Goal: Task Accomplishment & Management: Complete application form

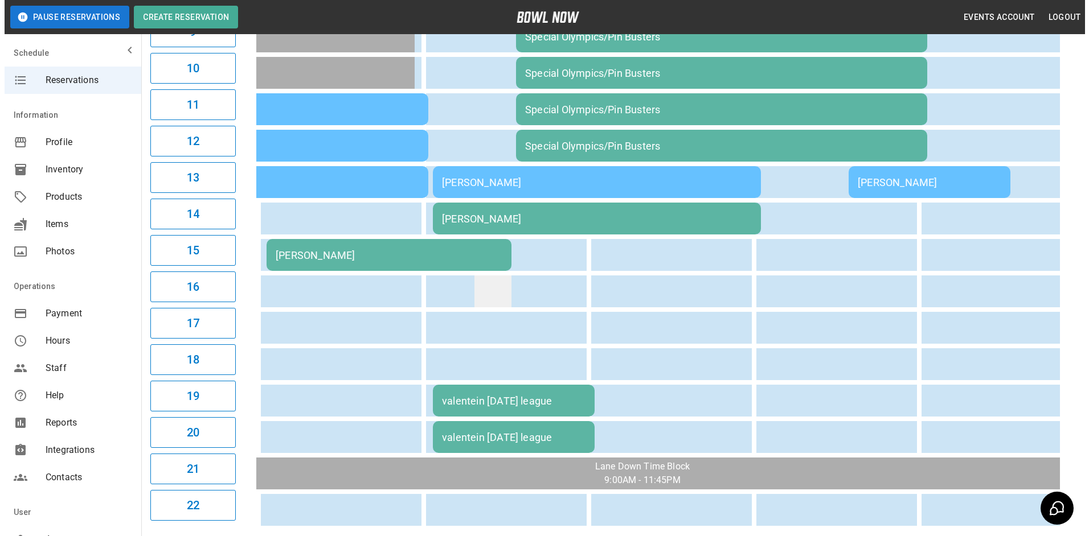
scroll to position [399, 0]
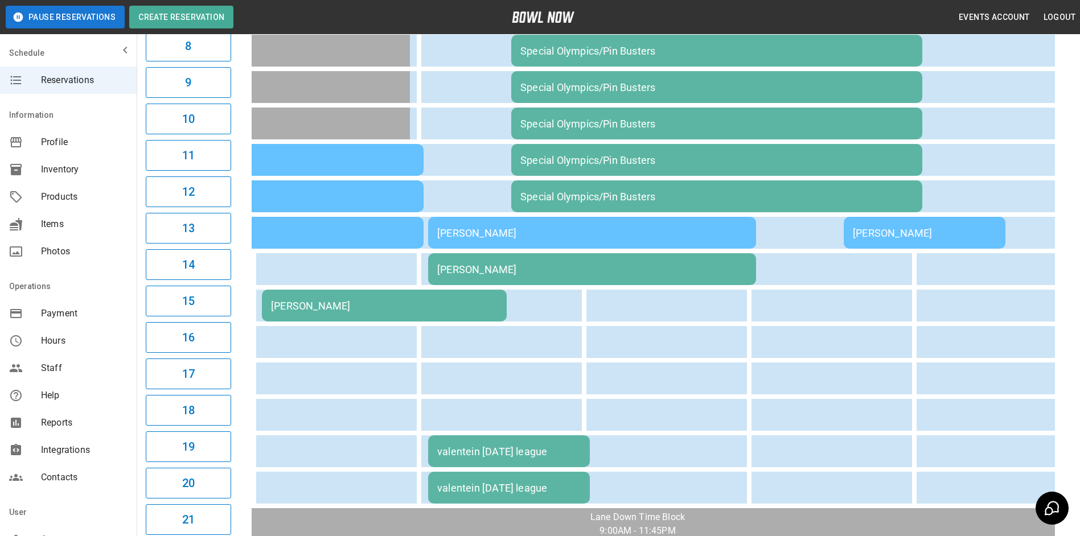
click at [496, 446] on div "valentein [DATE] league" at bounding box center [508, 452] width 143 height 12
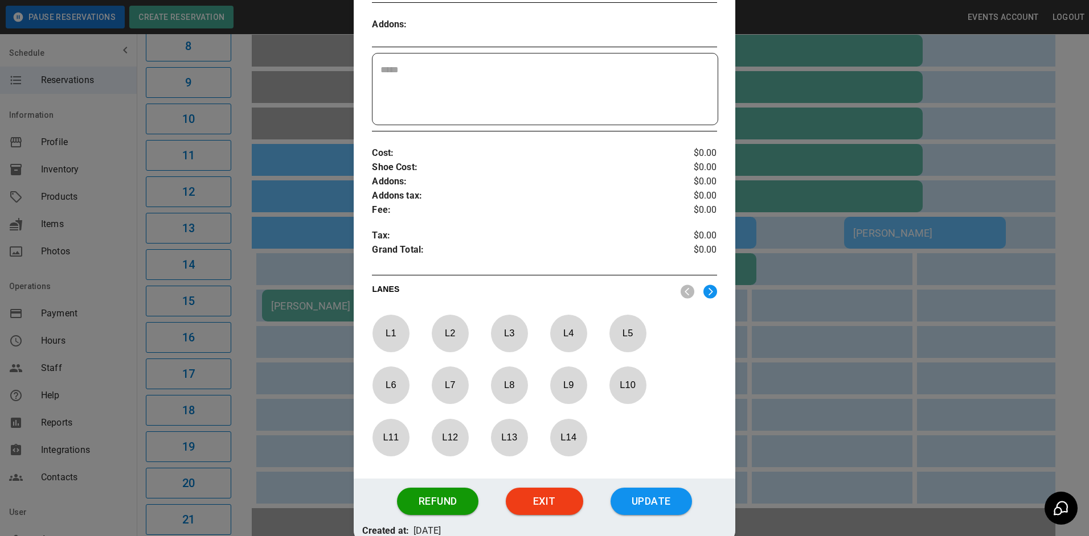
scroll to position [383, 0]
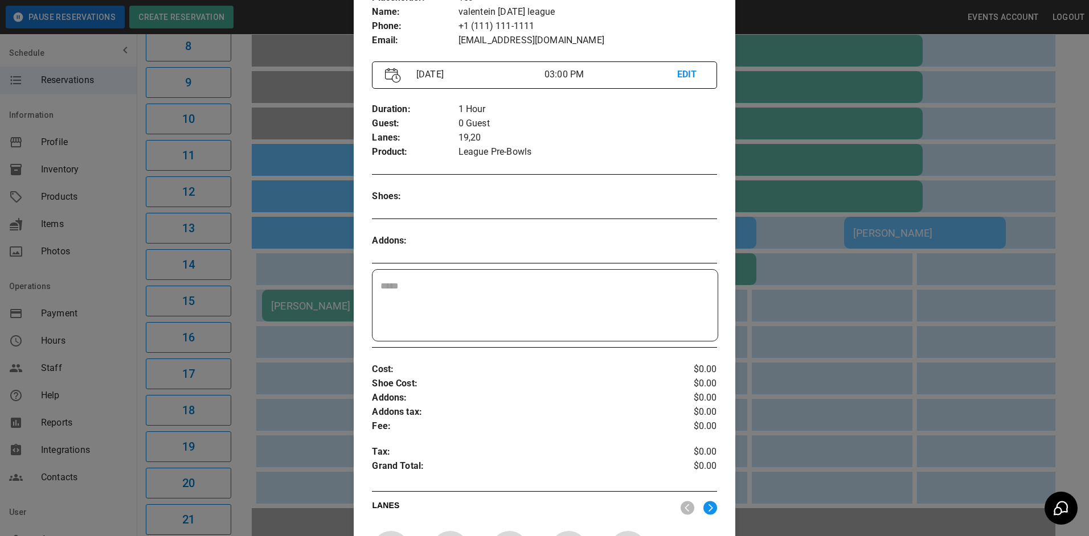
drag, startPoint x: 617, startPoint y: 281, endPoint x: 611, endPoint y: 265, distance: 16.2
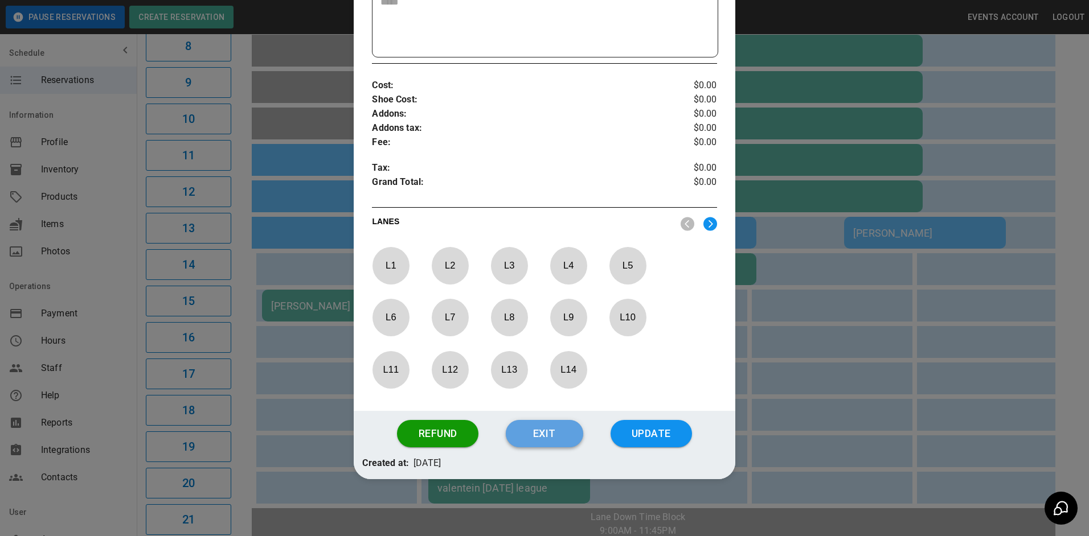
click at [550, 440] on button "Exit" at bounding box center [544, 433] width 77 height 27
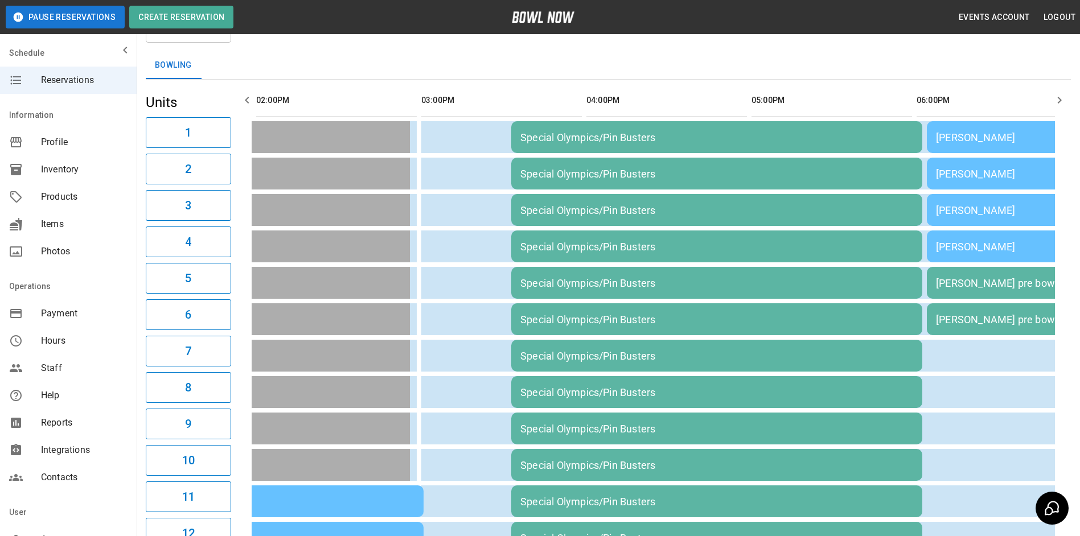
scroll to position [0, 0]
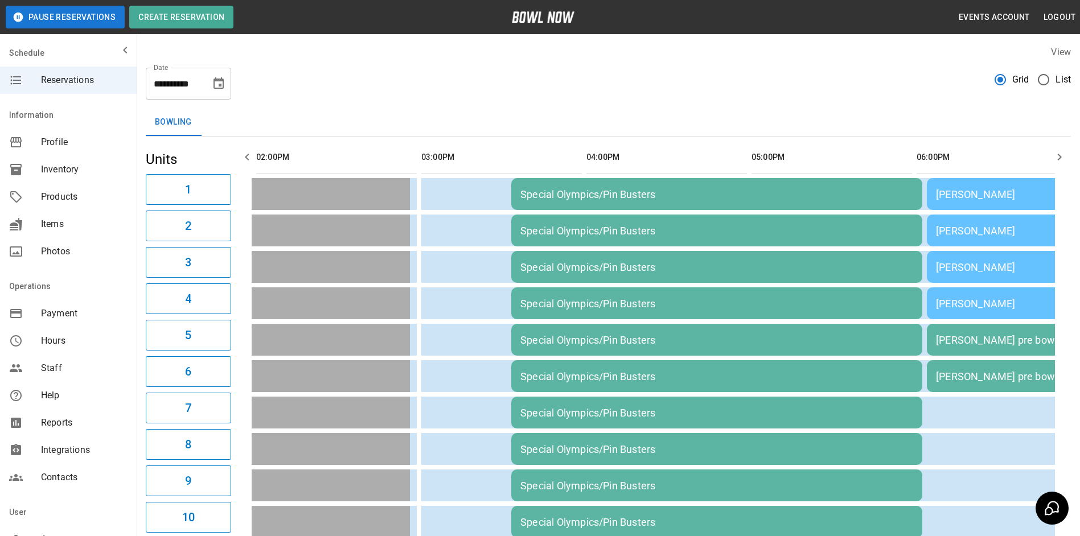
click at [216, 88] on icon "Choose date, selected date is Oct 11, 2025" at bounding box center [218, 82] width 10 height 11
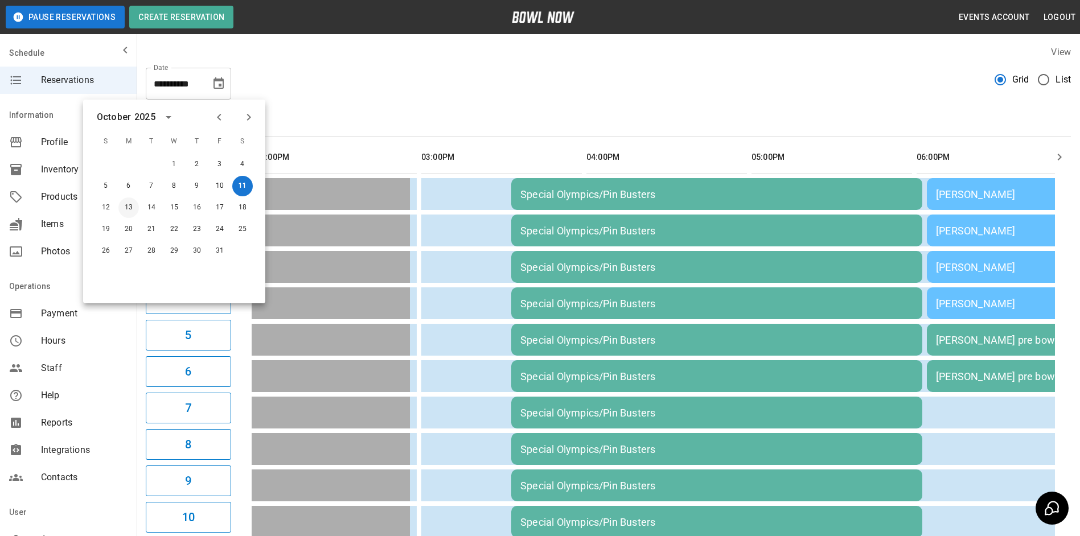
click at [133, 207] on button "13" at bounding box center [128, 208] width 20 height 20
type input "**********"
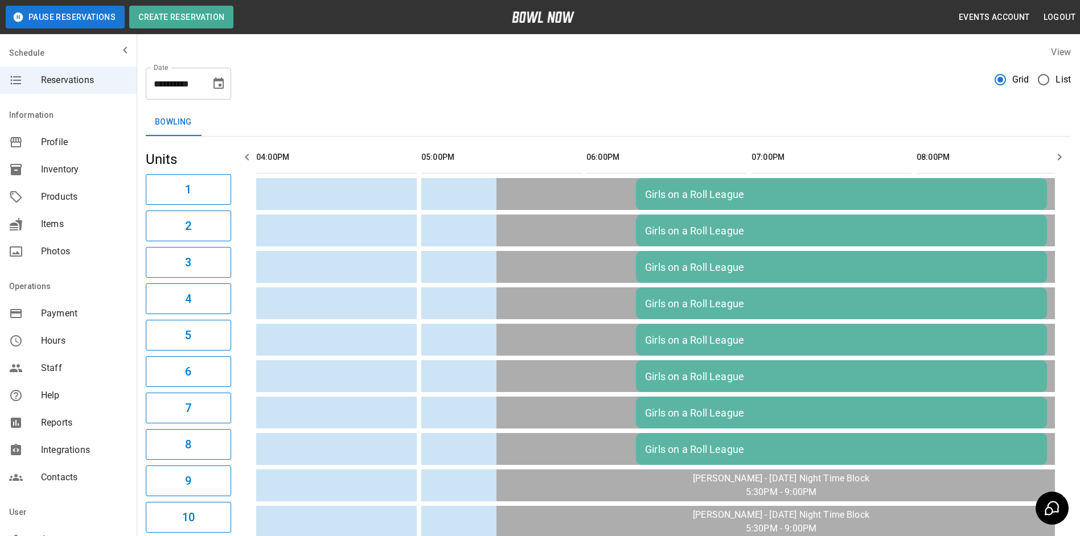
click at [241, 158] on icon "button" at bounding box center [247, 157] width 14 height 14
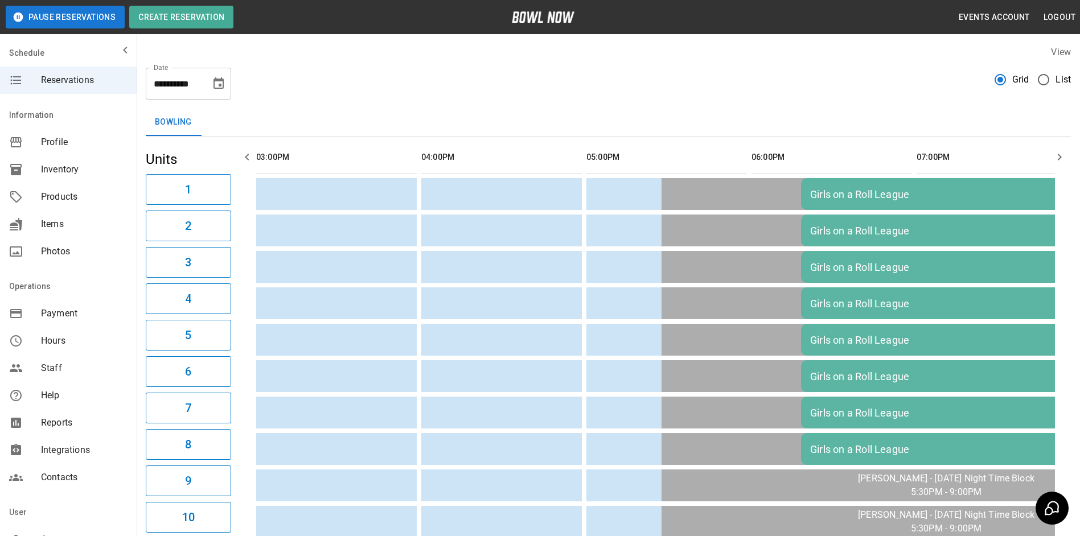
click at [241, 158] on icon "button" at bounding box center [247, 157] width 14 height 14
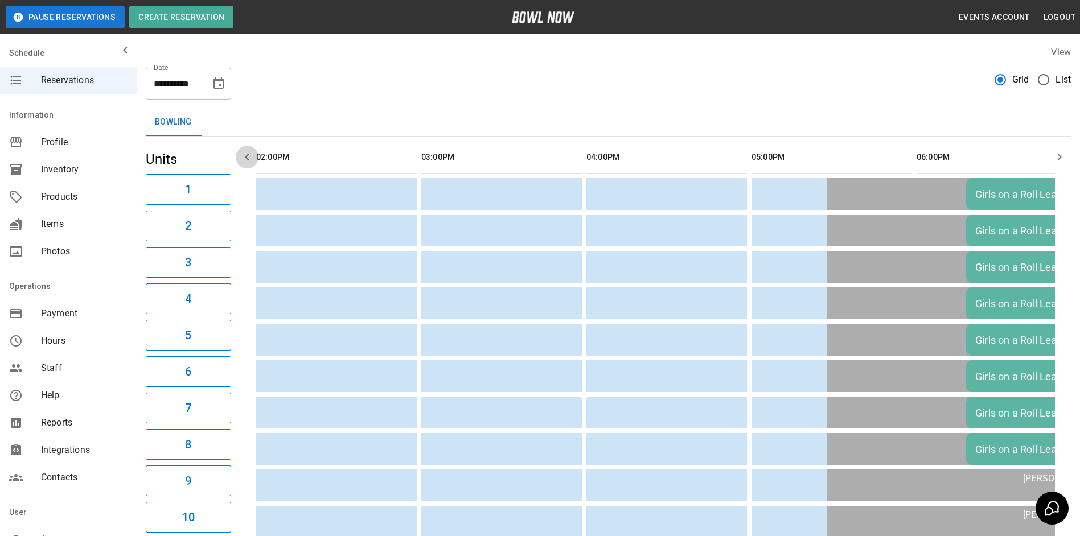
click at [241, 158] on icon "button" at bounding box center [247, 157] width 14 height 14
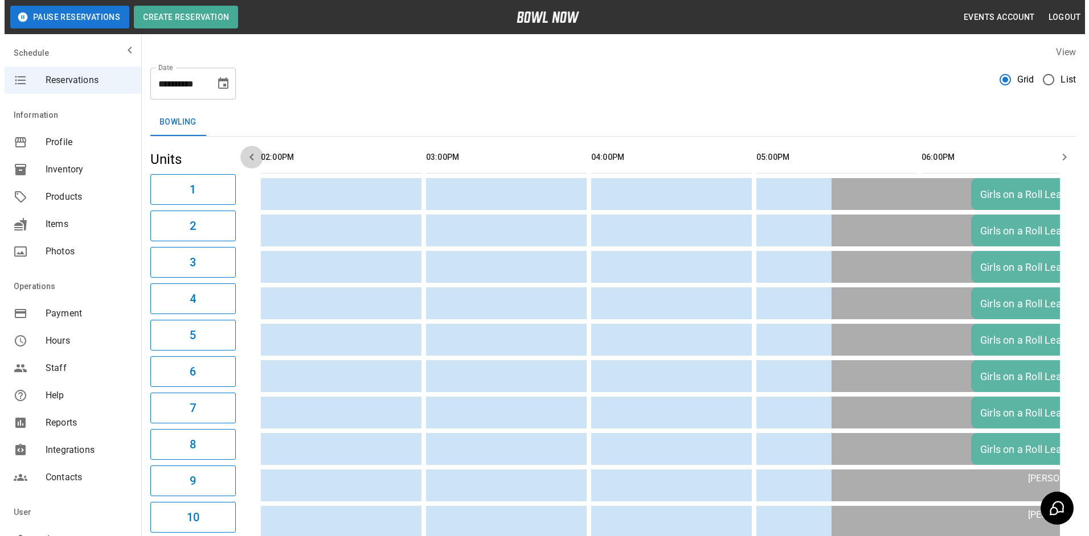
scroll to position [0, 330]
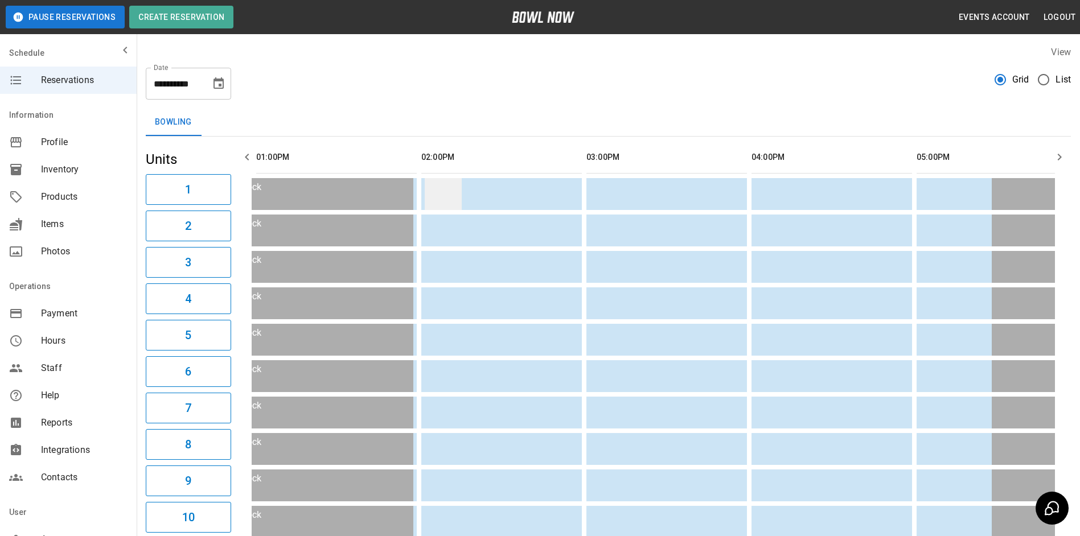
click at [452, 195] on td "sticky table" at bounding box center [443, 194] width 37 height 32
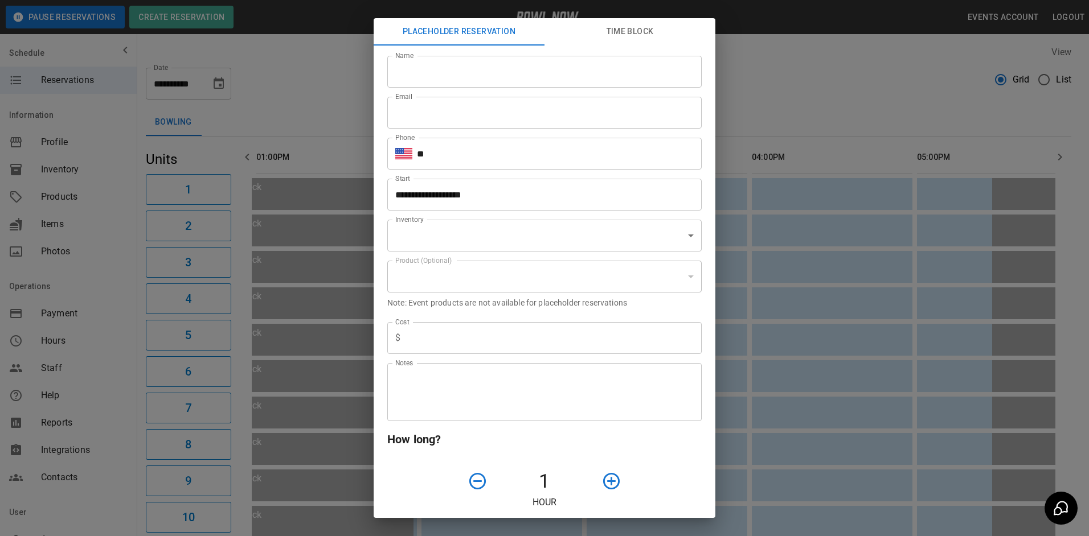
type input "**********"
click at [445, 81] on input "Name" at bounding box center [544, 72] width 314 height 32
drag, startPoint x: 783, startPoint y: 115, endPoint x: 794, endPoint y: 110, distance: 11.2
click at [787, 111] on div "**********" at bounding box center [544, 268] width 1089 height 536
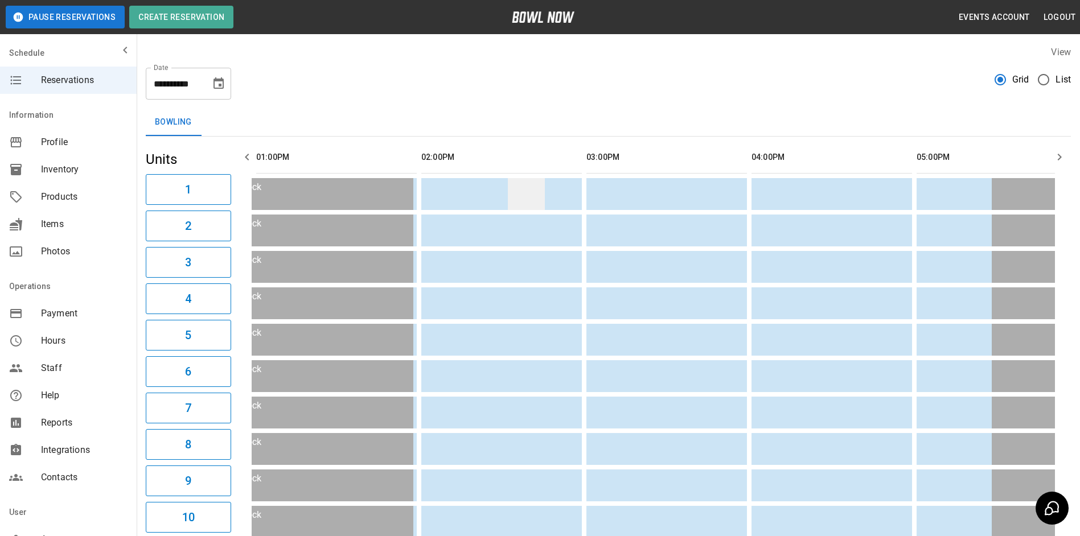
click at [510, 192] on td "sticky table" at bounding box center [526, 194] width 37 height 32
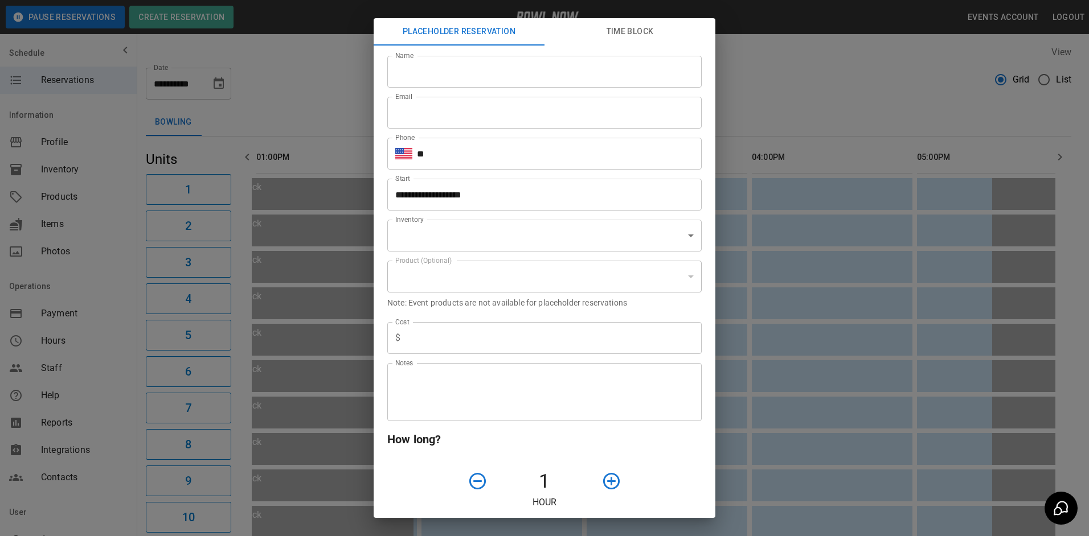
type input "**********"
click at [445, 60] on input "Name" at bounding box center [544, 72] width 314 height 32
type input "*"
type input "**********"
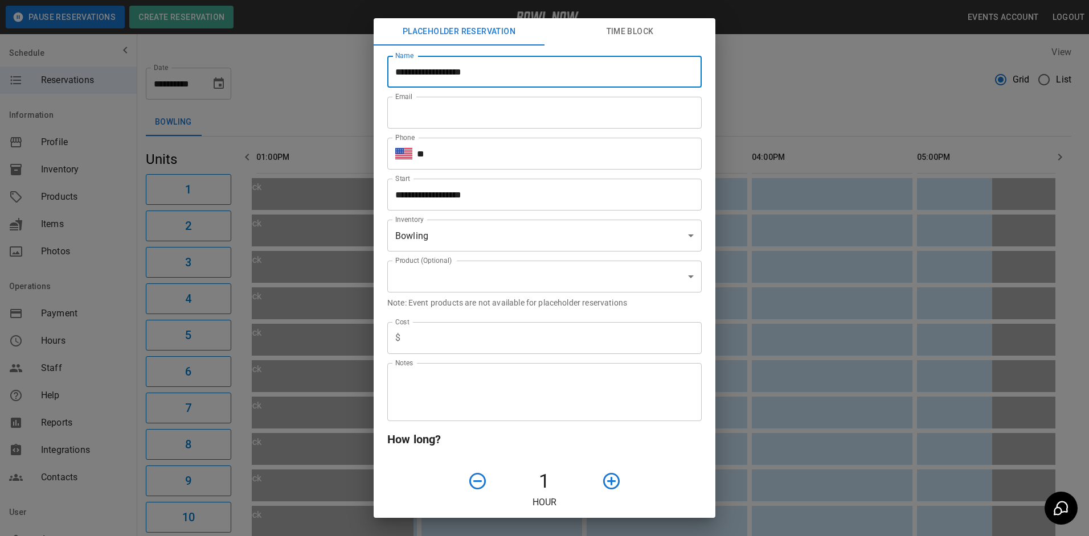
type input "**********"
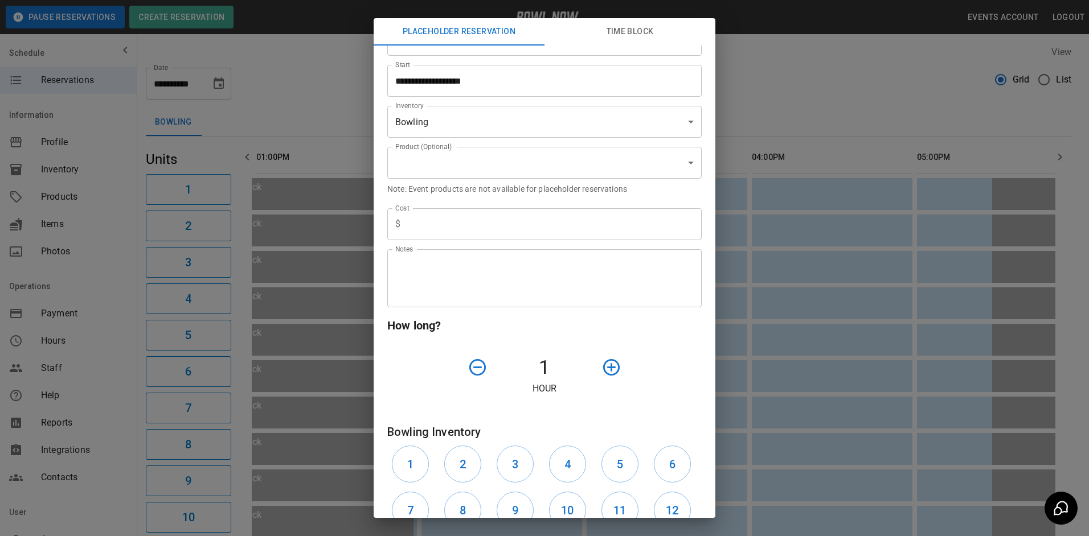
scroll to position [57, 0]
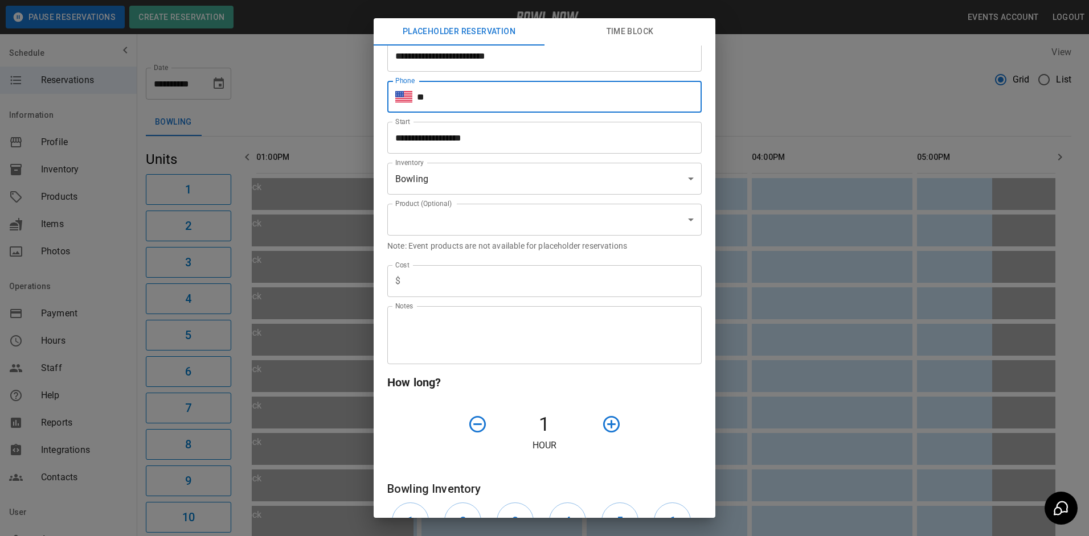
click at [475, 91] on input "**" at bounding box center [559, 97] width 285 height 32
type input "**********"
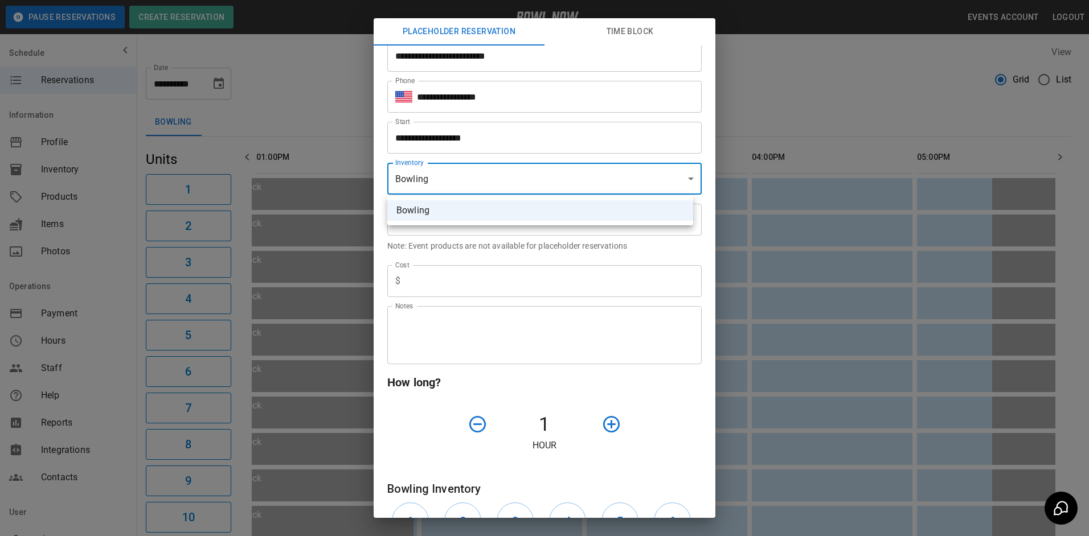
click at [490, 184] on body "**********" at bounding box center [544, 525] width 1089 height 1050
click at [469, 239] on div at bounding box center [544, 268] width 1089 height 536
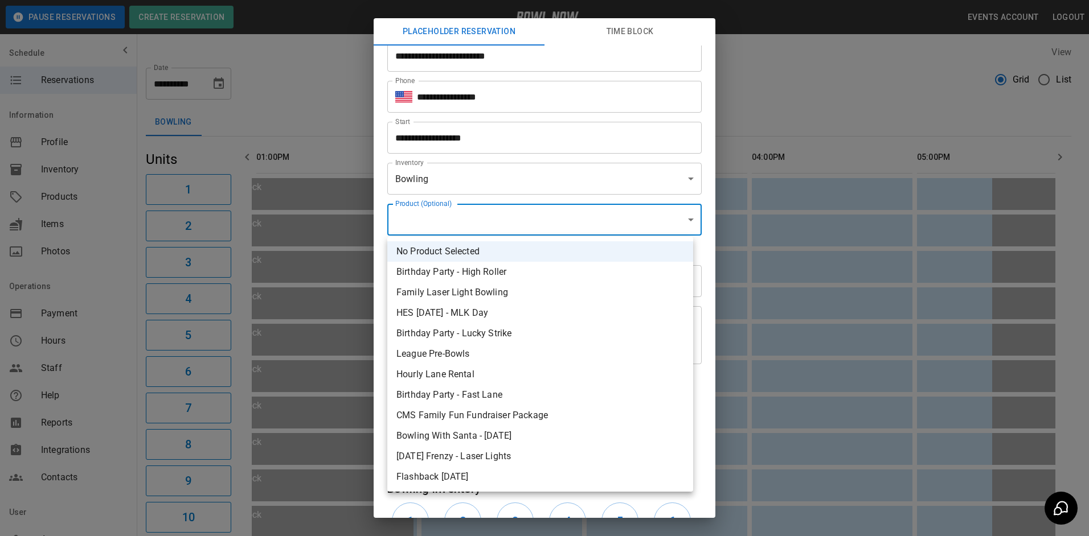
click at [469, 228] on body "**********" at bounding box center [544, 525] width 1089 height 1050
click at [464, 359] on li "League Pre-Bowls" at bounding box center [540, 354] width 306 height 20
type input "**********"
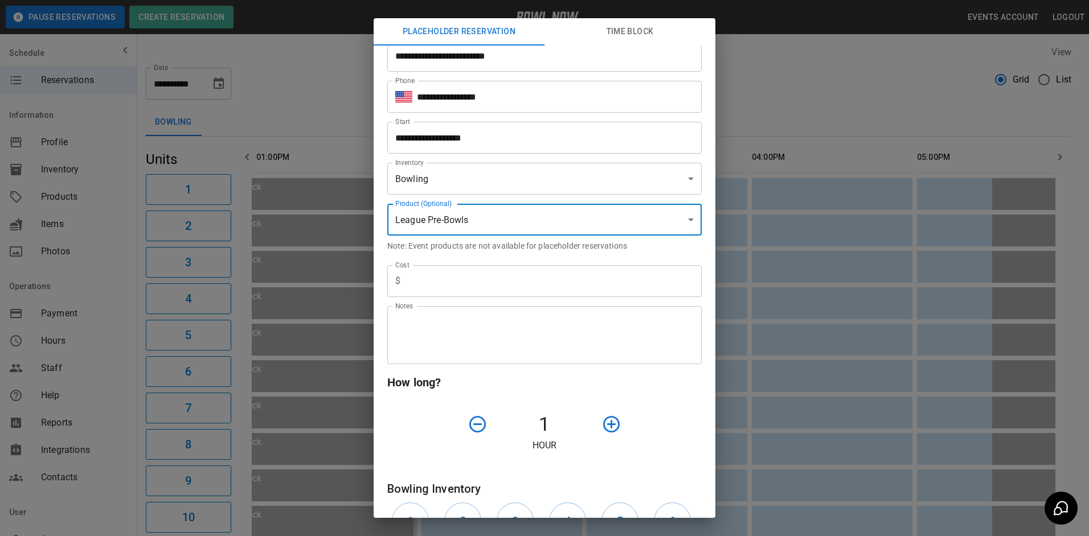
click at [444, 288] on input "text" at bounding box center [553, 281] width 297 height 32
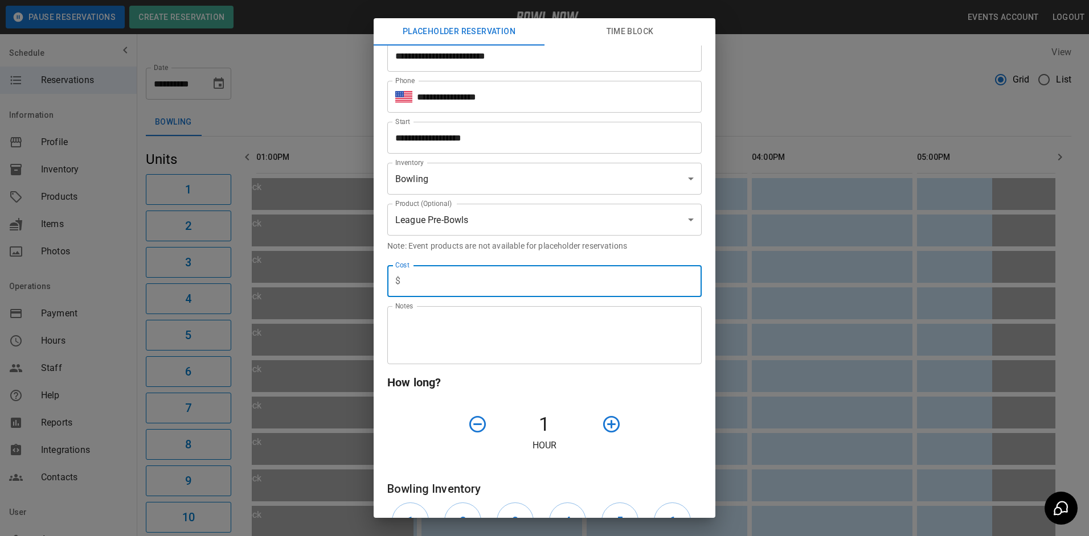
type input "*"
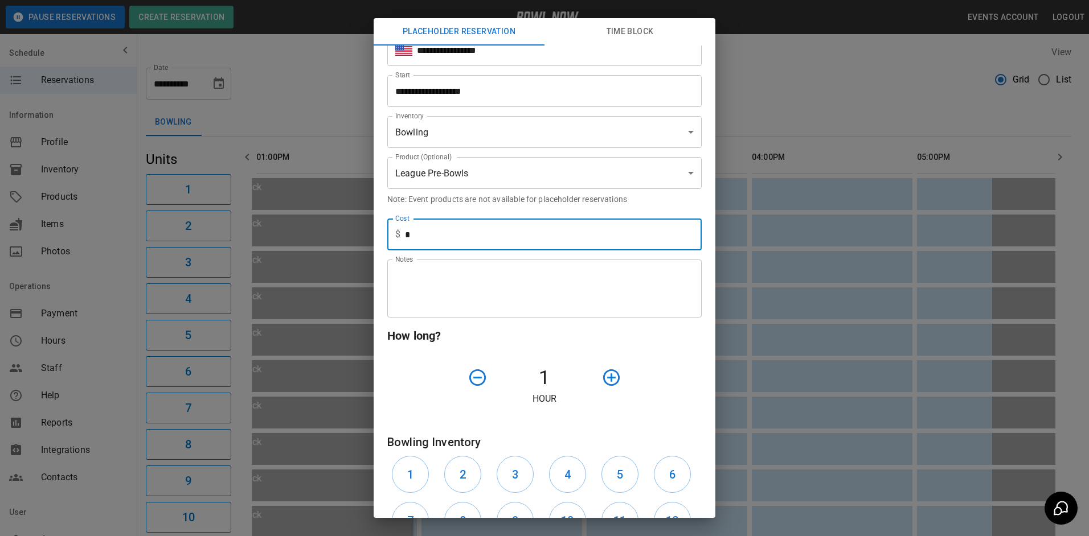
scroll to position [171, 0]
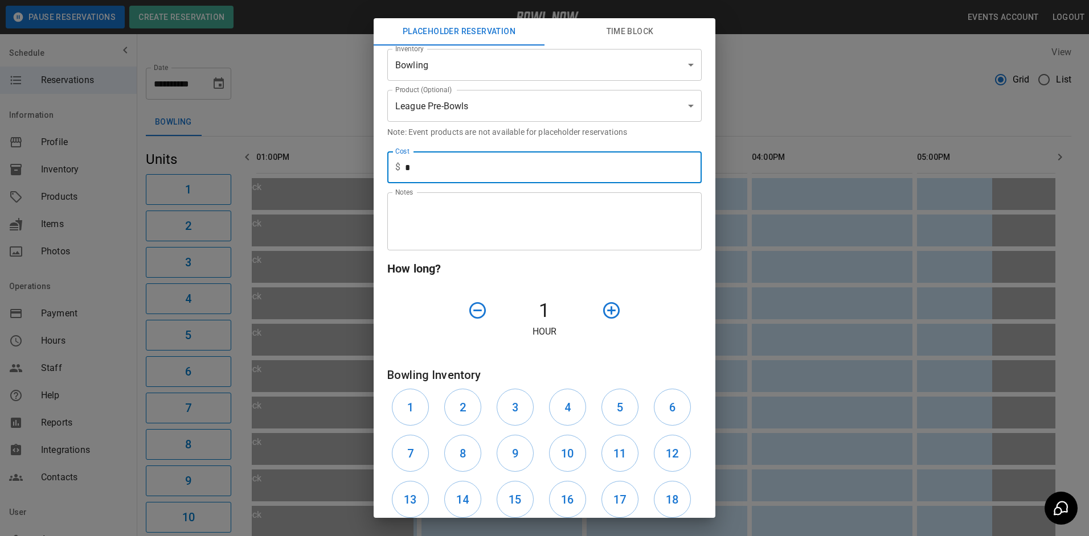
click at [601, 317] on icon "button" at bounding box center [611, 311] width 20 height 20
drag, startPoint x: 418, startPoint y: 404, endPoint x: 426, endPoint y: 408, distance: 8.7
click at [421, 404] on button "1" at bounding box center [410, 407] width 37 height 37
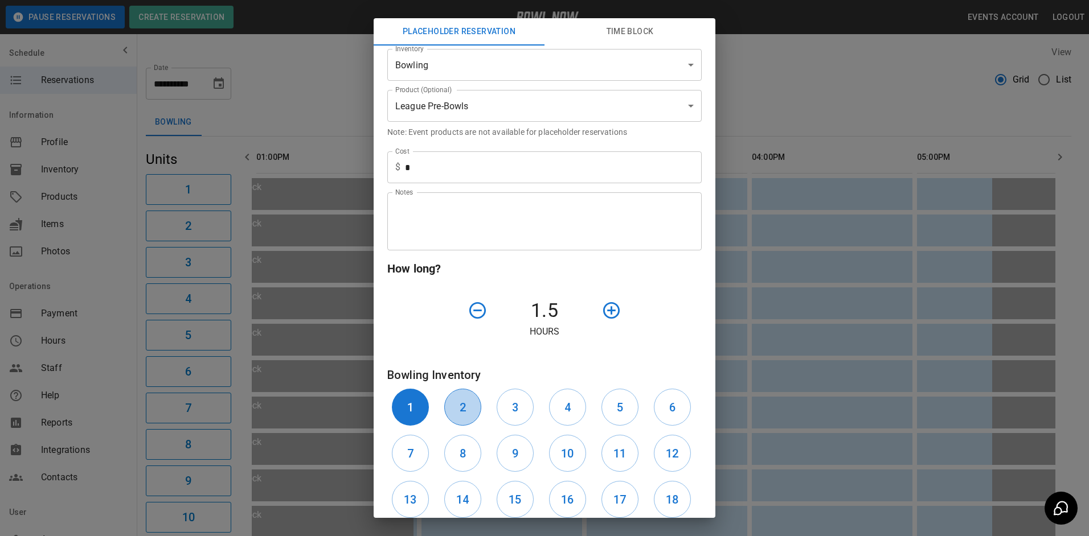
drag, startPoint x: 466, startPoint y: 419, endPoint x: 467, endPoint y: 406, distance: 13.2
click at [466, 418] on button "2" at bounding box center [462, 407] width 37 height 37
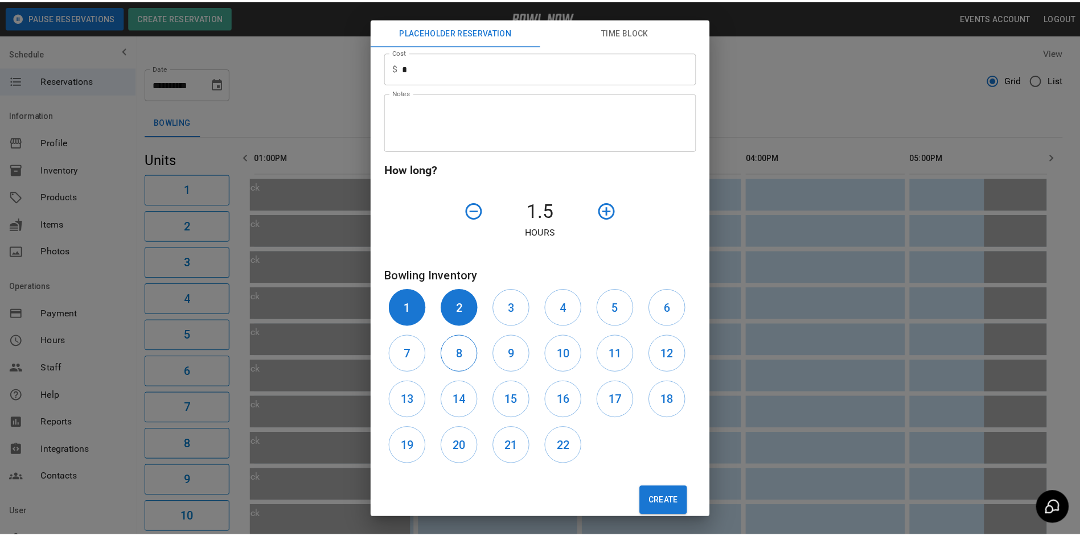
scroll to position [290, 0]
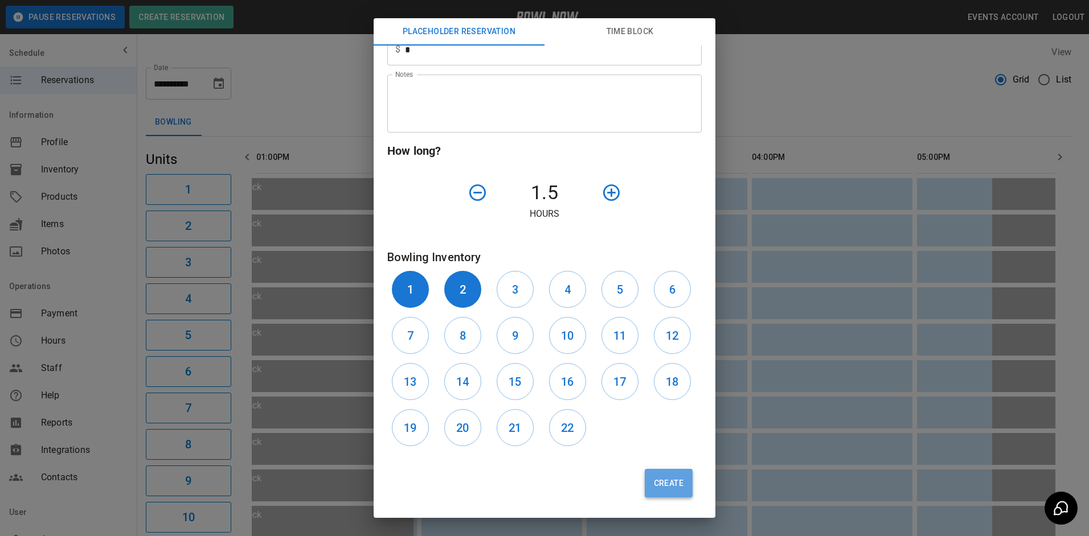
click at [644, 492] on button "Create" at bounding box center [668, 483] width 48 height 28
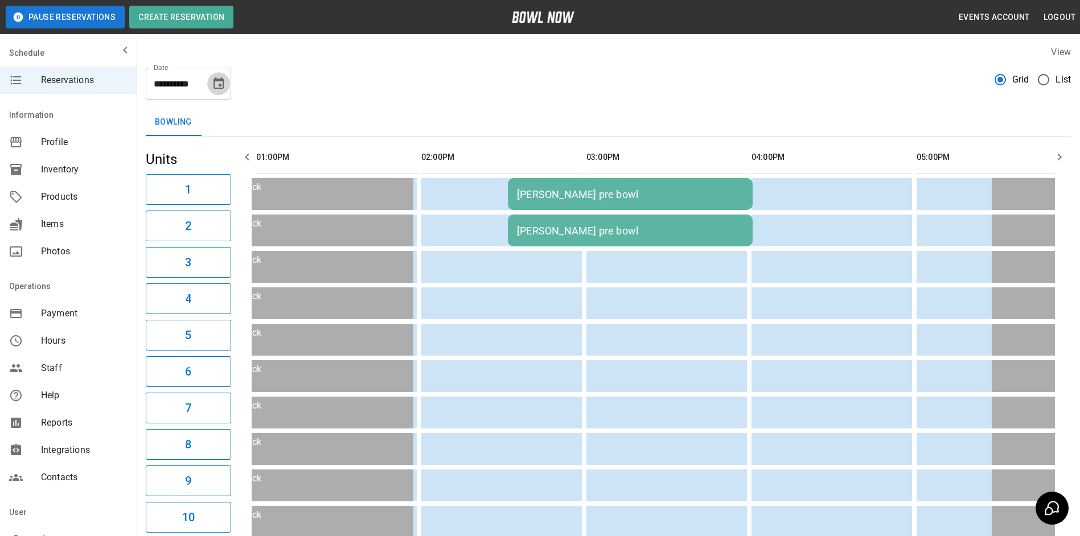
click at [218, 87] on icon "Choose date, selected date is Oct 13, 2025" at bounding box center [219, 84] width 14 height 14
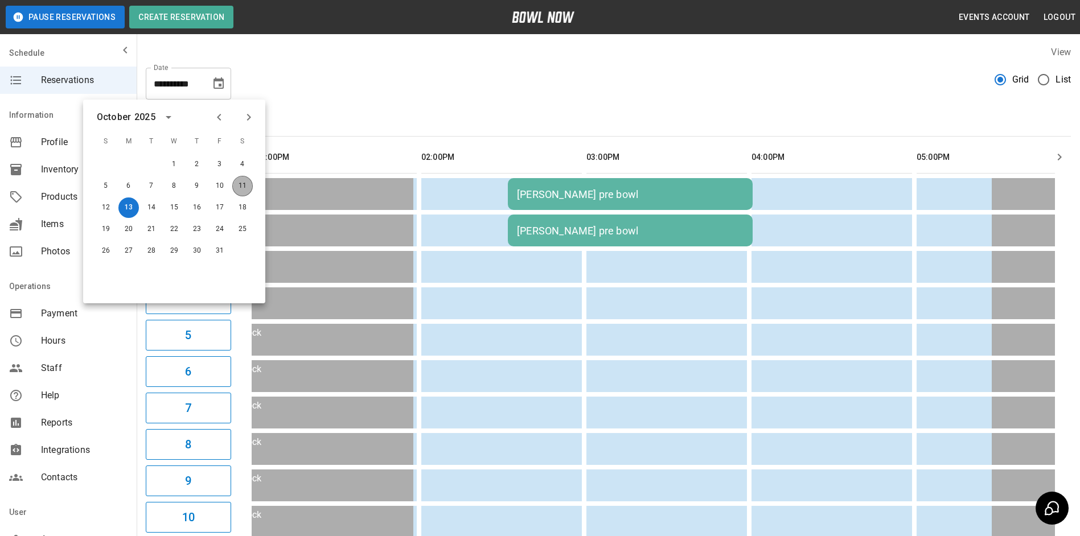
click at [243, 187] on button "11" at bounding box center [242, 186] width 20 height 20
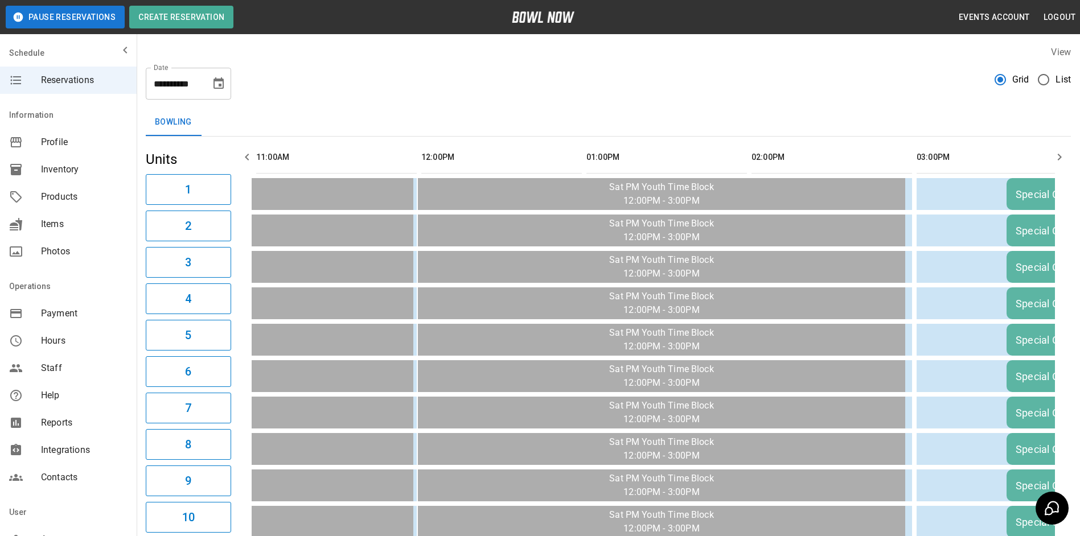
click at [243, 157] on icon "button" at bounding box center [247, 157] width 14 height 14
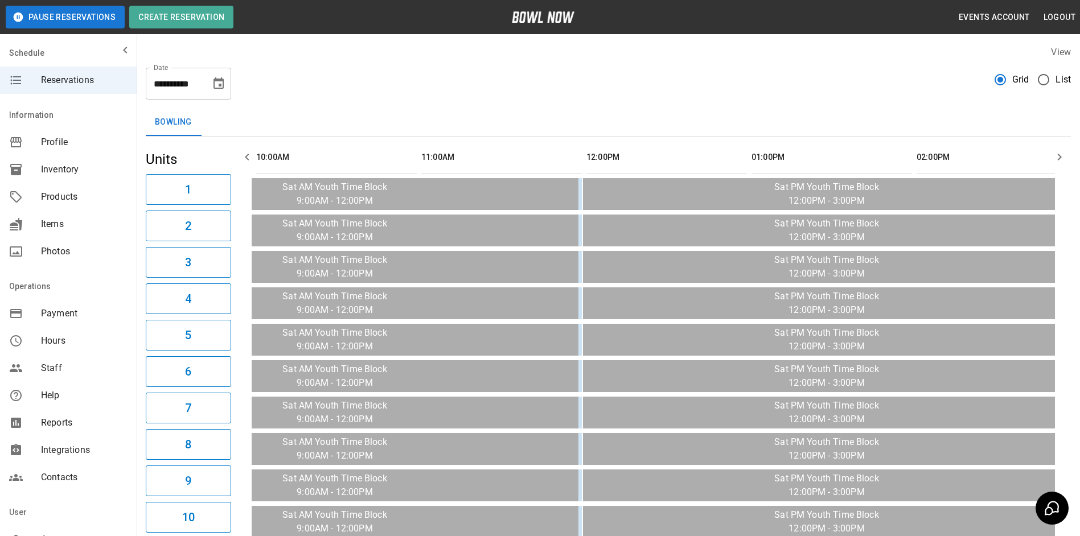
click at [240, 157] on icon "button" at bounding box center [247, 157] width 14 height 14
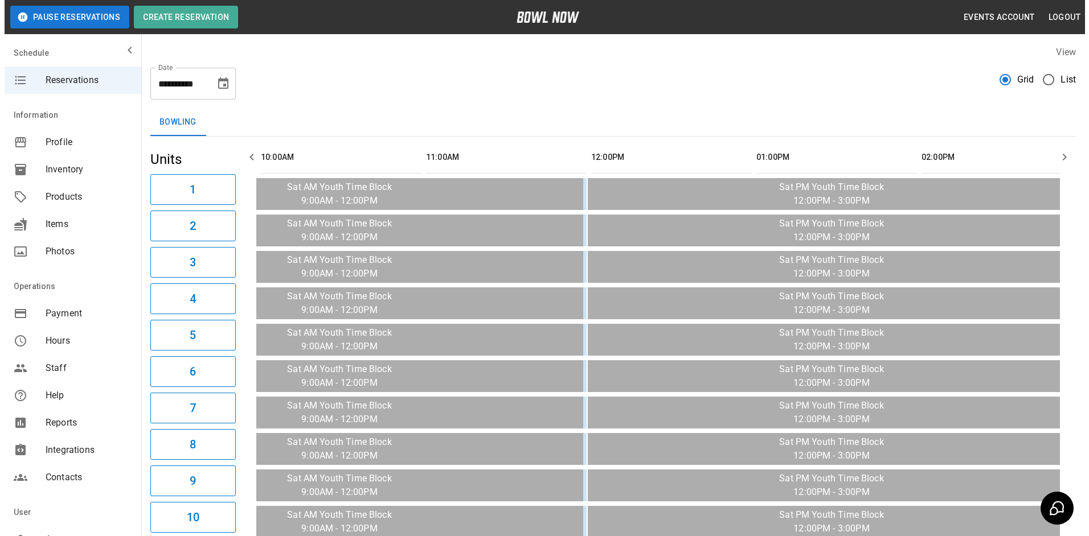
scroll to position [0, 0]
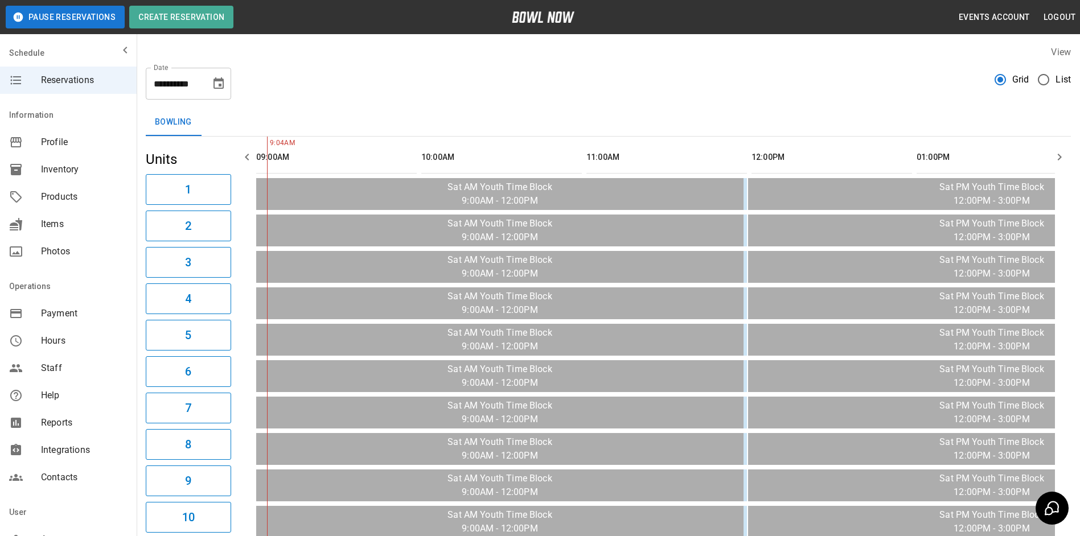
click at [240, 157] on button "button" at bounding box center [247, 157] width 23 height 23
click at [213, 86] on icon "Choose date, selected date is Oct 11, 2025" at bounding box center [219, 84] width 14 height 14
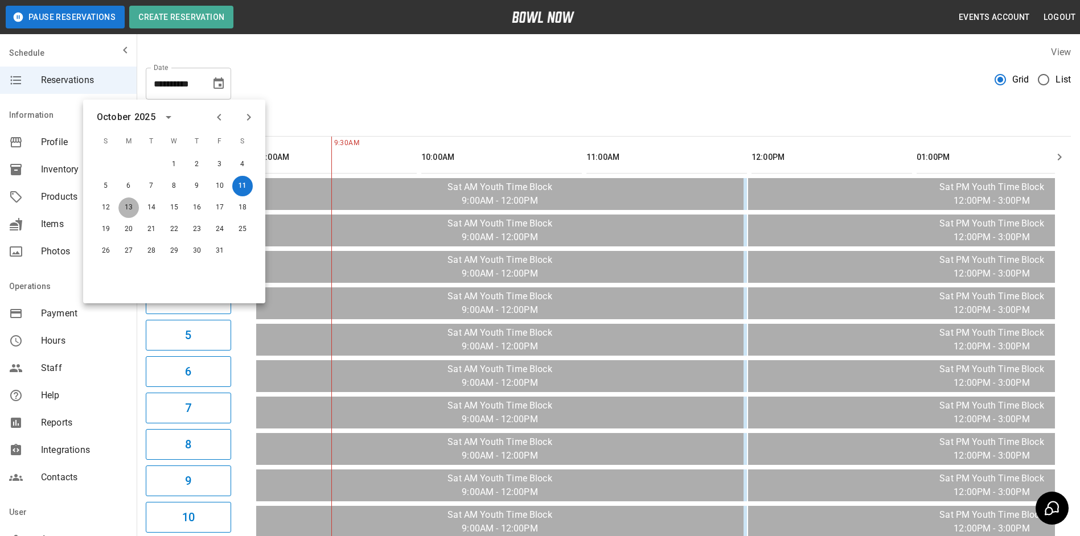
click at [134, 207] on button "13" at bounding box center [128, 208] width 20 height 20
type input "**********"
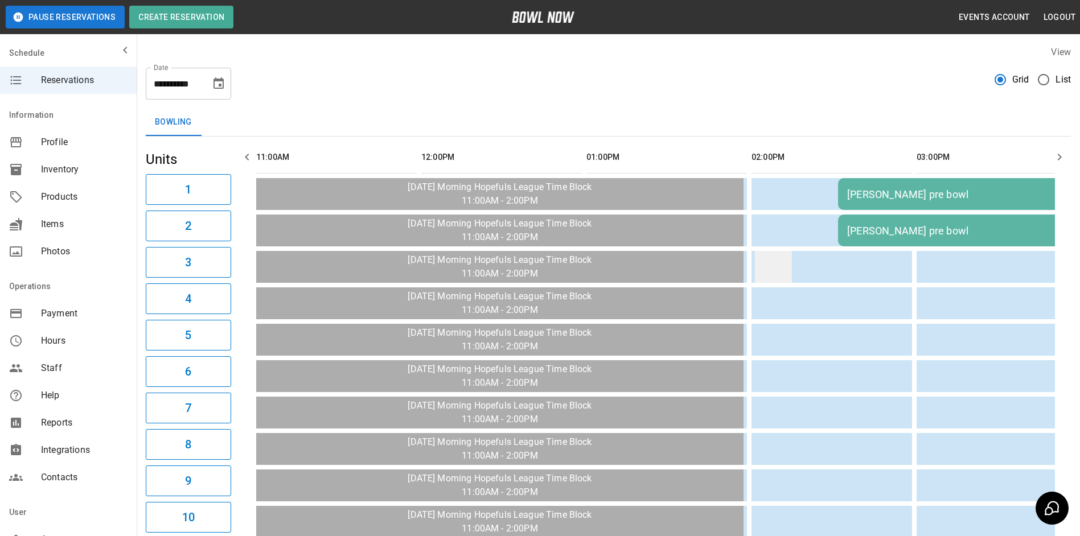
click at [762, 270] on td "sticky table" at bounding box center [773, 267] width 37 height 32
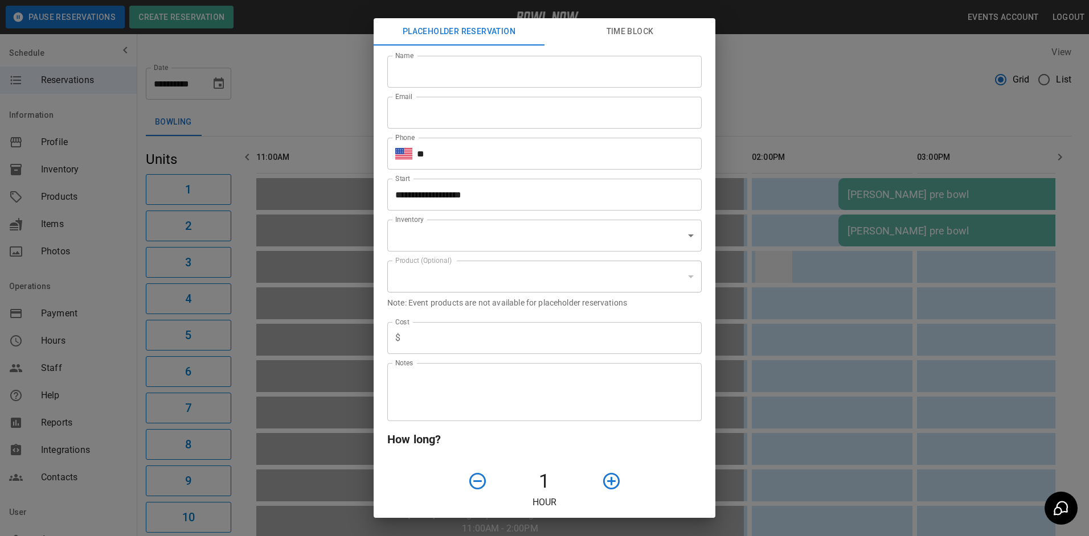
type input "**********"
click at [524, 72] on input "Name" at bounding box center [544, 72] width 314 height 32
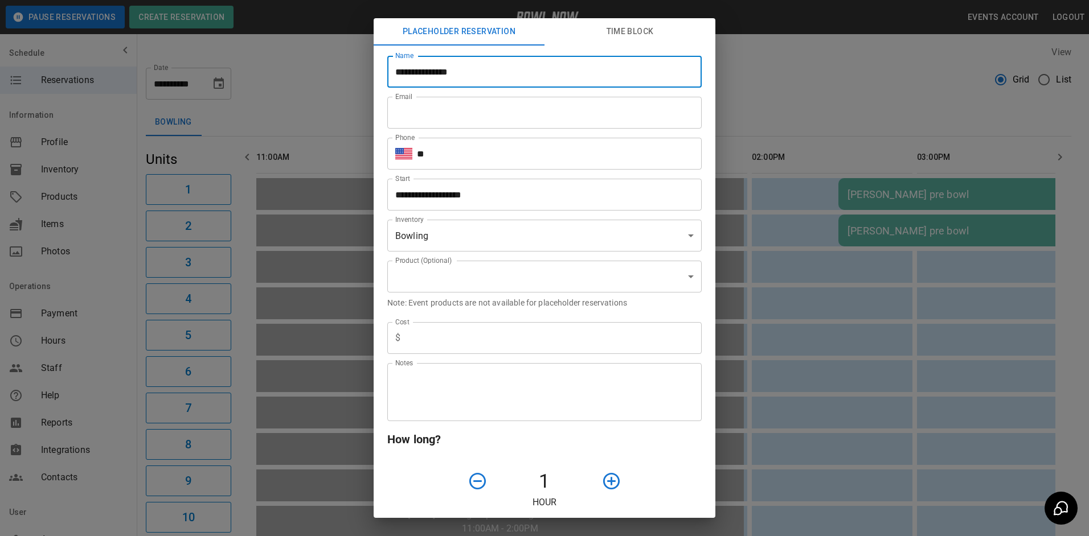
type input "**********"
drag, startPoint x: 466, startPoint y: 105, endPoint x: 477, endPoint y: 108, distance: 11.1
click at [470, 105] on input "Email" at bounding box center [544, 113] width 314 height 32
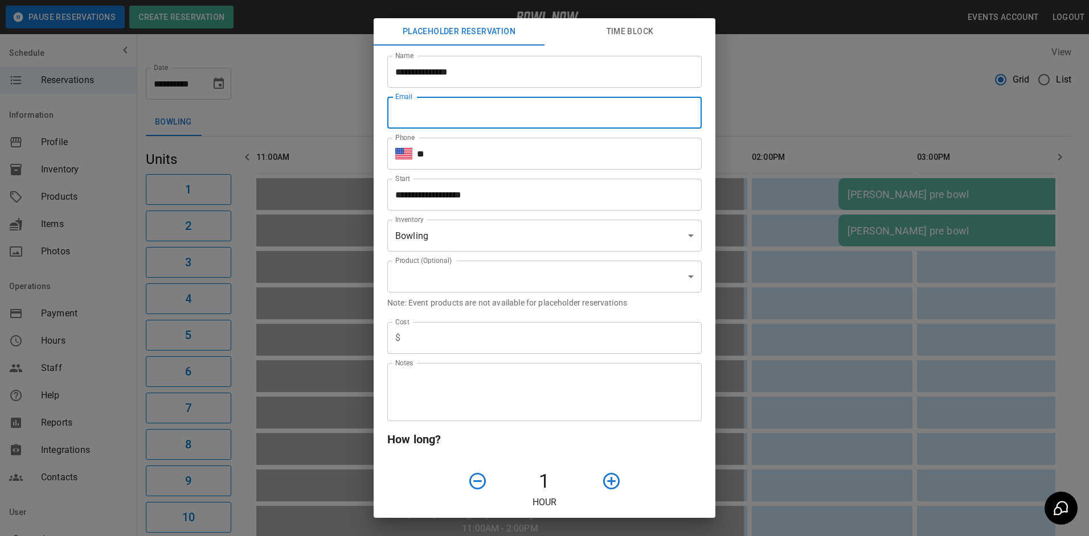
type input "**********"
type input "*"
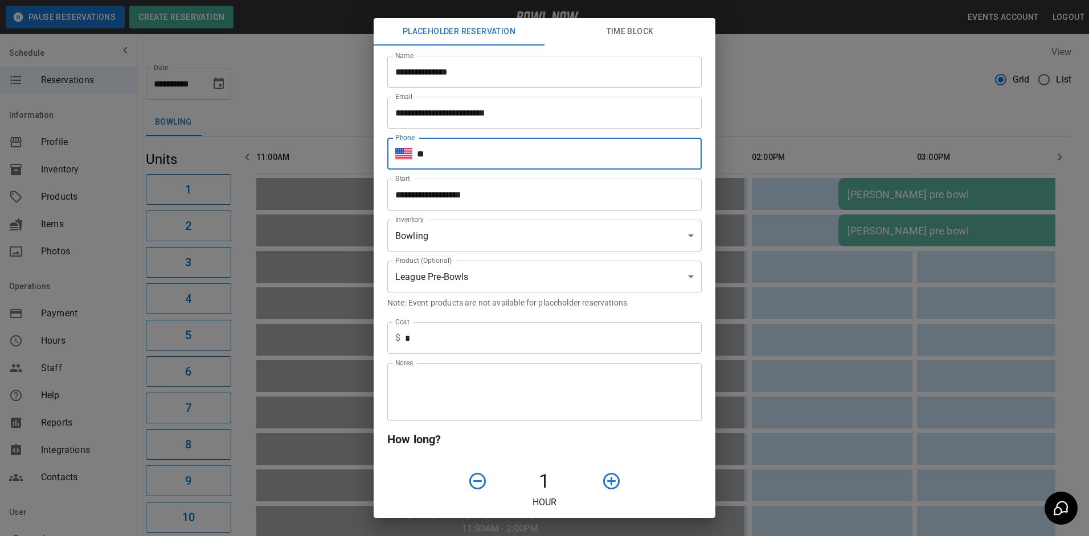
drag, startPoint x: 470, startPoint y: 161, endPoint x: 453, endPoint y: 166, distance: 17.7
click at [467, 161] on input "**" at bounding box center [559, 154] width 285 height 32
type input "**********"
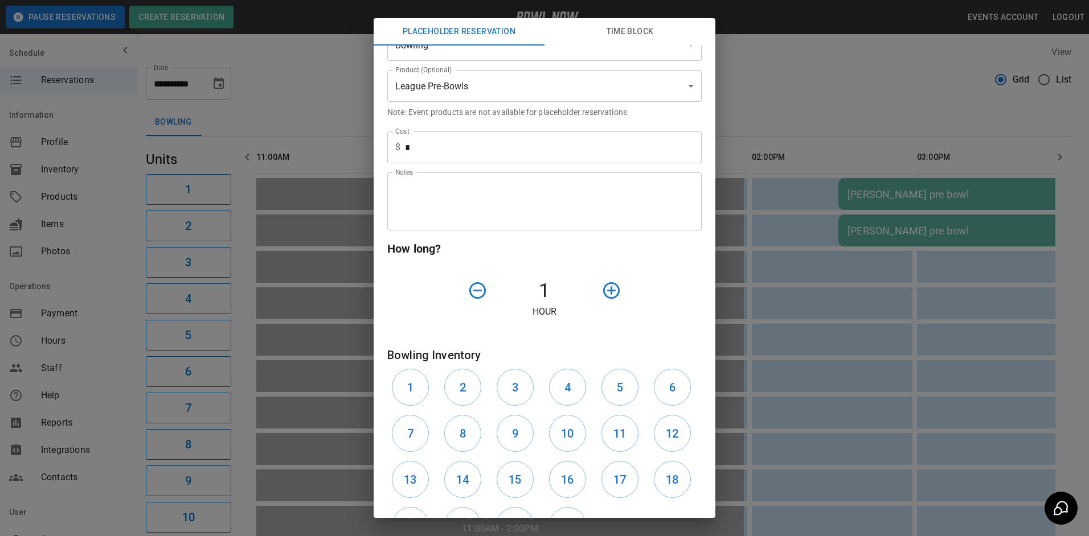
scroll to position [171, 0]
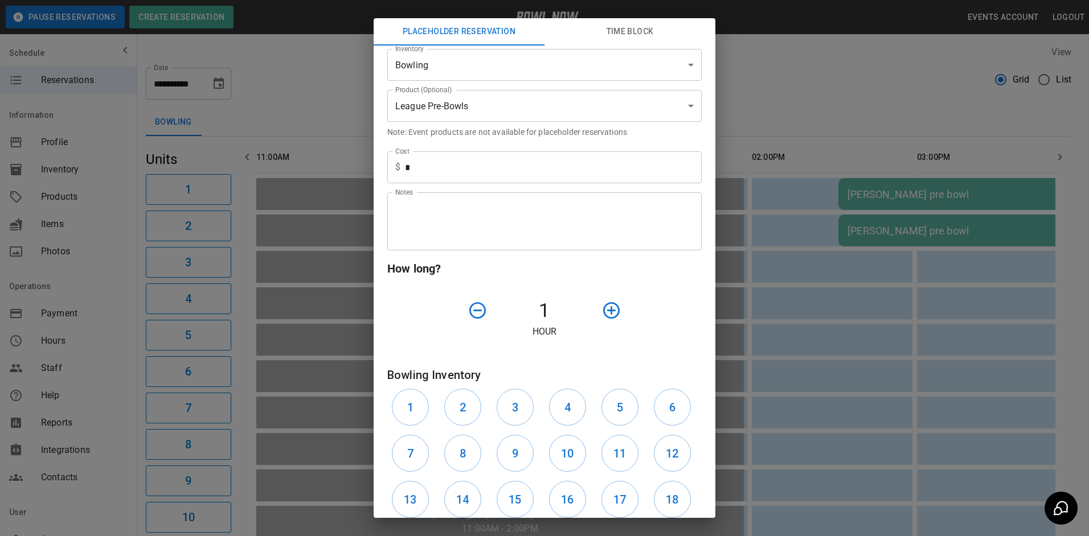
click at [477, 76] on body "**********" at bounding box center [544, 525] width 1089 height 1050
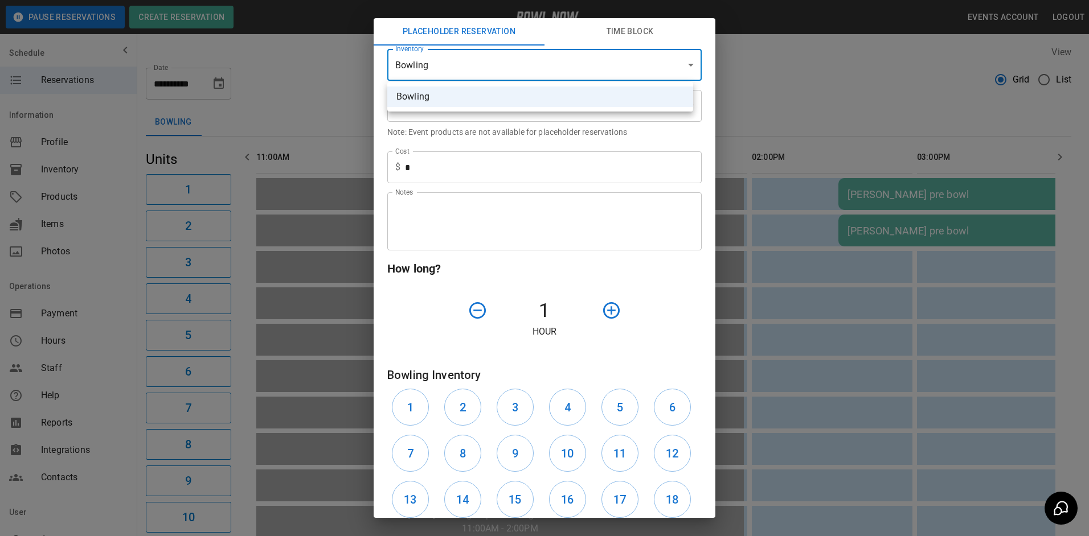
click at [464, 130] on div at bounding box center [544, 268] width 1089 height 536
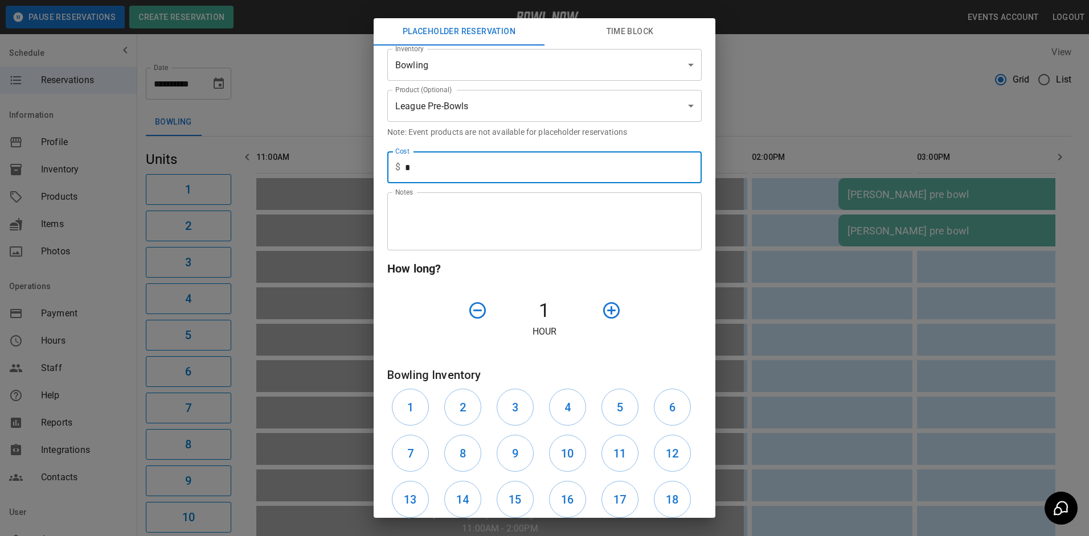
drag, startPoint x: 462, startPoint y: 169, endPoint x: 467, endPoint y: 175, distance: 8.5
click at [462, 170] on input "*" at bounding box center [553, 167] width 297 height 32
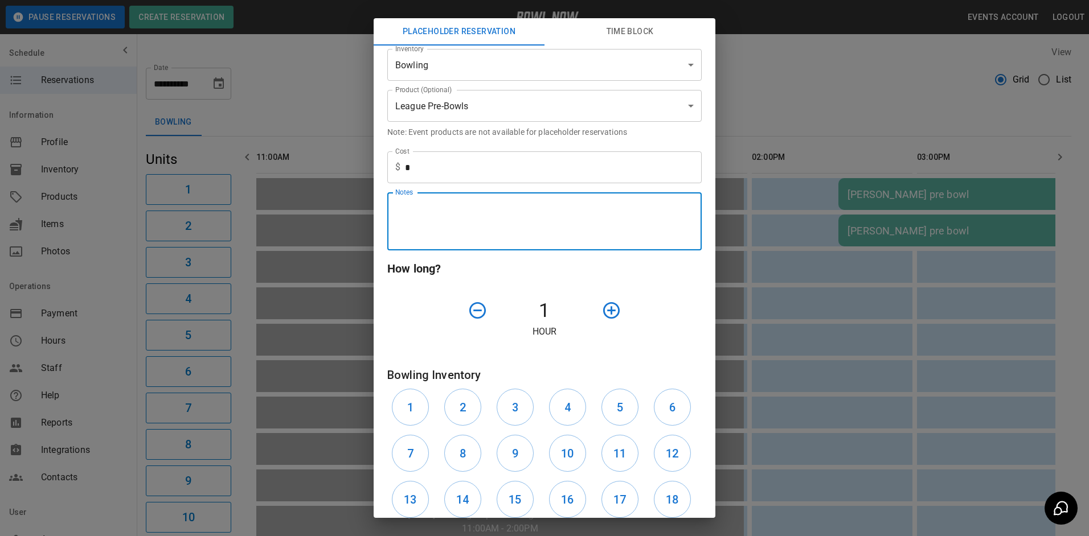
drag, startPoint x: 408, startPoint y: 210, endPoint x: 429, endPoint y: 241, distance: 37.9
click at [408, 212] on textarea "Notes" at bounding box center [544, 221] width 298 height 39
click at [606, 313] on icon "button" at bounding box center [611, 310] width 17 height 17
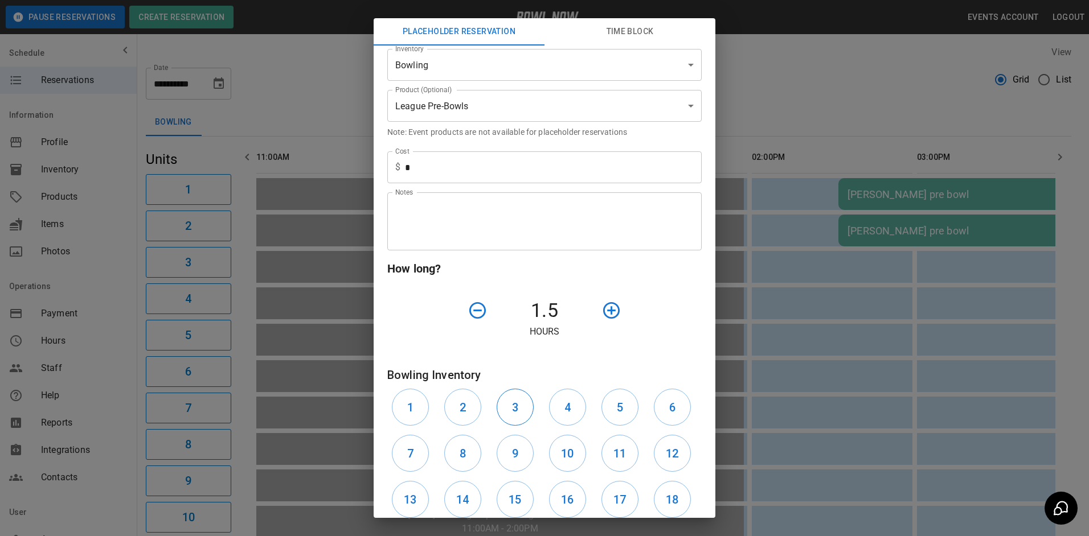
click at [524, 407] on button "3" at bounding box center [514, 407] width 37 height 37
click at [553, 410] on button "4" at bounding box center [567, 407] width 37 height 37
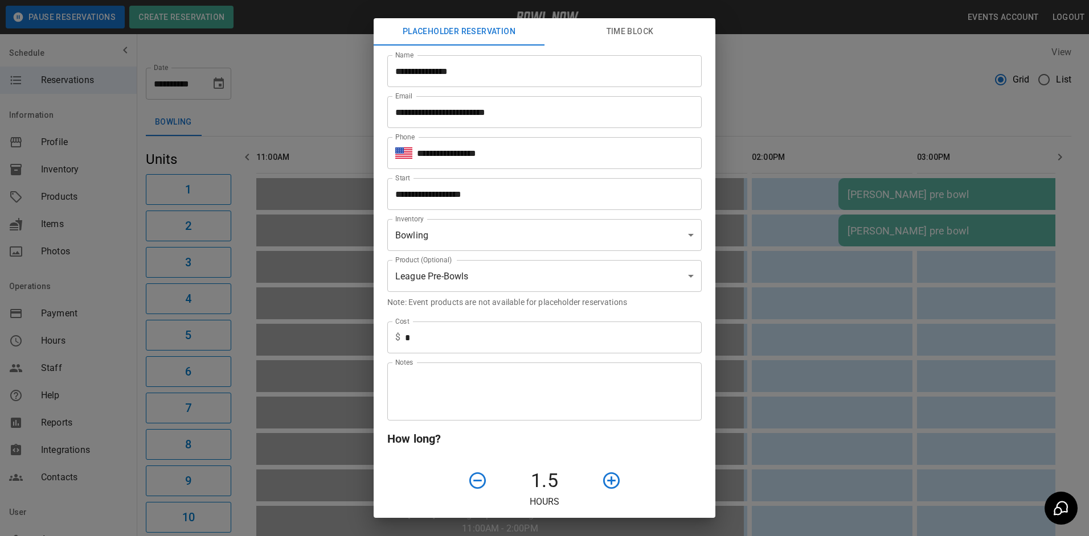
scroll to position [0, 0]
click at [496, 73] on input "**********" at bounding box center [544, 72] width 314 height 32
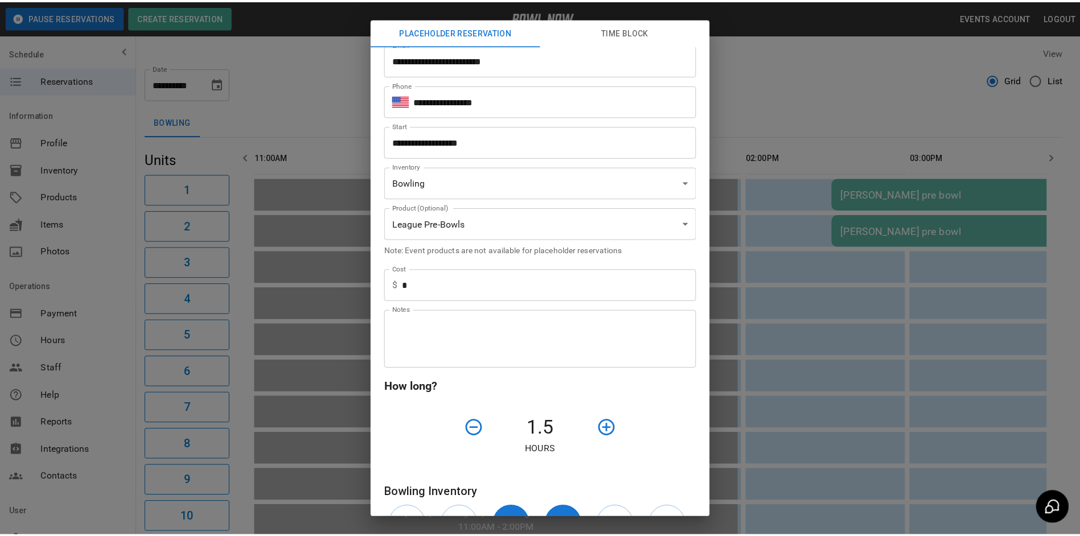
scroll to position [290, 0]
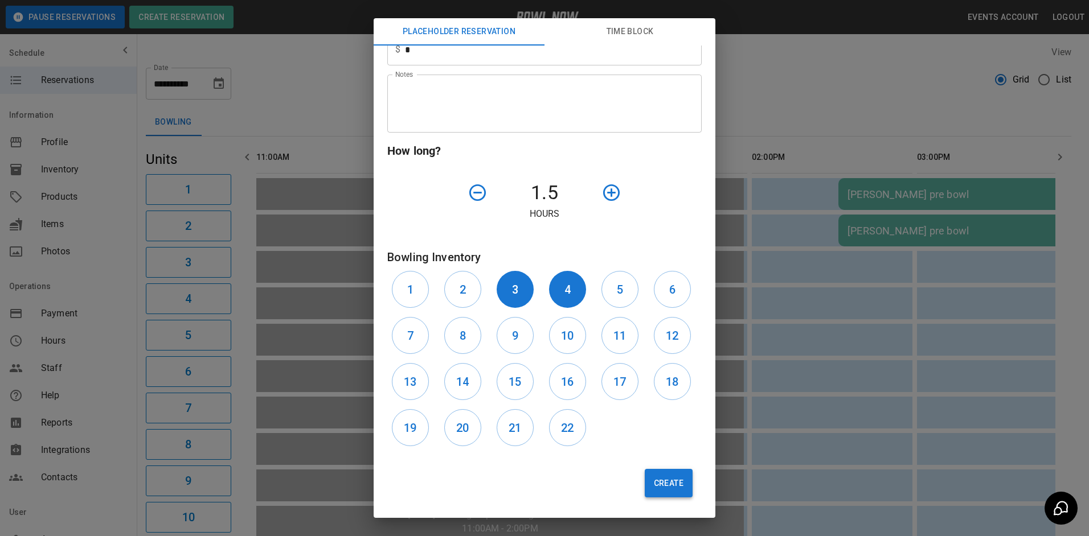
type input "**********"
click at [644, 487] on button "Create" at bounding box center [668, 483] width 48 height 28
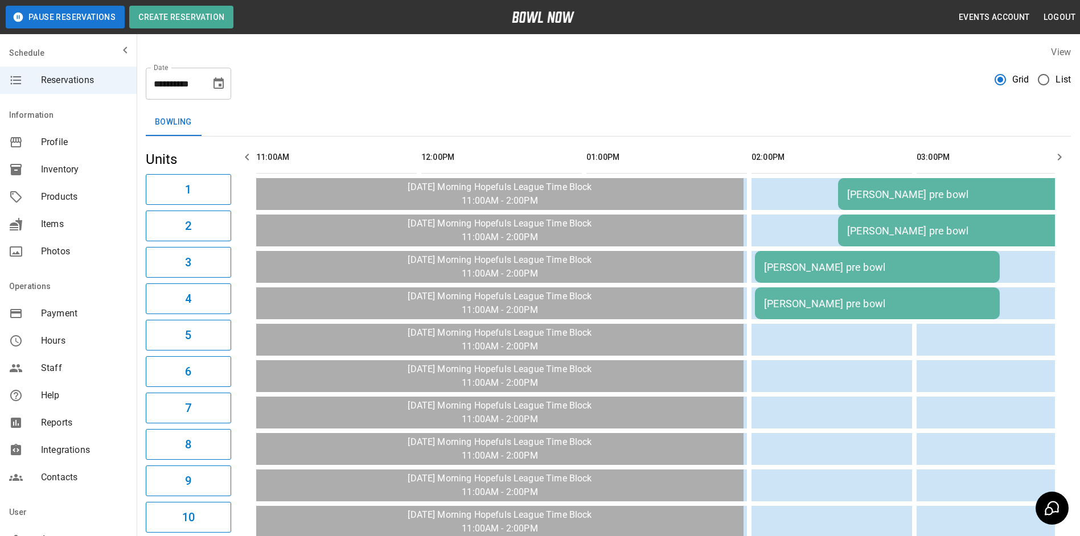
click at [215, 88] on icon "Choose date, selected date is Oct 13, 2025" at bounding box center [218, 82] width 10 height 11
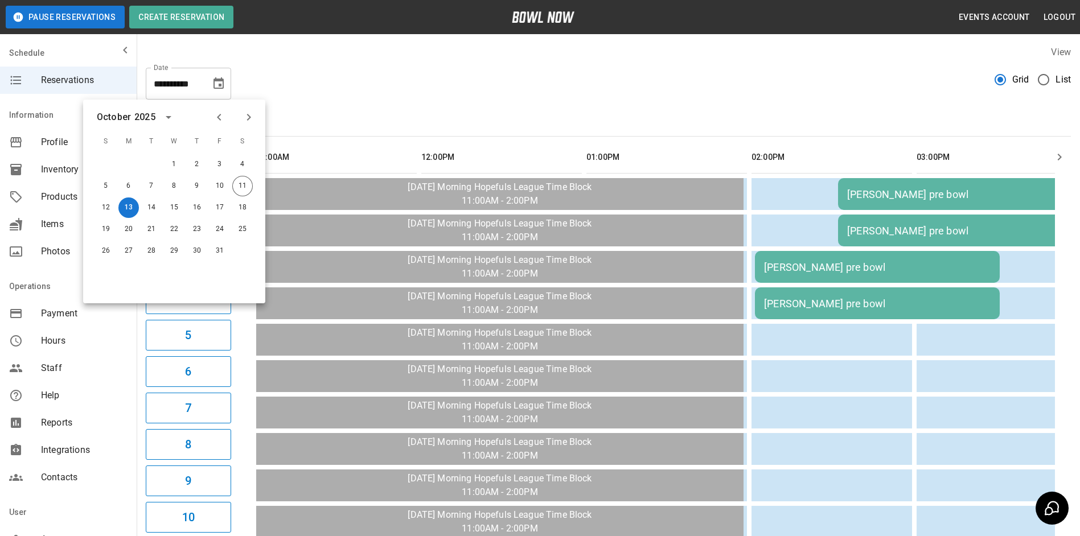
click at [256, 188] on div "5 6 7 8 9 10 11" at bounding box center [174, 186] width 182 height 20
click at [247, 187] on button "11" at bounding box center [242, 186] width 20 height 20
type input "**********"
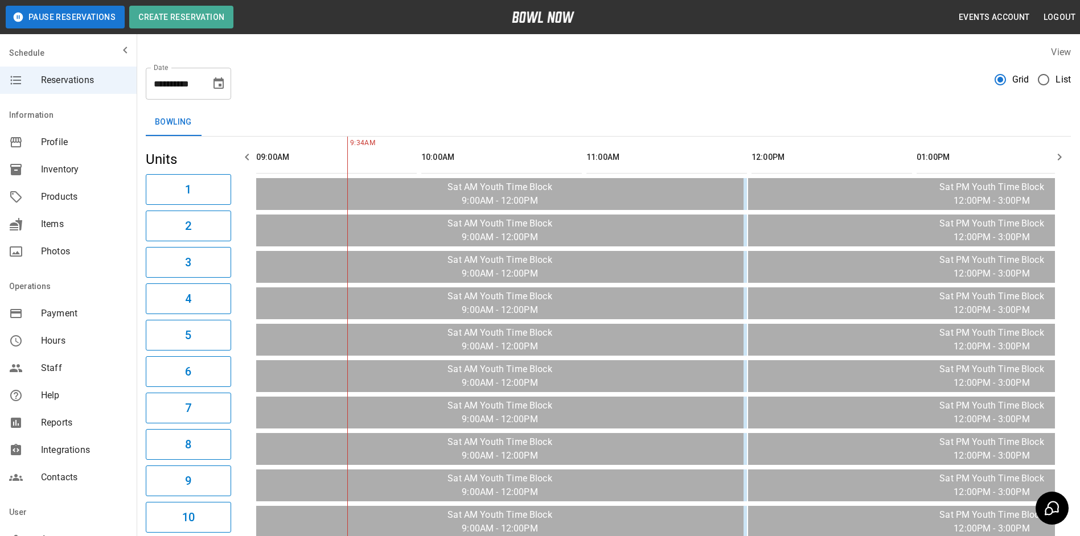
click at [1058, 164] on button "button" at bounding box center [1059, 157] width 23 height 23
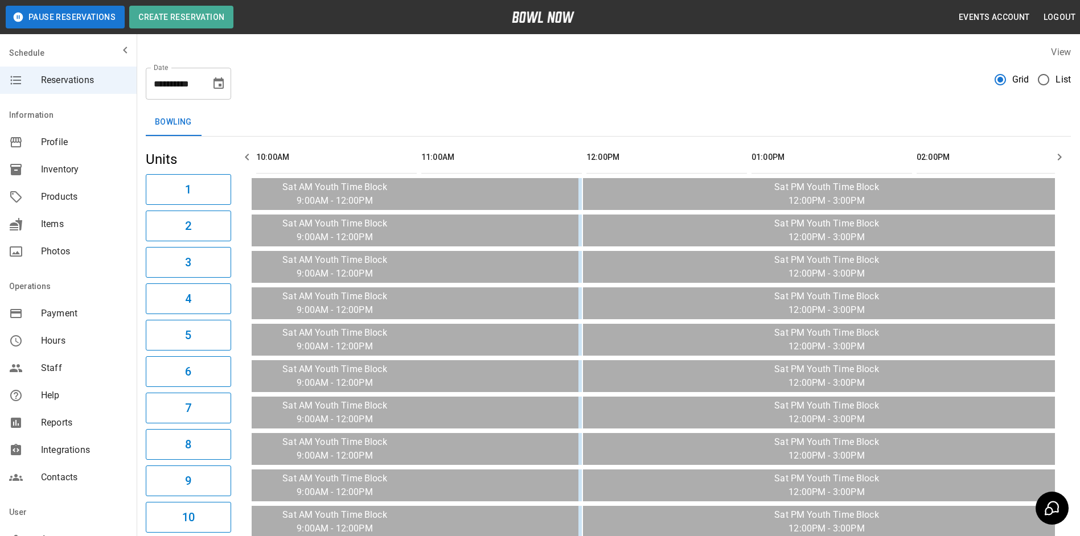
click at [1058, 164] on button "button" at bounding box center [1059, 157] width 23 height 23
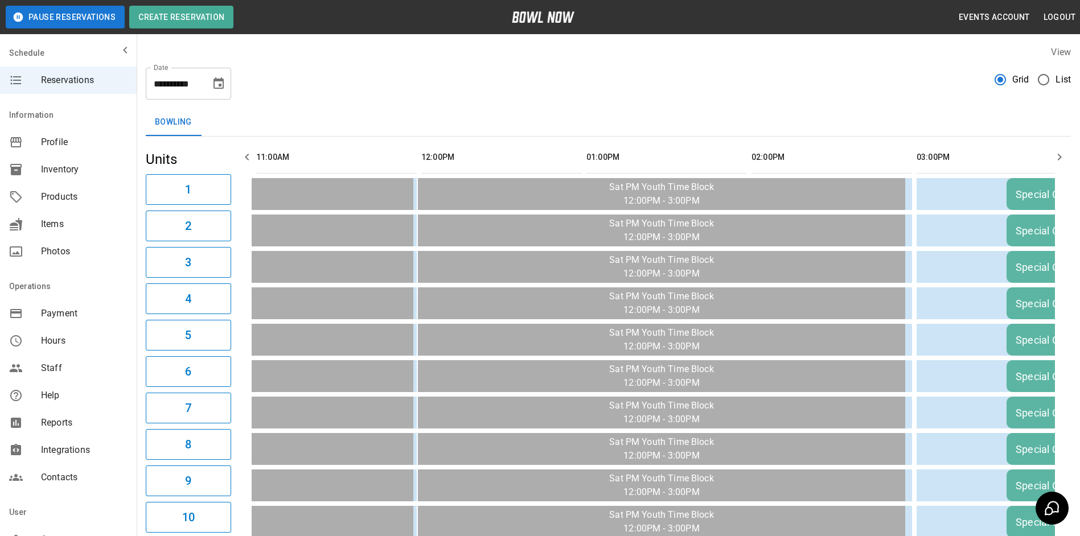
click at [1058, 164] on button "button" at bounding box center [1059, 157] width 23 height 23
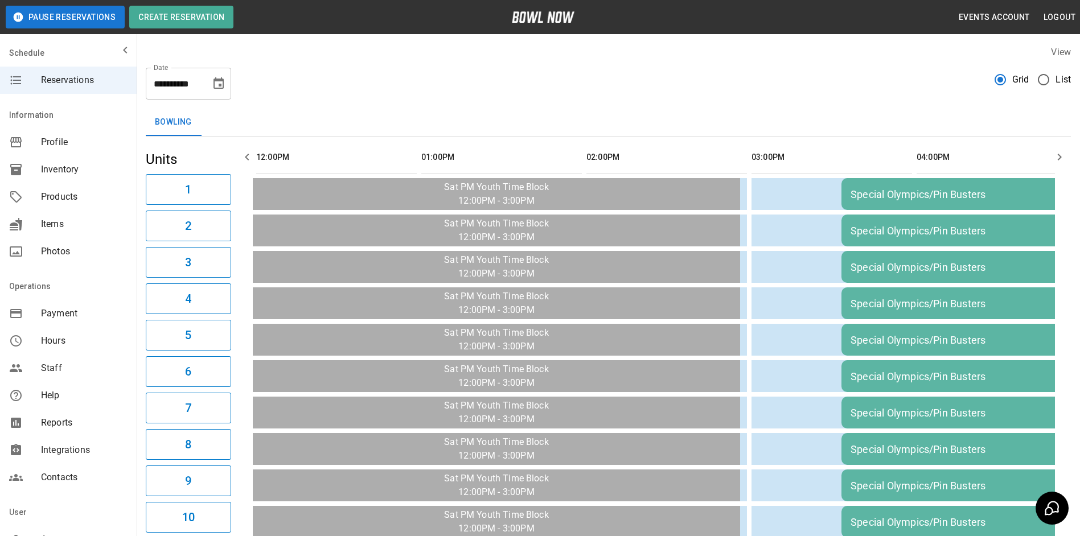
click at [1059, 164] on button "button" at bounding box center [1059, 157] width 23 height 23
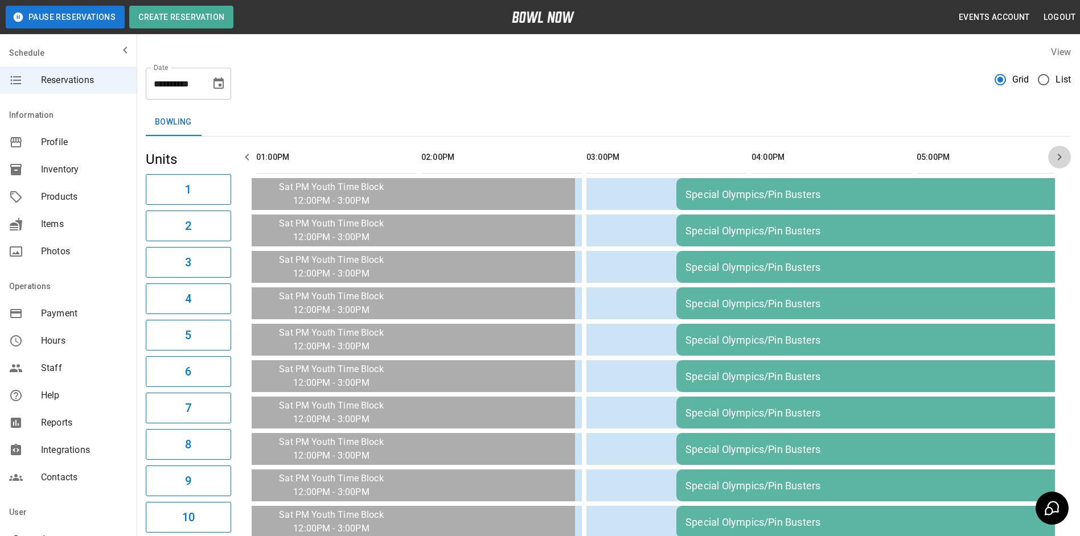
click at [1058, 163] on button "button" at bounding box center [1059, 157] width 23 height 23
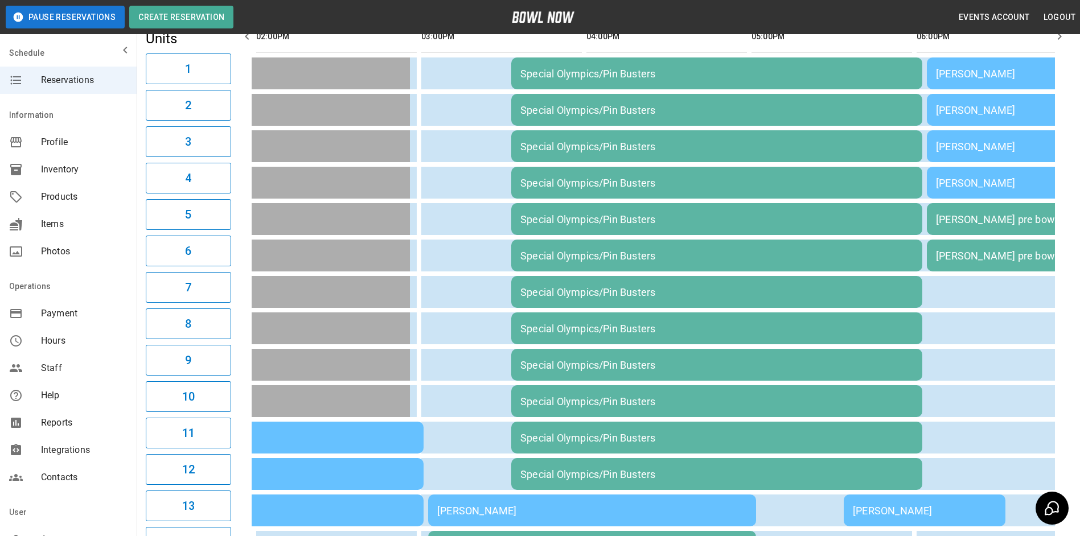
scroll to position [57, 0]
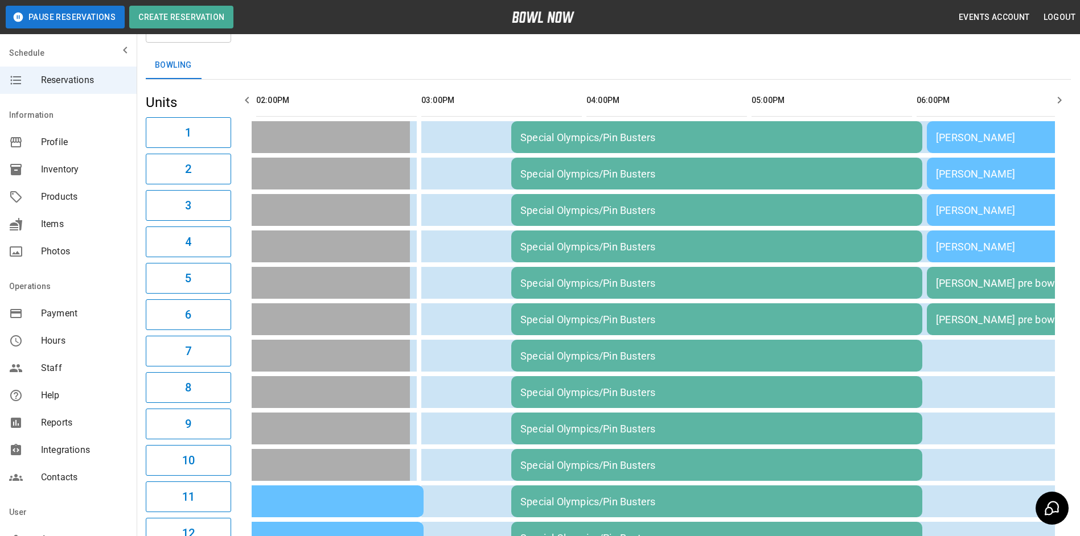
drag, startPoint x: 639, startPoint y: 111, endPoint x: 252, endPoint y: 106, distance: 387.7
click at [253, 108] on button "button" at bounding box center [247, 100] width 23 height 23
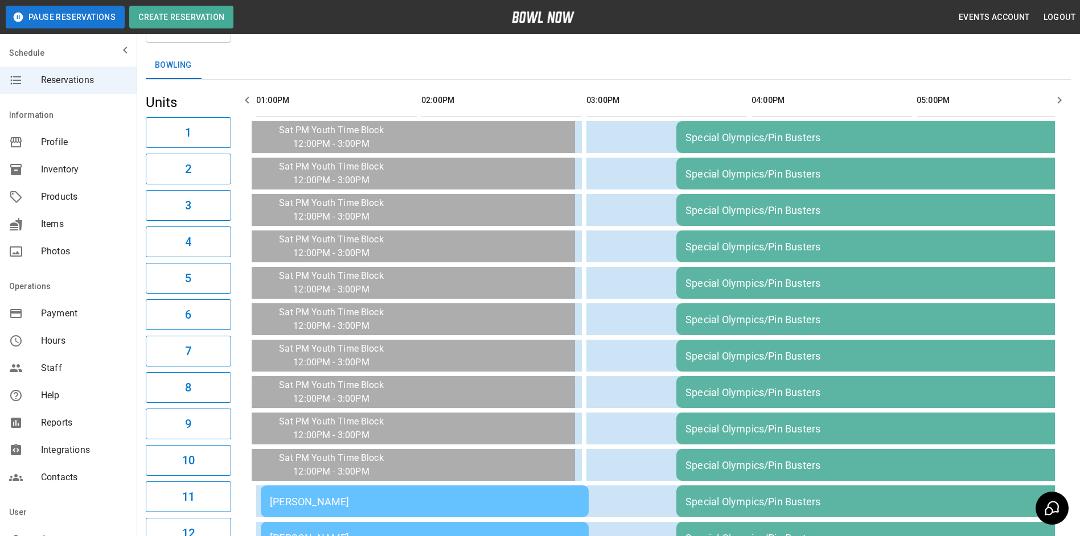
click at [250, 106] on icon "button" at bounding box center [247, 100] width 14 height 14
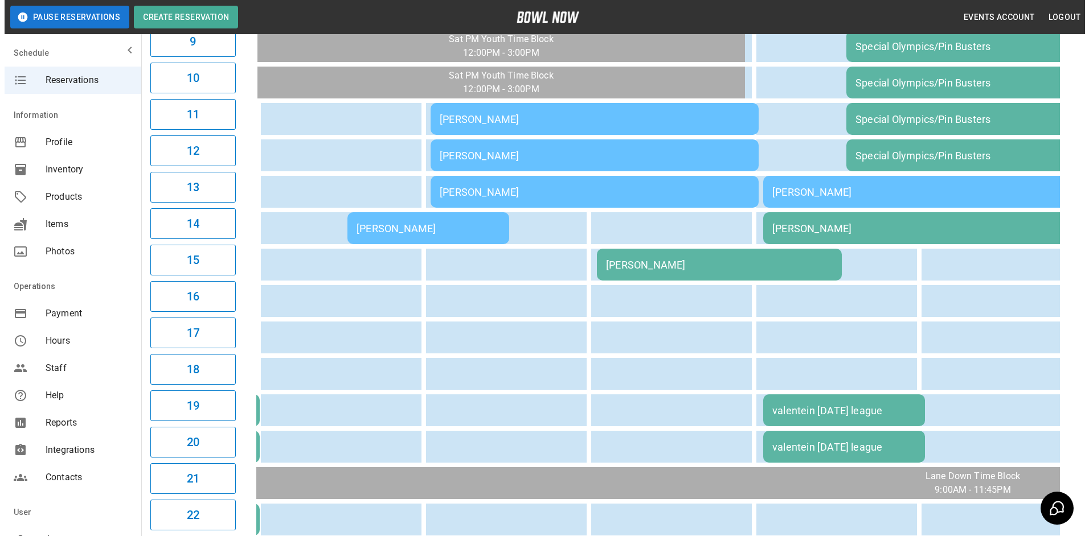
scroll to position [455, 0]
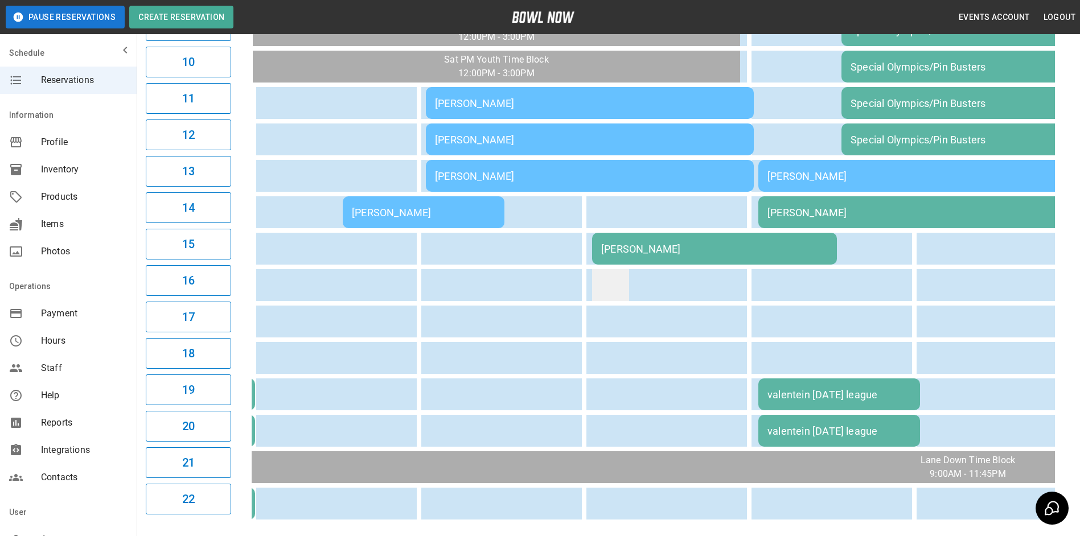
click at [621, 284] on td "sticky table" at bounding box center [610, 285] width 37 height 32
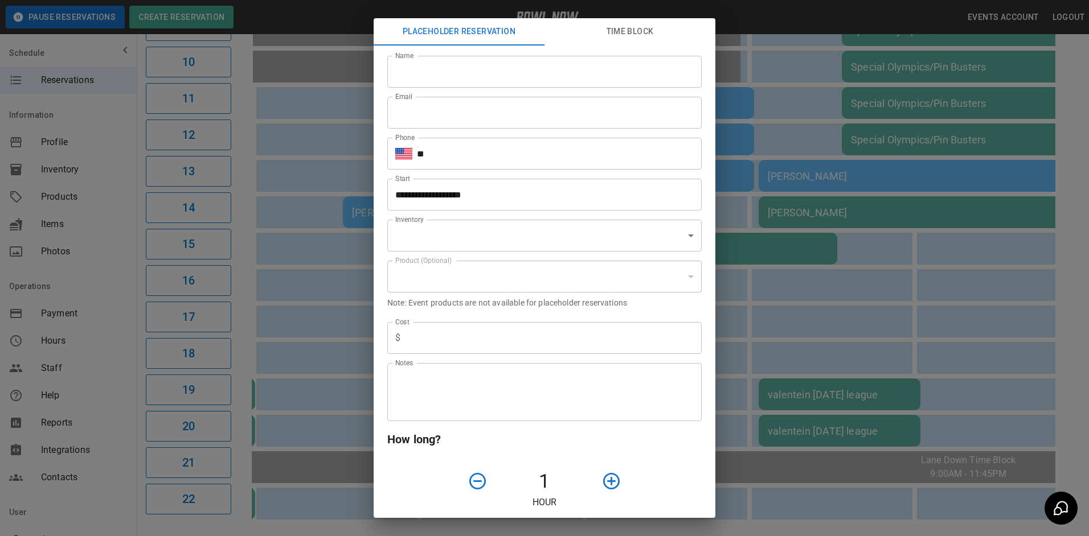
type input "**********"
click at [594, 80] on input "Name" at bounding box center [544, 72] width 314 height 32
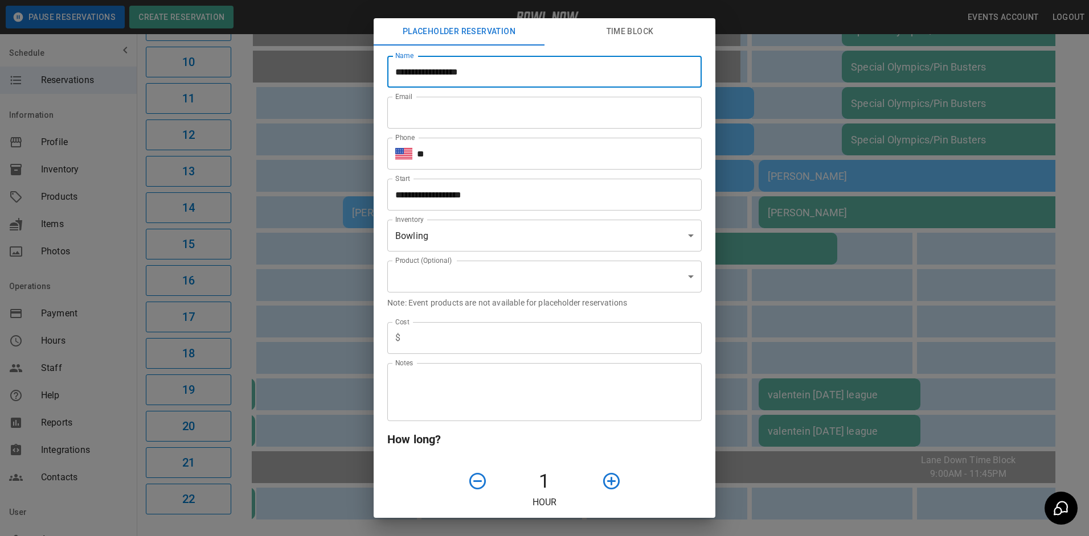
type input "**********"
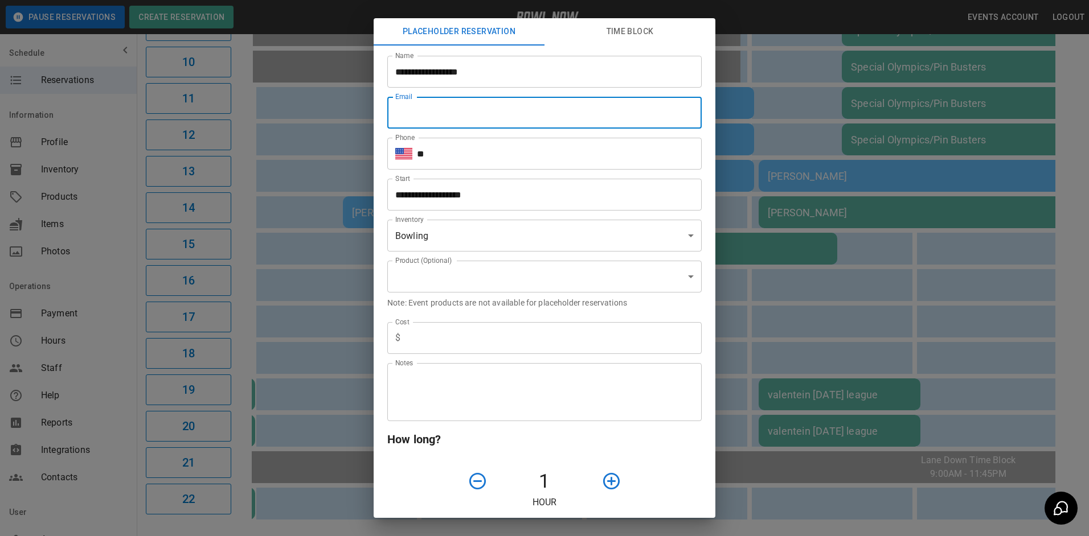
click at [551, 106] on input "Email" at bounding box center [544, 113] width 314 height 32
type input "**********"
type input "*"
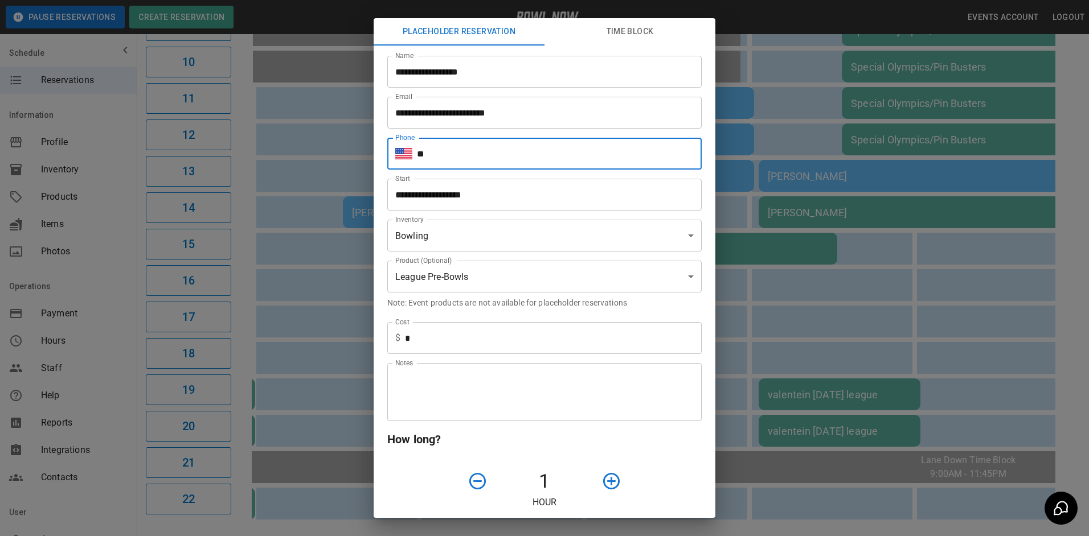
drag, startPoint x: 493, startPoint y: 155, endPoint x: 492, endPoint y: 165, distance: 9.7
click at [493, 155] on input "**" at bounding box center [559, 154] width 285 height 32
type input "**********"
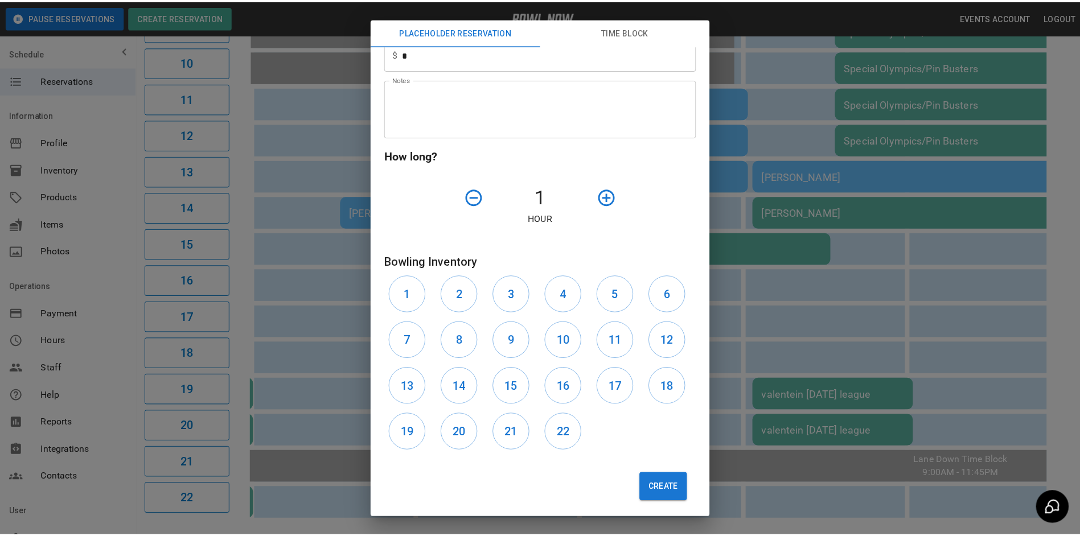
scroll to position [285, 0]
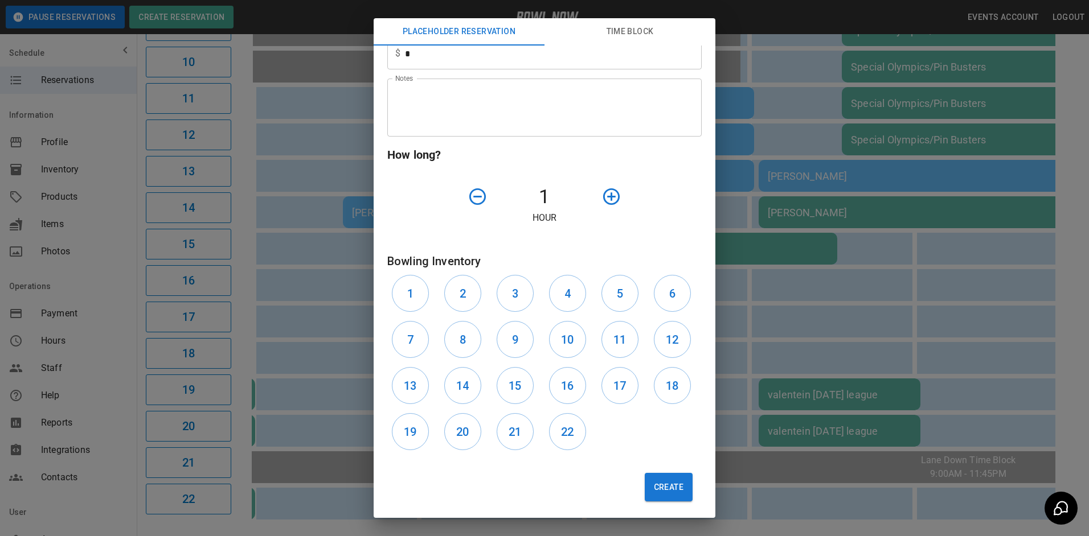
click at [658, 503] on div "Create" at bounding box center [539, 483] width 323 height 56
click at [658, 499] on button "Create" at bounding box center [668, 487] width 48 height 28
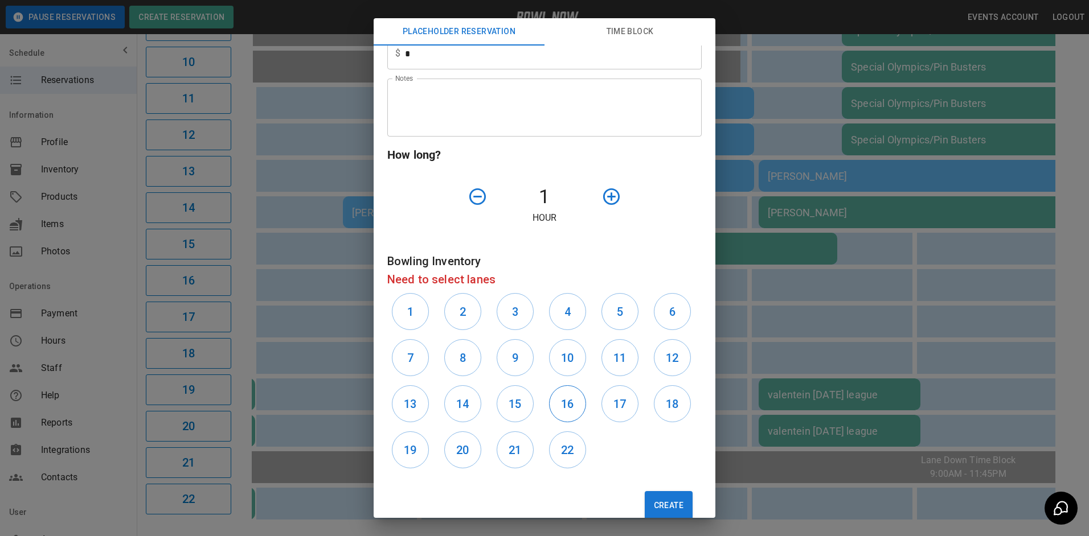
click at [576, 405] on button "16" at bounding box center [567, 403] width 37 height 37
click at [652, 492] on div "Create" at bounding box center [539, 501] width 323 height 56
click at [652, 499] on button "Create" at bounding box center [668, 505] width 48 height 28
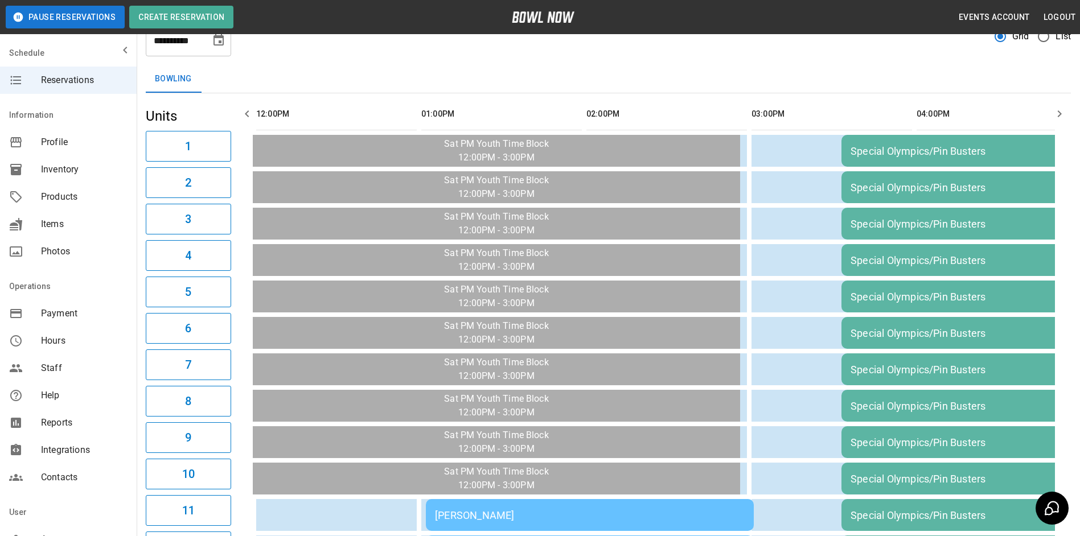
scroll to position [0, 0]
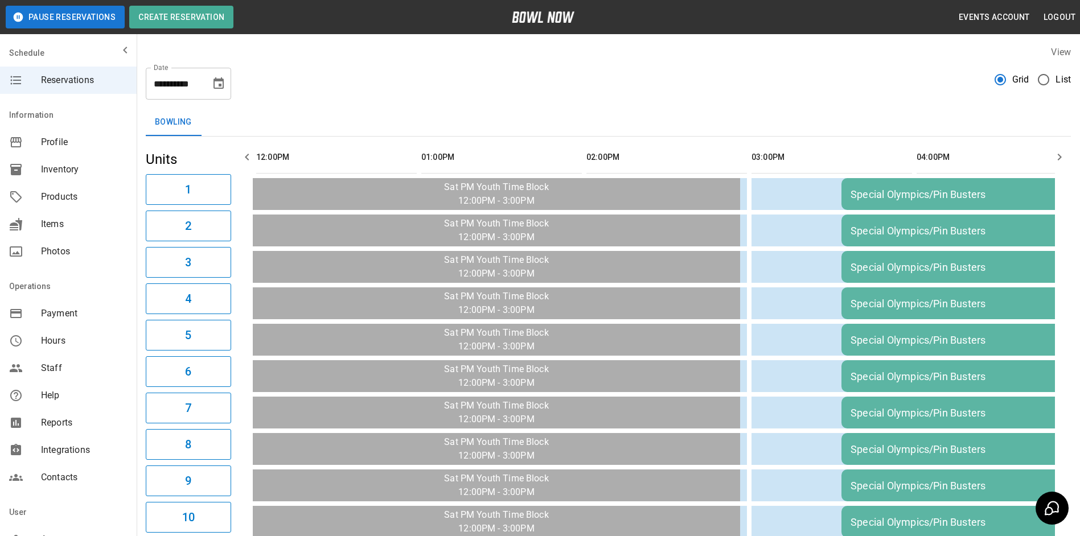
drag, startPoint x: 187, startPoint y: 109, endPoint x: 216, endPoint y: 87, distance: 35.8
click at [216, 87] on icon "Choose date, selected date is Oct 11, 2025" at bounding box center [219, 84] width 14 height 14
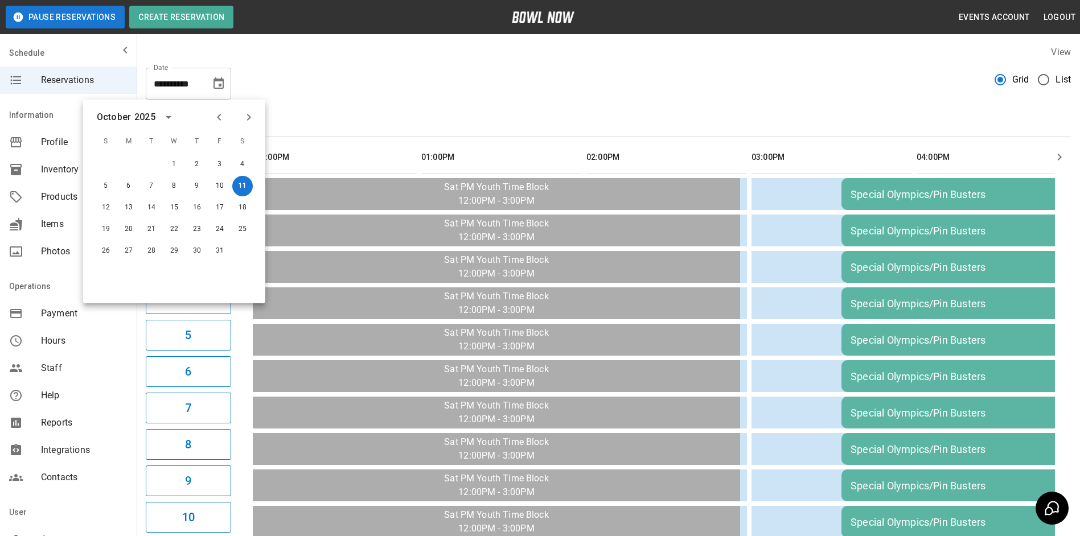
click at [287, 114] on div "Bowling" at bounding box center [608, 122] width 925 height 27
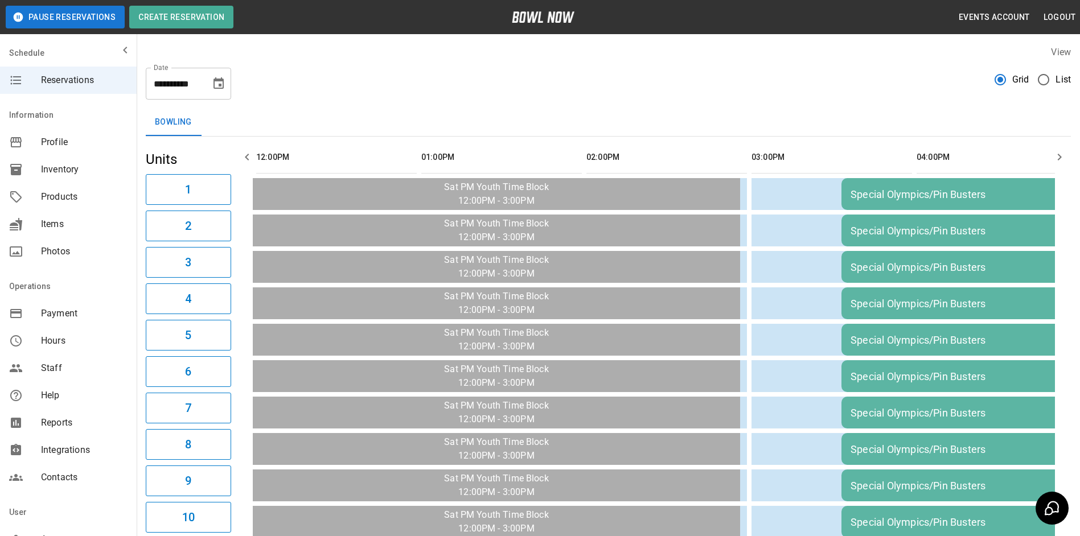
click at [246, 156] on icon "button" at bounding box center [247, 157] width 14 height 14
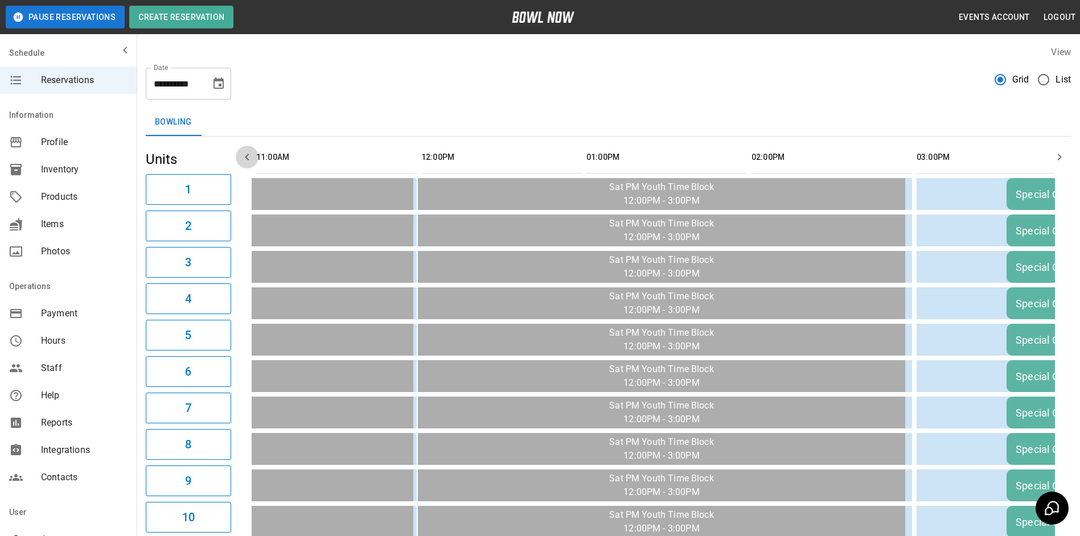
click at [246, 156] on icon "button" at bounding box center [247, 157] width 4 height 7
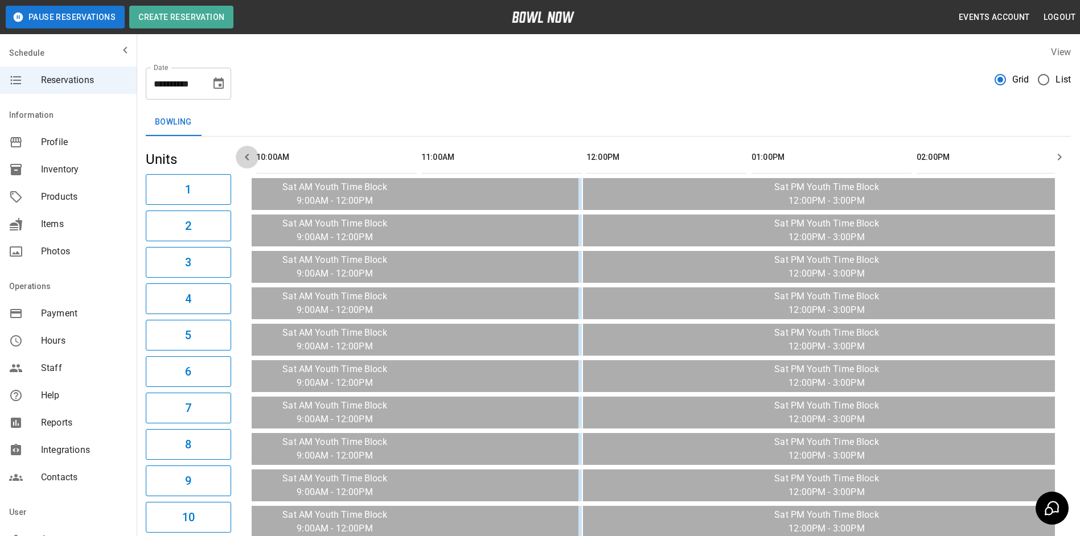
click at [246, 156] on icon "button" at bounding box center [247, 157] width 4 height 7
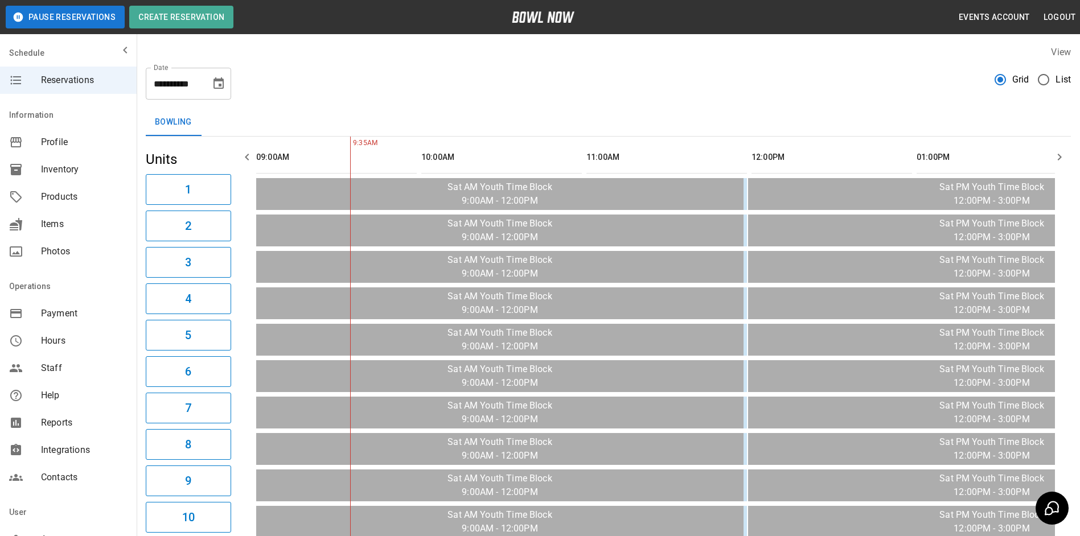
click at [246, 156] on icon "button" at bounding box center [247, 157] width 4 height 7
click at [219, 81] on icon "Choose date, selected date is Oct 11, 2025" at bounding box center [218, 82] width 10 height 11
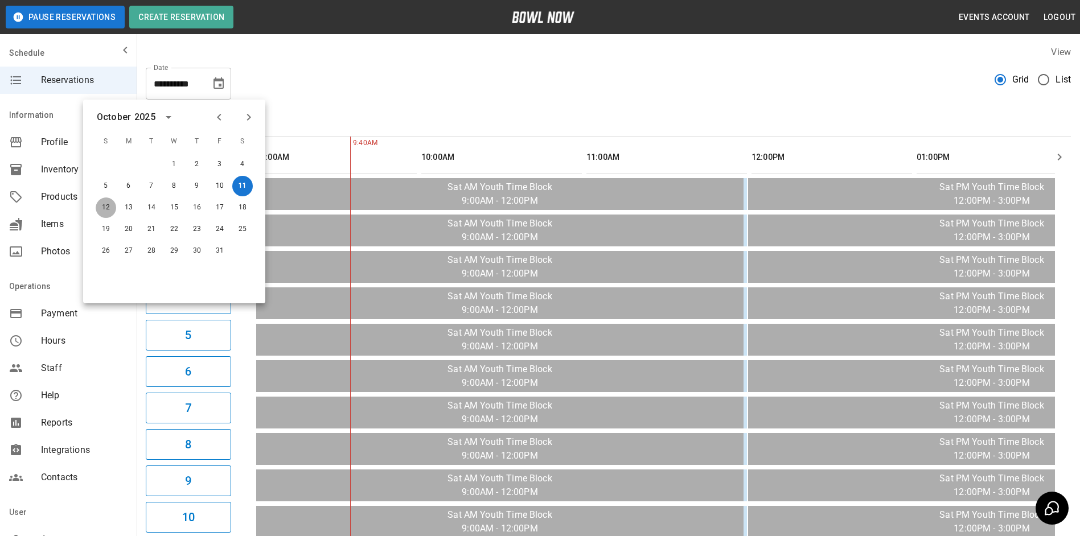
click at [101, 210] on button "12" at bounding box center [106, 208] width 20 height 20
type input "**********"
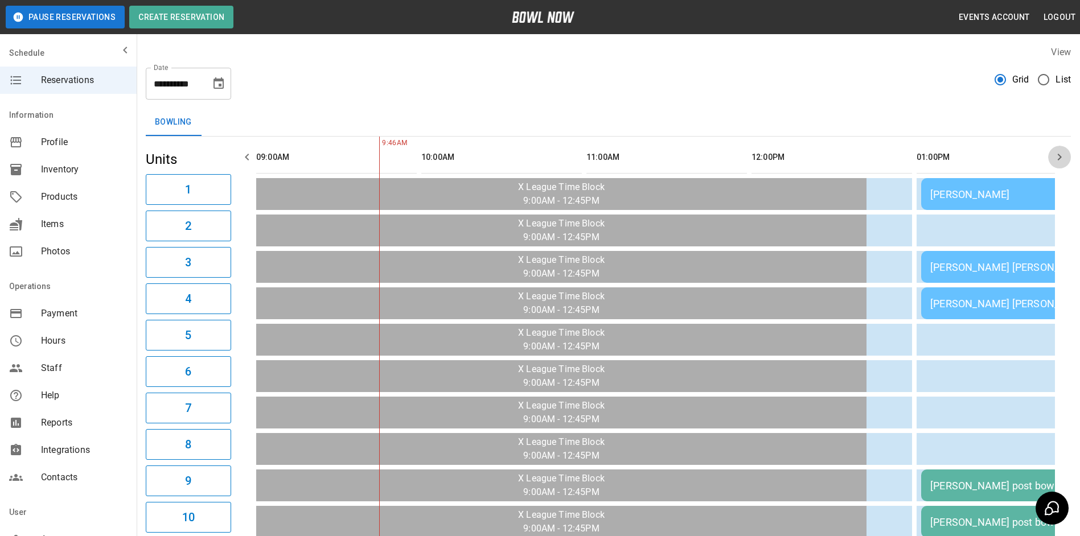
click at [1060, 154] on icon "button" at bounding box center [1060, 157] width 14 height 14
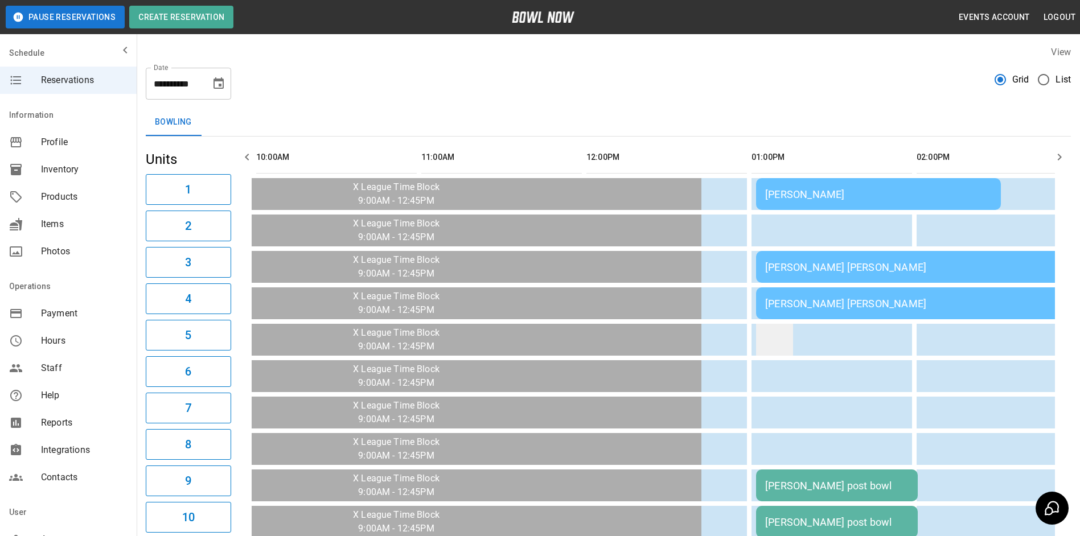
click at [766, 329] on td "sticky table" at bounding box center [774, 340] width 37 height 32
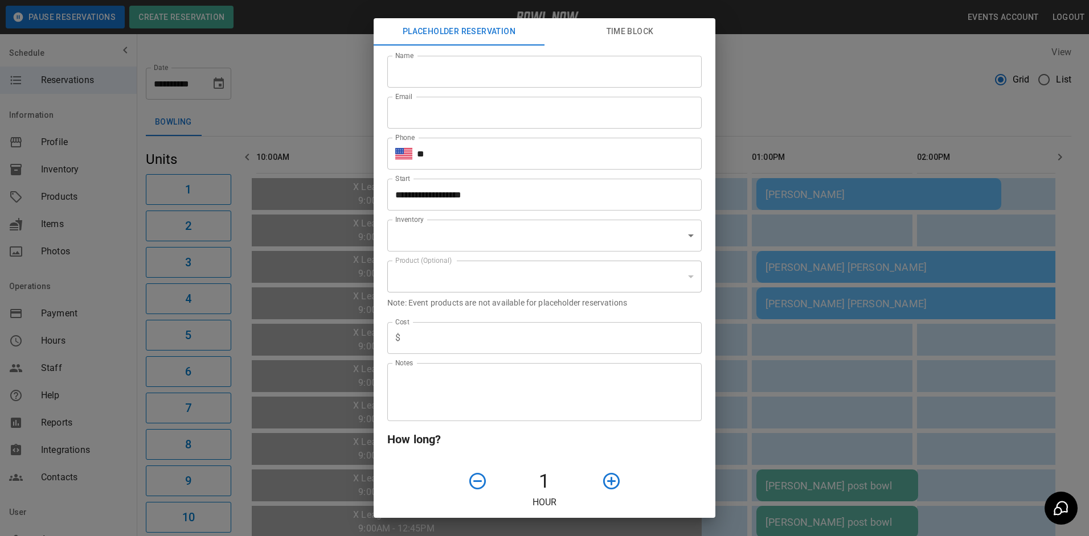
type input "**********"
click at [555, 79] on input "Name" at bounding box center [544, 72] width 314 height 32
type input "*"
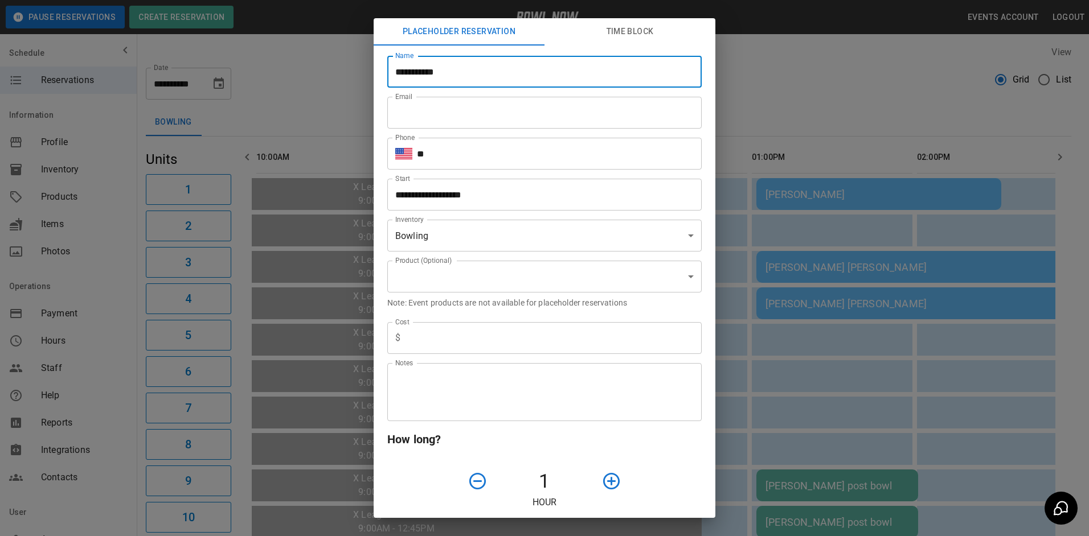
type input "**********"
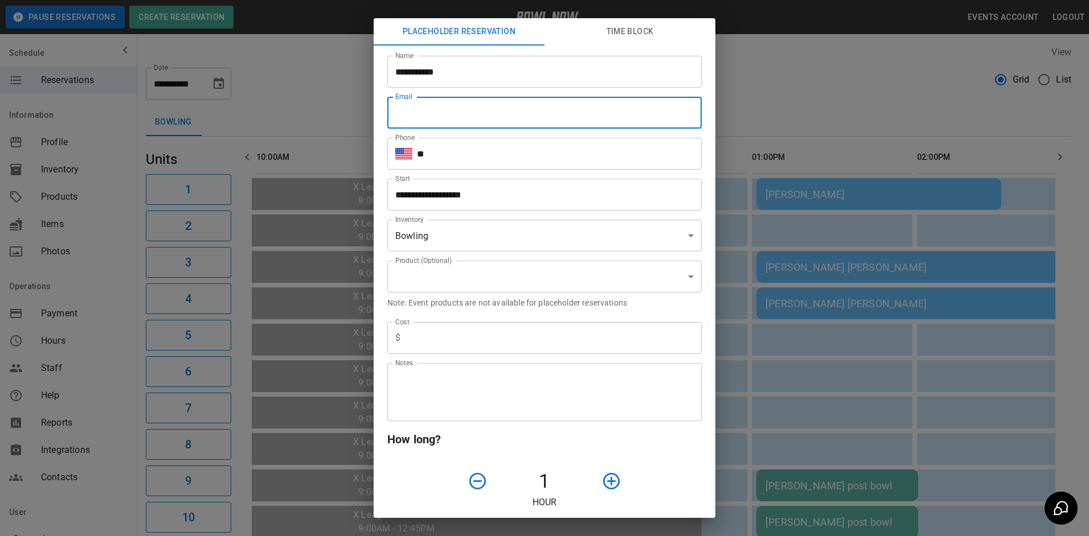
click at [525, 116] on input "Email" at bounding box center [544, 113] width 314 height 32
type input "**********"
type input "*"
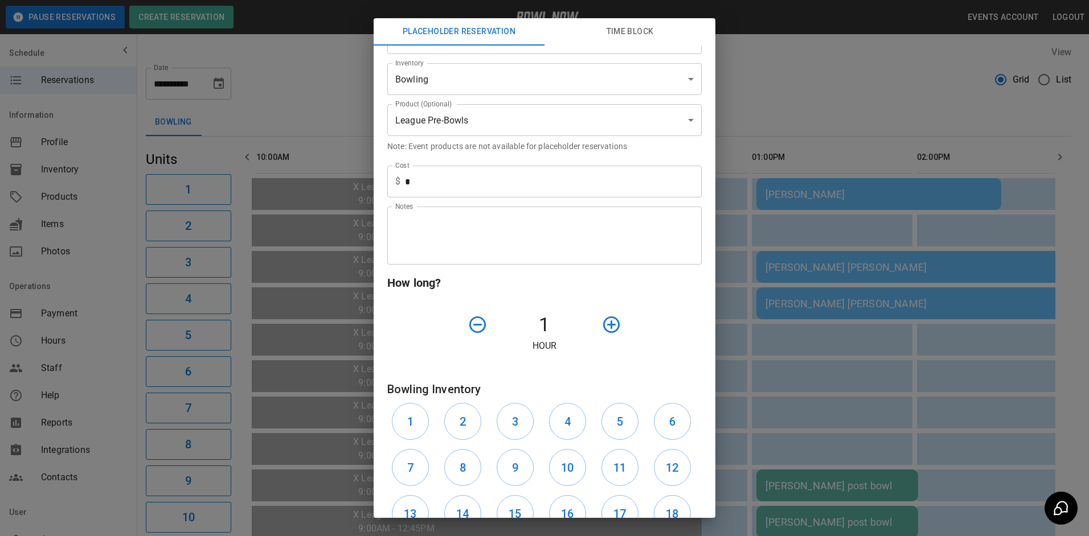
scroll to position [57, 0]
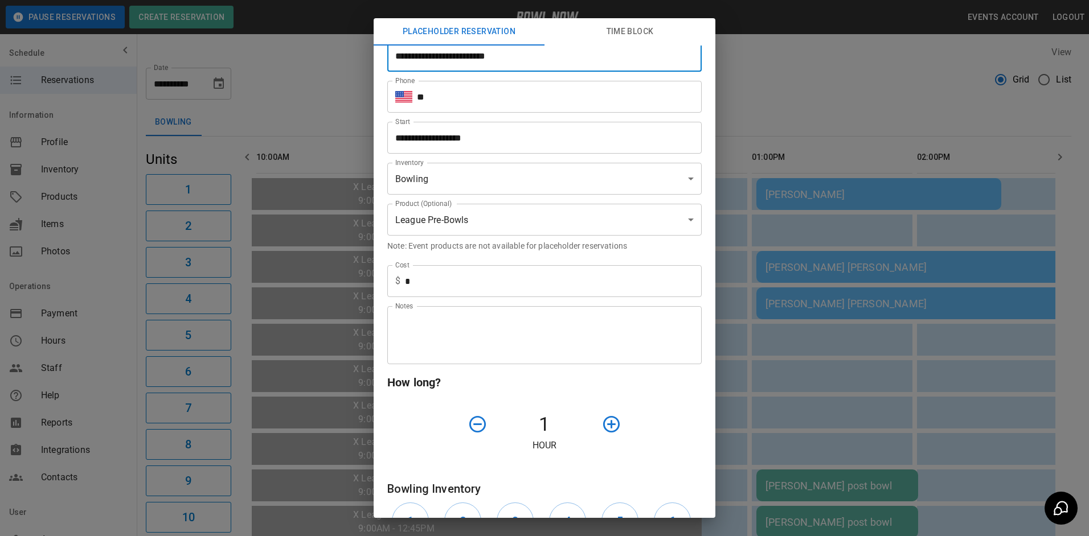
click at [486, 102] on input "**" at bounding box center [559, 97] width 285 height 32
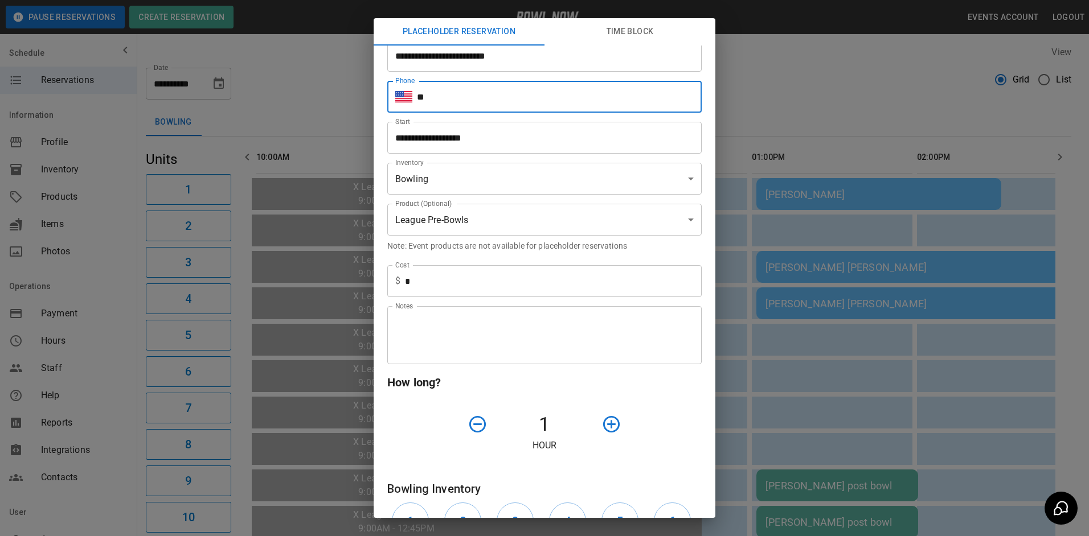
type input "**********"
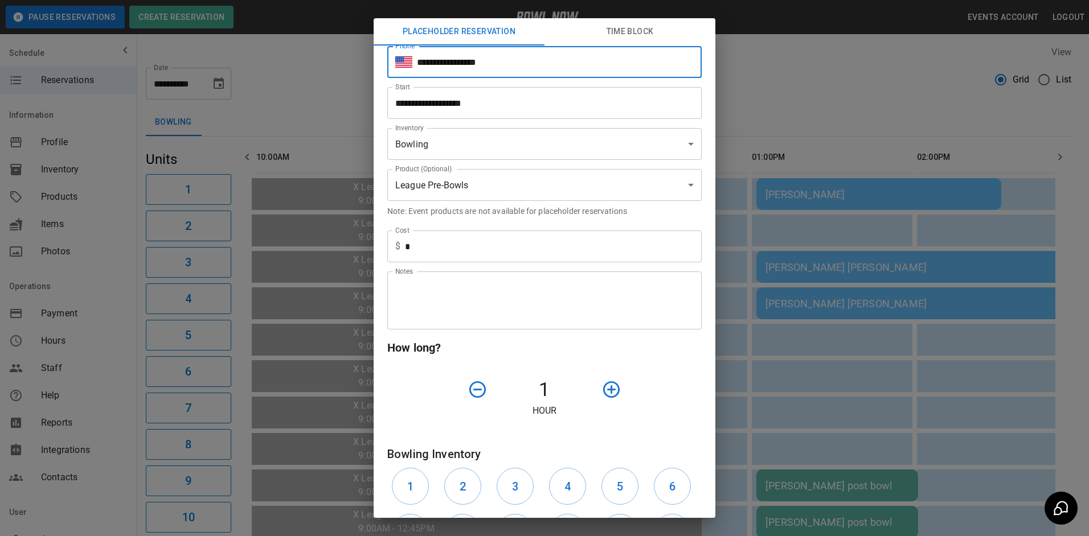
scroll to position [228, 0]
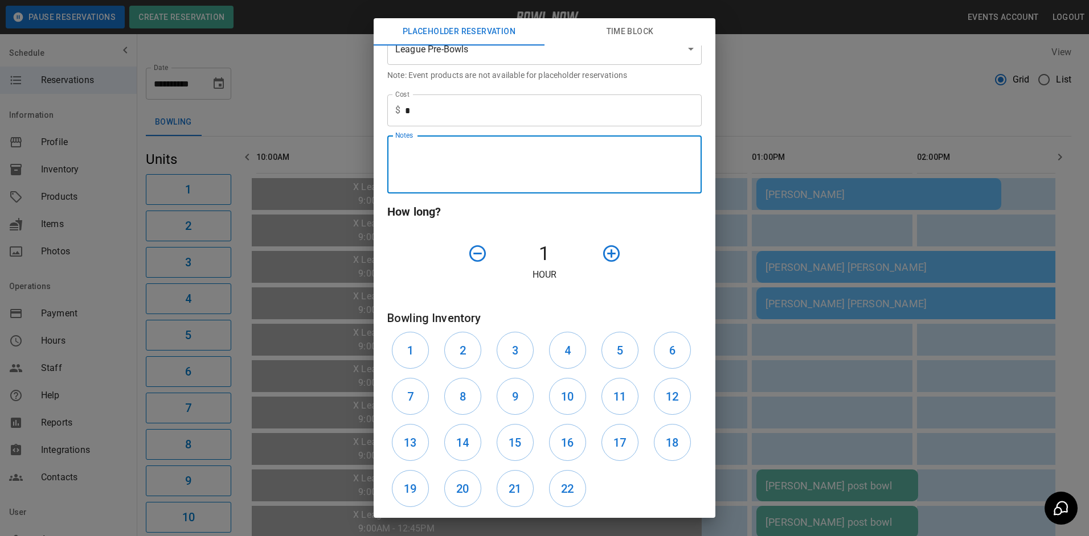
click at [500, 146] on textarea "Notes" at bounding box center [544, 164] width 298 height 39
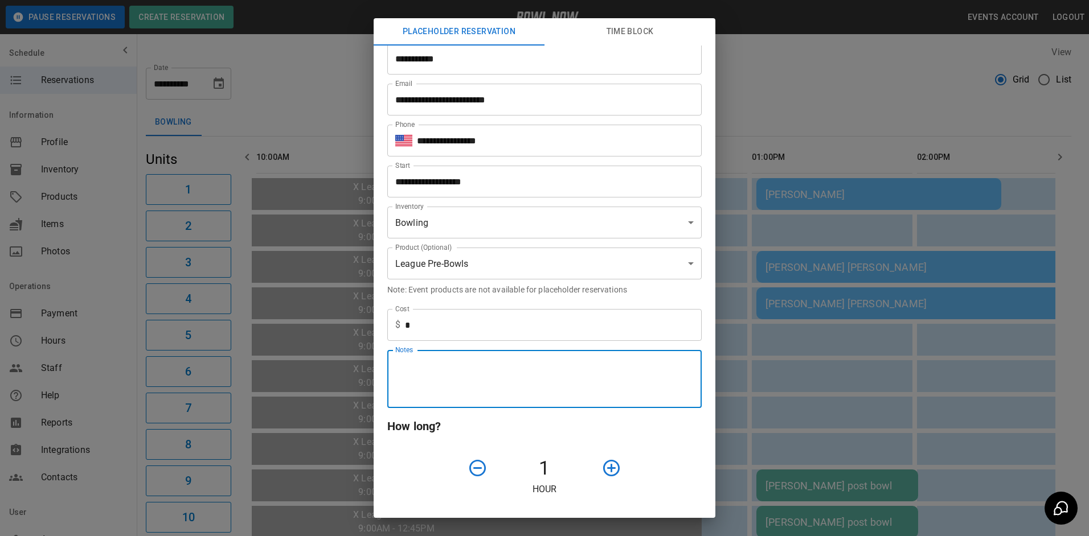
scroll to position [0, 0]
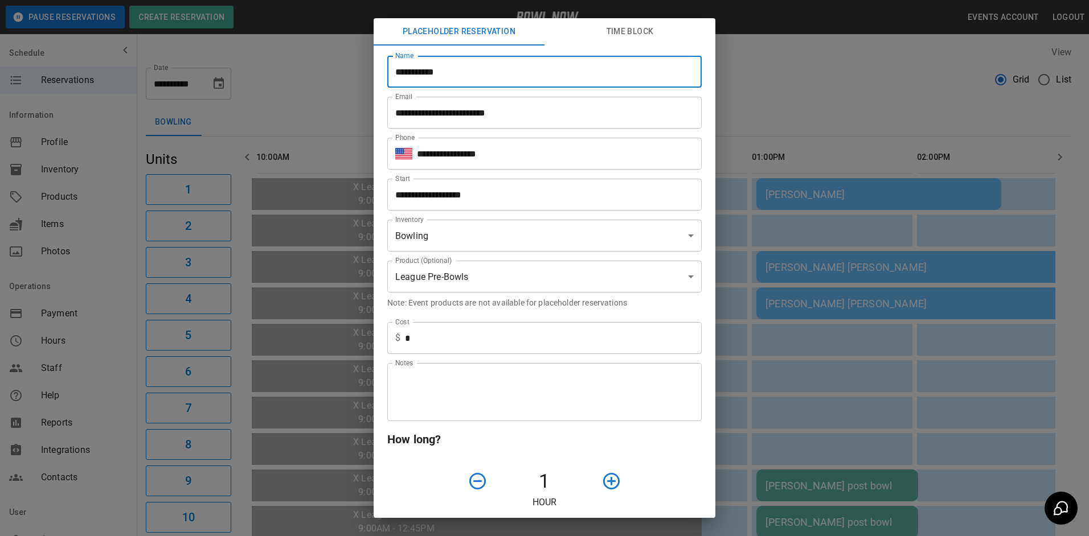
click at [531, 84] on input "**********" at bounding box center [544, 72] width 314 height 32
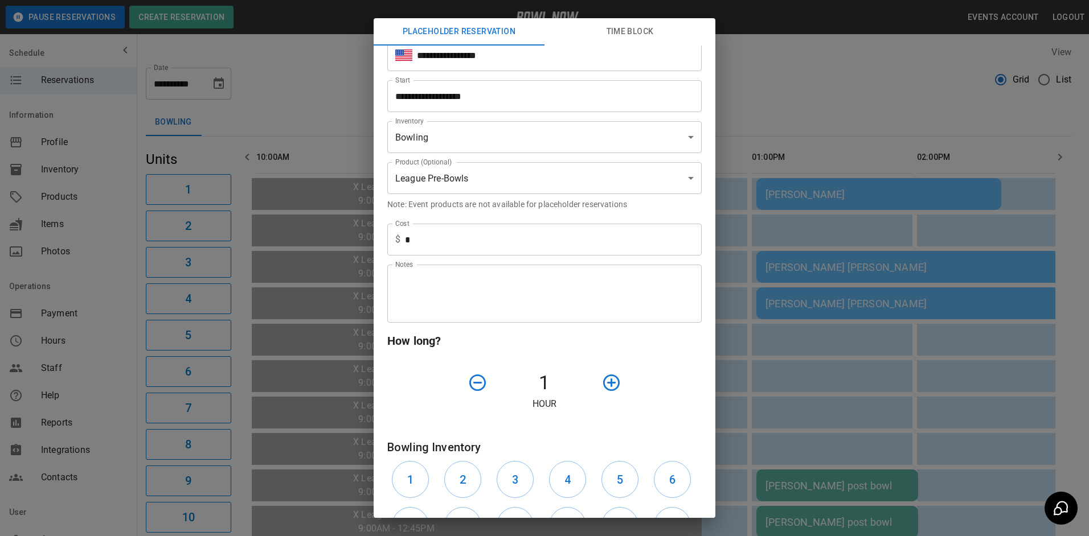
scroll to position [171, 0]
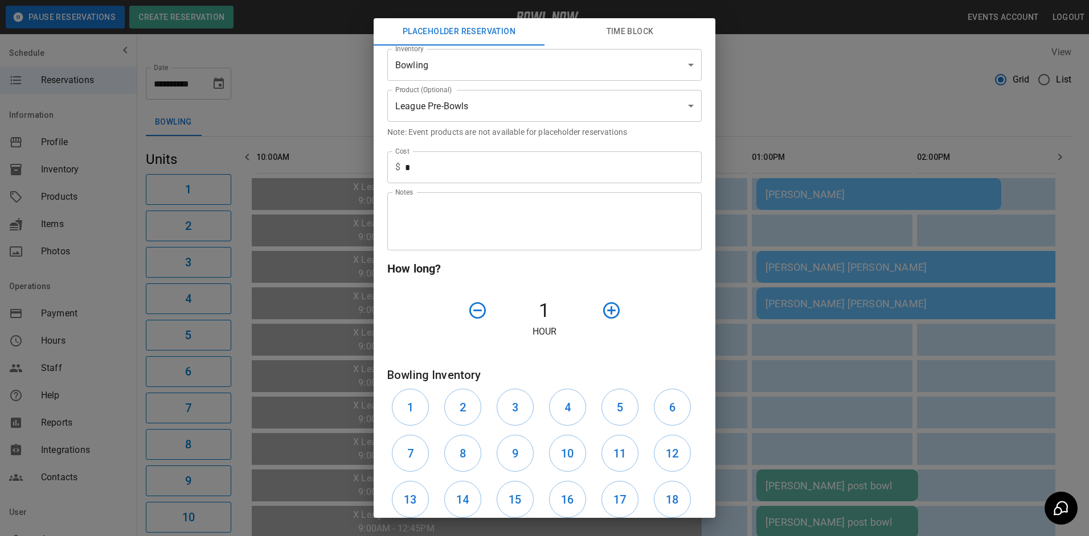
type input "**********"
click at [618, 300] on div at bounding box center [636, 310] width 79 height 29
click at [614, 307] on button "button" at bounding box center [611, 310] width 29 height 29
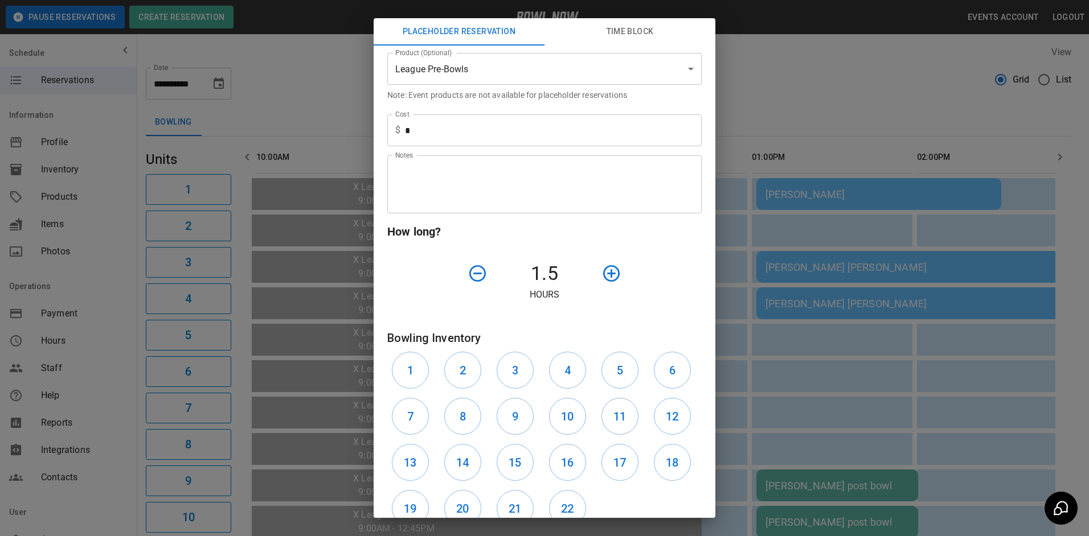
scroll to position [228, 0]
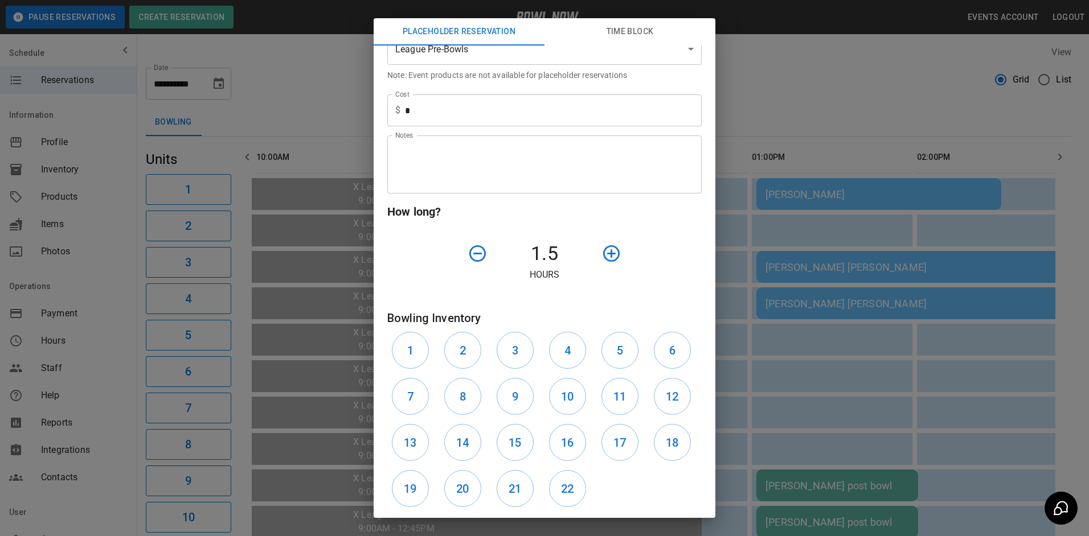
click at [633, 359] on div "5" at bounding box center [623, 350] width 52 height 46
click at [621, 349] on button "5" at bounding box center [619, 350] width 37 height 37
drag, startPoint x: 669, startPoint y: 358, endPoint x: 666, endPoint y: 352, distance: 6.2
click at [667, 352] on button "6" at bounding box center [672, 350] width 37 height 37
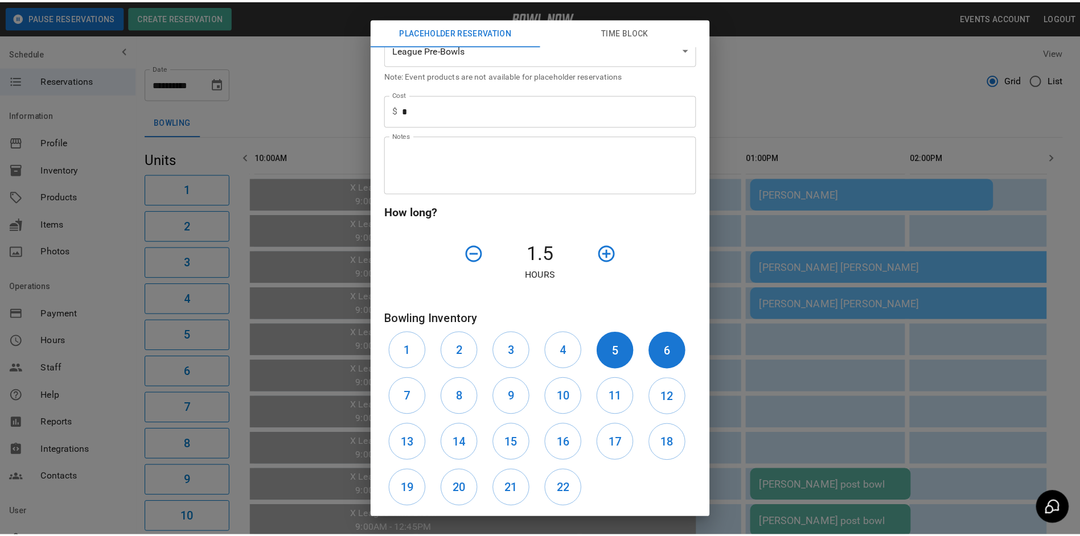
scroll to position [290, 0]
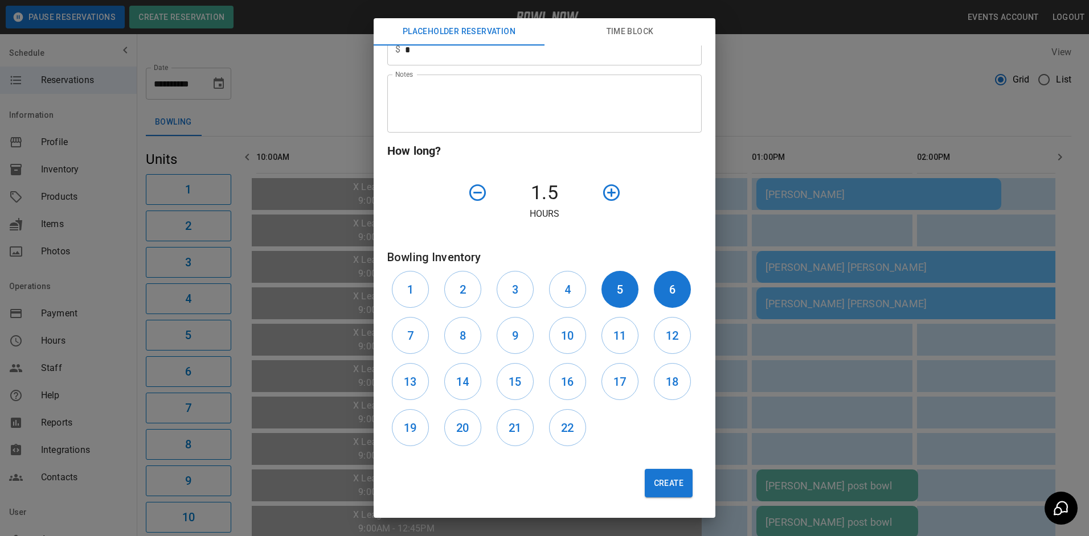
click at [634, 480] on div "Create" at bounding box center [539, 479] width 323 height 56
click at [644, 481] on button "Create" at bounding box center [668, 483] width 48 height 28
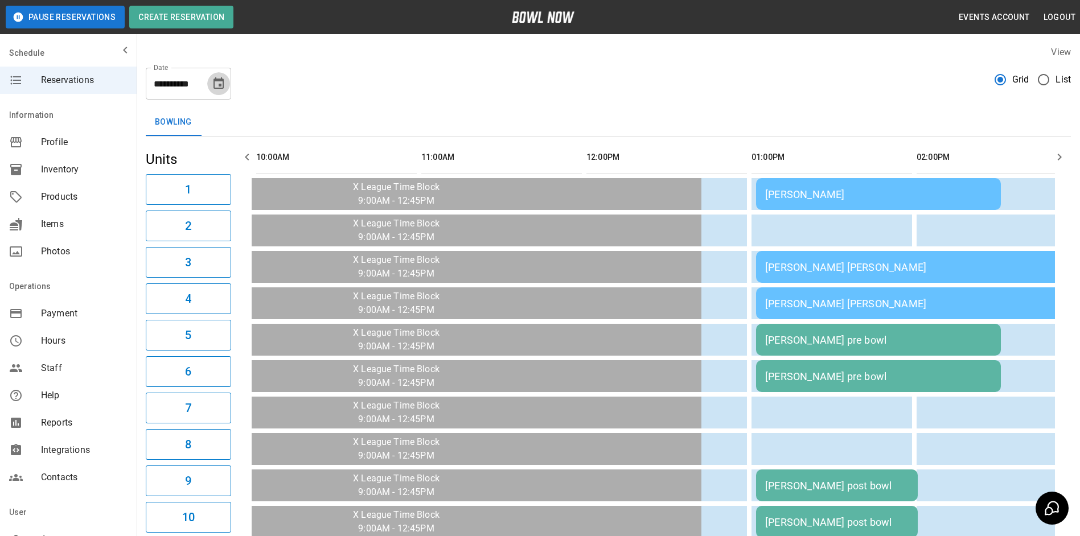
click at [213, 87] on icon "Choose date, selected date is Oct 12, 2025" at bounding box center [219, 84] width 14 height 14
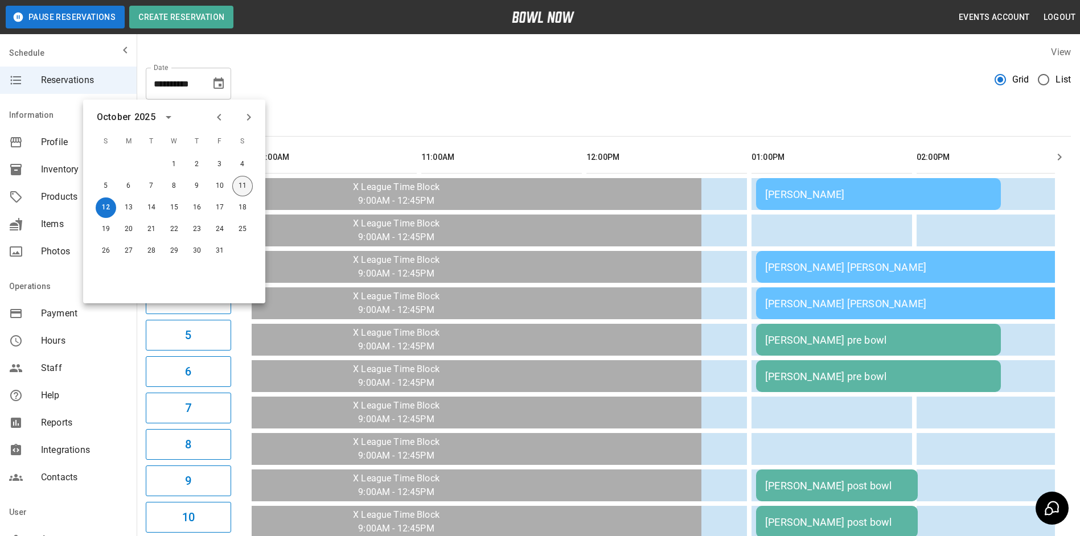
click at [243, 181] on button "11" at bounding box center [242, 186] width 20 height 20
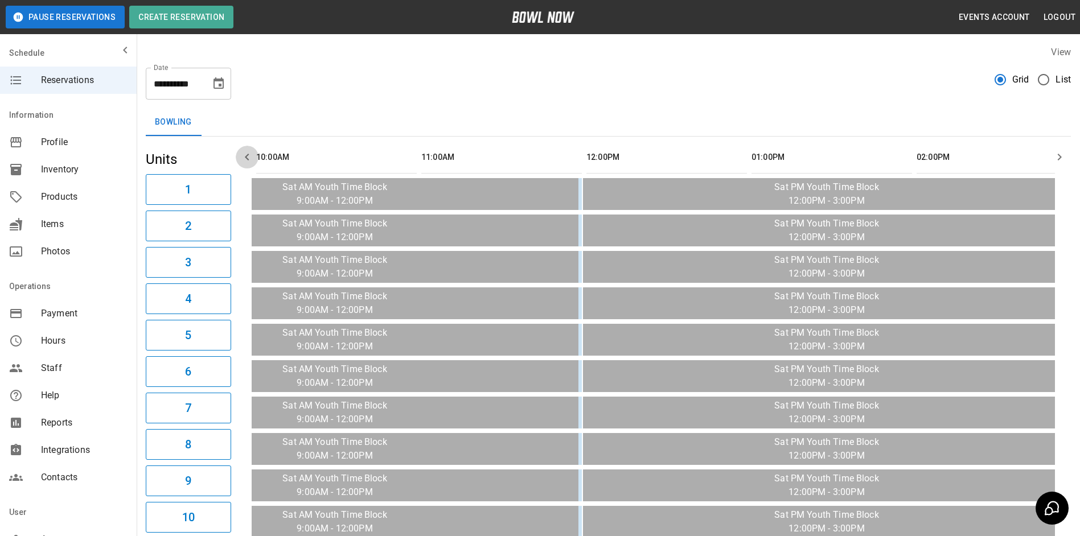
click at [249, 153] on icon "button" at bounding box center [247, 157] width 14 height 14
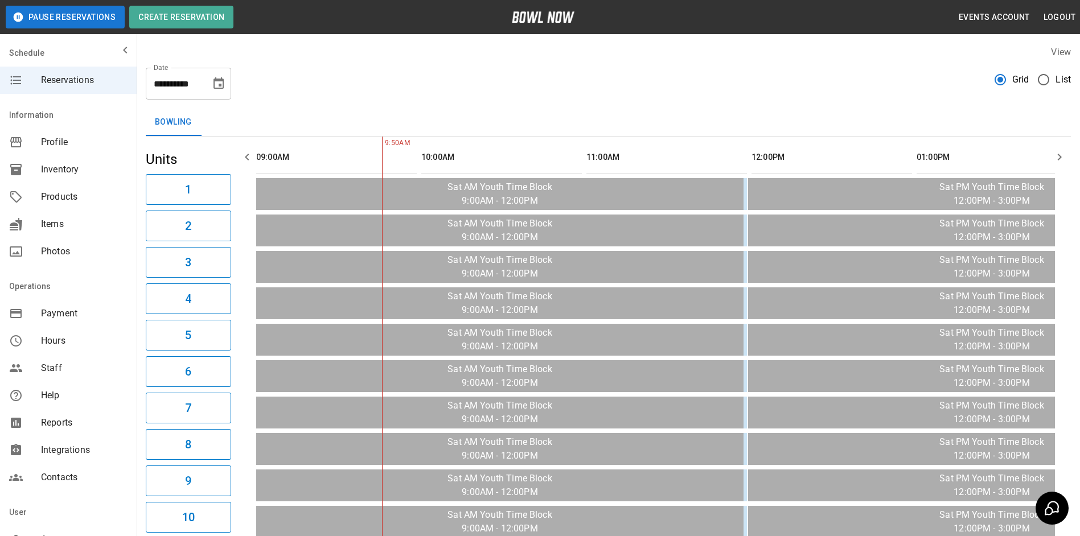
click at [1056, 155] on icon "button" at bounding box center [1060, 157] width 14 height 14
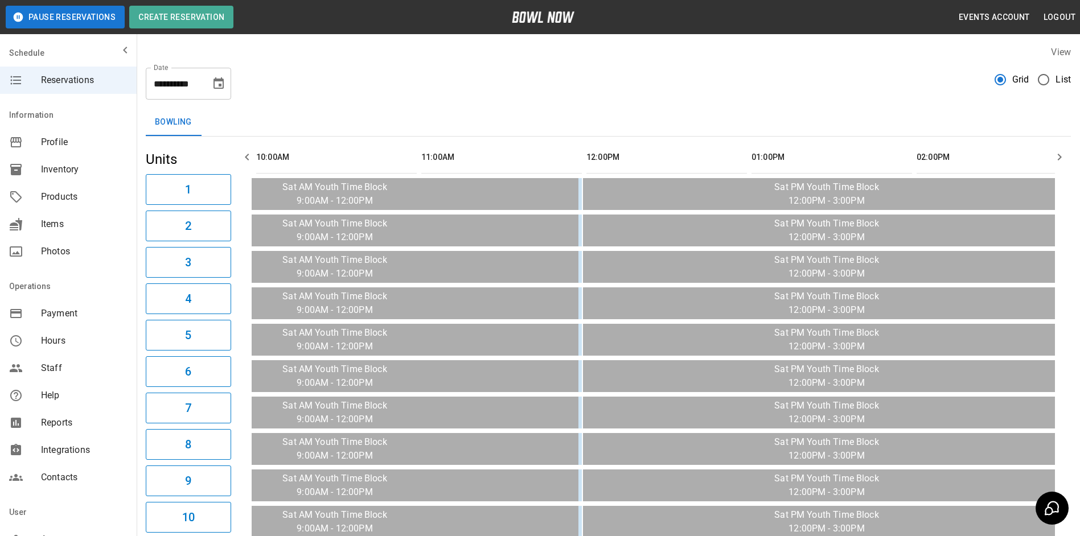
click at [1057, 154] on icon "button" at bounding box center [1060, 157] width 14 height 14
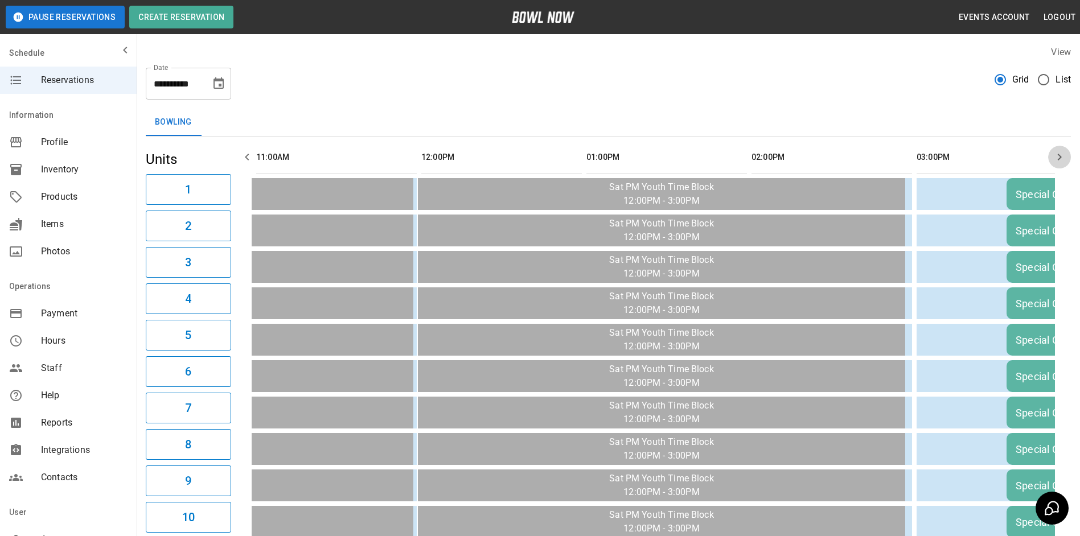
click at [1057, 154] on icon "button" at bounding box center [1060, 157] width 14 height 14
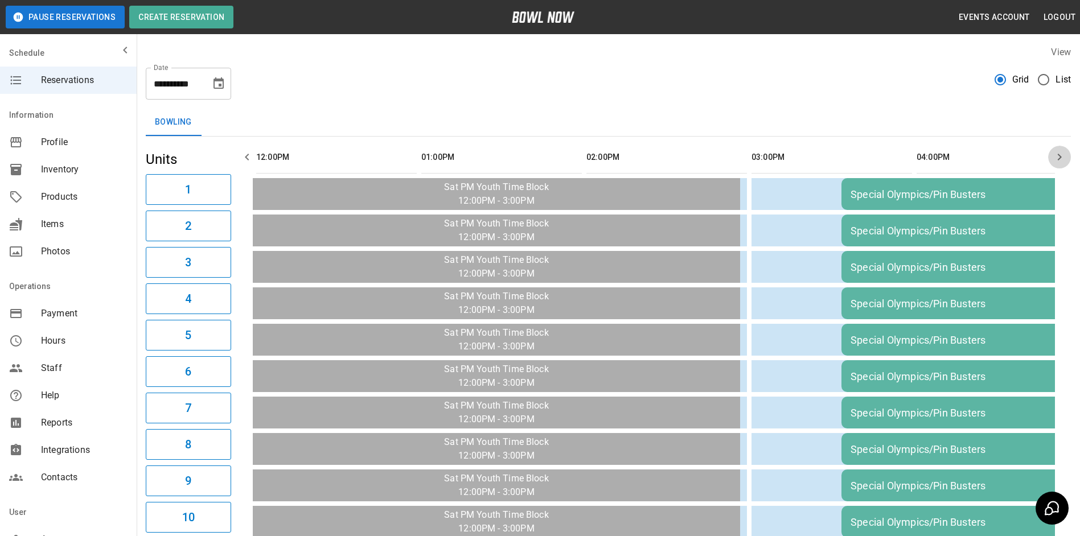
click at [1058, 154] on icon "button" at bounding box center [1060, 157] width 14 height 14
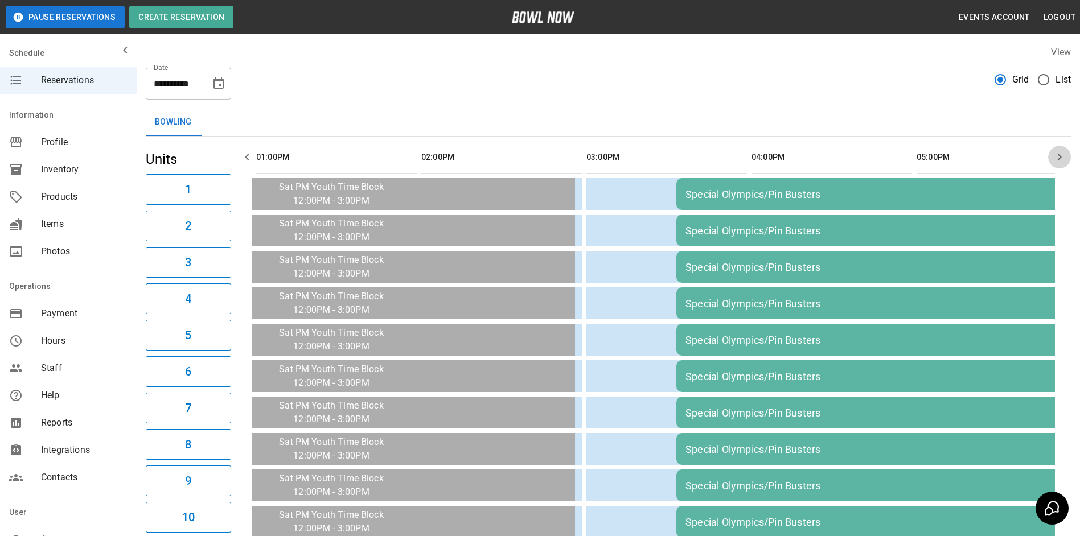
click at [1059, 154] on icon "button" at bounding box center [1060, 157] width 14 height 14
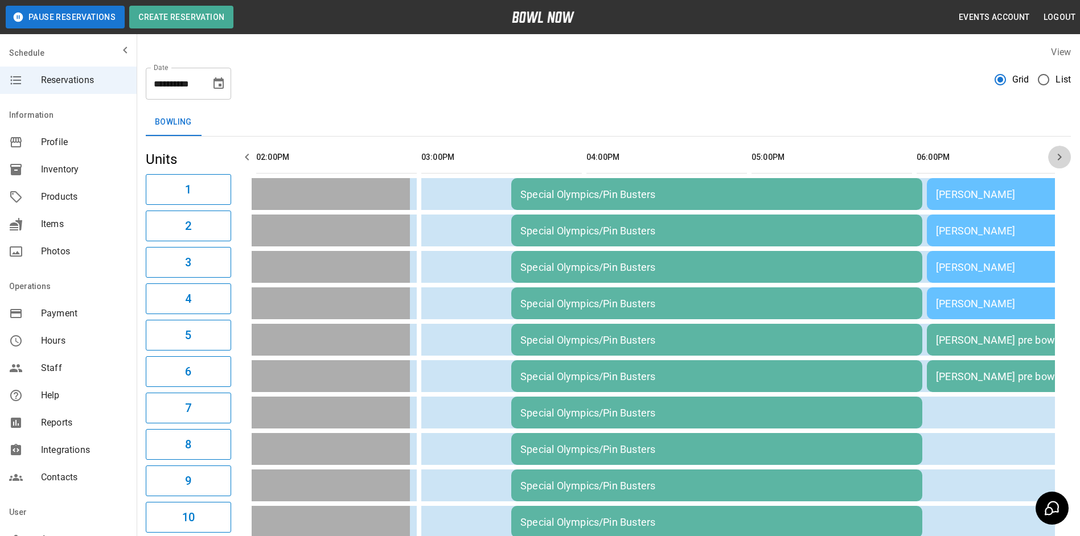
click at [1059, 153] on icon "button" at bounding box center [1060, 157] width 14 height 14
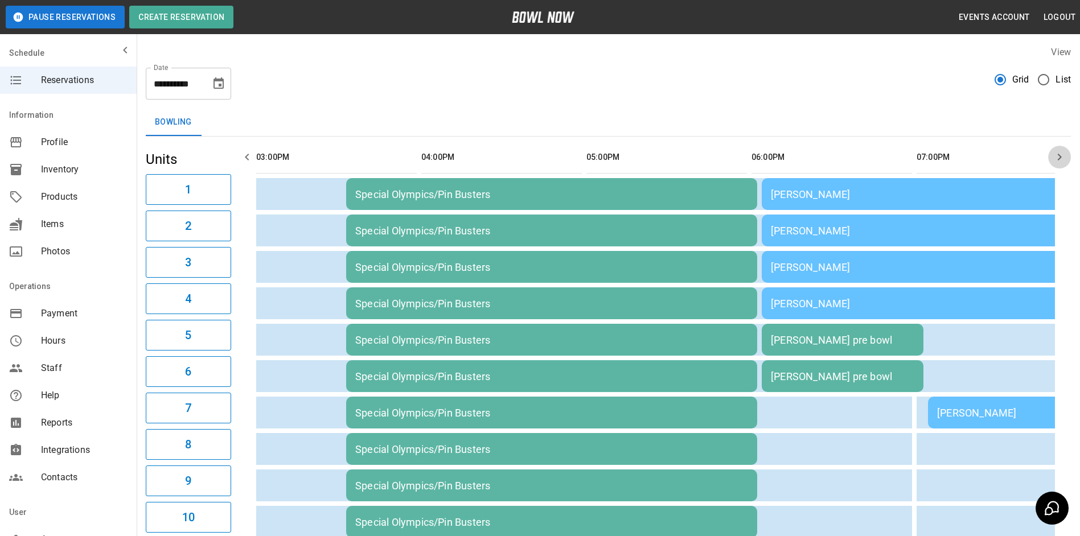
click at [1059, 153] on icon "button" at bounding box center [1060, 157] width 14 height 14
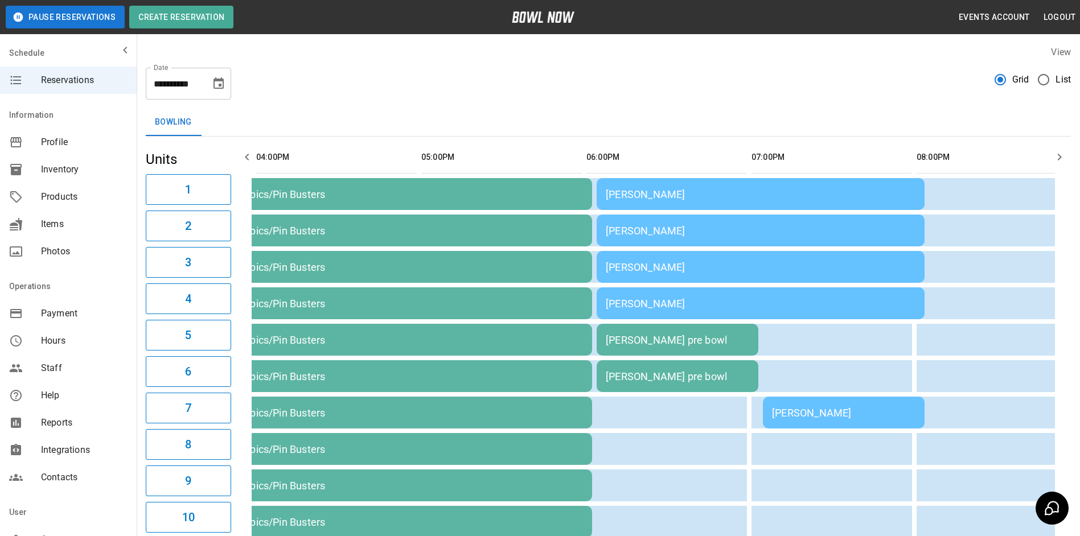
click at [1059, 153] on icon "button" at bounding box center [1060, 157] width 14 height 14
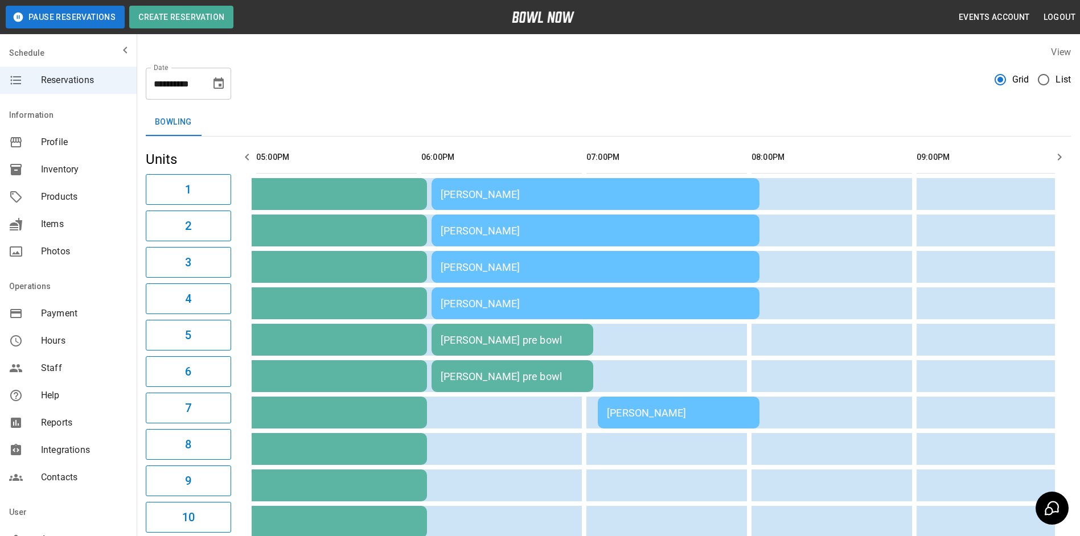
click at [1059, 153] on icon "button" at bounding box center [1060, 157] width 14 height 14
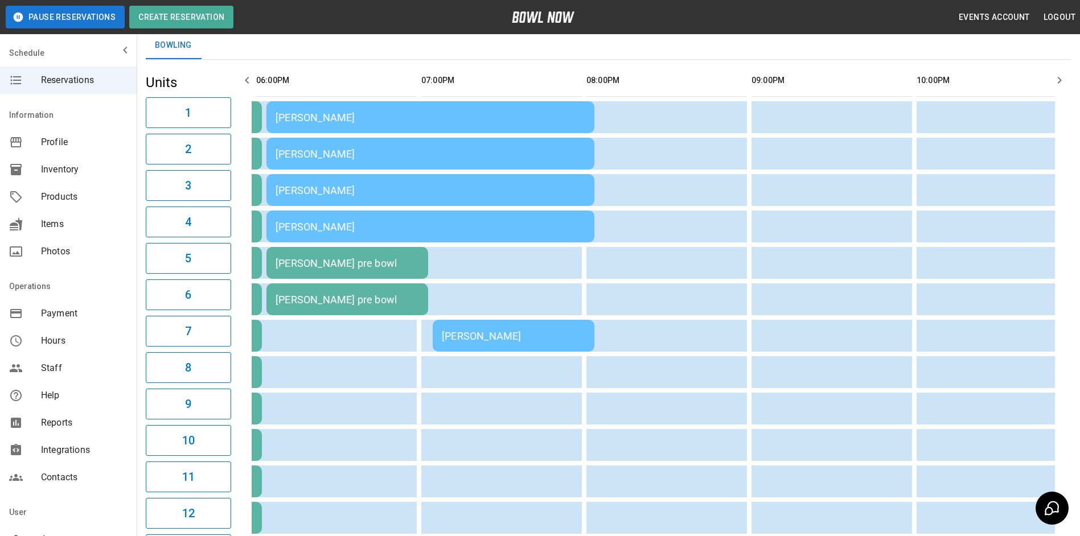
scroll to position [67, 0]
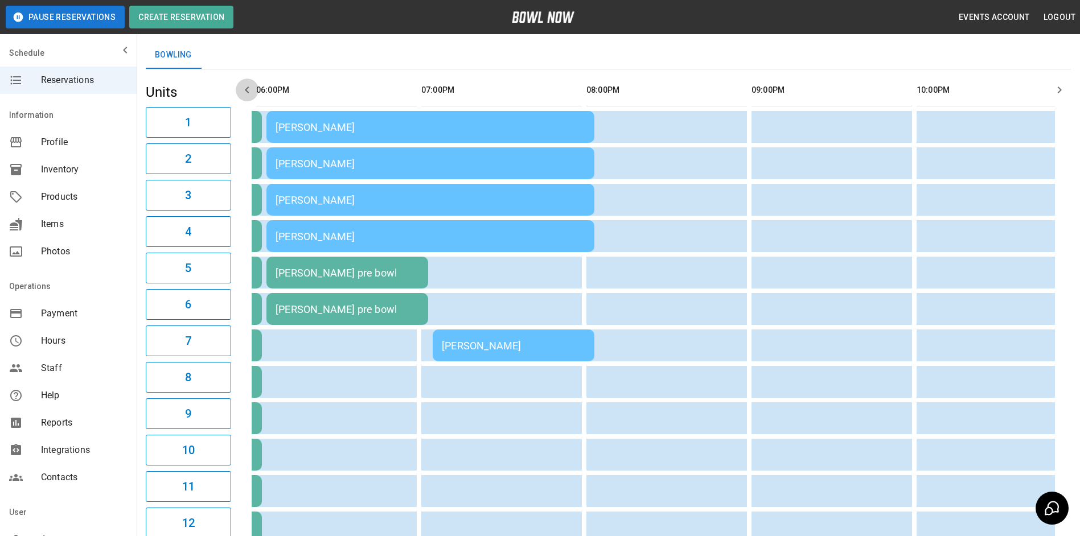
click at [248, 89] on icon "button" at bounding box center [247, 90] width 14 height 14
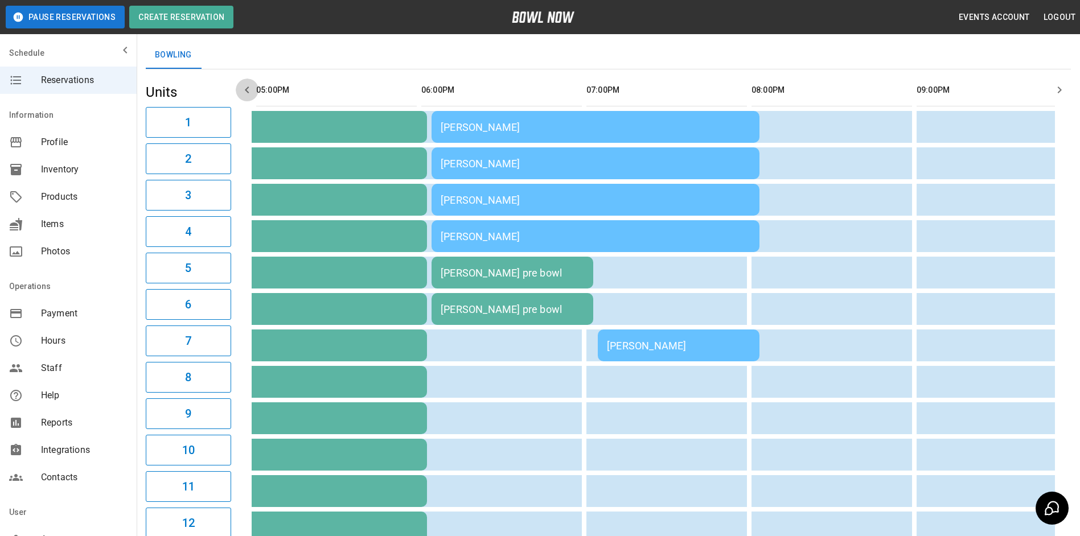
click at [249, 89] on icon "button" at bounding box center [247, 90] width 14 height 14
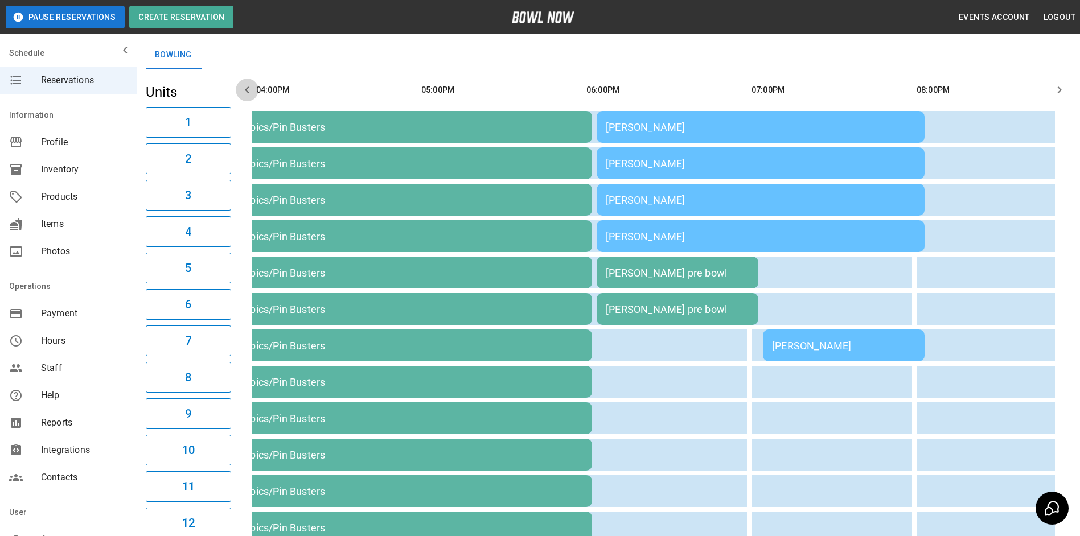
click at [249, 89] on icon "button" at bounding box center [247, 90] width 14 height 14
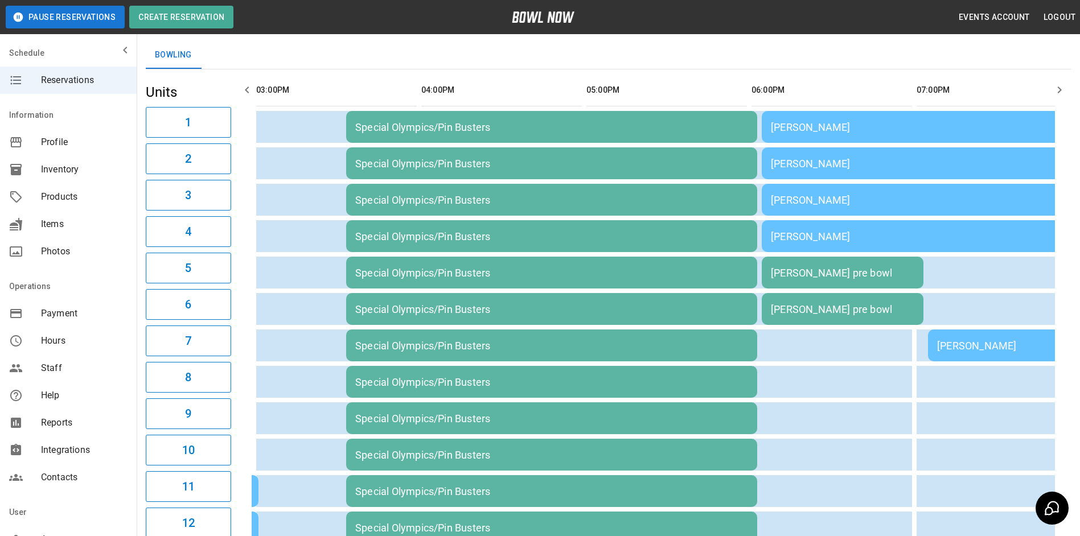
click at [253, 91] on icon "button" at bounding box center [247, 90] width 14 height 14
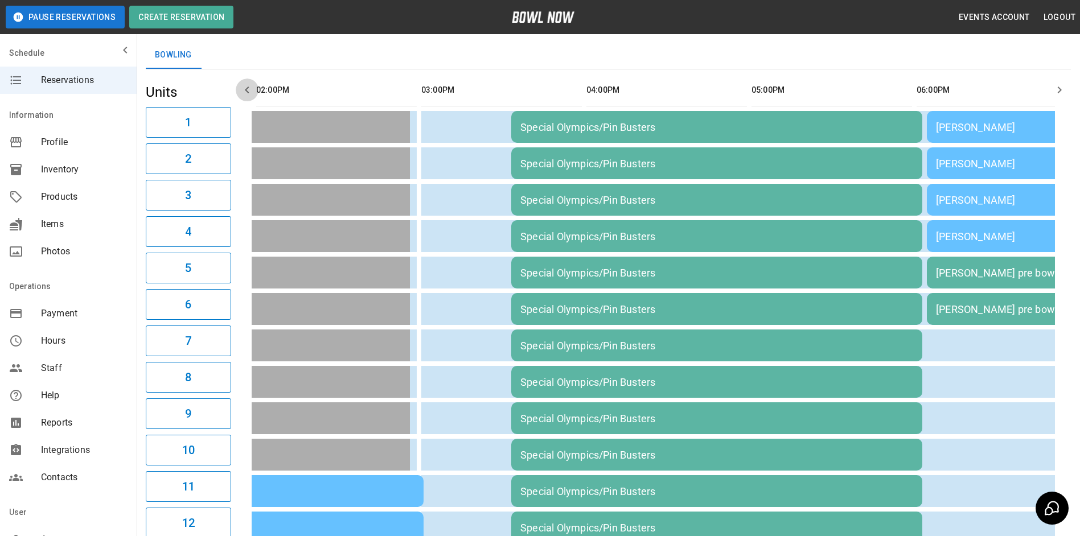
drag, startPoint x: 254, startPoint y: 92, endPoint x: 250, endPoint y: 87, distance: 6.1
click at [252, 89] on button "button" at bounding box center [247, 90] width 23 height 23
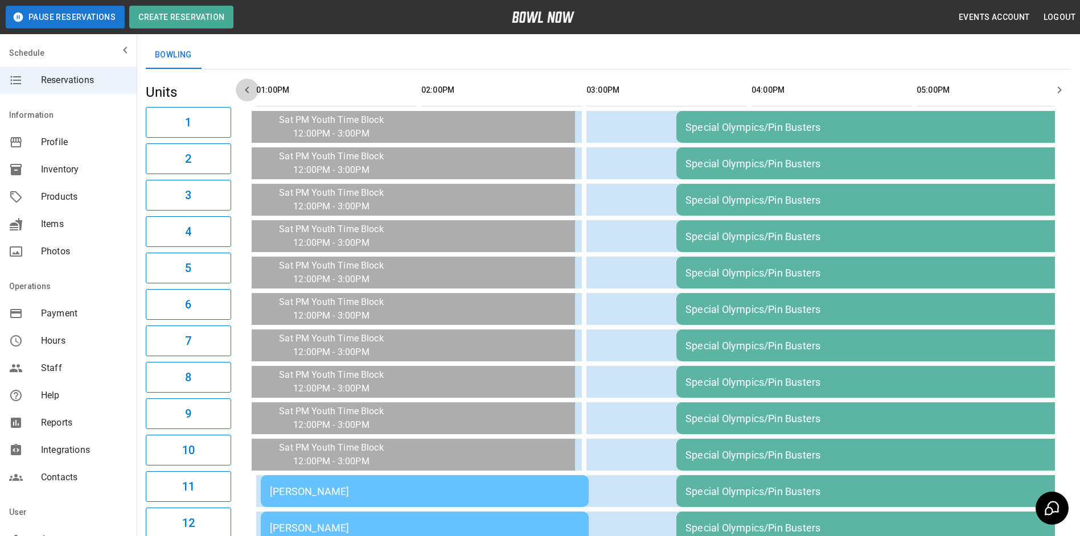
click at [249, 87] on icon "button" at bounding box center [247, 90] width 14 height 14
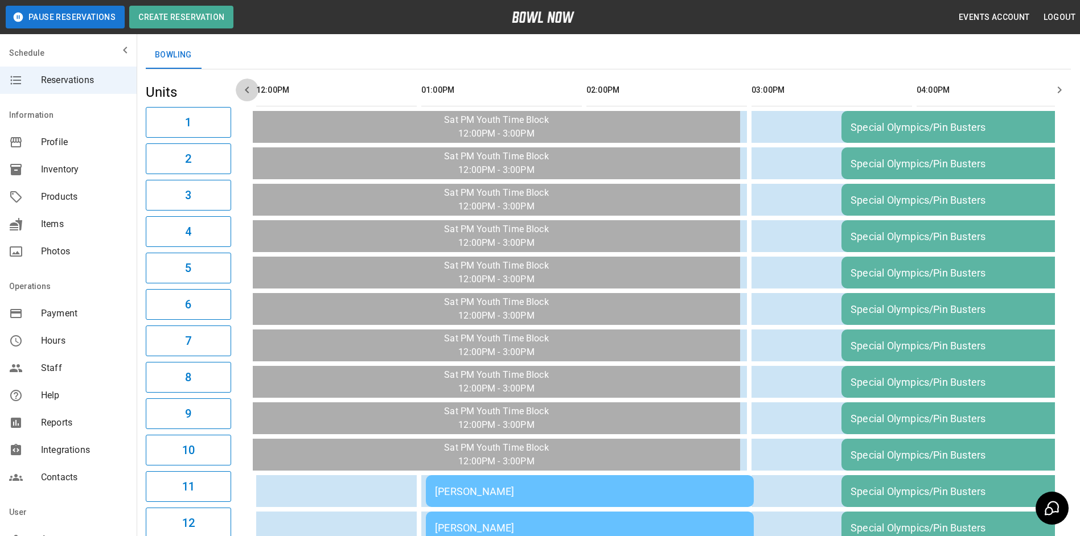
click at [249, 88] on icon "button" at bounding box center [247, 90] width 14 height 14
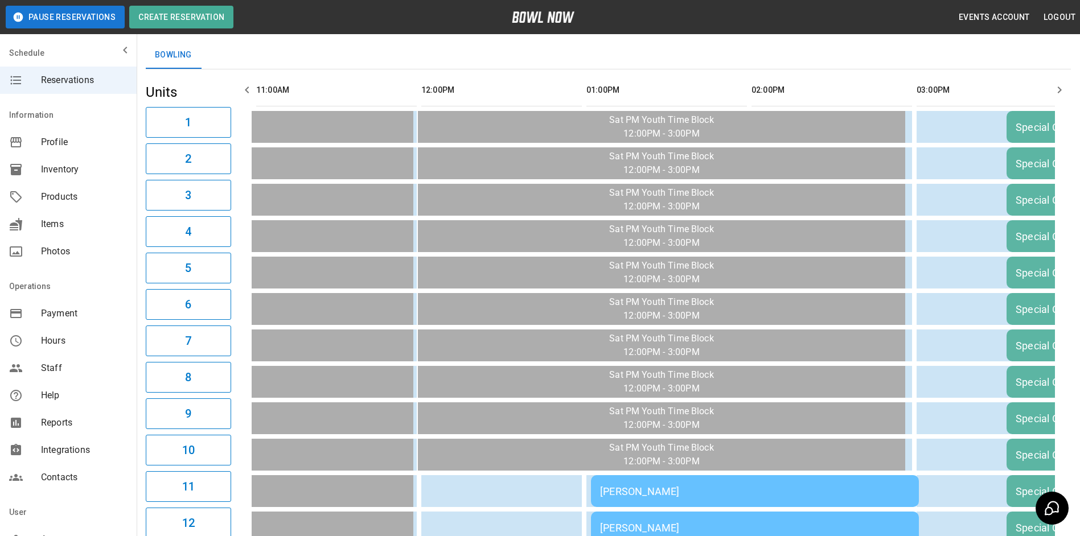
click at [249, 88] on icon "button" at bounding box center [247, 90] width 14 height 14
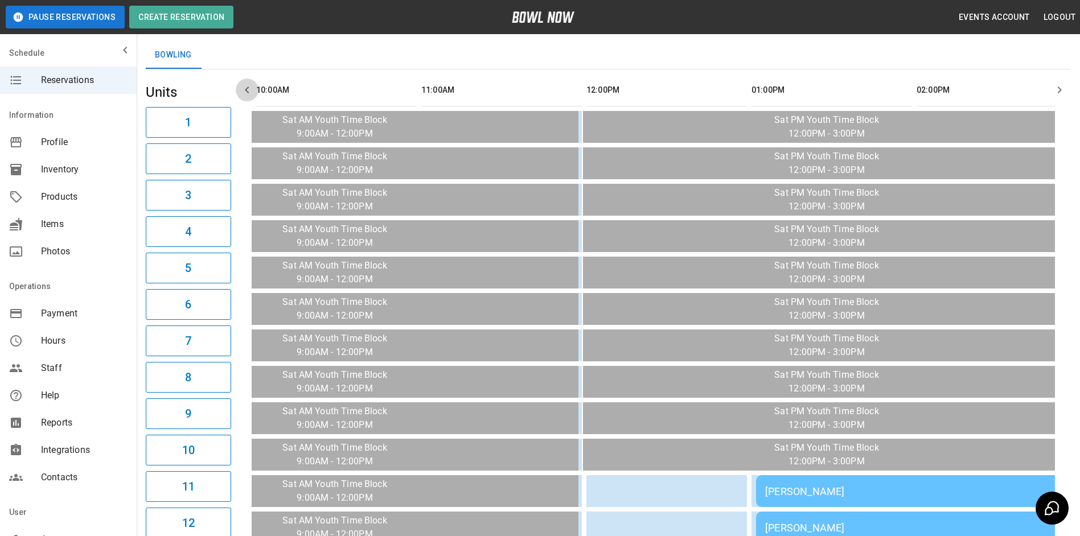
click at [249, 88] on icon "button" at bounding box center [247, 90] width 14 height 14
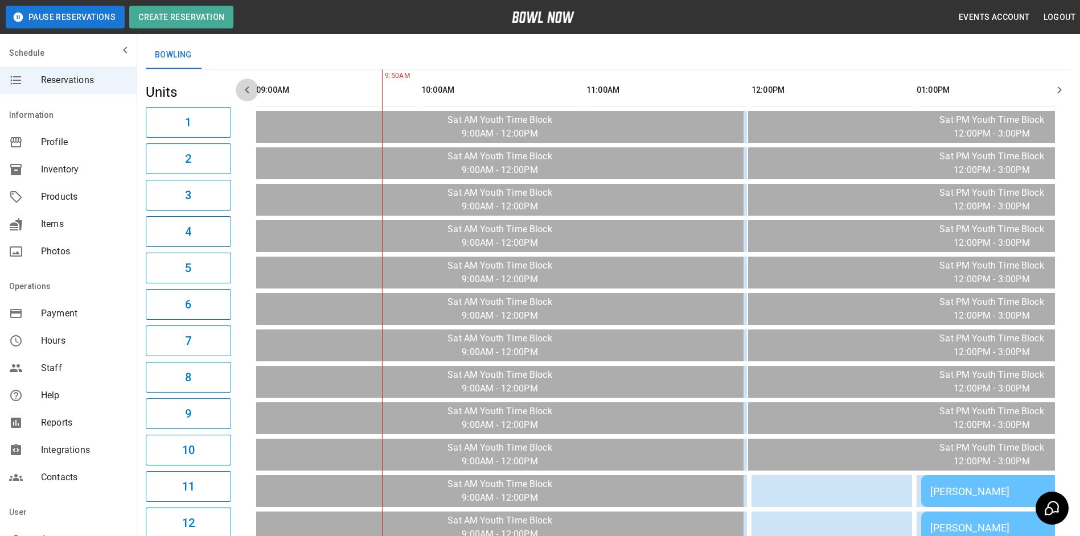
click at [248, 88] on icon "button" at bounding box center [247, 90] width 14 height 14
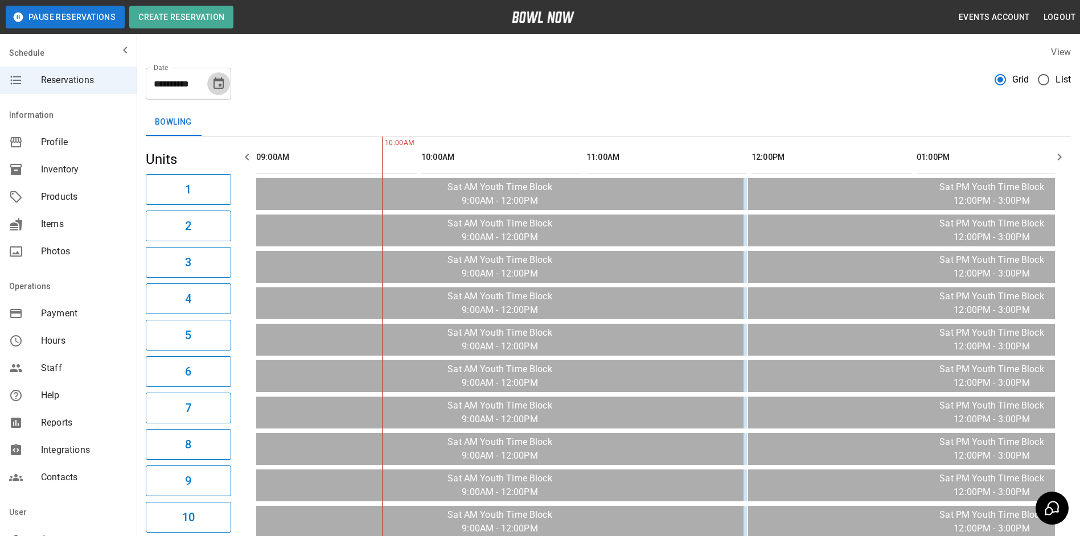
click at [218, 81] on icon "Choose date, selected date is Oct 11, 2025" at bounding box center [218, 82] width 10 height 11
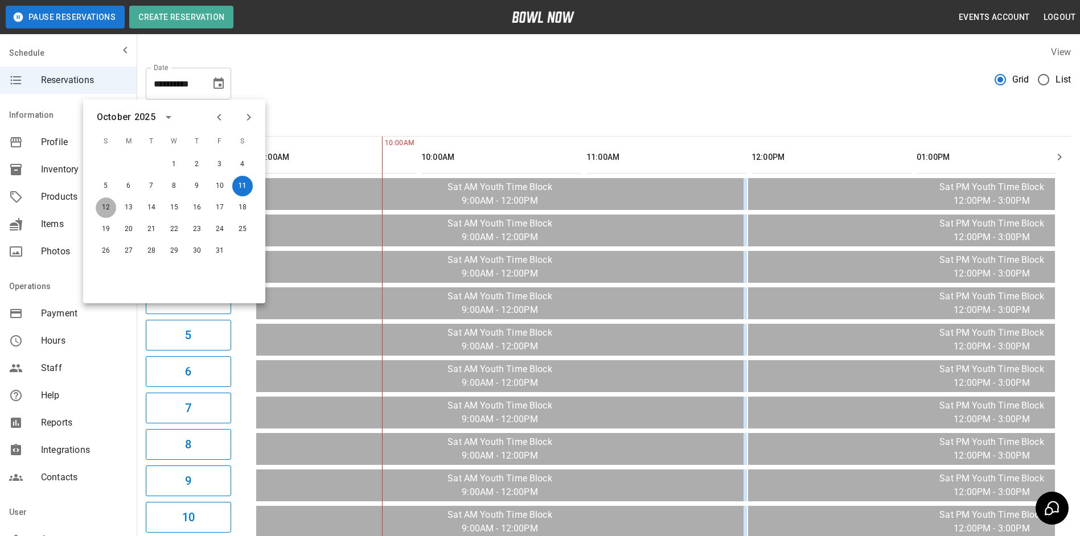
click at [100, 207] on button "12" at bounding box center [106, 208] width 20 height 20
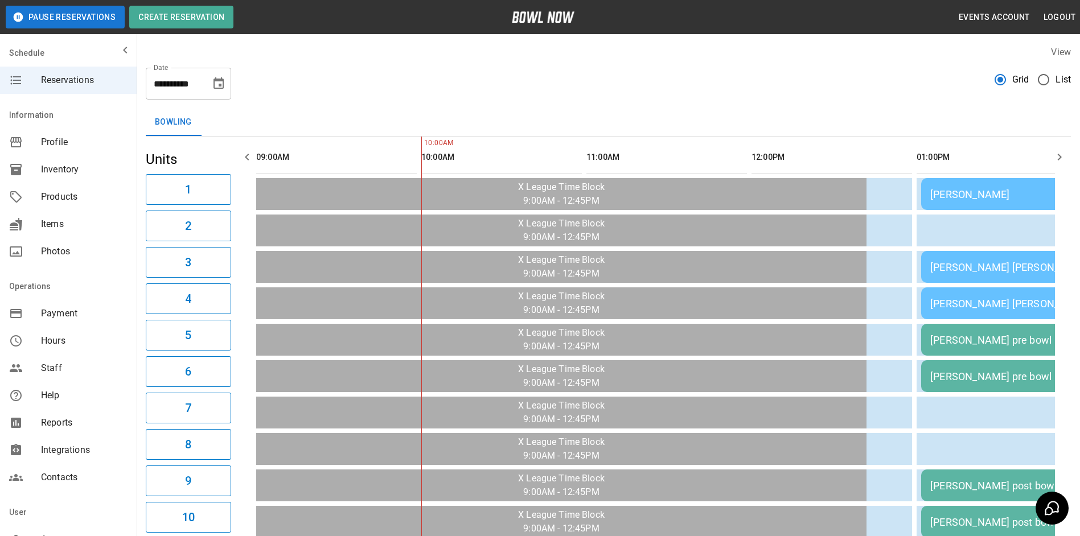
scroll to position [0, 165]
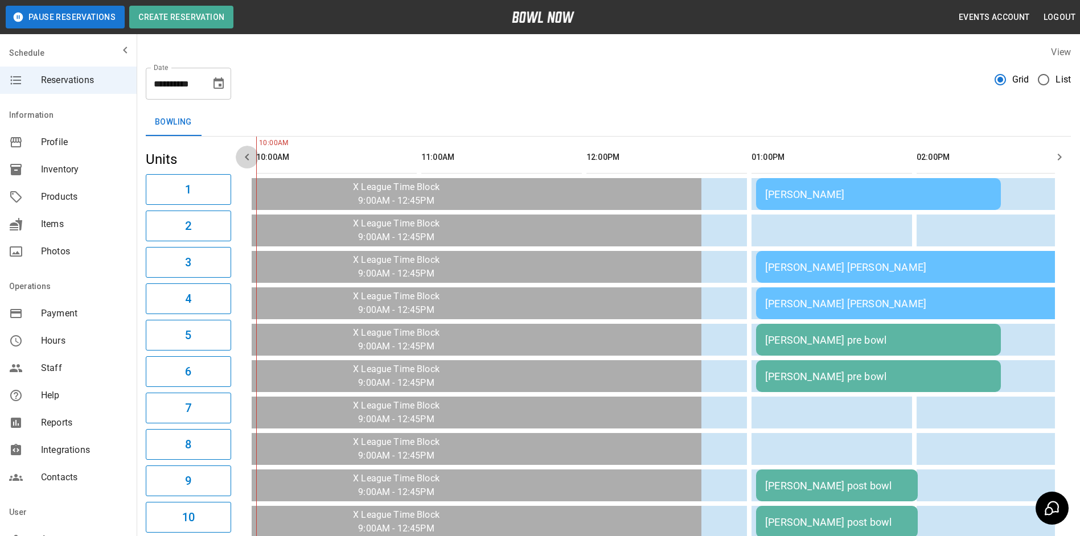
click at [240, 157] on button "button" at bounding box center [247, 157] width 23 height 23
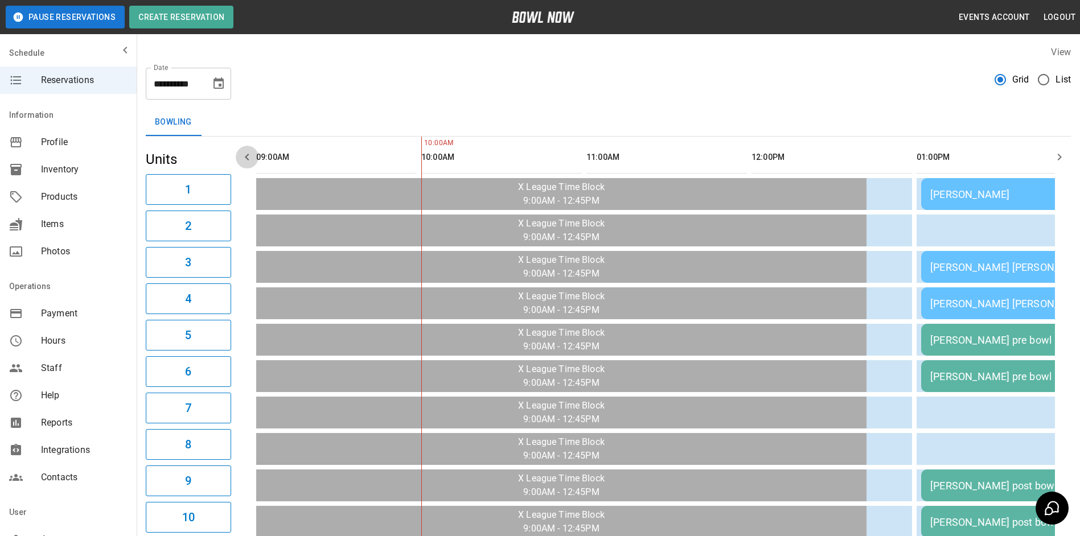
click at [240, 157] on icon "button" at bounding box center [247, 157] width 14 height 14
click at [211, 90] on button "Choose date, selected date is Oct 12, 2025" at bounding box center [218, 83] width 23 height 23
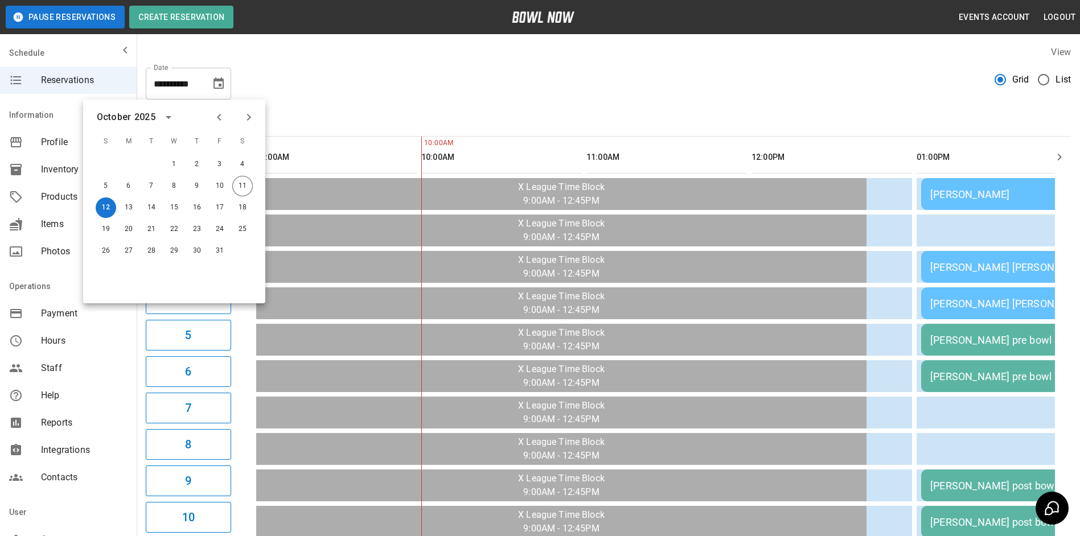
drag, startPoint x: 336, startPoint y: 104, endPoint x: 327, endPoint y: 104, distance: 9.1
click at [336, 104] on div "**********" at bounding box center [608, 512] width 943 height 952
click at [295, 97] on div "**********" at bounding box center [608, 79] width 925 height 41
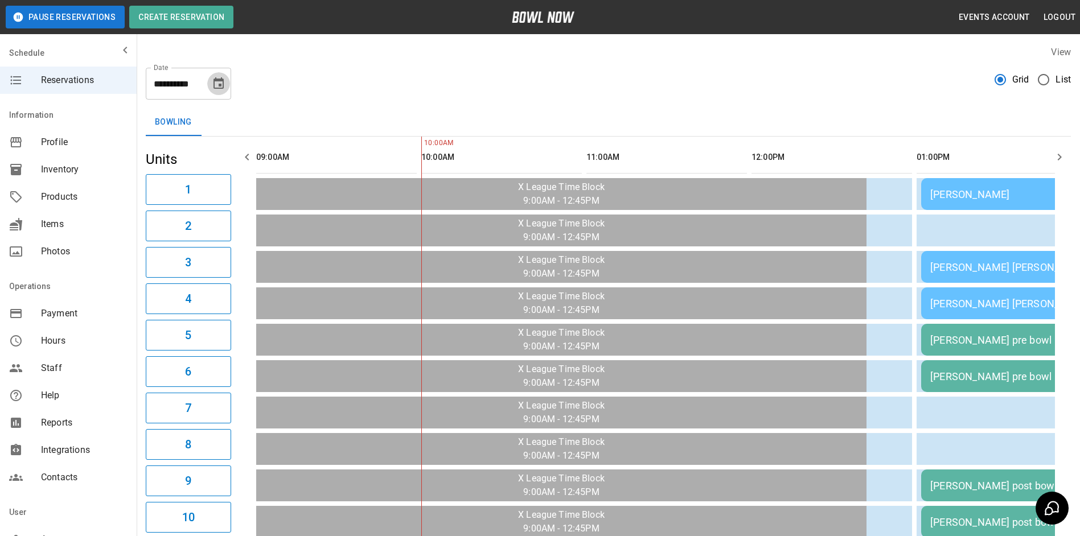
click at [221, 83] on icon "Choose date, selected date is Oct 12, 2025" at bounding box center [219, 84] width 14 height 14
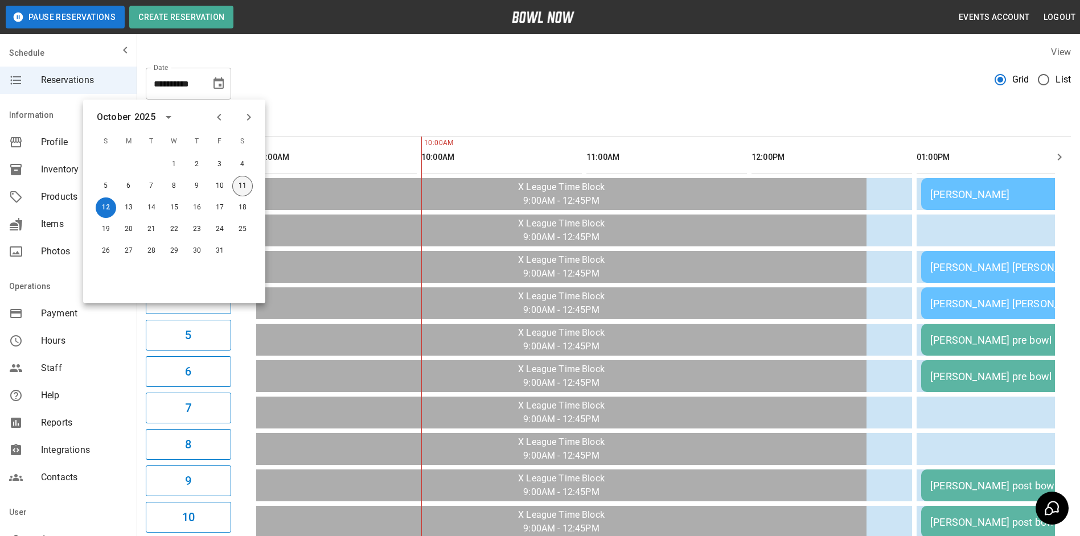
click at [247, 193] on div "11" at bounding box center [242, 186] width 23 height 20
click at [245, 191] on button "11" at bounding box center [242, 186] width 20 height 20
type input "**********"
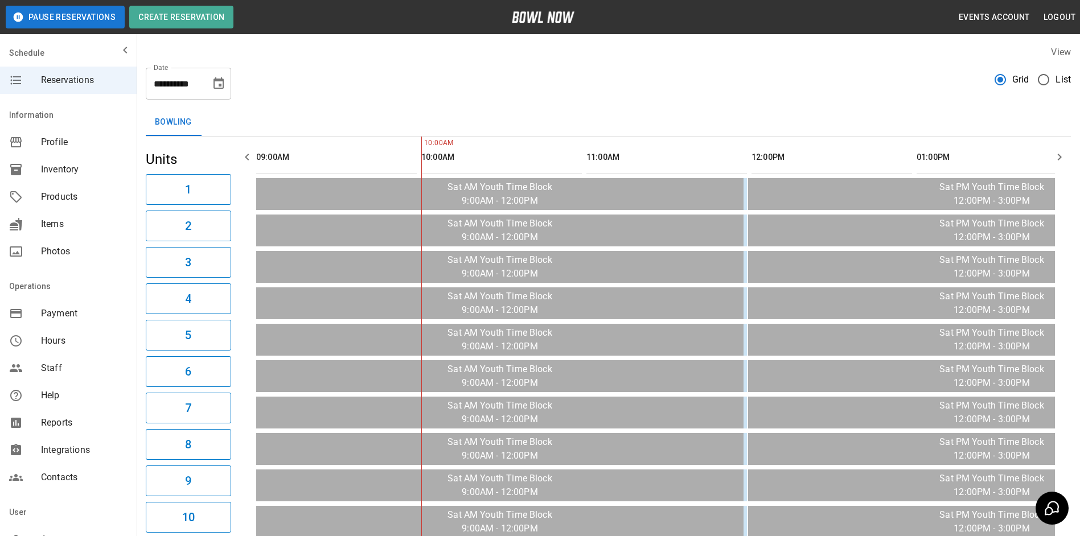
click at [1060, 154] on icon "button" at bounding box center [1060, 157] width 14 height 14
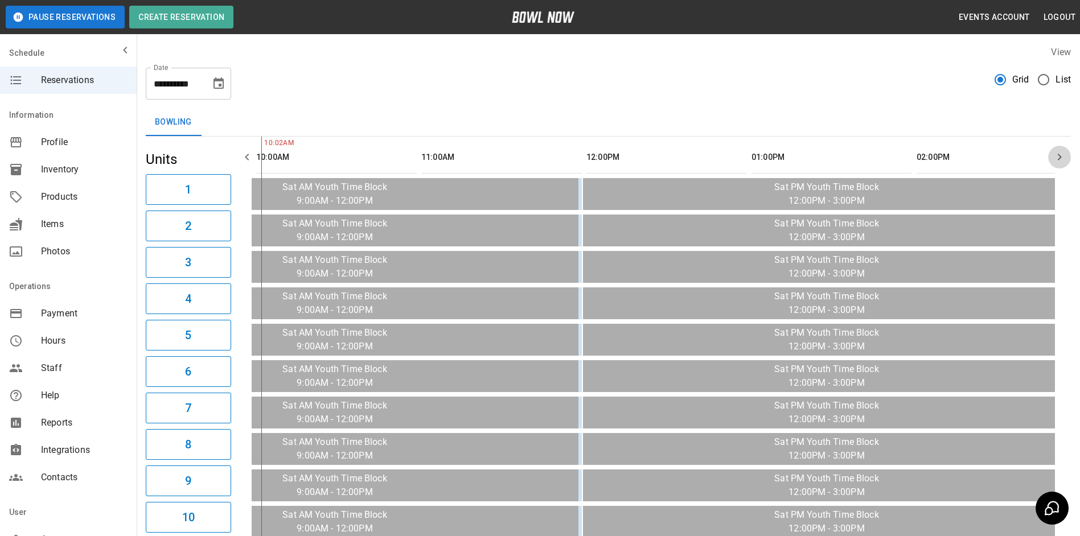
click at [1064, 163] on button "button" at bounding box center [1059, 157] width 23 height 23
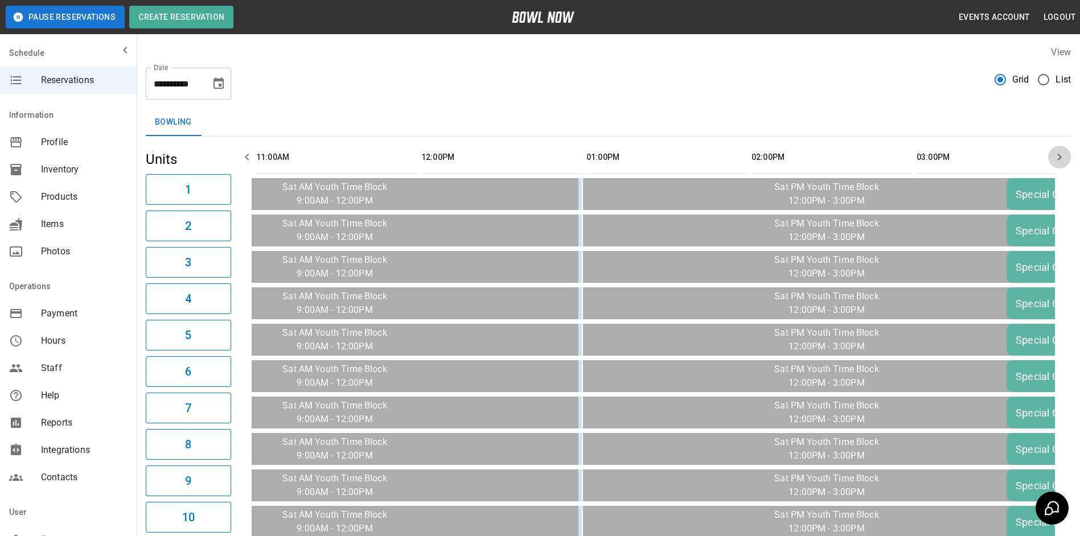
scroll to position [0, 330]
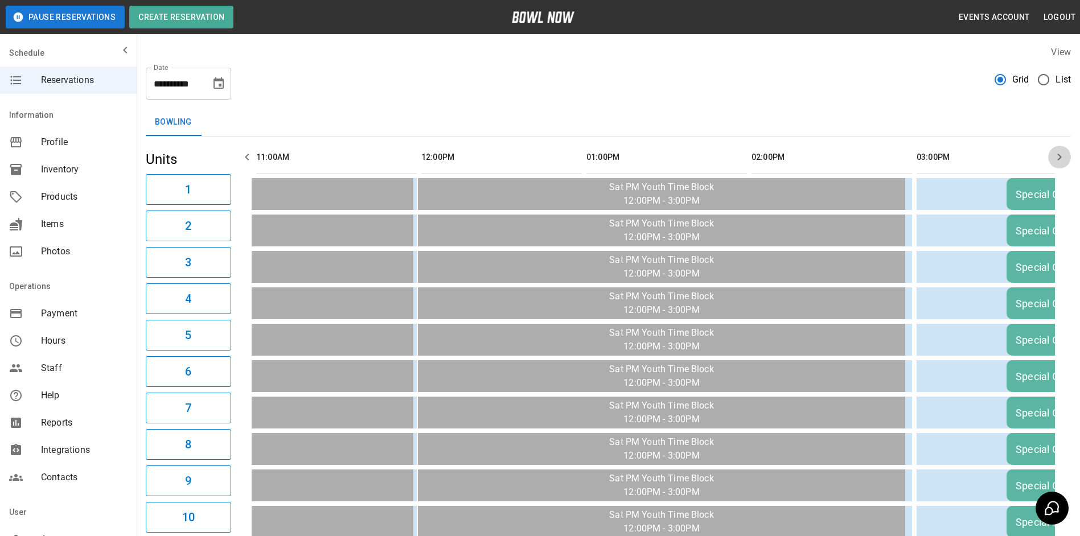
click at [1064, 163] on icon "button" at bounding box center [1060, 157] width 14 height 14
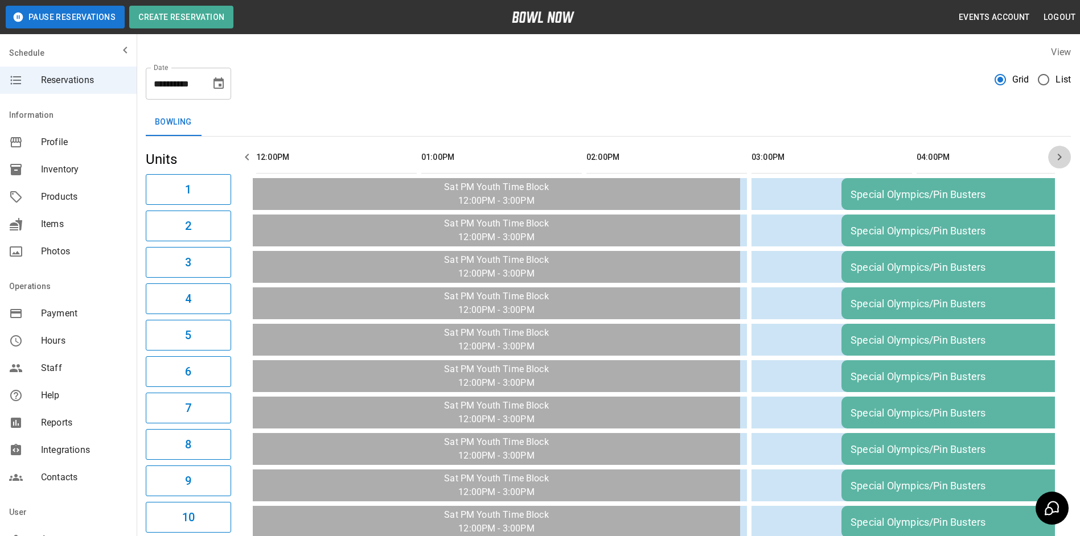
click at [1064, 163] on icon "button" at bounding box center [1060, 157] width 14 height 14
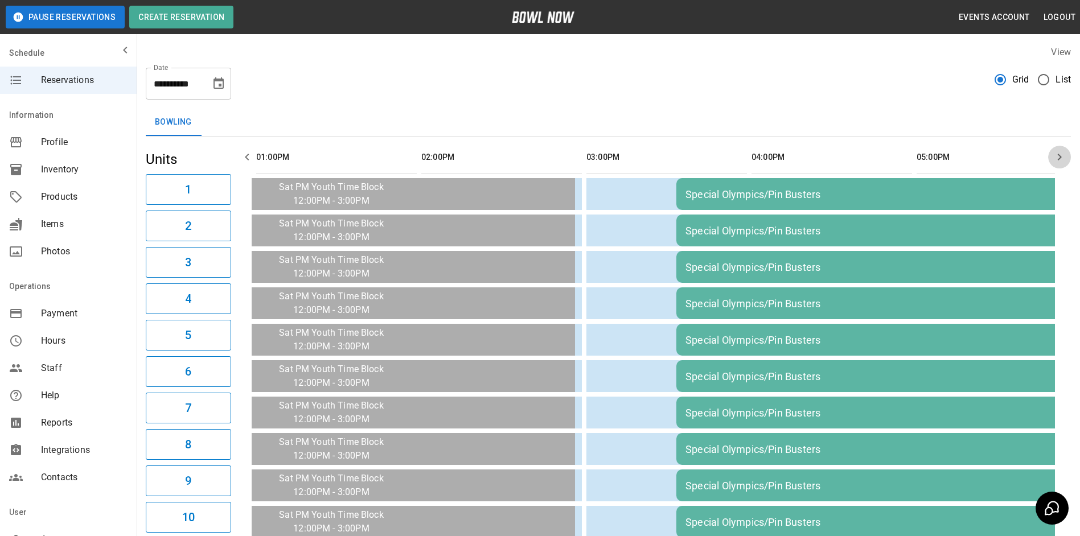
click at [1064, 162] on icon "button" at bounding box center [1060, 157] width 14 height 14
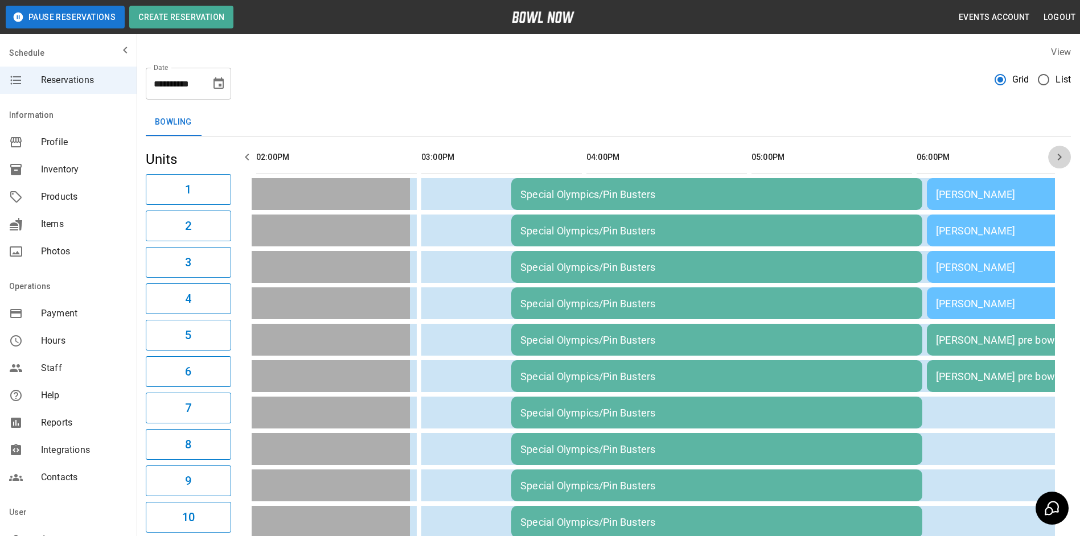
click at [1064, 162] on icon "button" at bounding box center [1060, 157] width 14 height 14
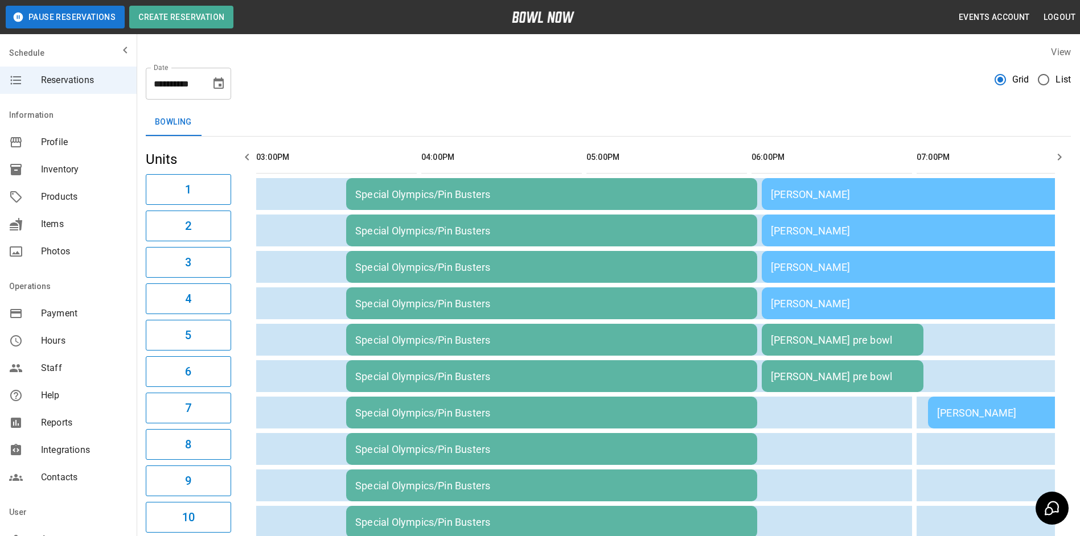
click at [1064, 162] on icon "button" at bounding box center [1060, 157] width 14 height 14
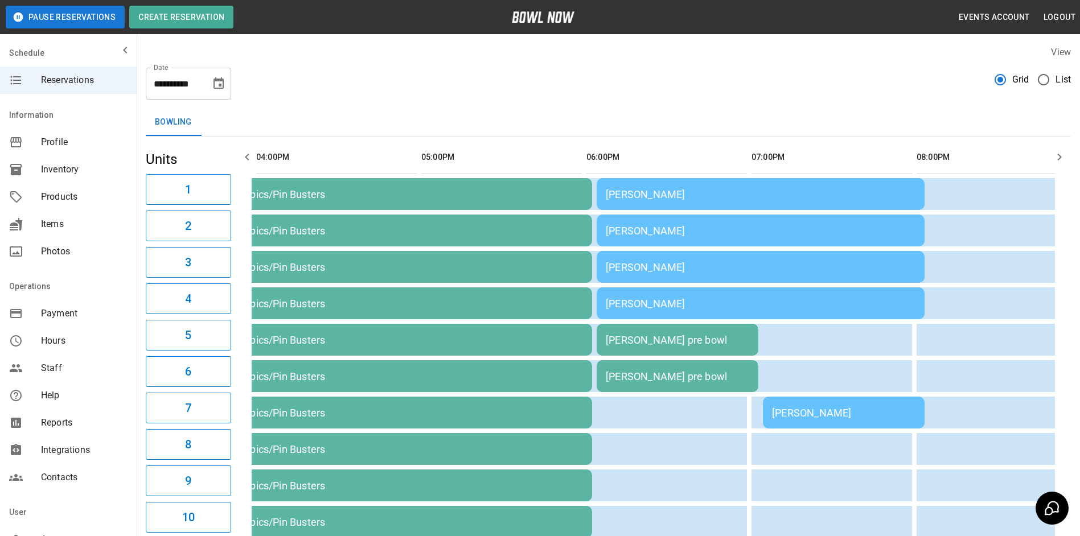
scroll to position [0, 1156]
click at [1064, 162] on icon "button" at bounding box center [1060, 157] width 14 height 14
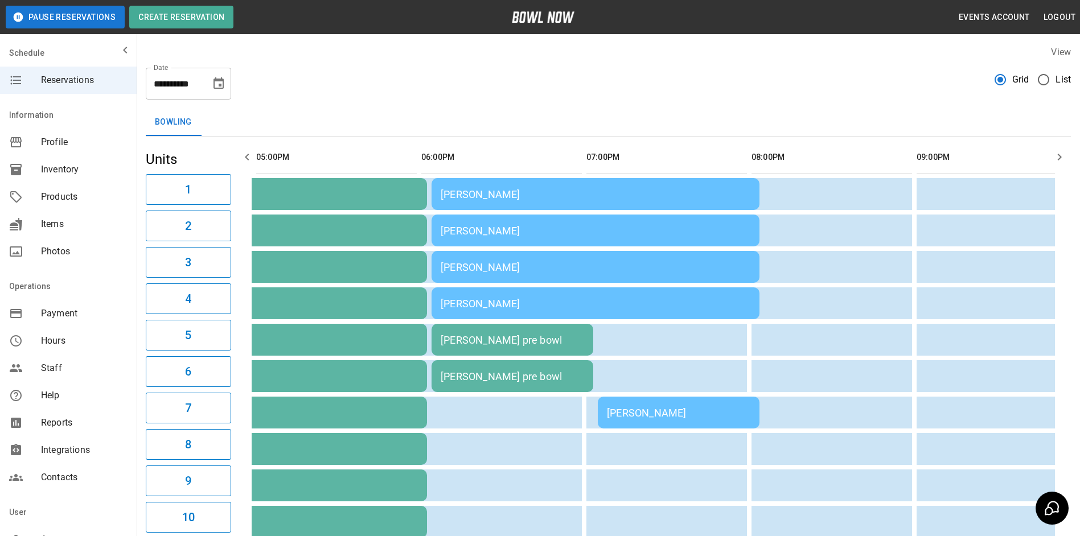
click at [1064, 161] on icon "button" at bounding box center [1060, 157] width 14 height 14
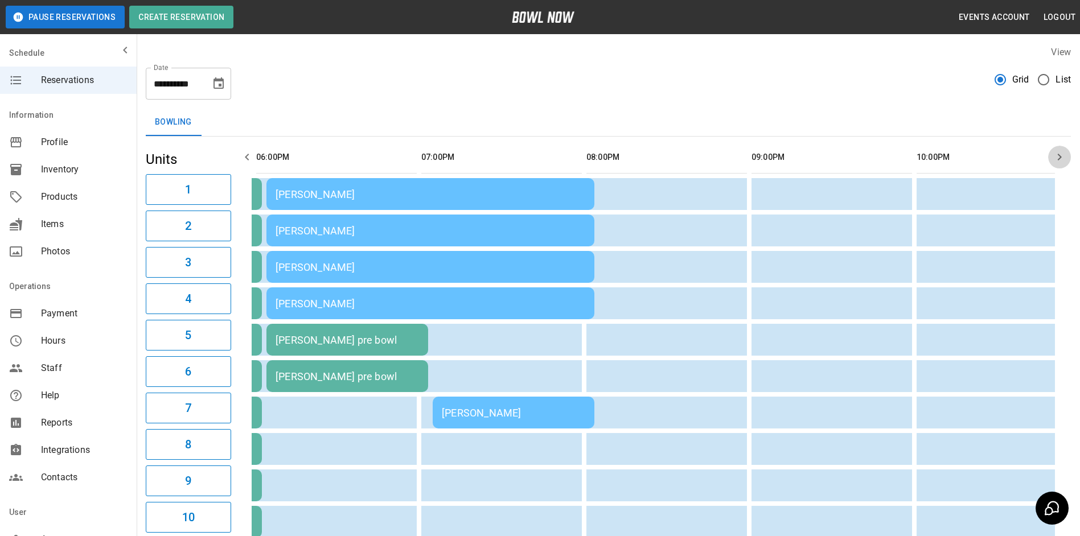
click at [1063, 160] on icon "button" at bounding box center [1060, 157] width 14 height 14
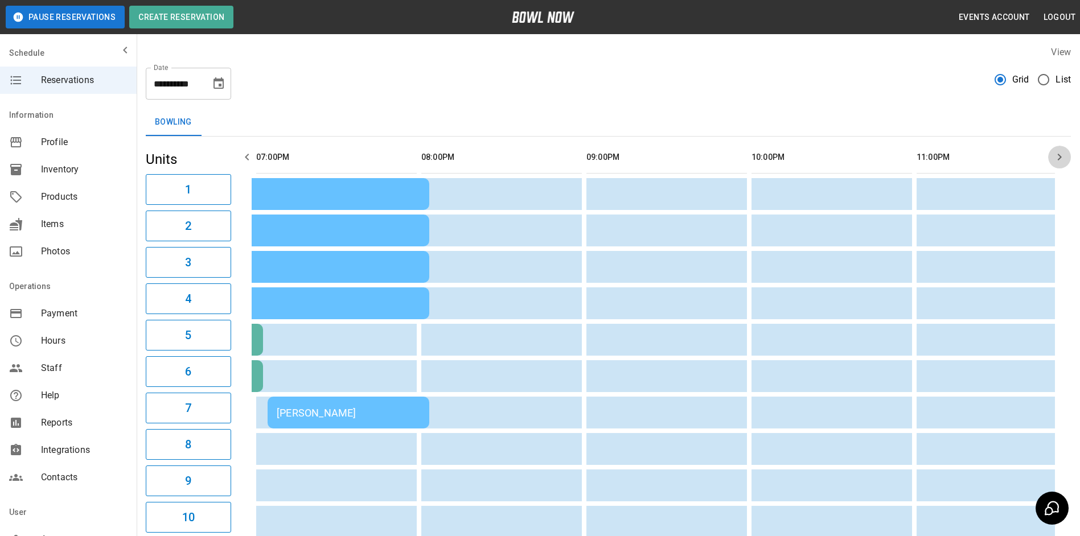
click at [1063, 160] on icon "button" at bounding box center [1060, 157] width 14 height 14
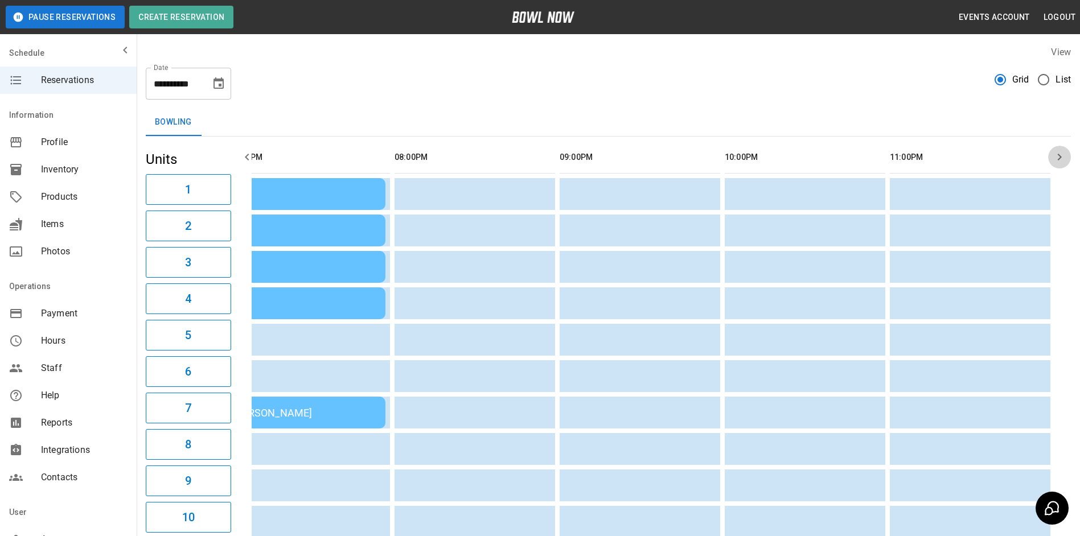
click at [1063, 161] on icon "button" at bounding box center [1060, 157] width 14 height 14
click at [249, 159] on icon "button" at bounding box center [247, 157] width 14 height 14
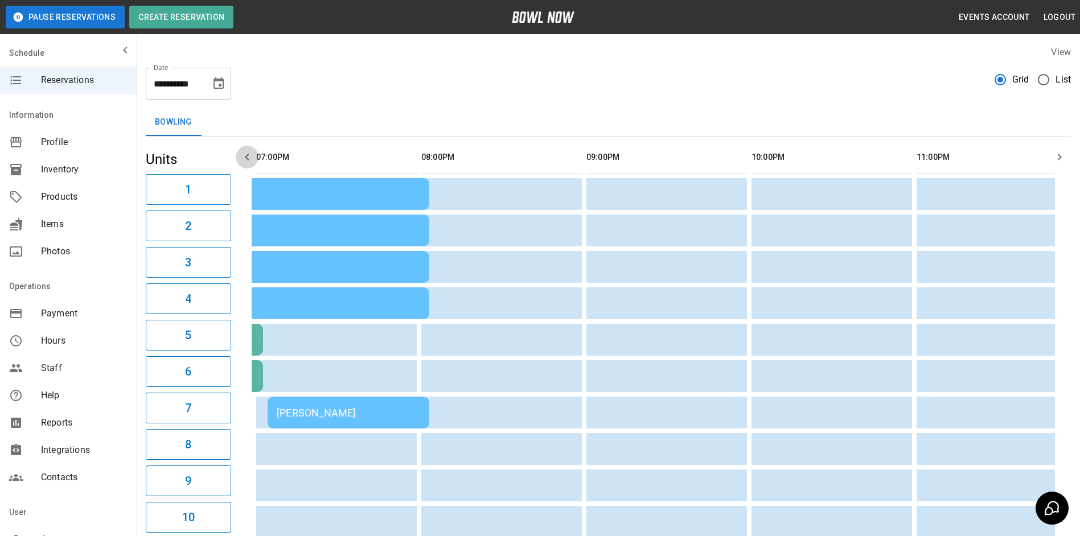
click at [251, 159] on icon "button" at bounding box center [247, 157] width 14 height 14
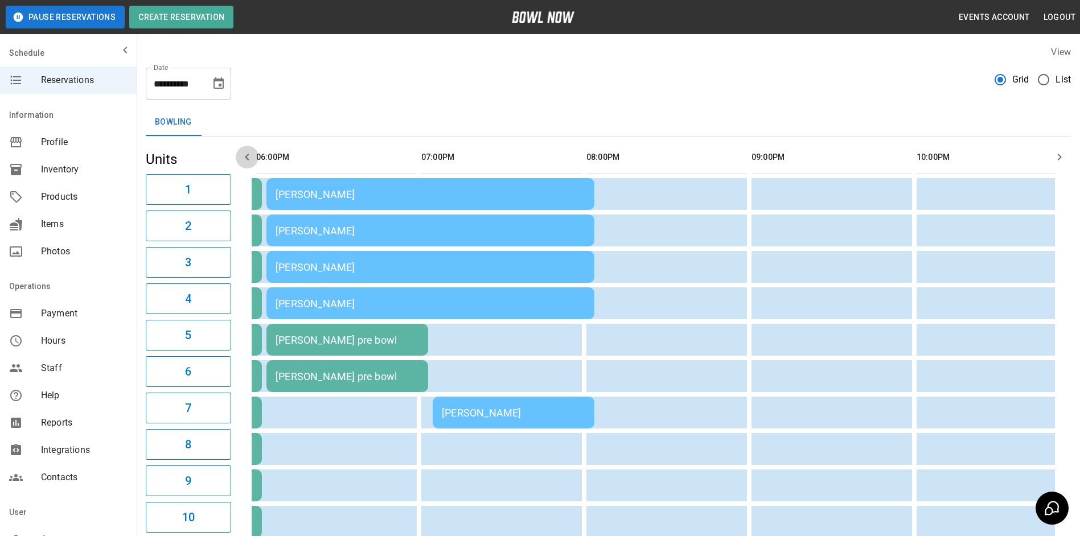
click at [251, 159] on icon "button" at bounding box center [247, 157] width 14 height 14
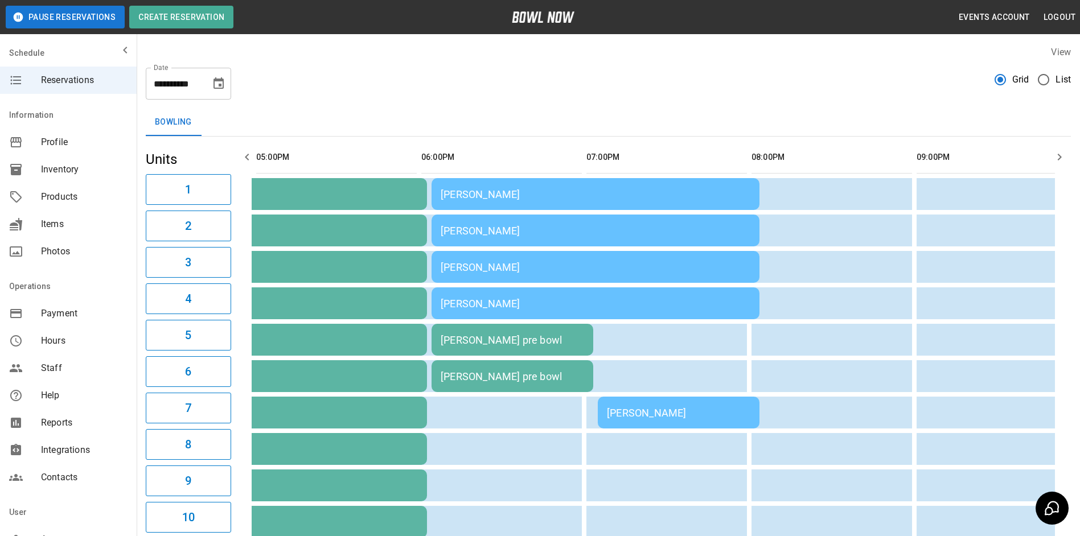
click at [252, 159] on icon "button" at bounding box center [247, 157] width 14 height 14
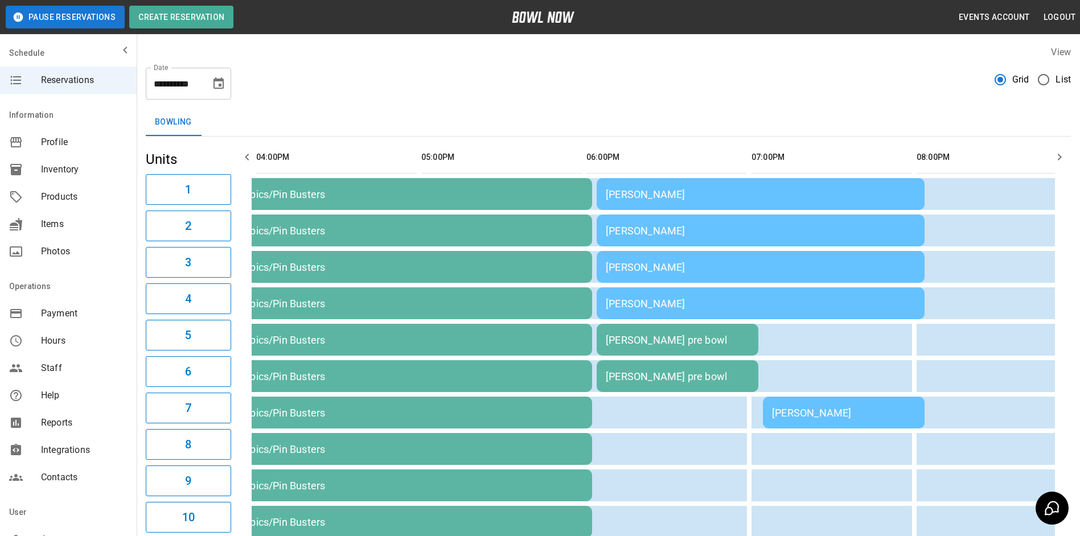
click at [252, 159] on icon "button" at bounding box center [247, 157] width 14 height 14
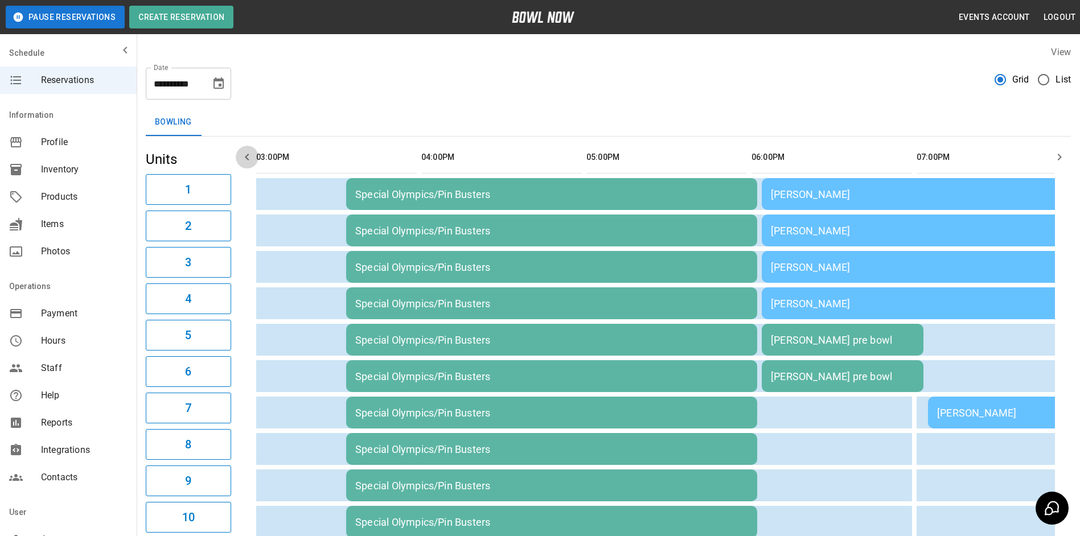
click at [252, 159] on icon "button" at bounding box center [247, 157] width 14 height 14
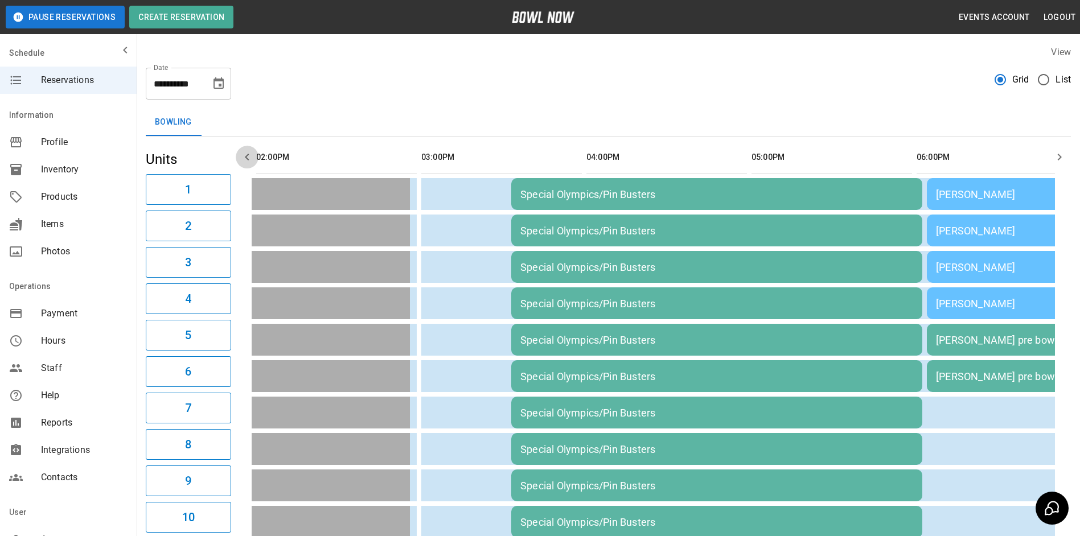
click at [252, 159] on icon "button" at bounding box center [247, 157] width 14 height 14
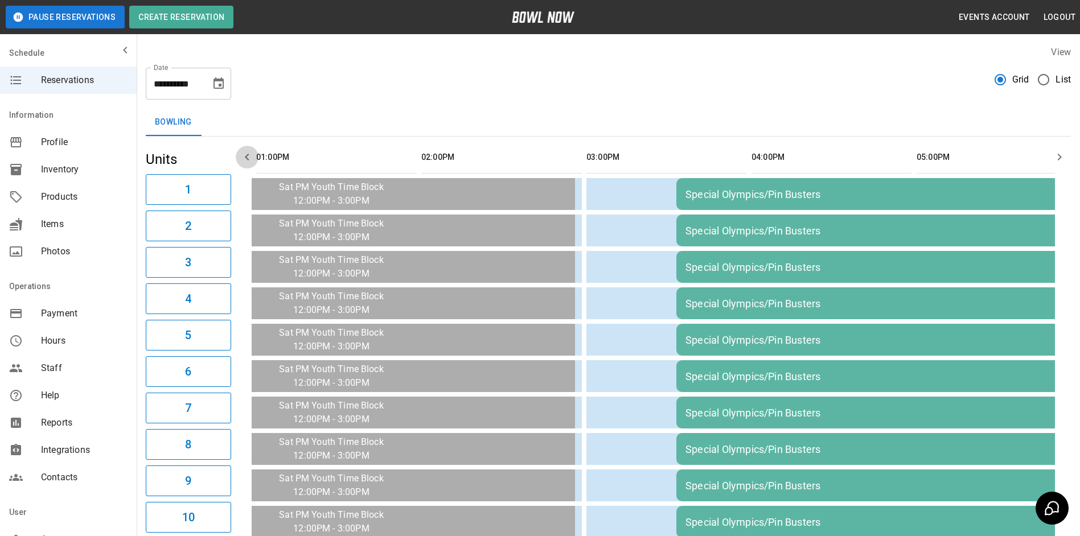
click at [252, 159] on icon "button" at bounding box center [247, 157] width 14 height 14
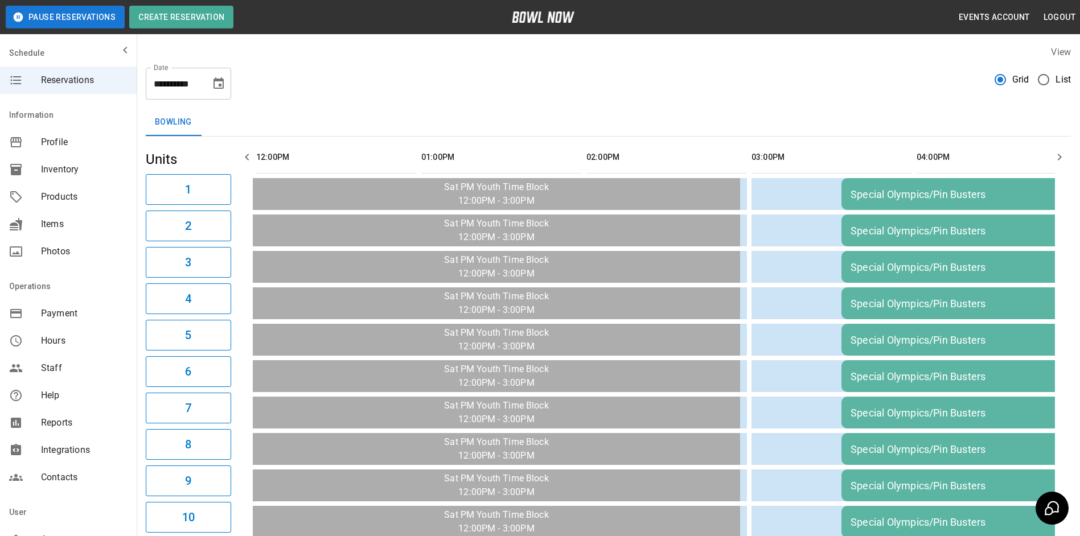
click at [252, 159] on icon "button" at bounding box center [247, 157] width 14 height 14
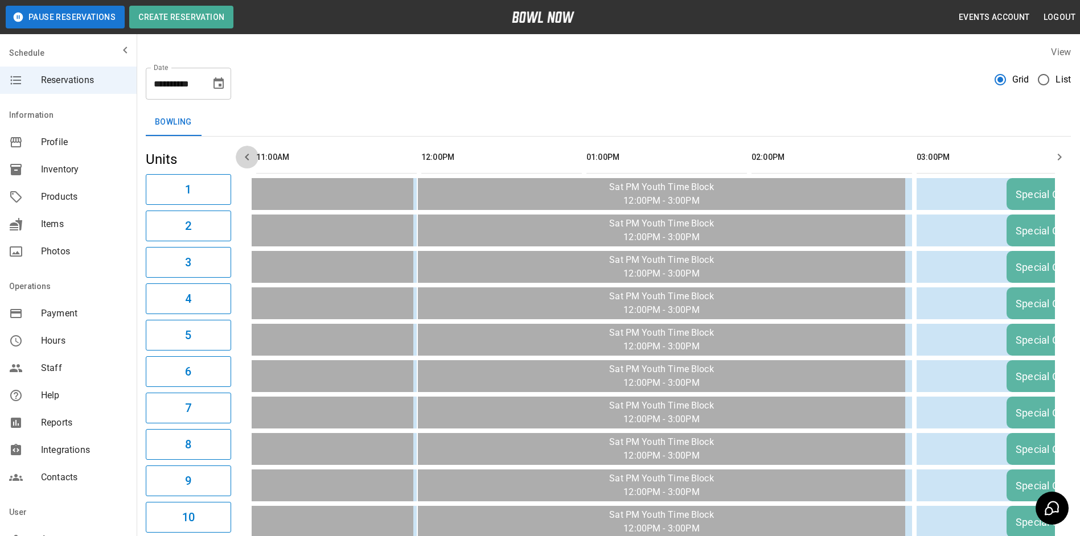
click at [252, 159] on icon "button" at bounding box center [247, 157] width 14 height 14
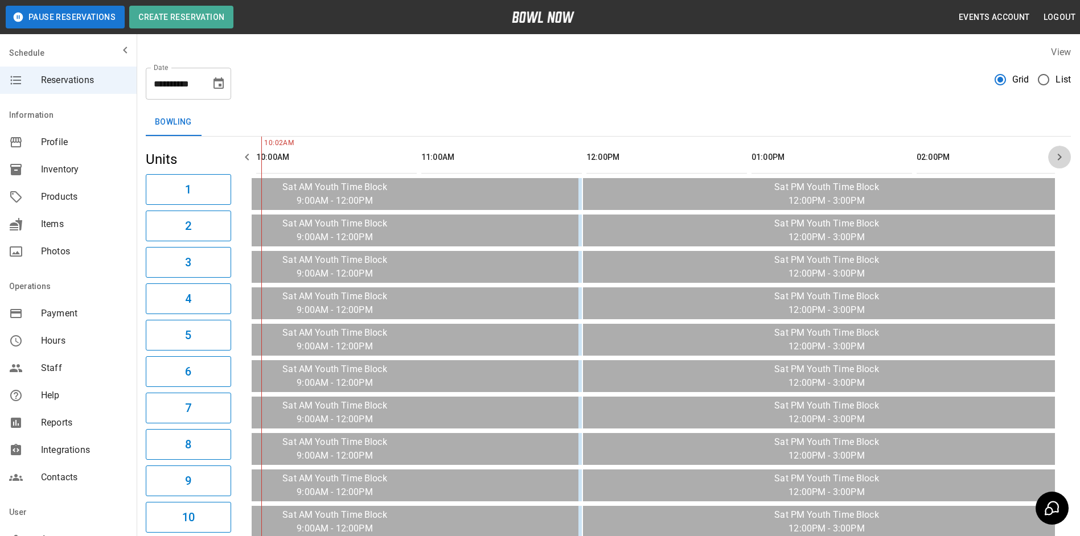
click at [1052, 159] on button "button" at bounding box center [1059, 157] width 23 height 23
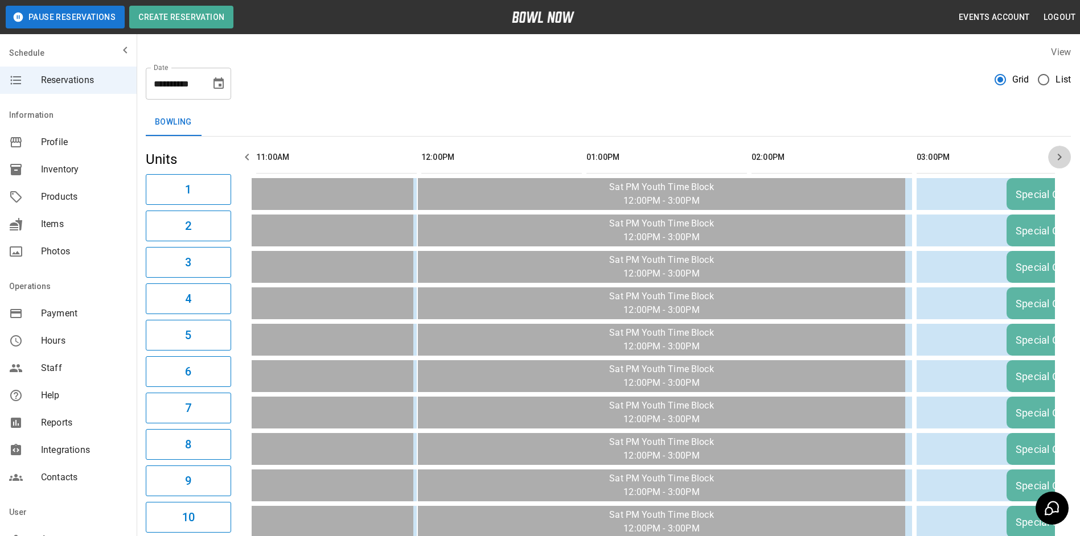
click at [1052, 159] on button "button" at bounding box center [1059, 157] width 23 height 23
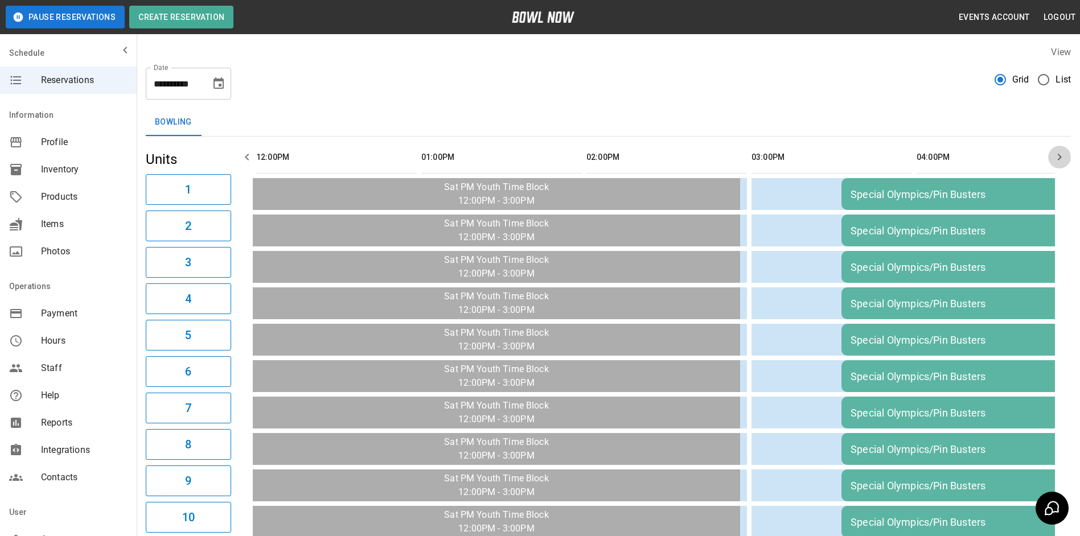
click at [1052, 160] on button "button" at bounding box center [1059, 157] width 23 height 23
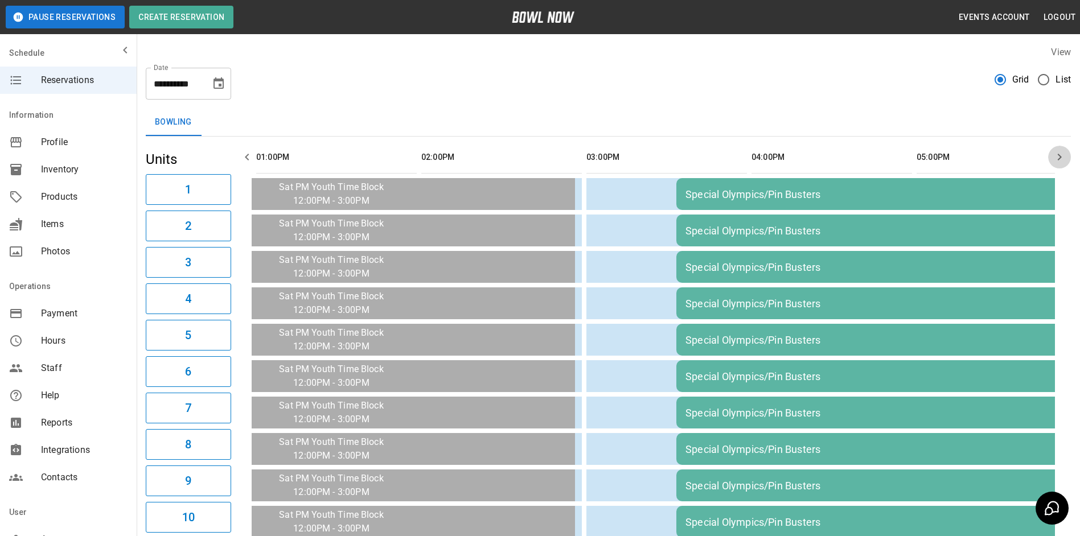
click at [1052, 160] on button "button" at bounding box center [1059, 157] width 23 height 23
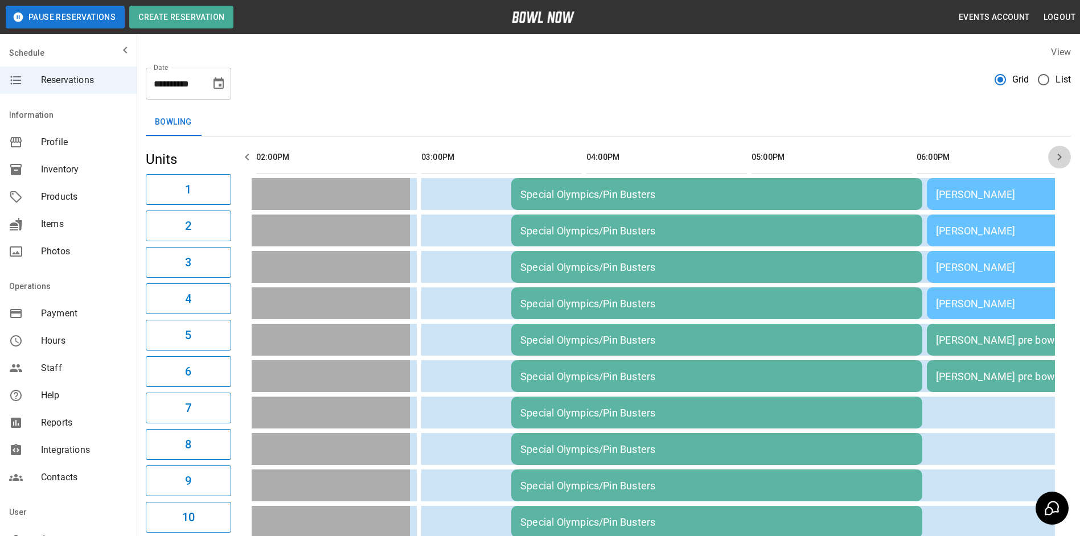
click at [1053, 161] on button "button" at bounding box center [1059, 157] width 23 height 23
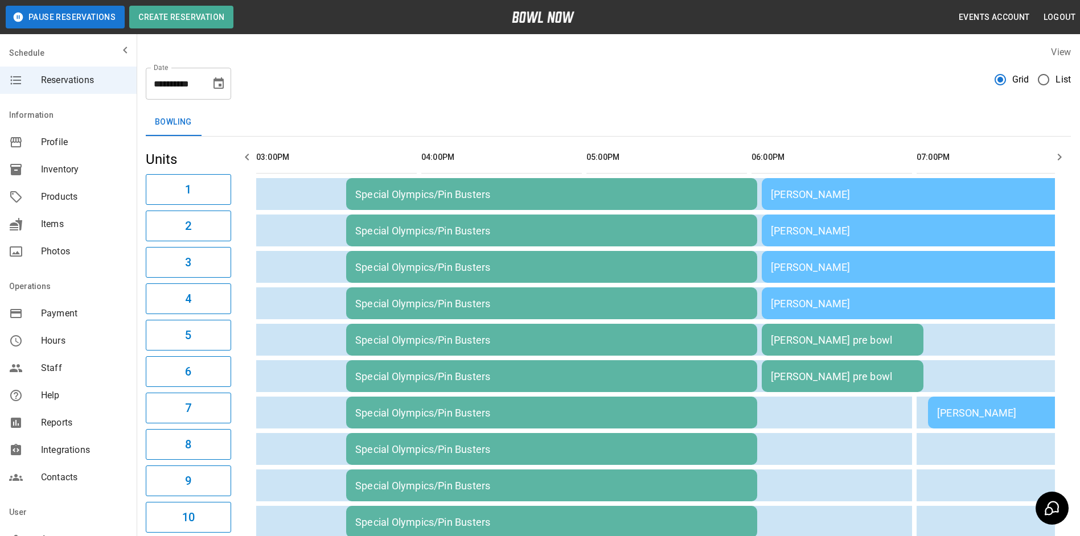
click at [1053, 161] on icon "button" at bounding box center [1060, 157] width 14 height 14
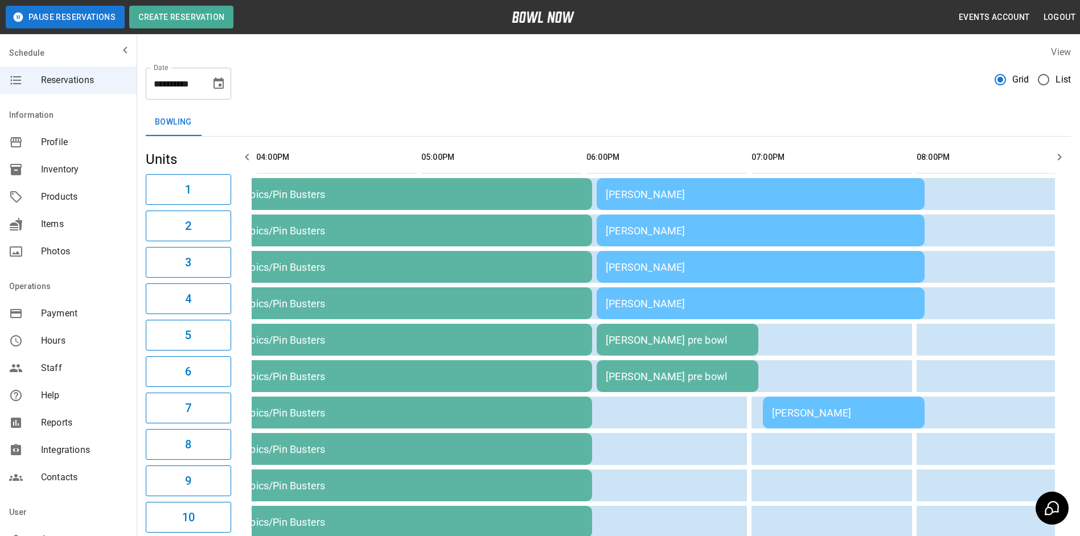
click at [1053, 161] on icon "button" at bounding box center [1060, 157] width 14 height 14
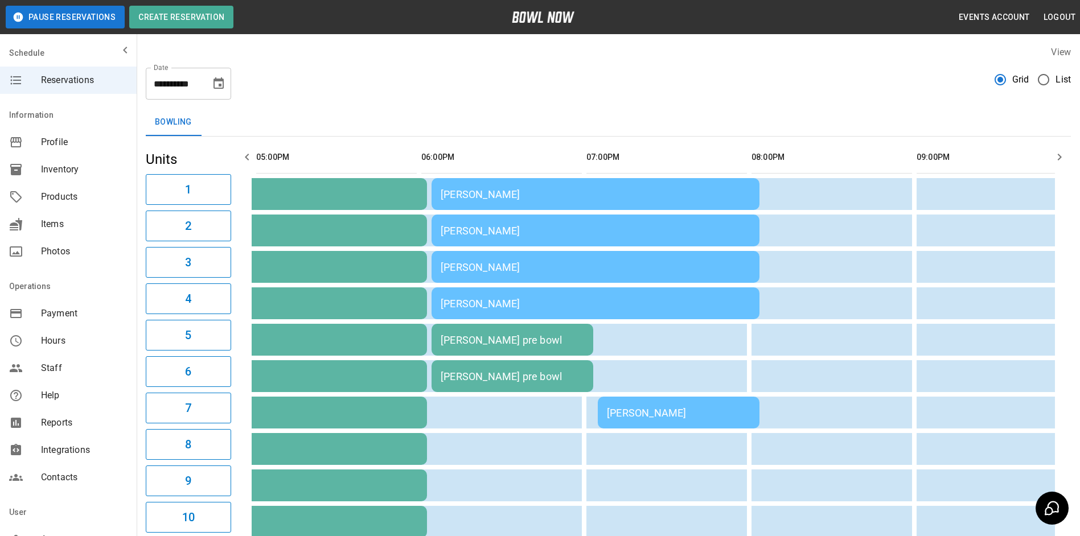
click at [1053, 160] on icon "button" at bounding box center [1060, 157] width 14 height 14
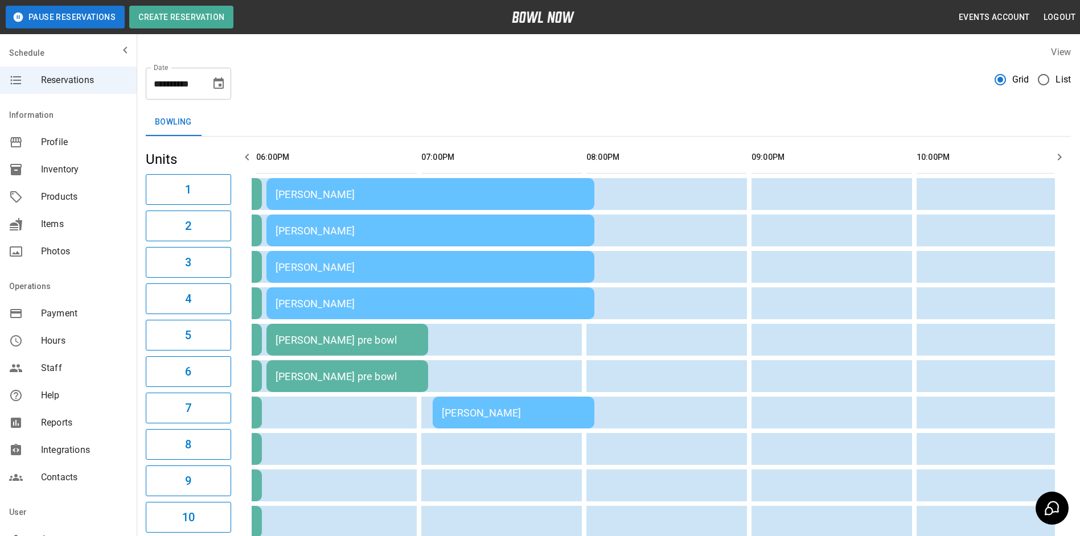
click at [1042, 156] on th "sticky table" at bounding box center [1033, 157] width 37 height 32
click at [1060, 157] on icon "button" at bounding box center [1060, 157] width 14 height 14
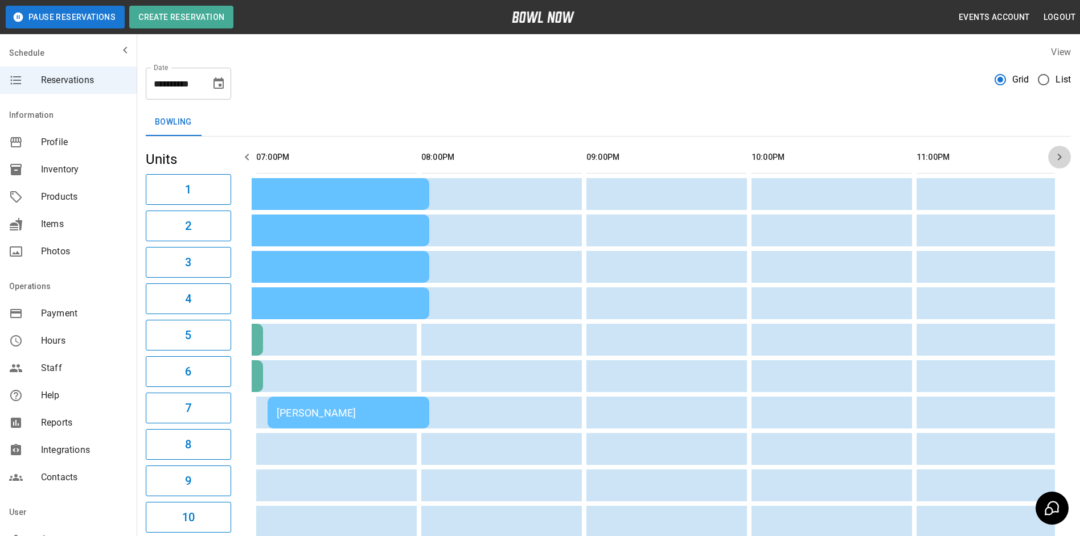
click at [1053, 157] on button "button" at bounding box center [1059, 157] width 23 height 23
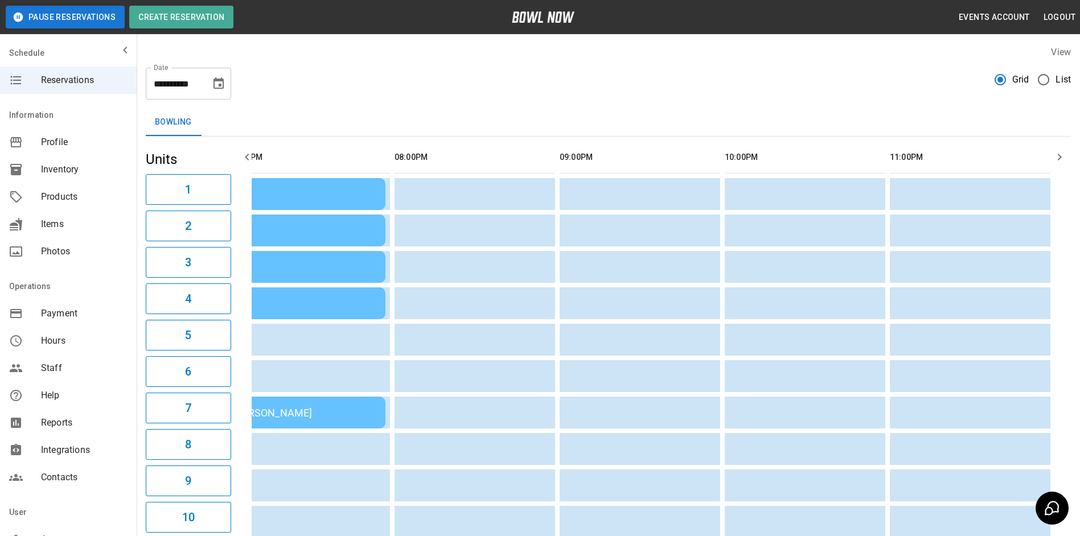
click at [245, 162] on icon "button" at bounding box center [247, 157] width 14 height 14
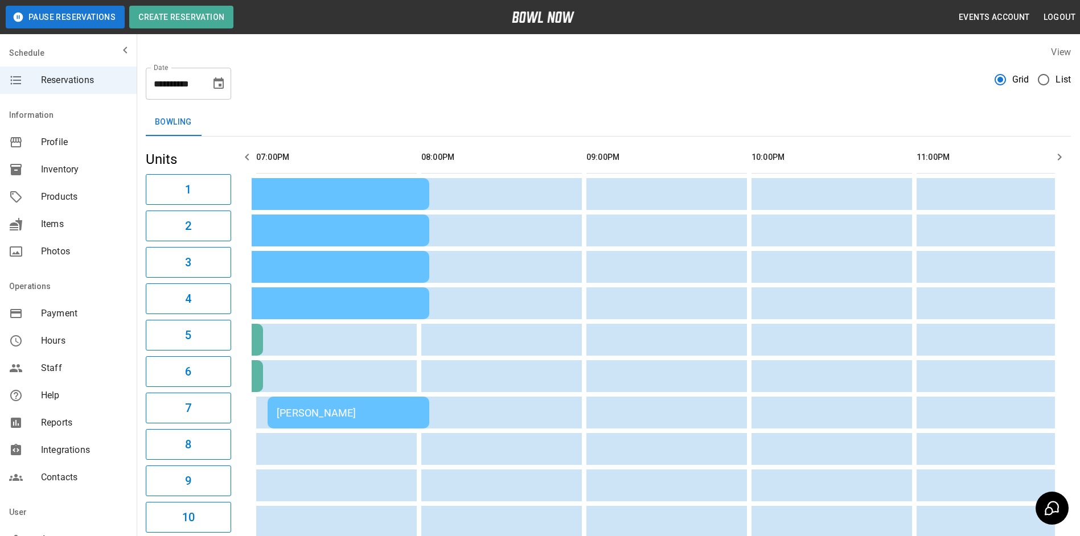
click at [245, 162] on icon "button" at bounding box center [247, 157] width 14 height 14
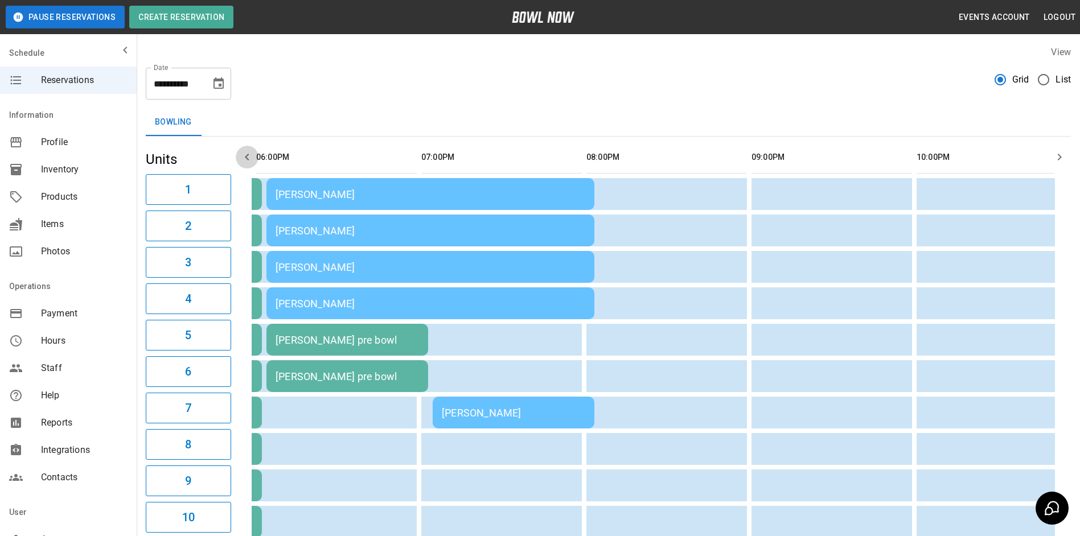
click at [245, 161] on icon "button" at bounding box center [247, 157] width 14 height 14
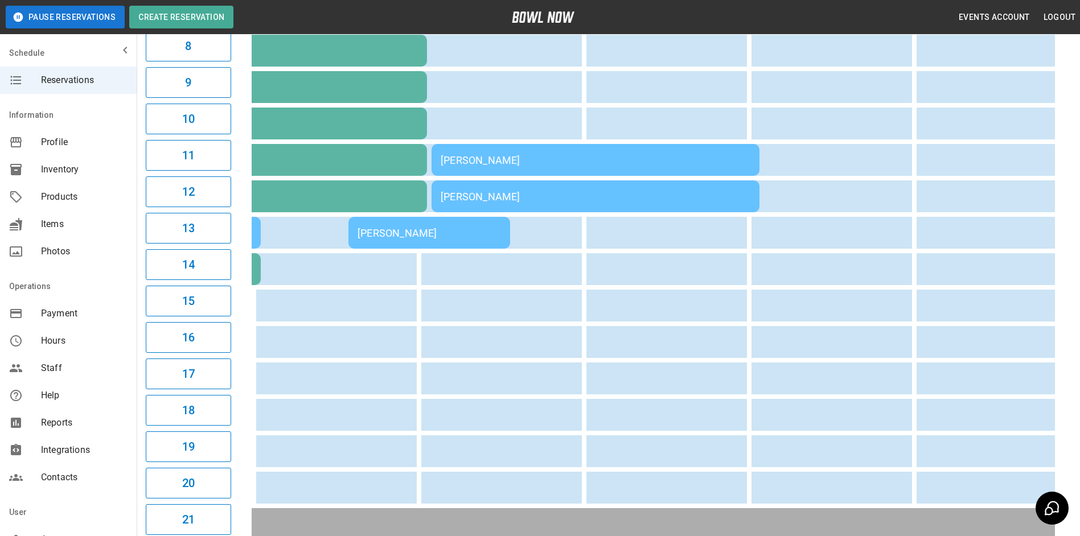
click at [522, 157] on div "[PERSON_NAME]" at bounding box center [596, 160] width 310 height 12
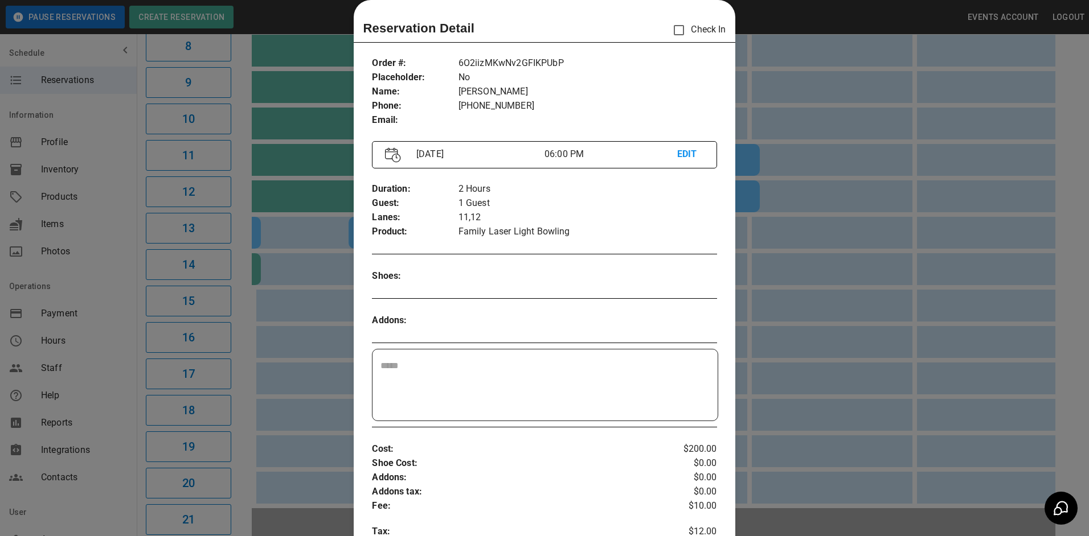
click at [765, 175] on div at bounding box center [544, 268] width 1089 height 536
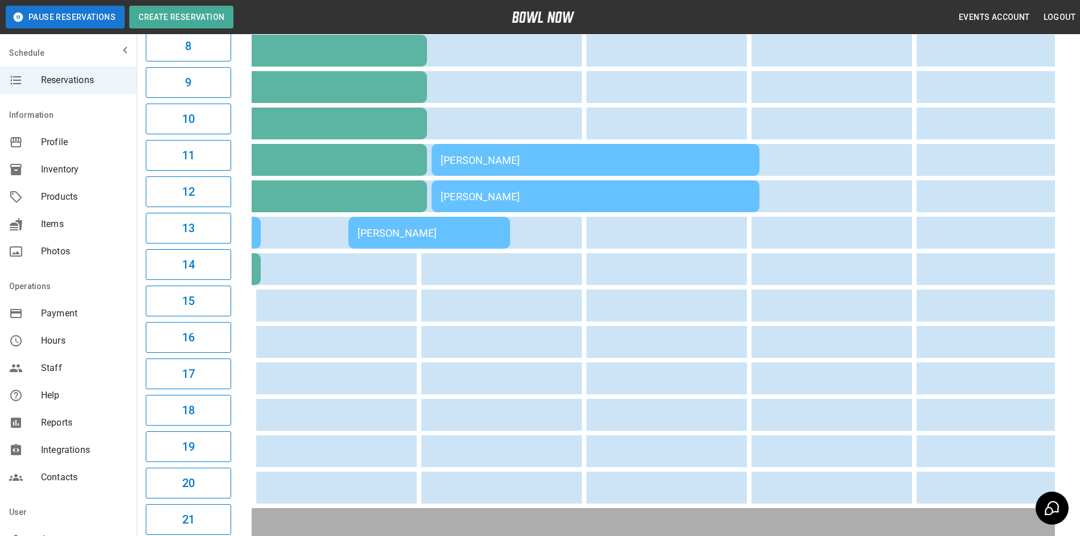
click at [656, 161] on div "[PERSON_NAME]" at bounding box center [596, 160] width 310 height 12
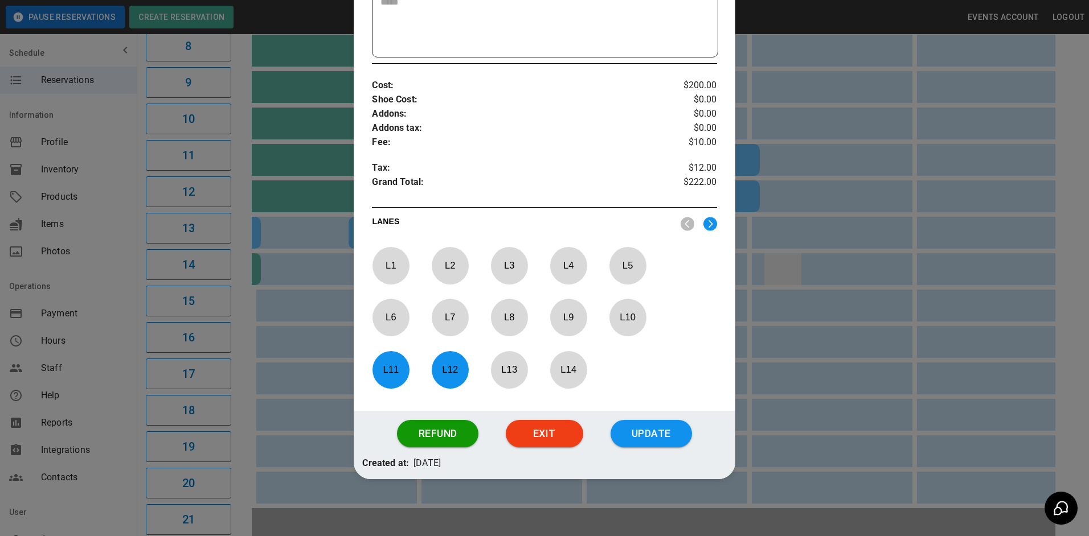
click at [765, 268] on div at bounding box center [544, 268] width 1089 height 536
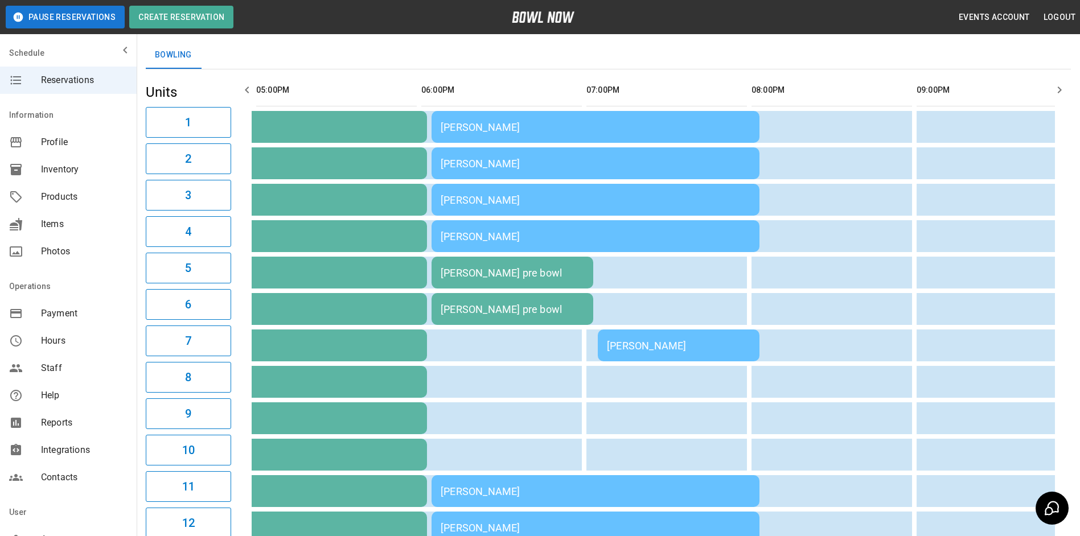
click at [512, 167] on div "[PERSON_NAME]" at bounding box center [596, 164] width 310 height 12
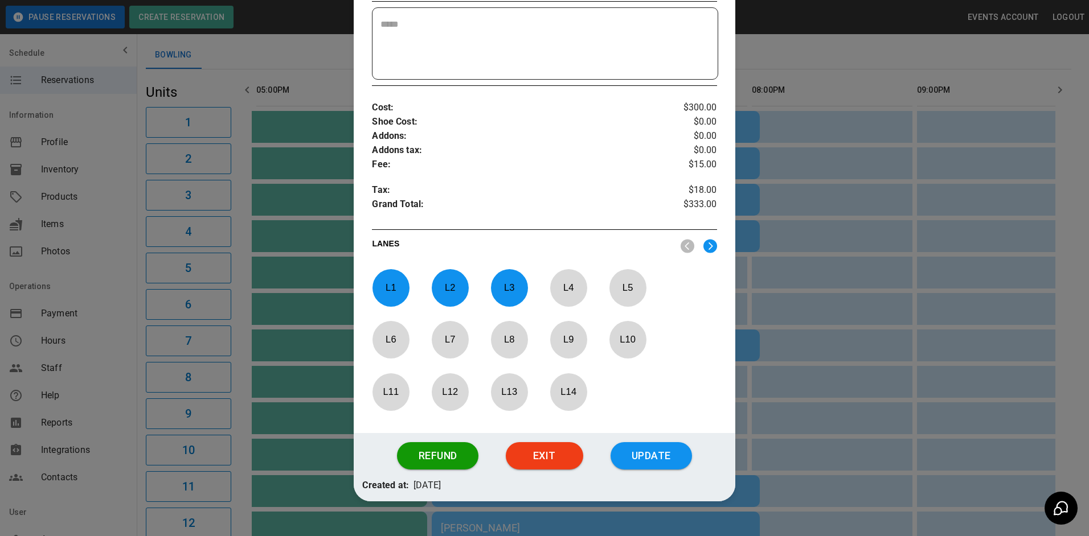
click at [385, 294] on p "L 1" at bounding box center [391, 287] width 38 height 27
drag, startPoint x: 386, startPoint y: 294, endPoint x: 436, endPoint y: 291, distance: 50.2
click at [436, 291] on p "L 2" at bounding box center [450, 287] width 38 height 27
drag, startPoint x: 508, startPoint y: 286, endPoint x: 518, endPoint y: 300, distance: 17.2
click at [508, 287] on p "L 3" at bounding box center [509, 287] width 38 height 27
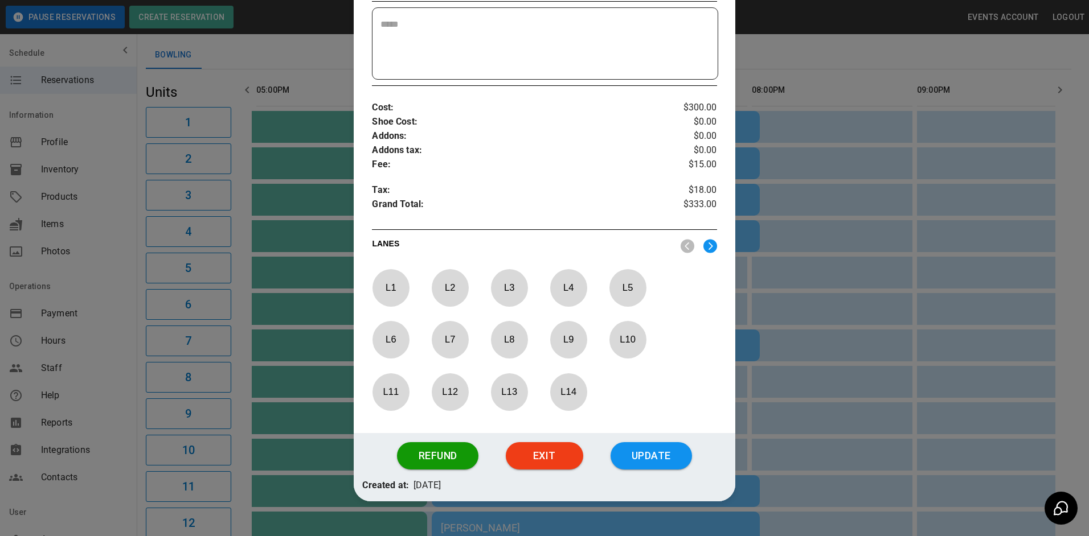
drag, startPoint x: 440, startPoint y: 395, endPoint x: 455, endPoint y: 395, distance: 15.4
click at [454, 395] on p "L 12" at bounding box center [450, 392] width 38 height 27
drag, startPoint x: 455, startPoint y: 395, endPoint x: 496, endPoint y: 395, distance: 41.0
click at [496, 395] on p "L 13" at bounding box center [509, 392] width 38 height 27
click at [560, 393] on p "L 14" at bounding box center [568, 392] width 38 height 27
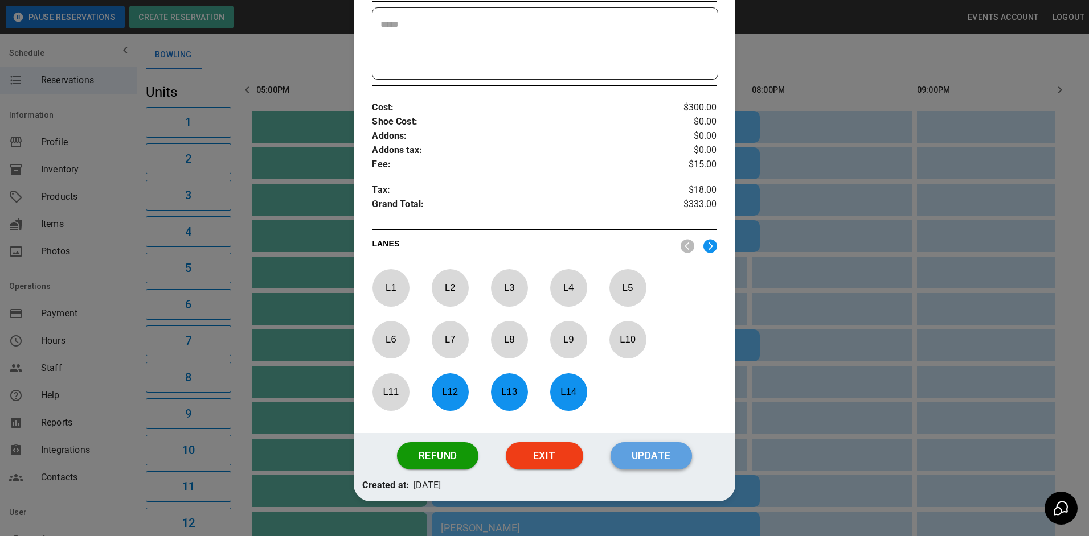
click at [641, 461] on button "Update" at bounding box center [650, 455] width 81 height 27
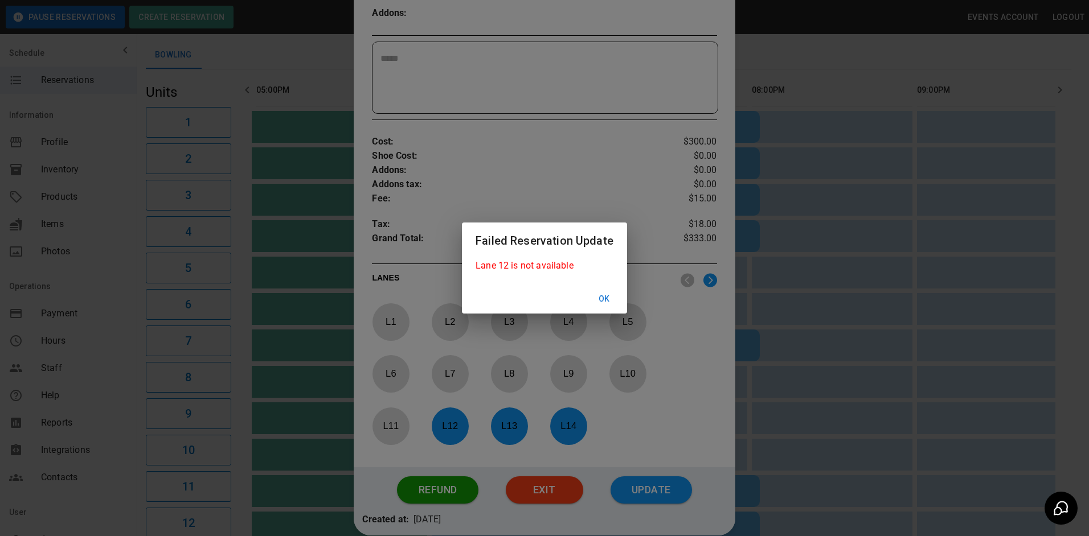
drag, startPoint x: 604, startPoint y: 301, endPoint x: 593, endPoint y: 334, distance: 34.7
click at [605, 303] on button "Ok" at bounding box center [604, 299] width 36 height 21
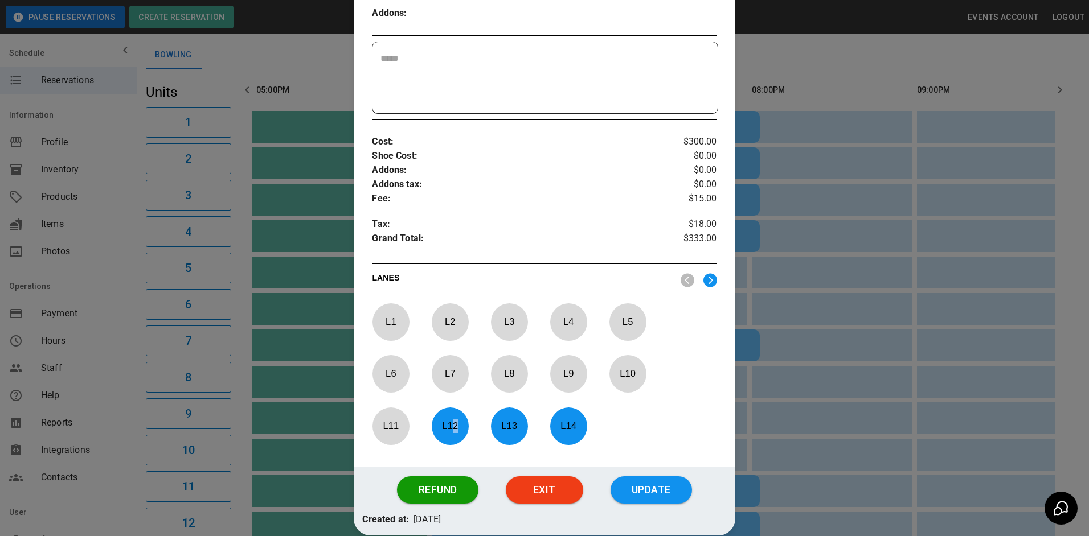
click at [457, 427] on p "L 12" at bounding box center [450, 426] width 38 height 27
drag, startPoint x: 457, startPoint y: 427, endPoint x: 499, endPoint y: 429, distance: 42.2
click at [498, 429] on p "L 13" at bounding box center [509, 426] width 38 height 27
drag, startPoint x: 563, startPoint y: 432, endPoint x: 555, endPoint y: 430, distance: 8.6
click at [558, 431] on p "L 14" at bounding box center [568, 426] width 38 height 27
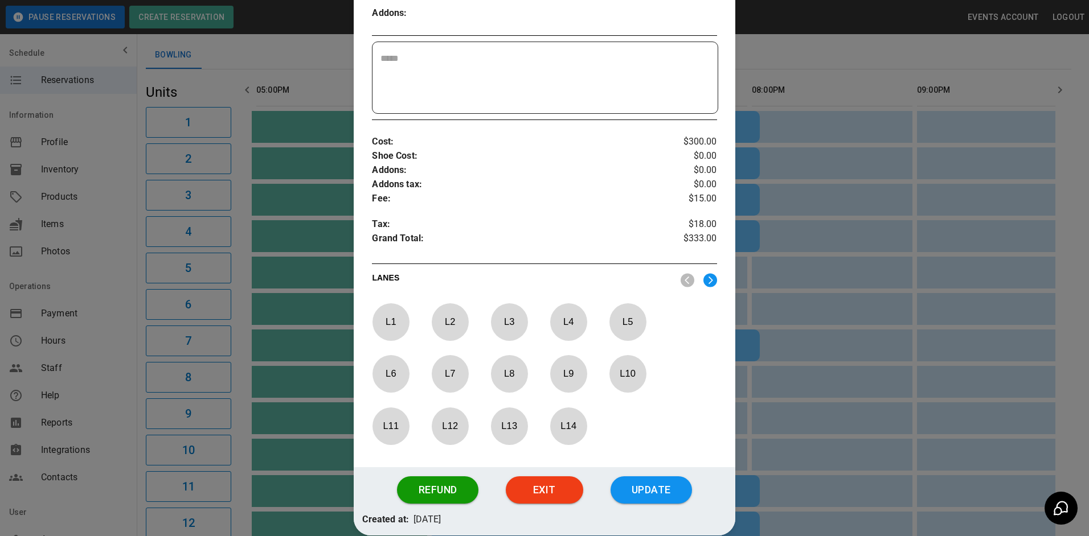
click at [555, 381] on p "L 9" at bounding box center [568, 373] width 38 height 27
click at [623, 376] on p "L 10" at bounding box center [628, 373] width 38 height 27
click at [402, 429] on p "L 11" at bounding box center [391, 426] width 38 height 27
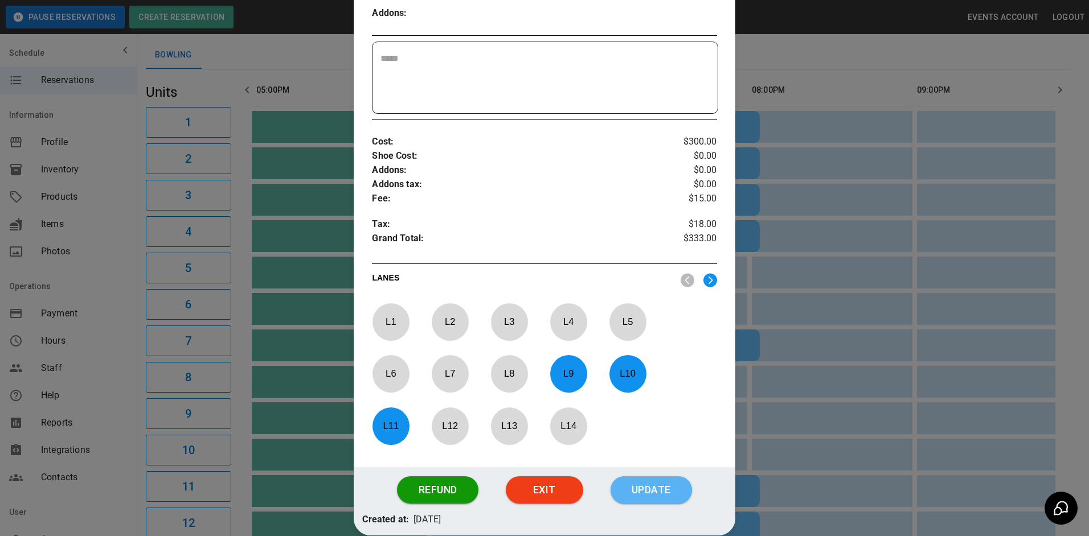
click at [647, 490] on button "Update" at bounding box center [650, 490] width 81 height 27
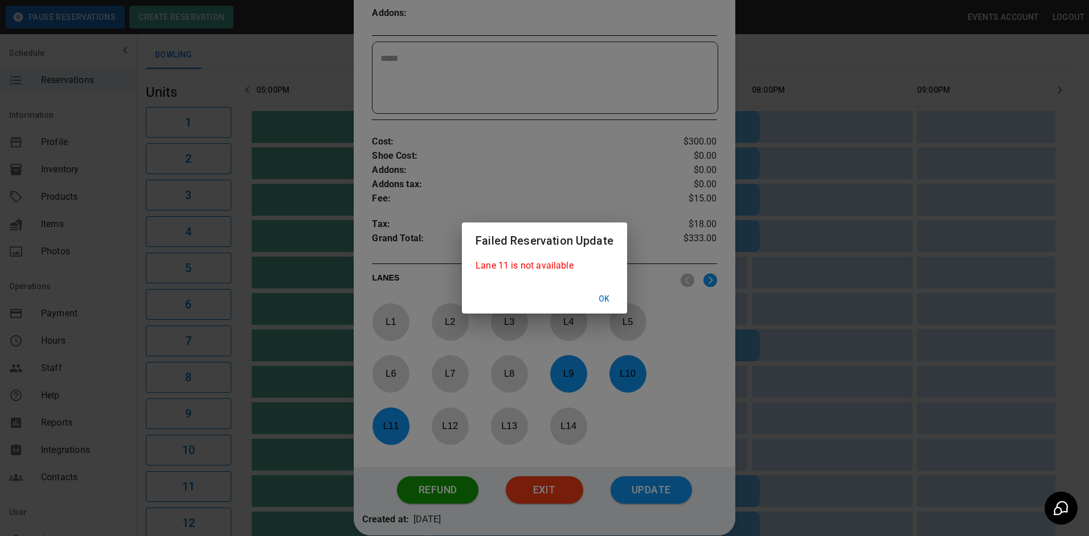
drag, startPoint x: 609, startPoint y: 294, endPoint x: 596, endPoint y: 310, distance: 20.6
click at [609, 294] on button "Ok" at bounding box center [604, 299] width 36 height 21
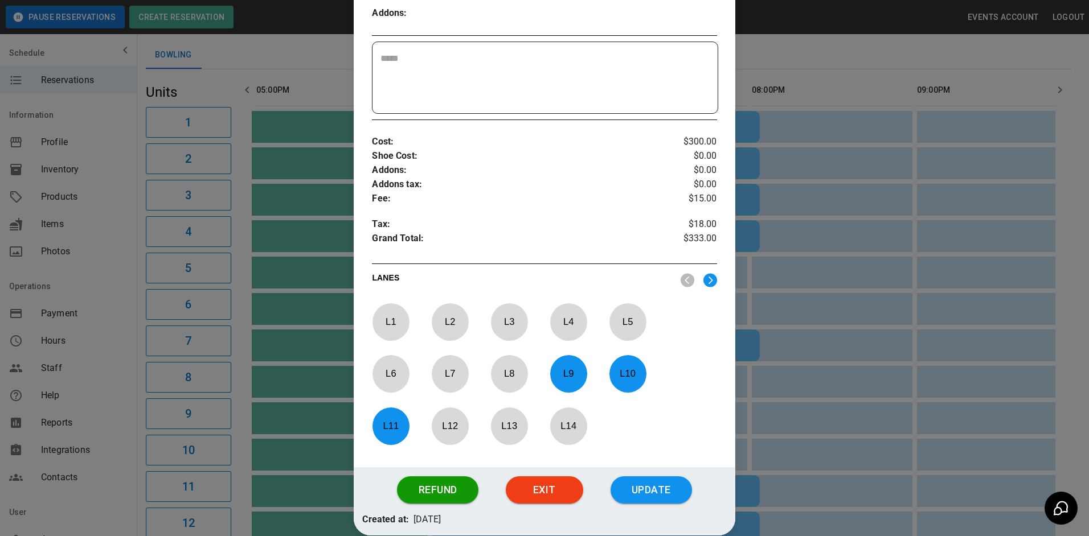
drag, startPoint x: 371, startPoint y: 432, endPoint x: 381, endPoint y: 431, distance: 10.3
click at [372, 432] on p "L 11" at bounding box center [391, 426] width 38 height 27
click at [507, 372] on p "L 8" at bounding box center [509, 373] width 38 height 27
click at [642, 488] on button "Update" at bounding box center [650, 490] width 81 height 27
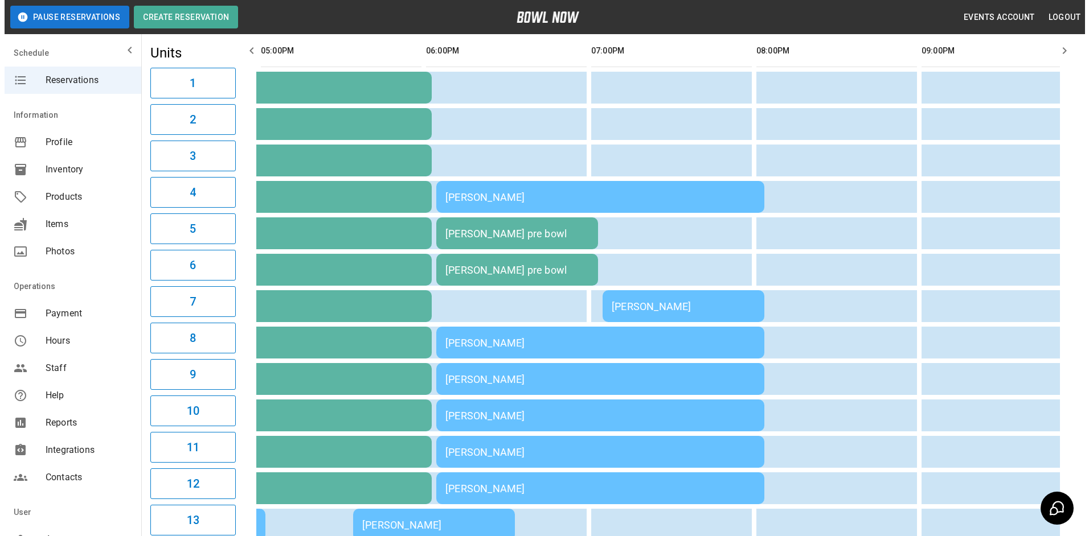
scroll to position [124, 0]
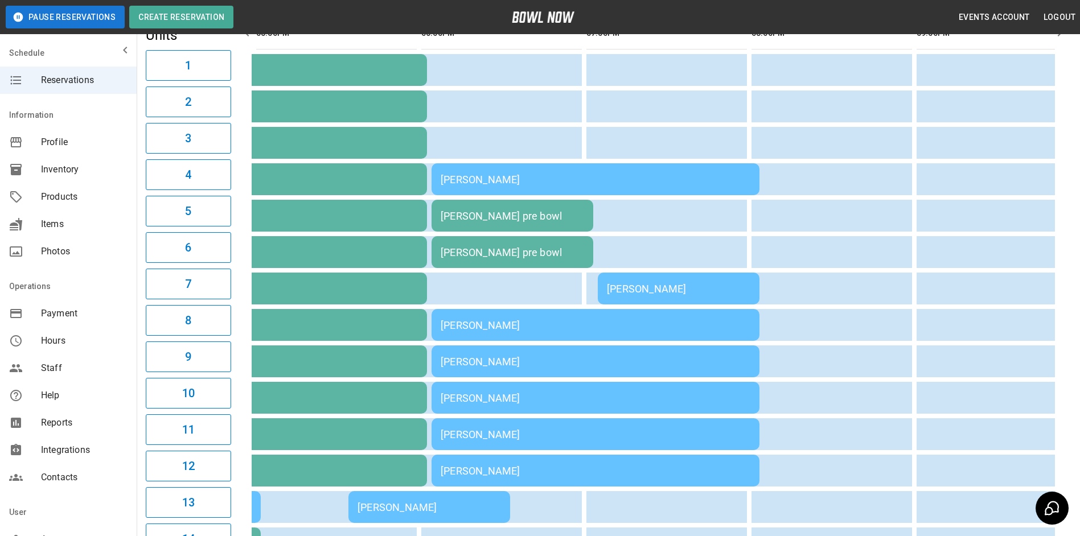
click at [521, 437] on div "[PERSON_NAME]" at bounding box center [596, 435] width 310 height 12
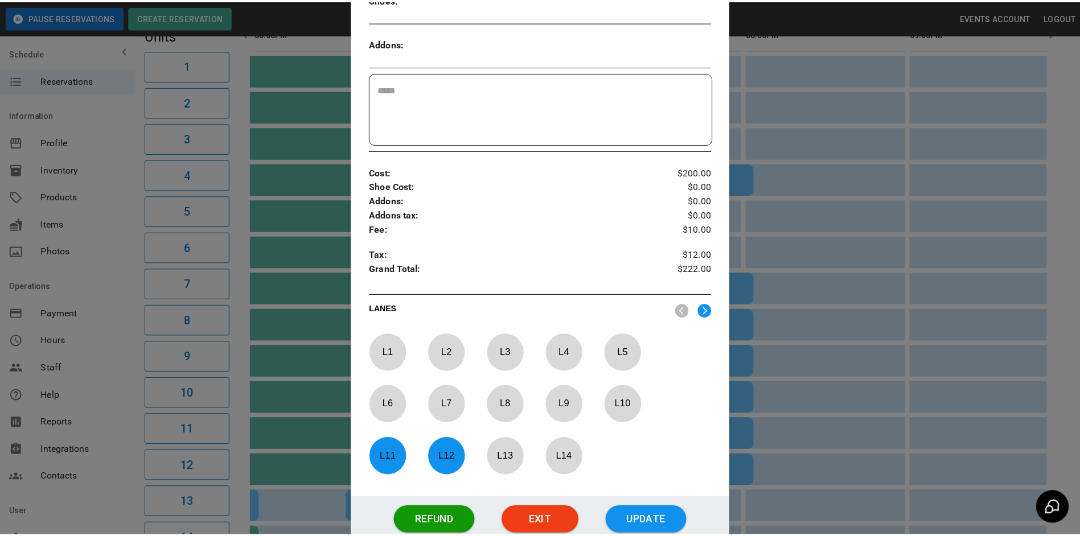
scroll to position [303, 0]
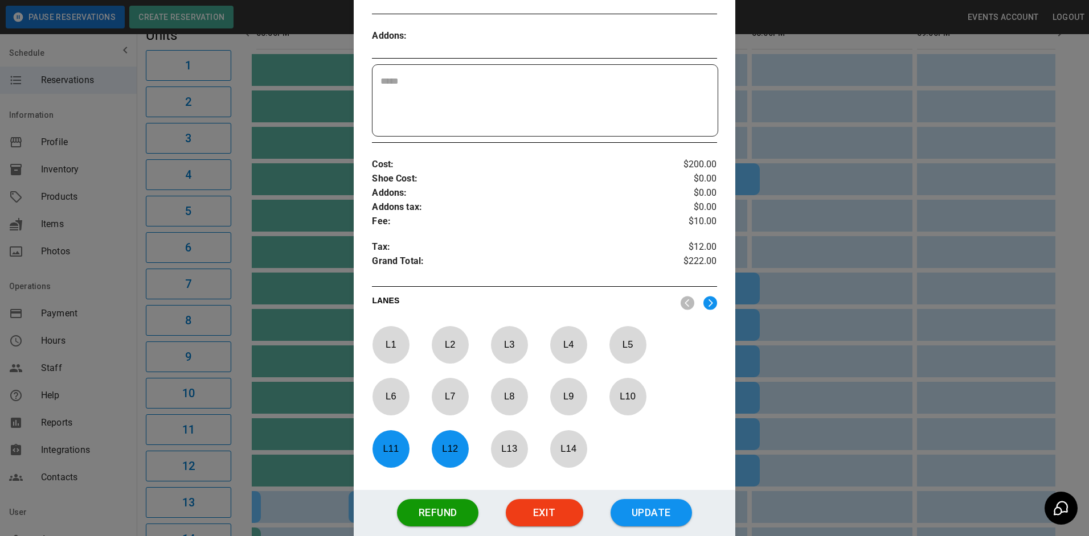
click at [446, 463] on div at bounding box center [450, 449] width 37 height 38
click at [392, 459] on p "L 11" at bounding box center [391, 449] width 38 height 27
click at [387, 343] on p "L 1" at bounding box center [391, 344] width 38 height 27
drag, startPoint x: 440, startPoint y: 343, endPoint x: 445, endPoint y: 353, distance: 11.2
click at [443, 348] on p "L 2" at bounding box center [450, 344] width 38 height 27
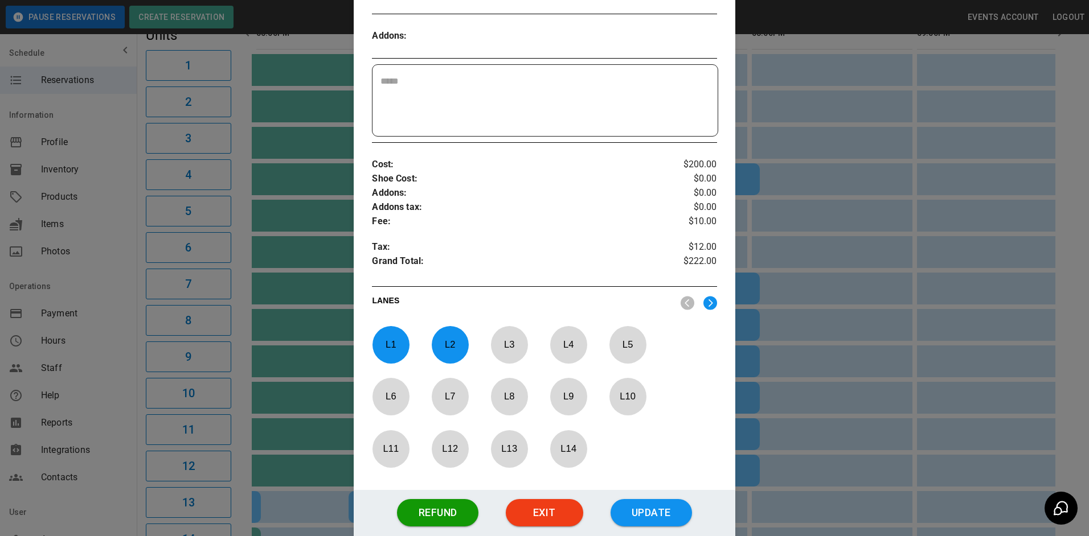
drag, startPoint x: 548, startPoint y: 104, endPoint x: 548, endPoint y: 92, distance: 12.5
click at [548, 92] on textarea at bounding box center [544, 101] width 329 height 52
type textarea "**********"
click at [640, 517] on button "Update" at bounding box center [650, 512] width 81 height 27
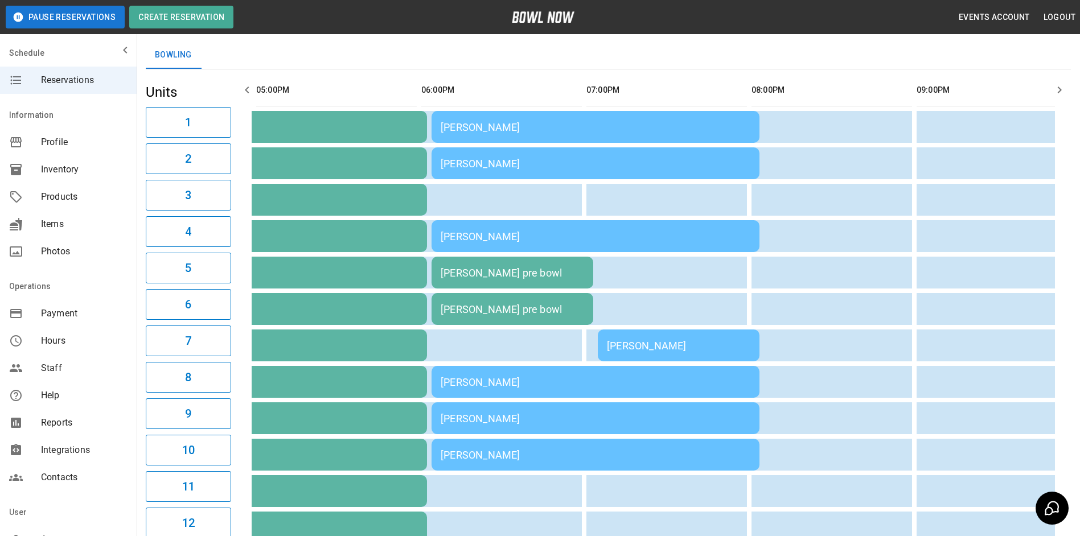
scroll to position [57, 0]
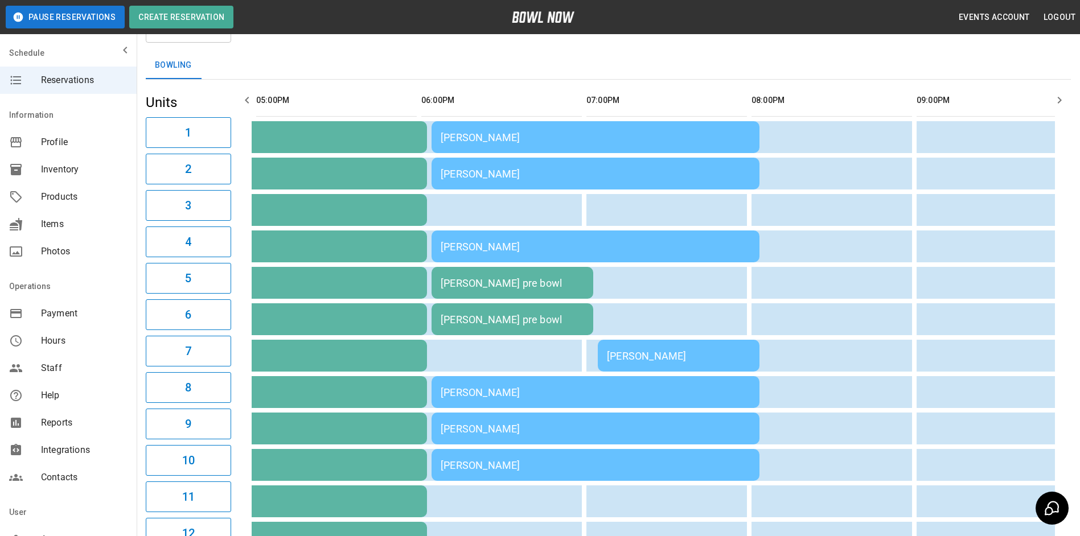
click at [253, 104] on icon "button" at bounding box center [247, 100] width 14 height 14
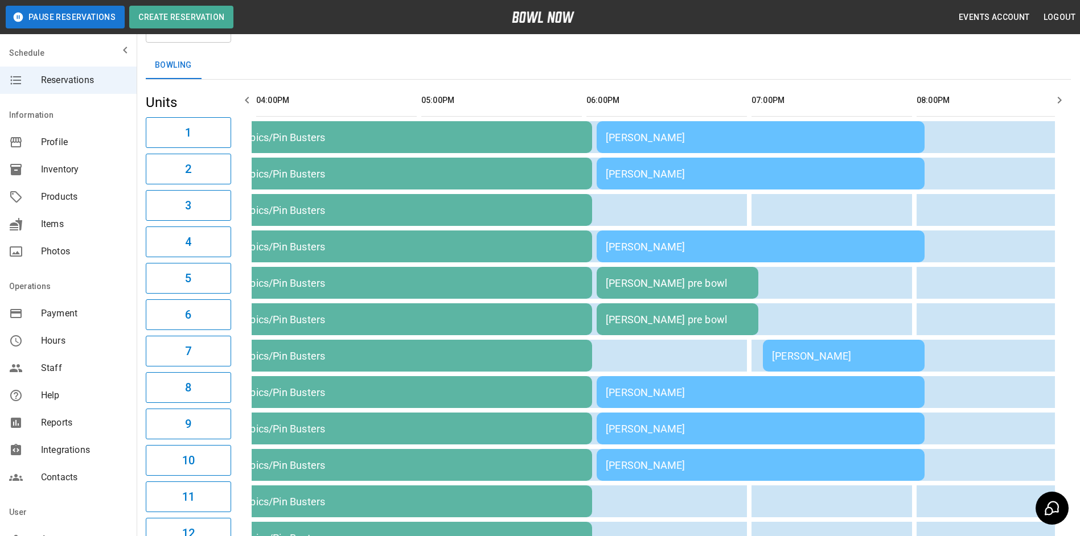
click at [253, 104] on icon "button" at bounding box center [247, 100] width 14 height 14
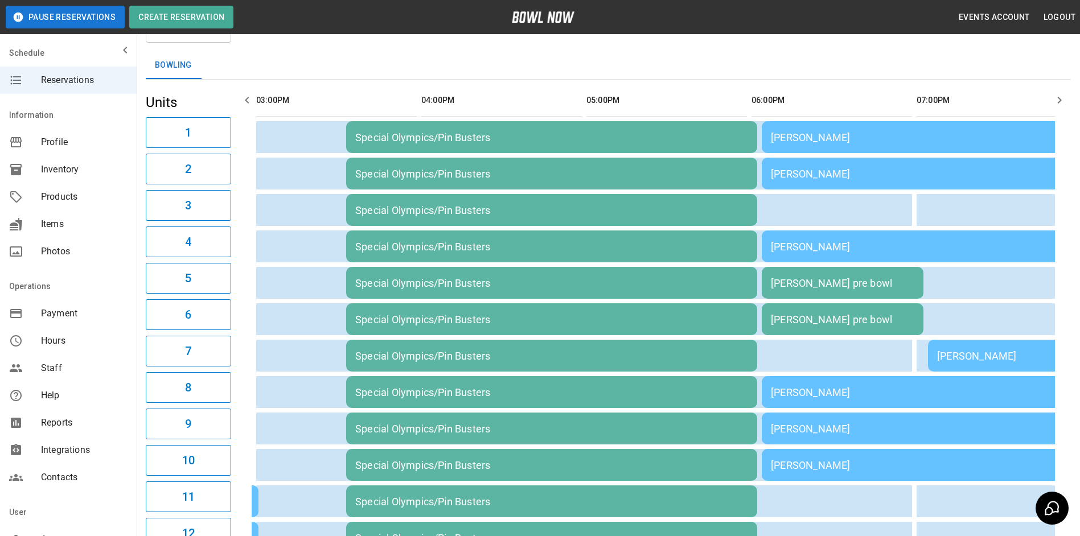
click at [253, 104] on icon "button" at bounding box center [247, 100] width 14 height 14
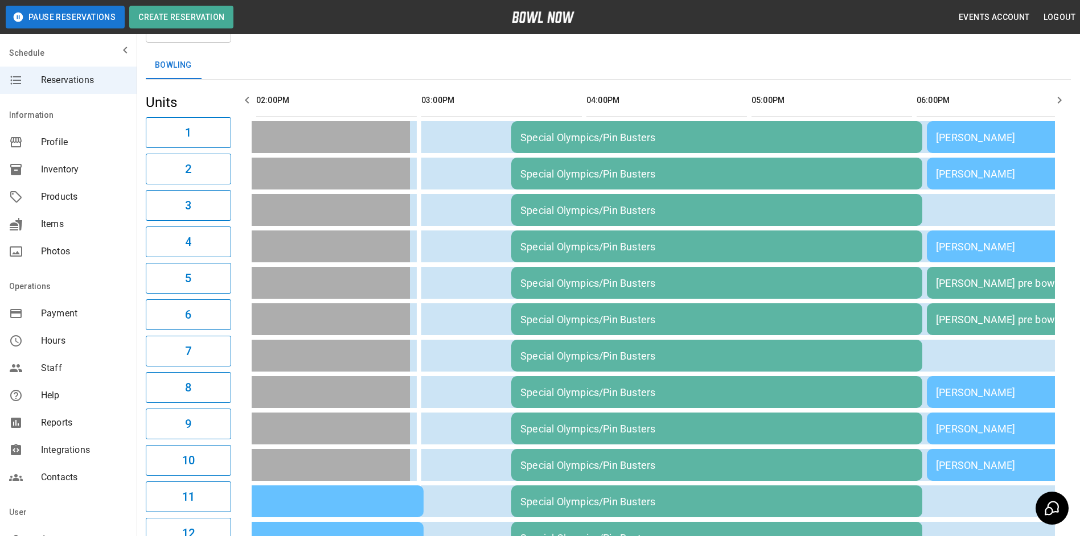
click at [254, 105] on button "button" at bounding box center [247, 100] width 23 height 23
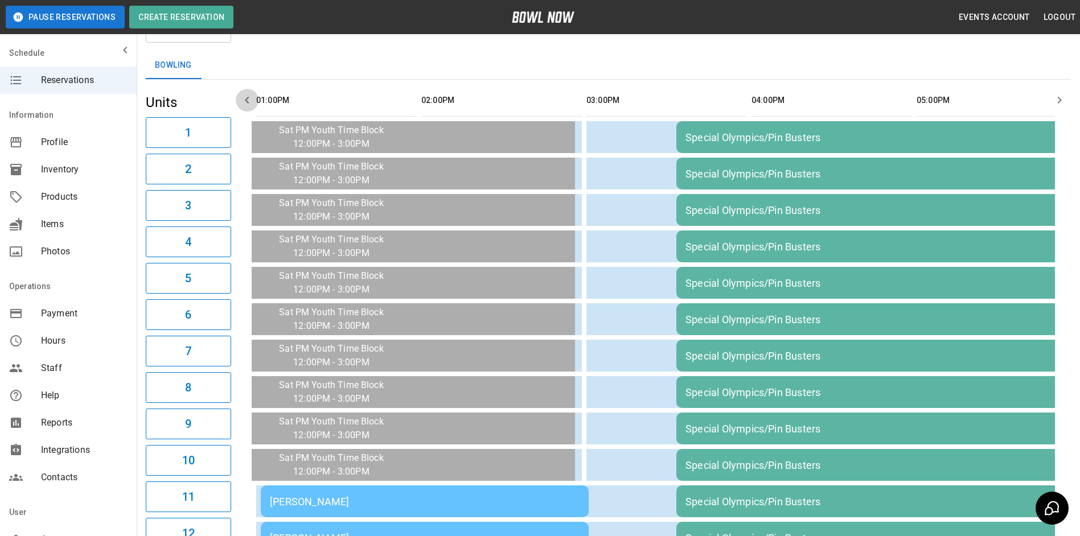
click at [254, 105] on button "button" at bounding box center [247, 100] width 23 height 23
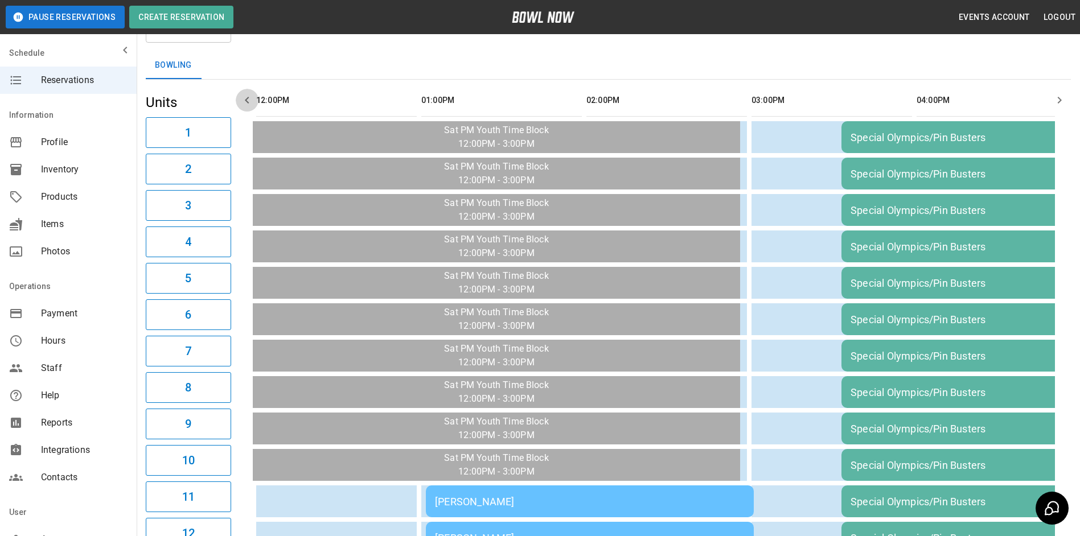
click at [254, 105] on button "button" at bounding box center [247, 100] width 23 height 23
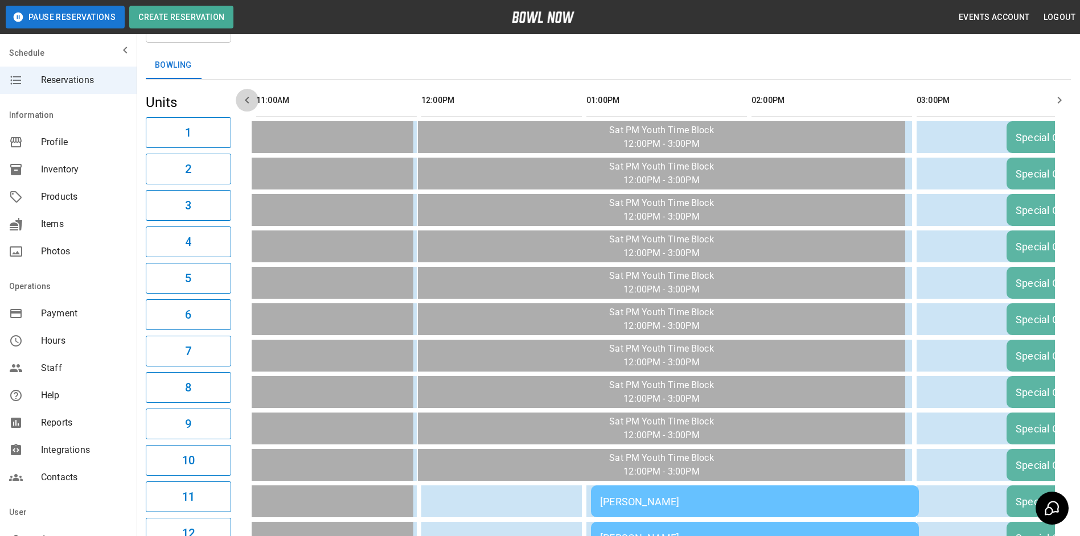
click at [254, 105] on button "button" at bounding box center [247, 100] width 23 height 23
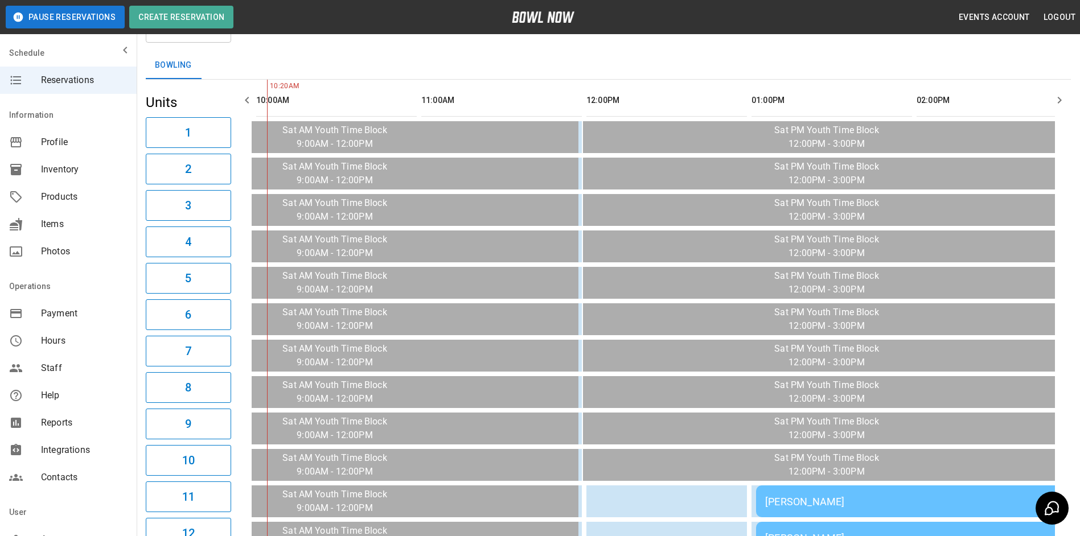
click at [254, 105] on button "button" at bounding box center [247, 100] width 23 height 23
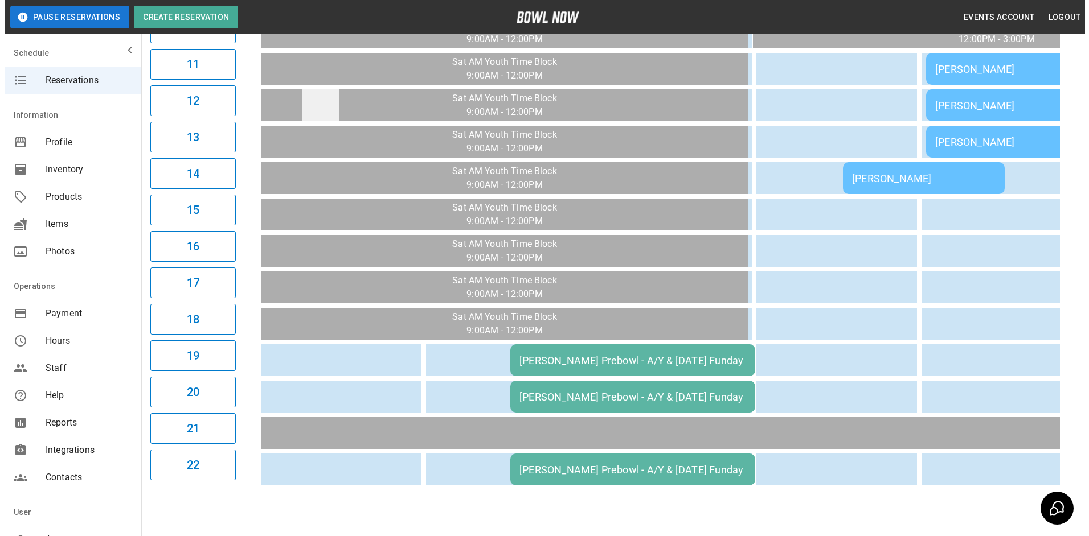
scroll to position [523, 0]
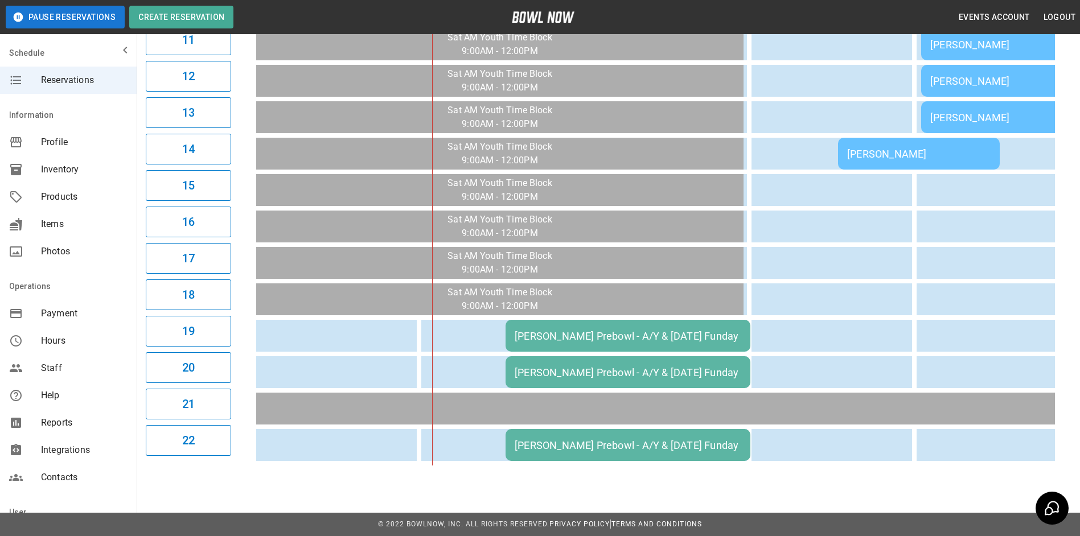
click at [589, 330] on div "[PERSON_NAME] Prebowl - A/Y & [DATE] Funday" at bounding box center [628, 336] width 227 height 12
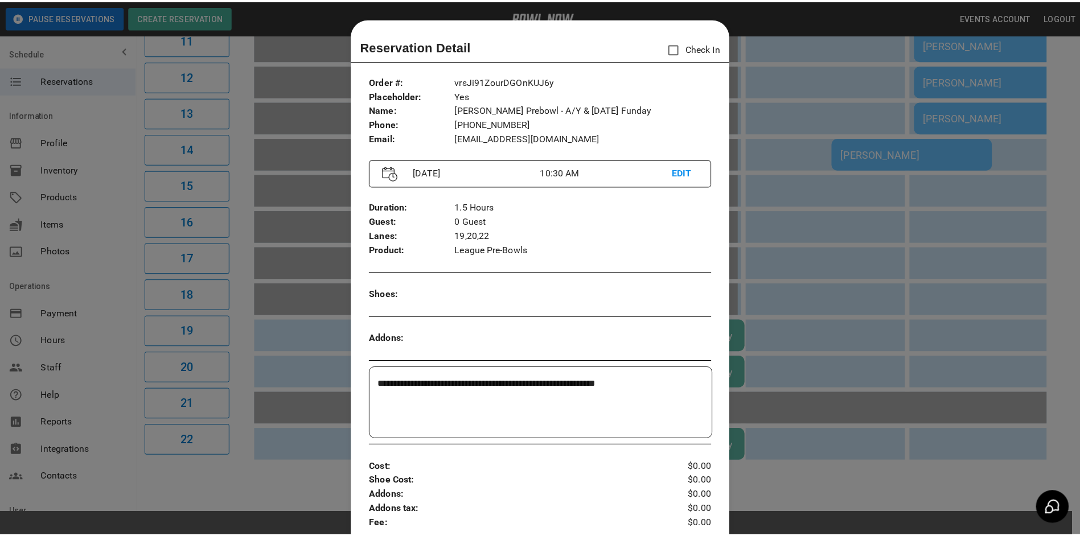
scroll to position [18, 0]
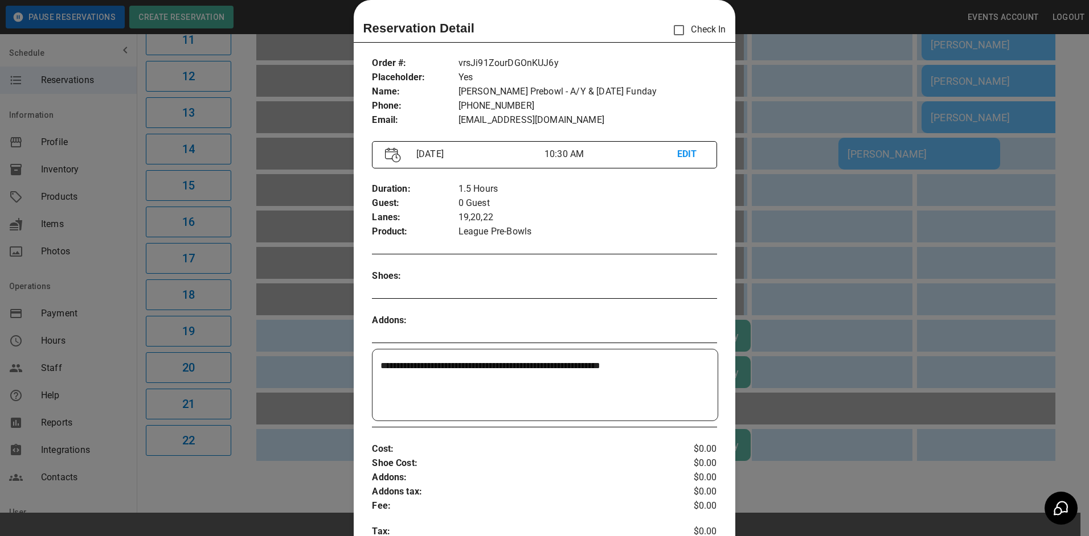
click at [814, 224] on div at bounding box center [544, 268] width 1089 height 536
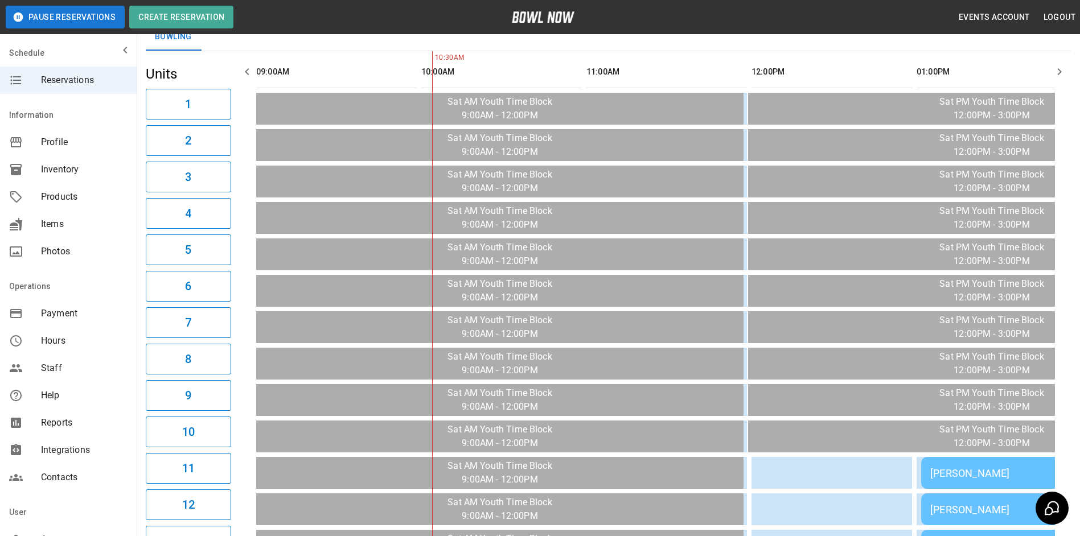
scroll to position [57, 0]
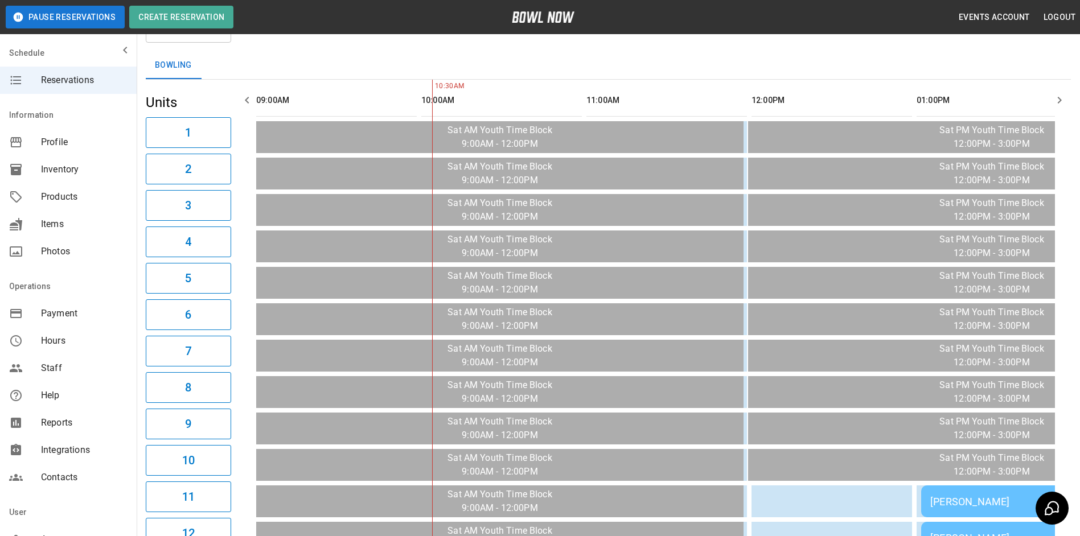
click at [1054, 104] on icon "button" at bounding box center [1060, 100] width 14 height 14
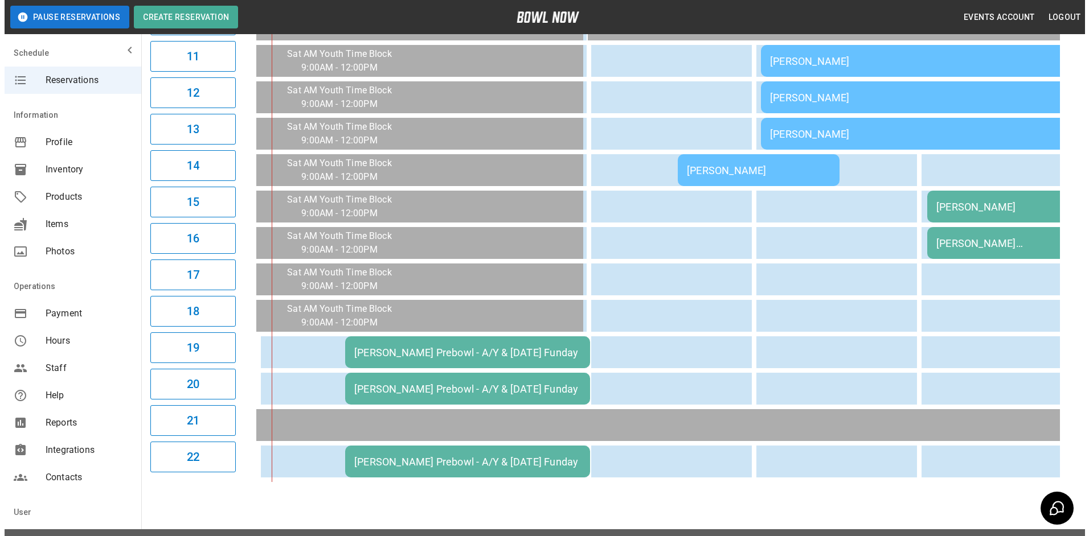
scroll to position [523, 0]
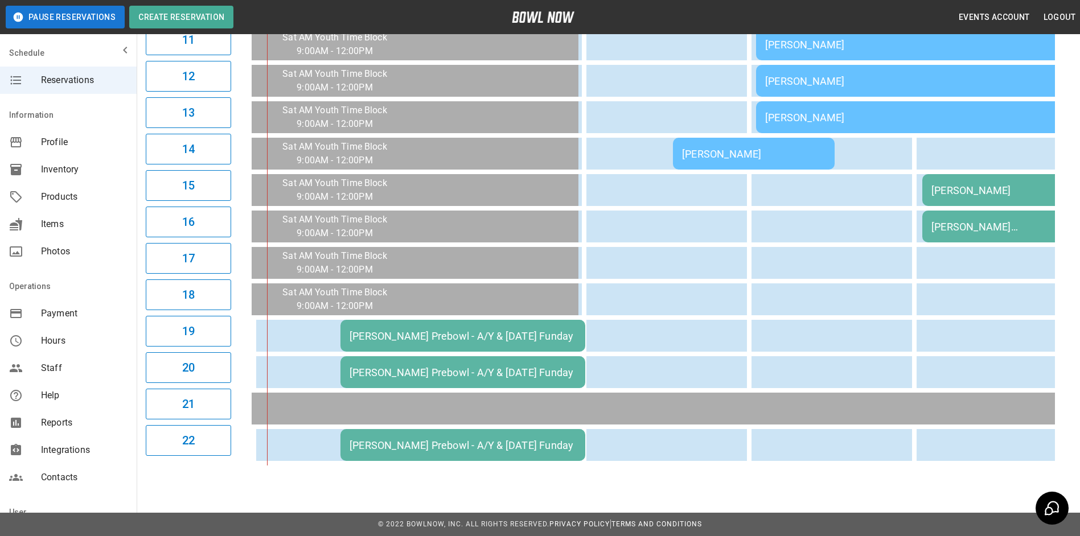
click at [428, 330] on div "[PERSON_NAME] Prebowl - A/Y & [DATE] Funday" at bounding box center [463, 336] width 227 height 12
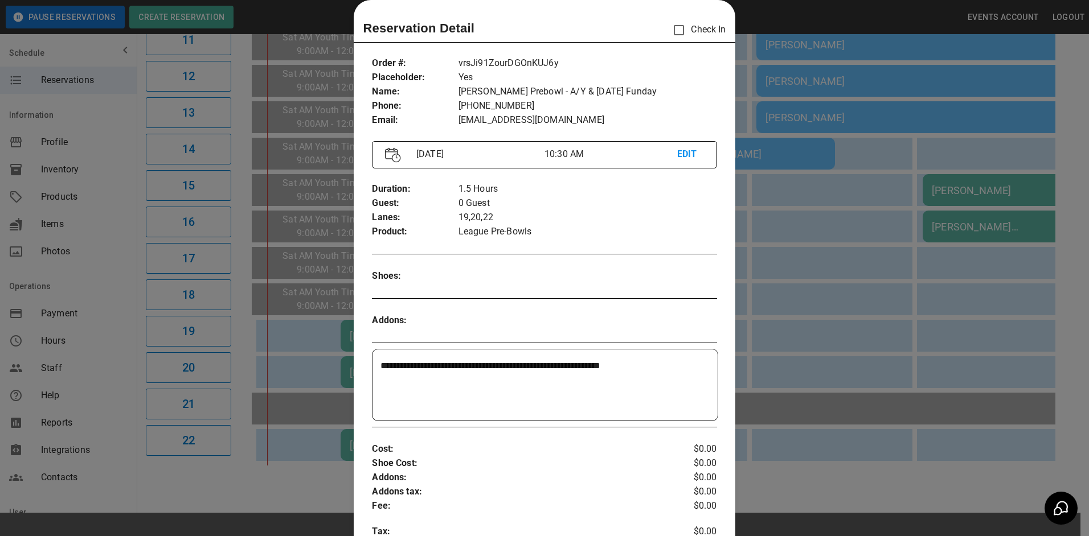
scroll to position [75, 0]
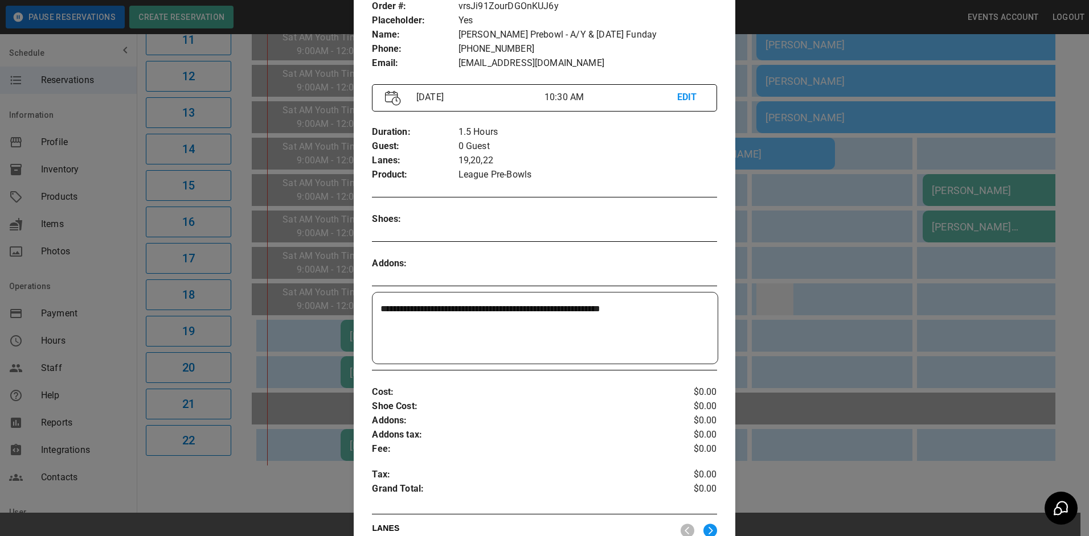
drag, startPoint x: 811, startPoint y: 298, endPoint x: 791, endPoint y: 300, distance: 19.5
click at [810, 298] on div at bounding box center [544, 268] width 1089 height 536
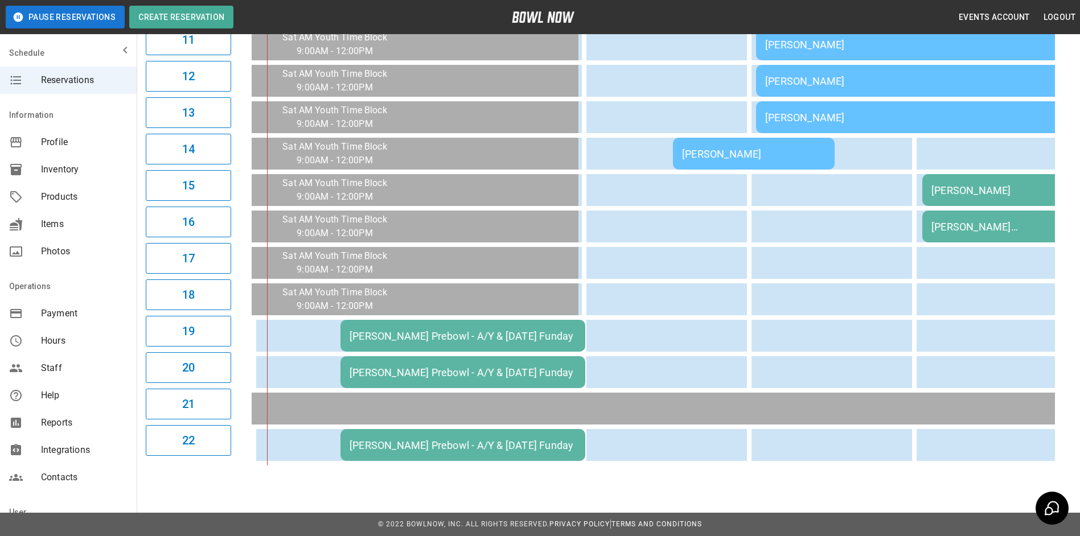
click at [555, 330] on div "[PERSON_NAME] Prebowl - A/Y & [DATE] Funday" at bounding box center [463, 336] width 227 height 12
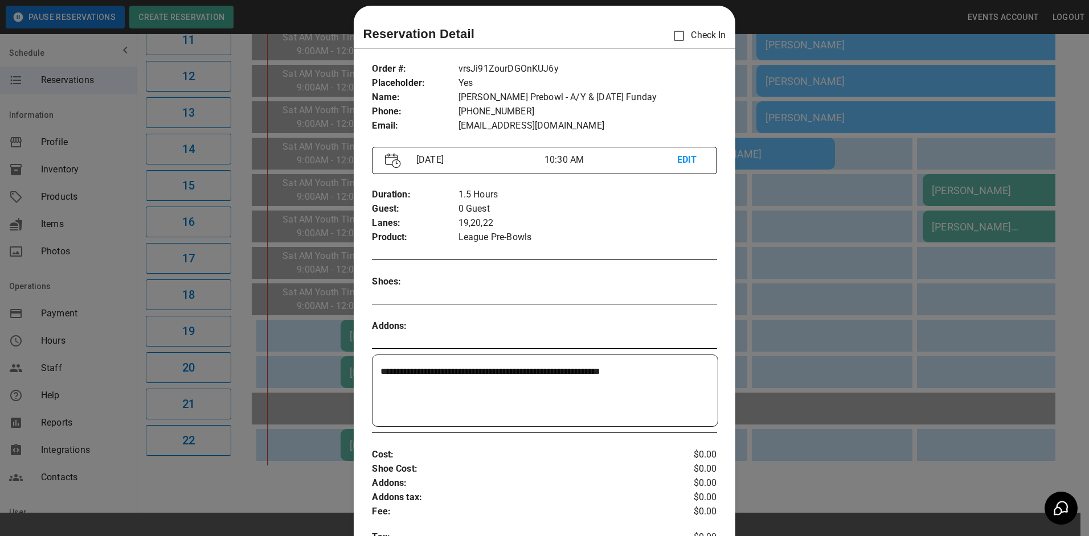
scroll to position [0, 0]
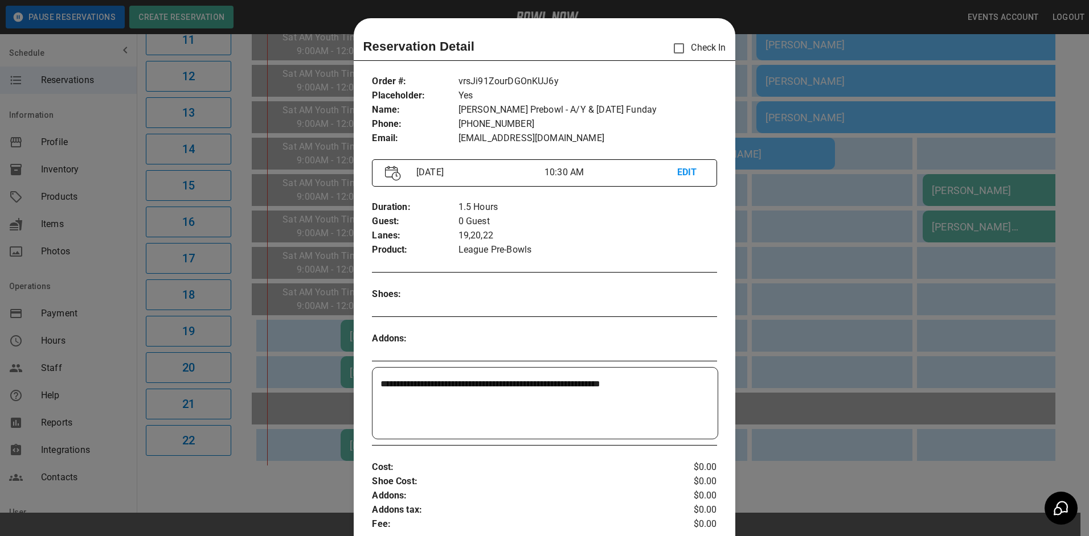
click at [801, 298] on div at bounding box center [544, 268] width 1089 height 536
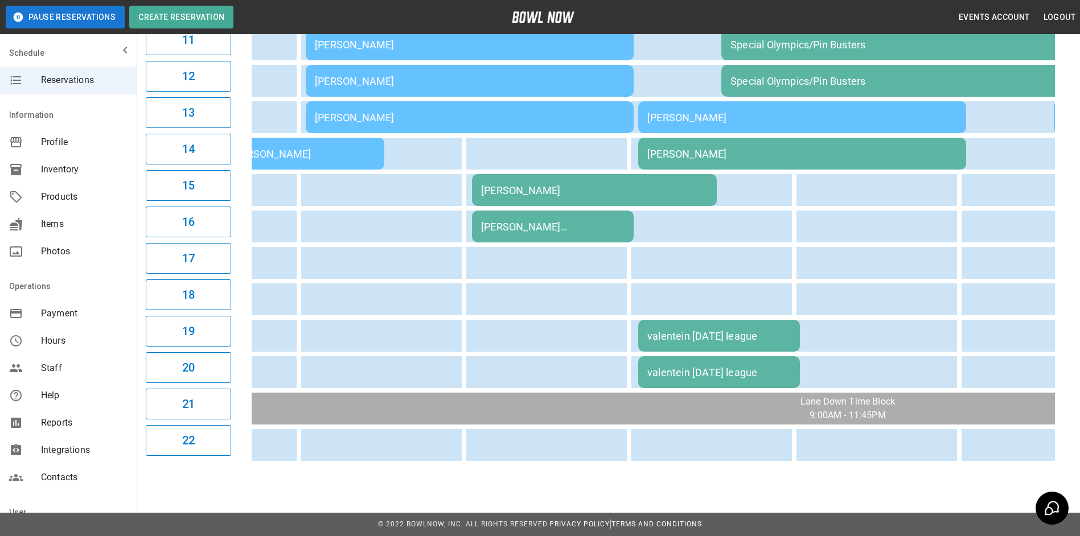
scroll to position [0, 611]
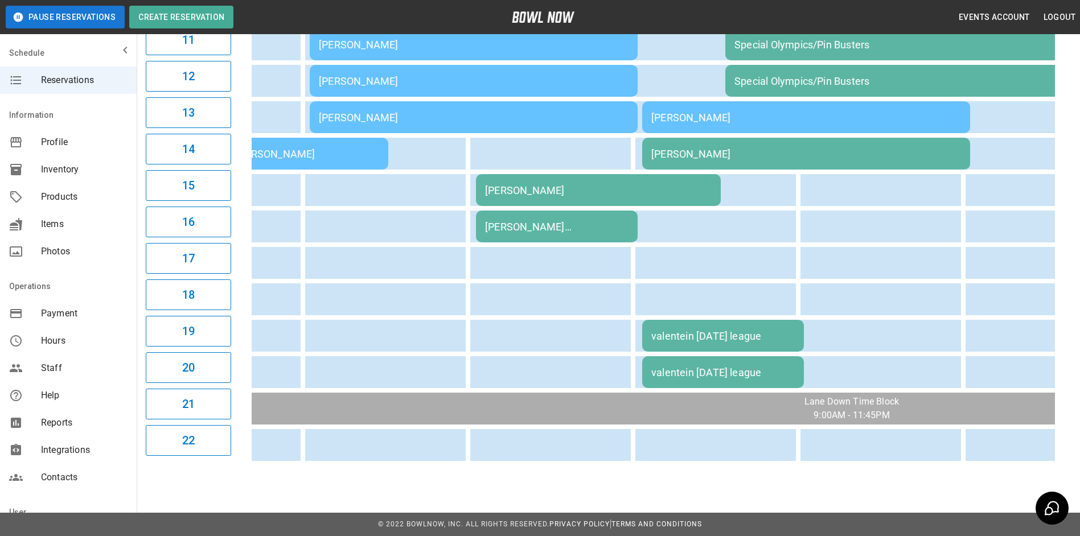
drag, startPoint x: 611, startPoint y: 474, endPoint x: 629, endPoint y: 475, distance: 17.1
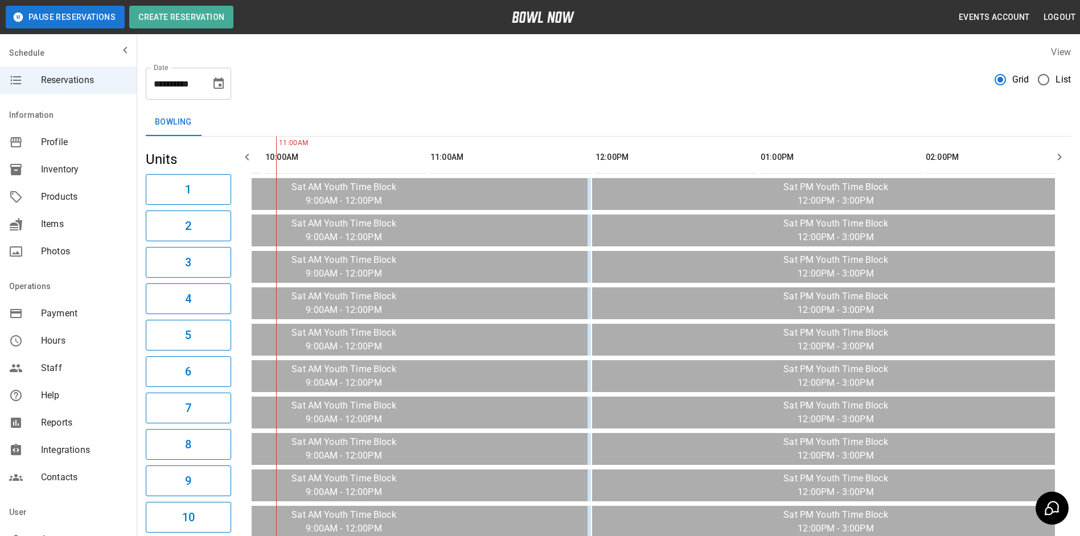
click at [220, 83] on icon "Choose date, selected date is Oct 11, 2025" at bounding box center [219, 84] width 14 height 14
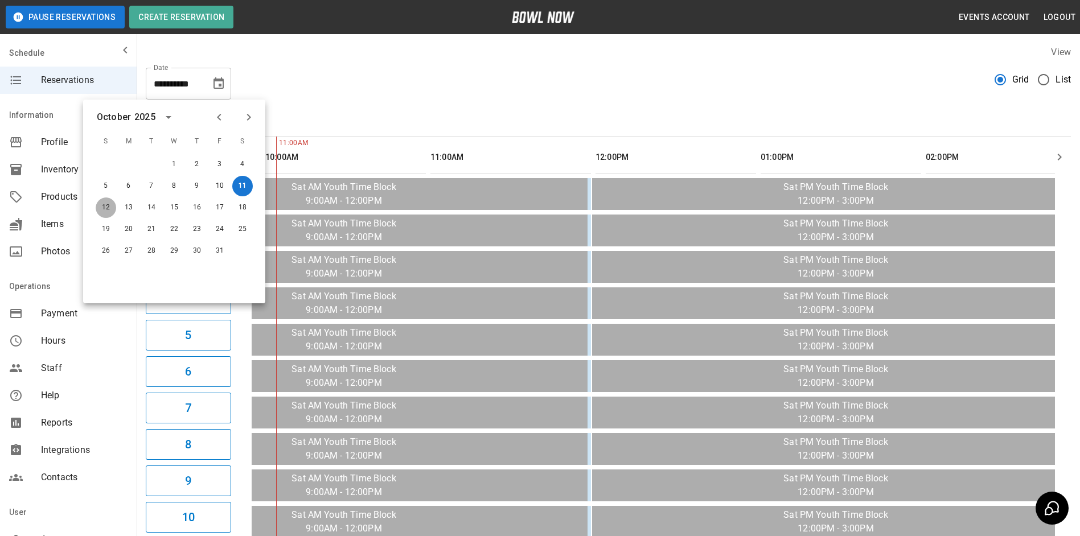
click at [114, 204] on button "12" at bounding box center [106, 208] width 20 height 20
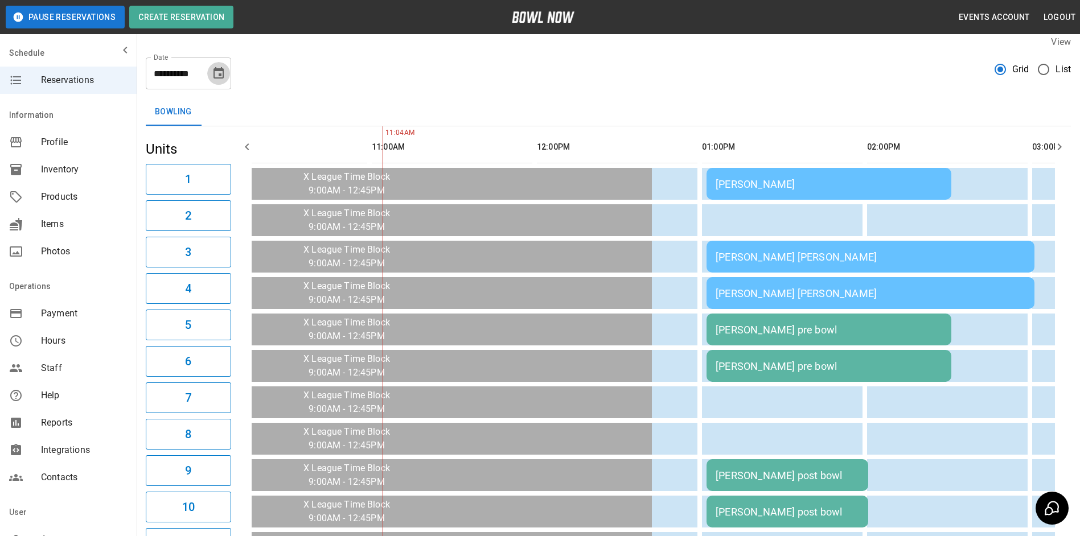
click at [217, 75] on icon "Choose date, selected date is Oct 12, 2025" at bounding box center [219, 74] width 14 height 14
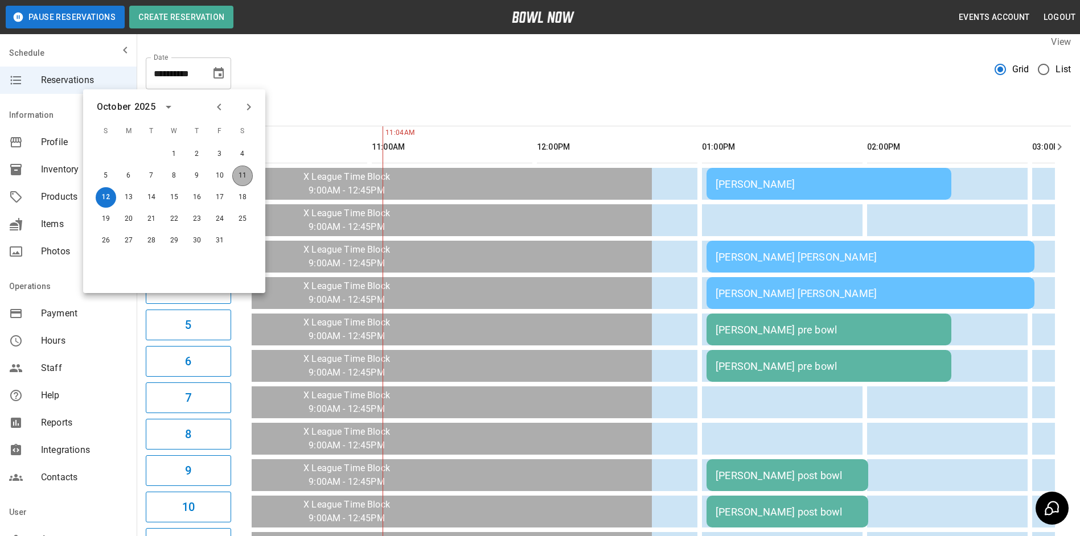
drag, startPoint x: 244, startPoint y: 168, endPoint x: 395, endPoint y: 89, distance: 170.4
click at [244, 167] on button "11" at bounding box center [242, 176] width 20 height 20
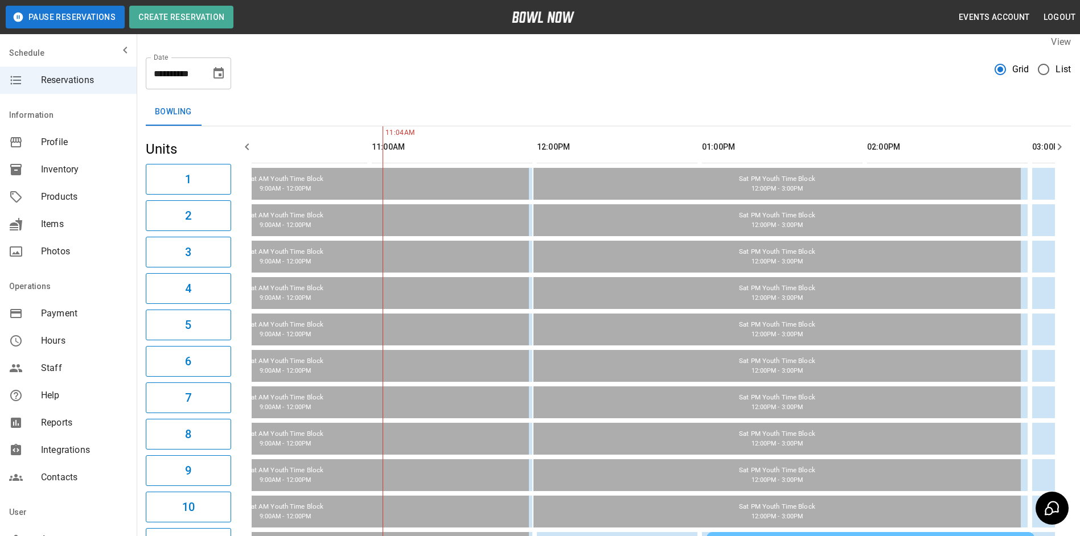
type input "**********"
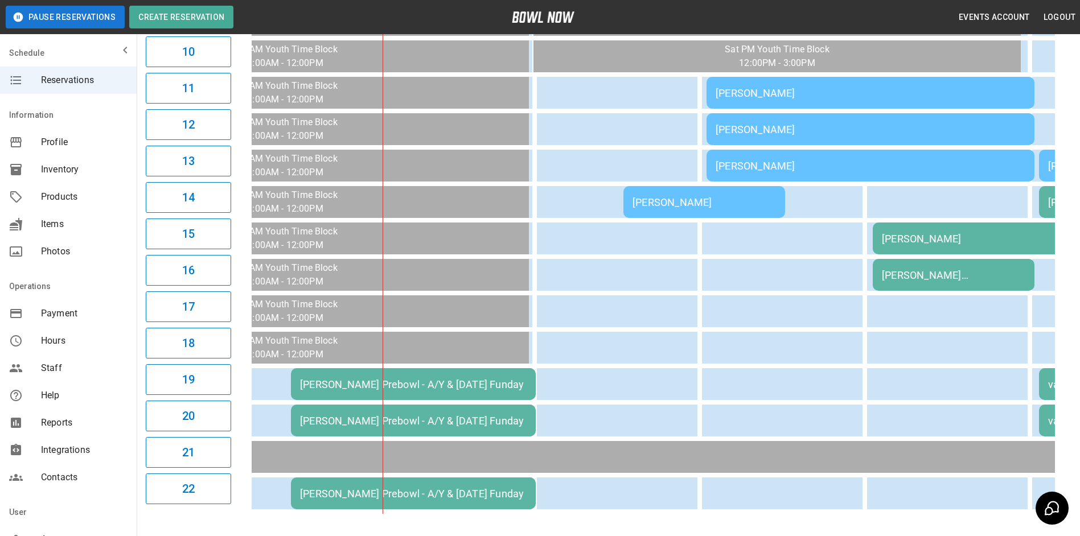
click at [499, 421] on div "[PERSON_NAME] Prebowl - A/Y & [DATE] Funday" at bounding box center [413, 421] width 227 height 12
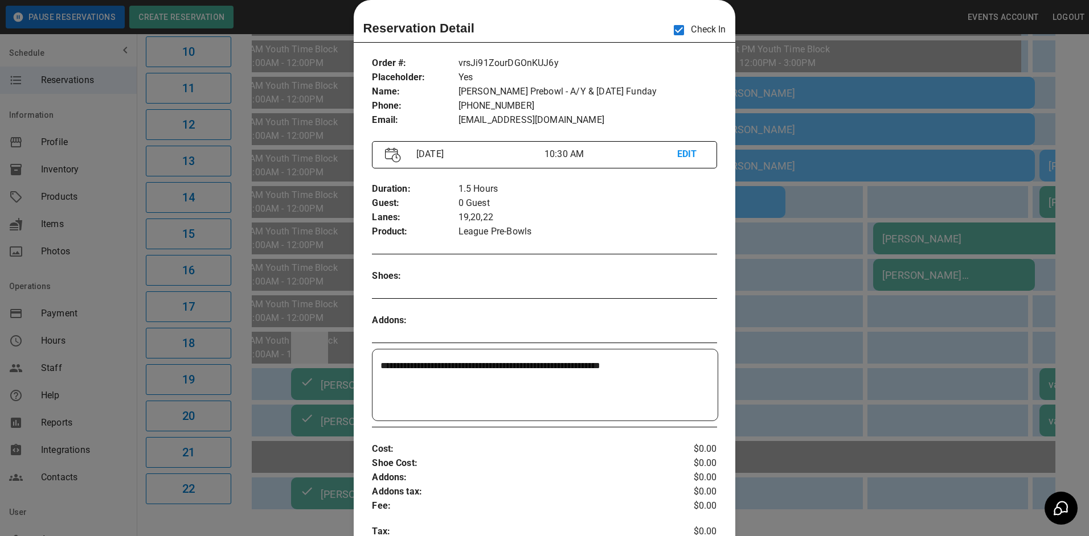
drag, startPoint x: 309, startPoint y: 330, endPoint x: 312, endPoint y: 350, distance: 20.2
click at [310, 329] on div at bounding box center [544, 268] width 1089 height 536
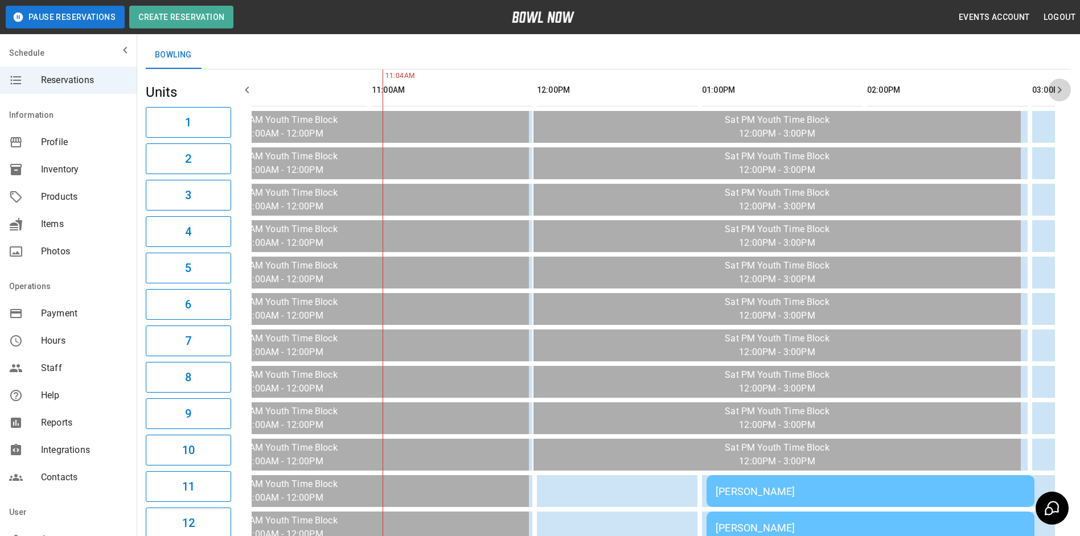
click at [1053, 87] on icon "button" at bounding box center [1060, 90] width 14 height 14
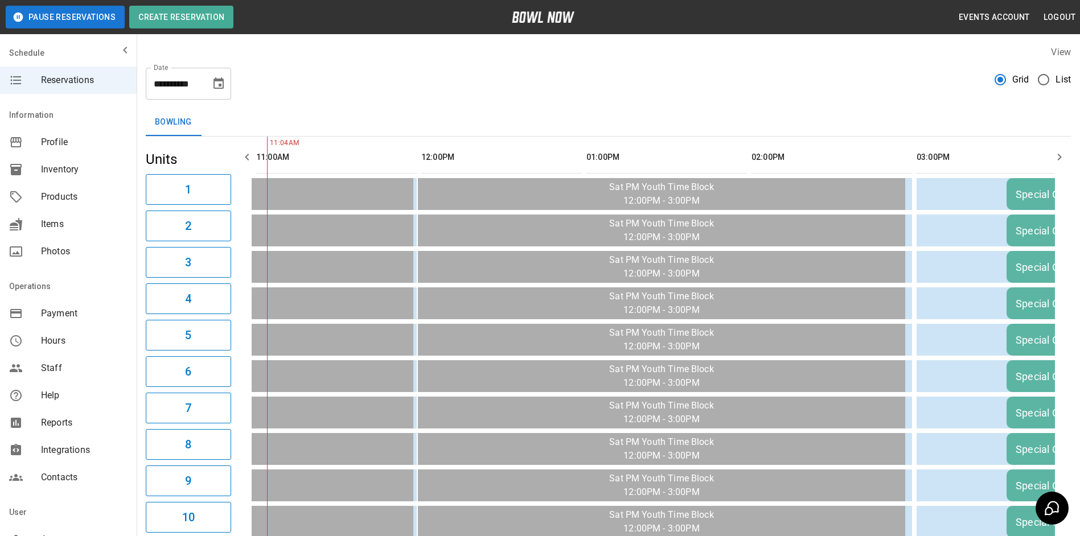
click at [1064, 155] on icon "button" at bounding box center [1060, 157] width 14 height 14
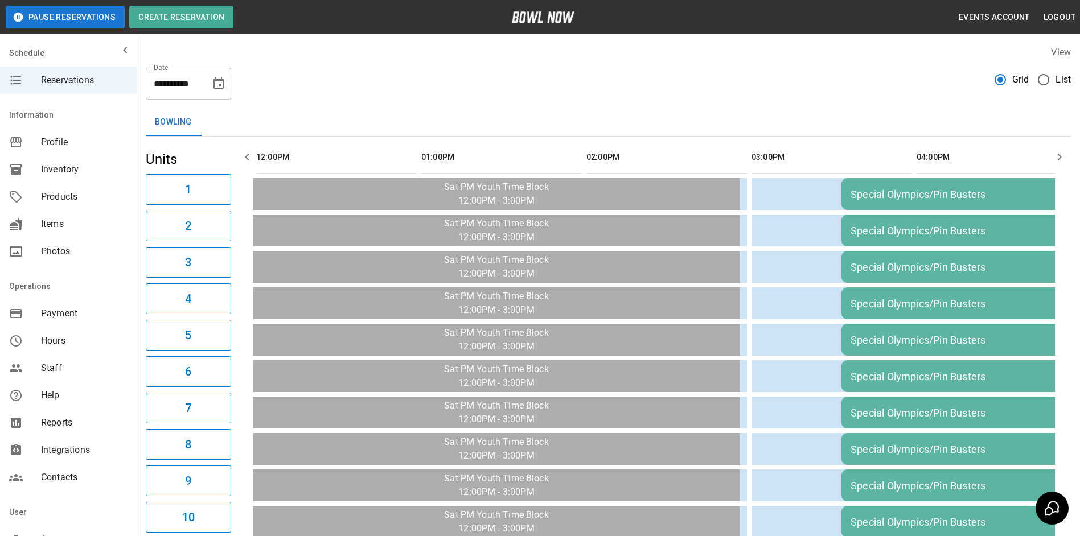
click at [1064, 155] on icon "button" at bounding box center [1060, 157] width 14 height 14
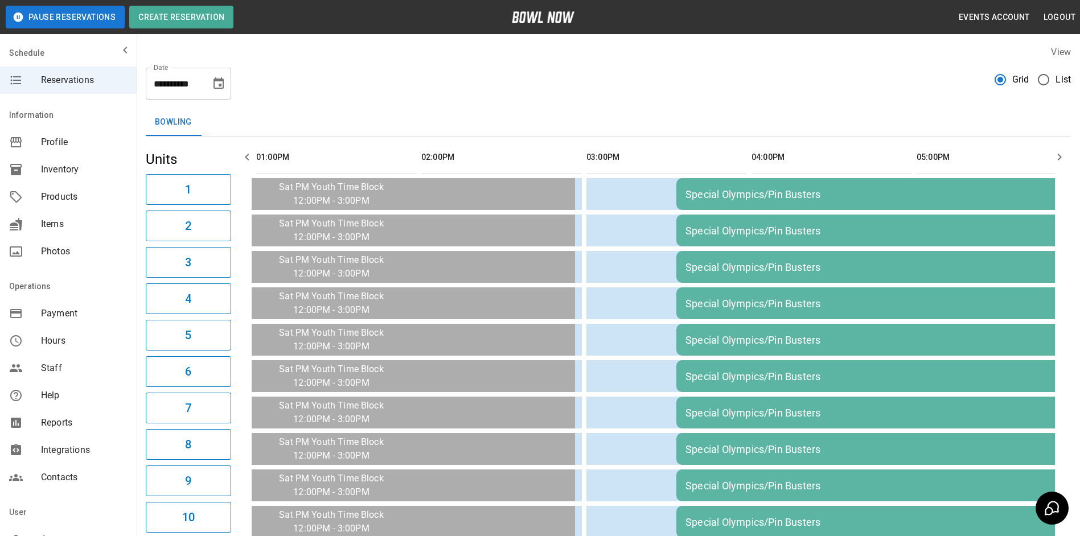
click at [1065, 155] on icon "button" at bounding box center [1060, 157] width 14 height 14
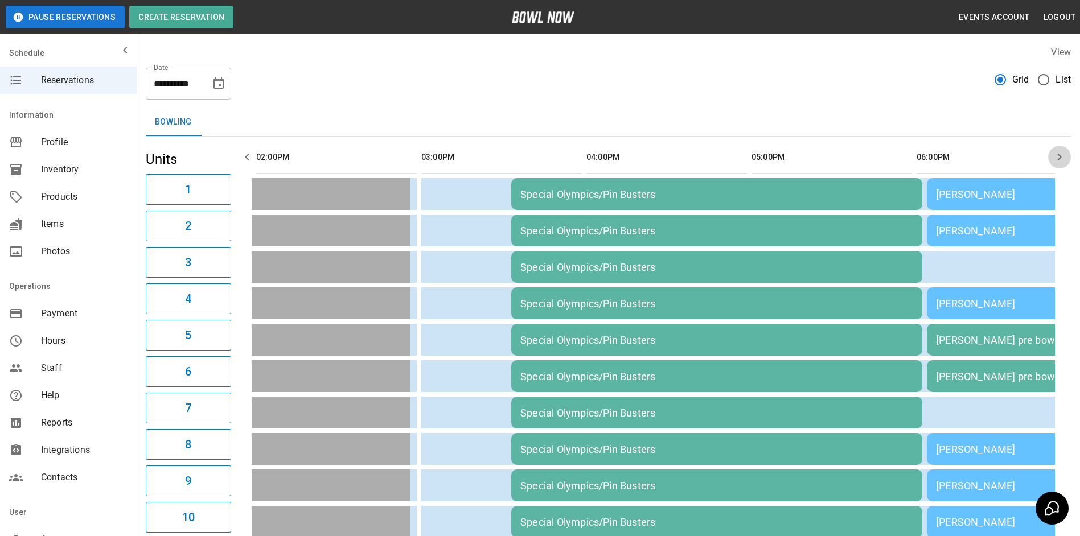
click at [1066, 155] on button "button" at bounding box center [1059, 157] width 23 height 23
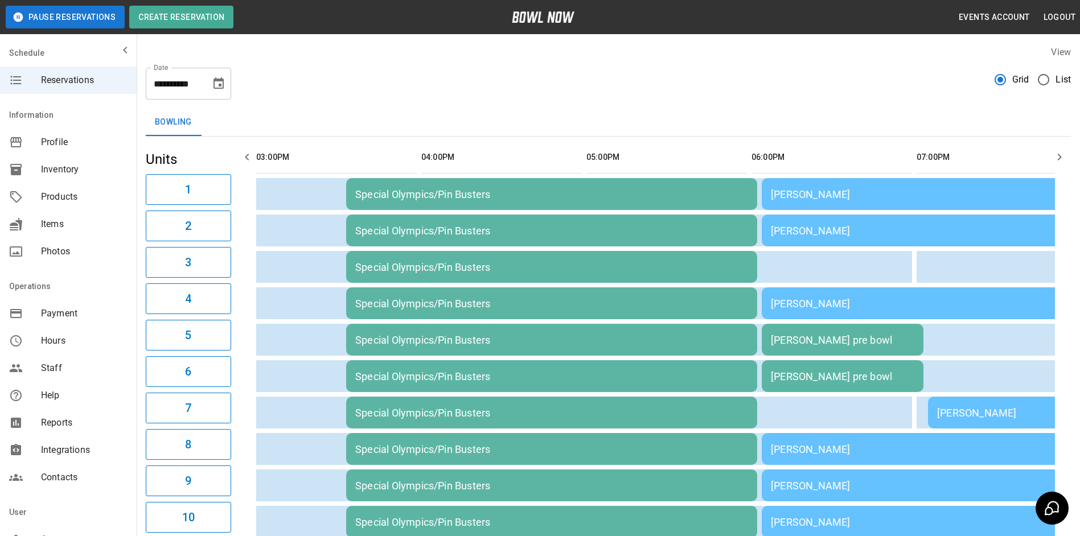
click at [1067, 155] on button "button" at bounding box center [1059, 157] width 23 height 23
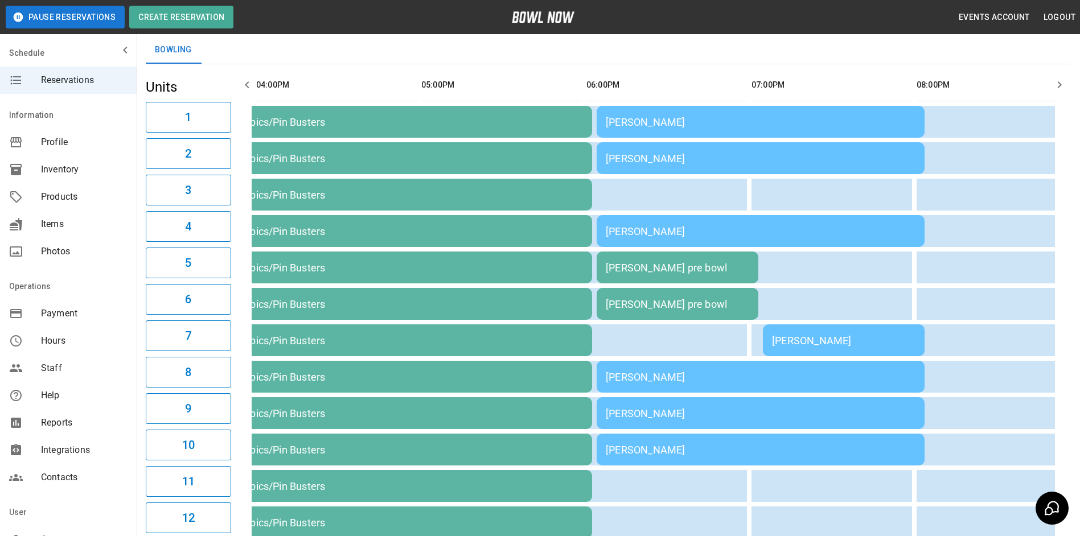
scroll to position [0, 0]
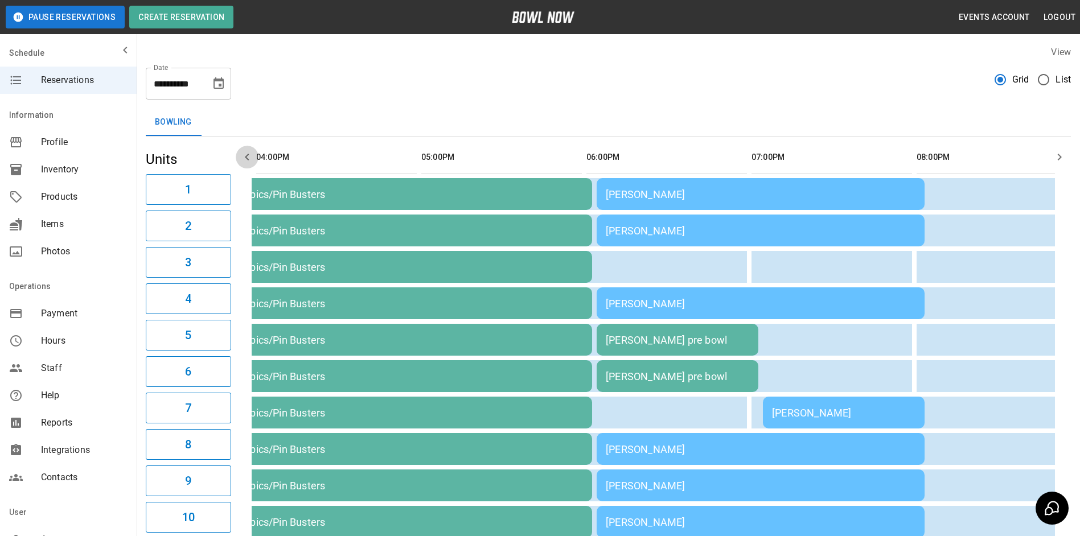
click at [243, 154] on icon "button" at bounding box center [247, 157] width 14 height 14
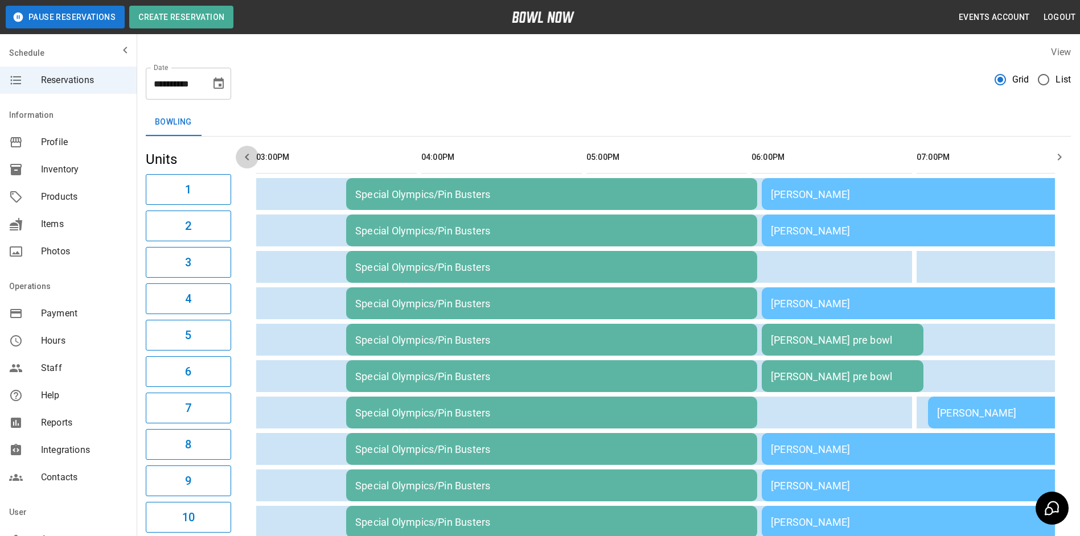
click at [245, 152] on icon "button" at bounding box center [247, 157] width 14 height 14
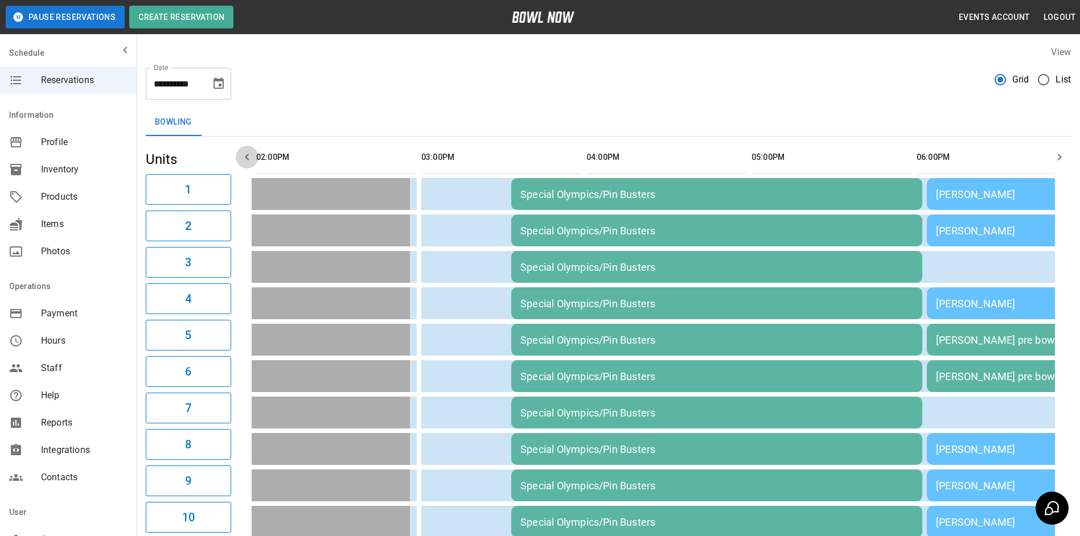
click at [245, 152] on icon "button" at bounding box center [247, 157] width 14 height 14
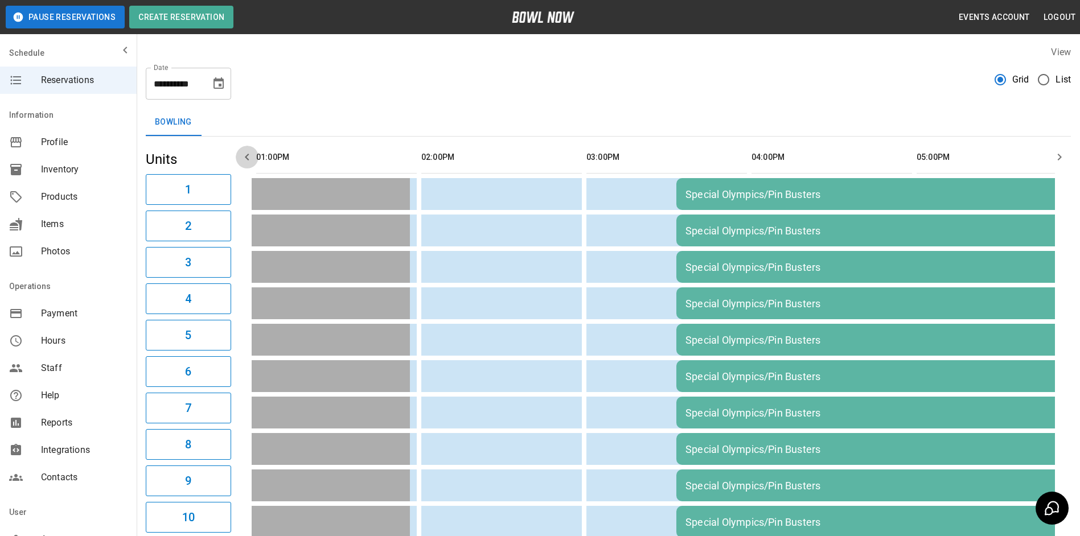
scroll to position [0, 660]
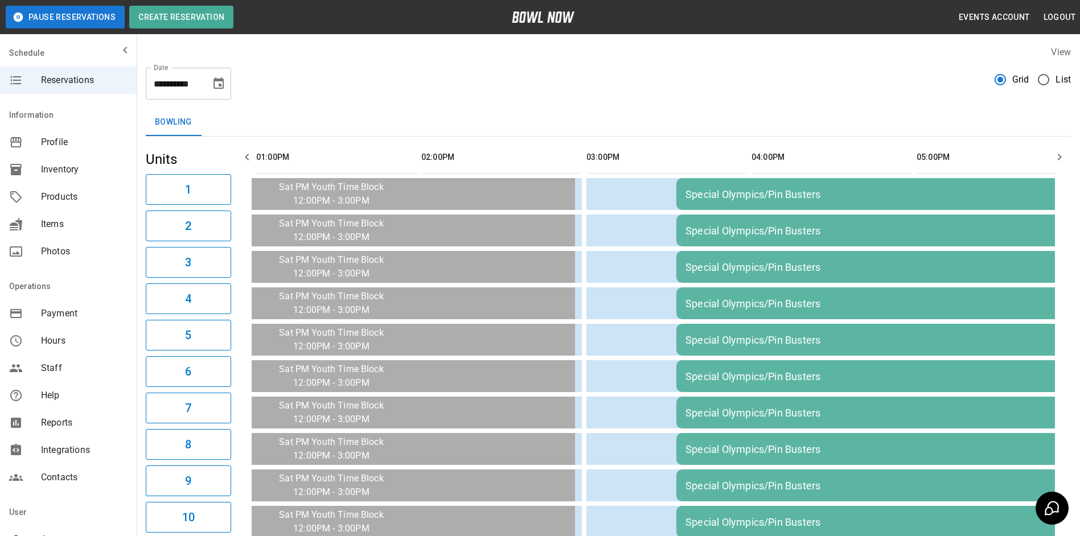
click at [245, 152] on icon "button" at bounding box center [247, 157] width 14 height 14
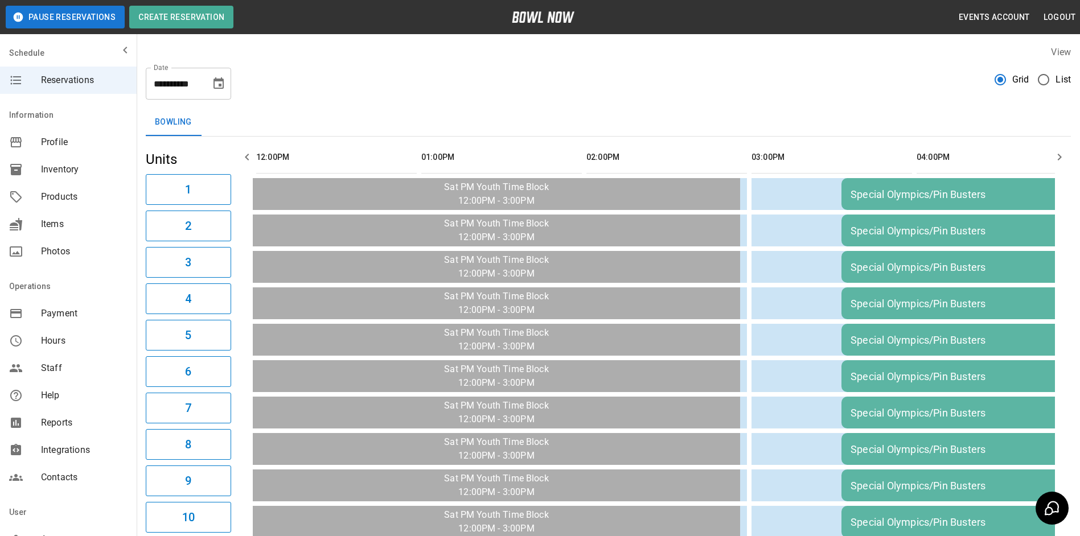
click at [245, 152] on icon "button" at bounding box center [247, 157] width 14 height 14
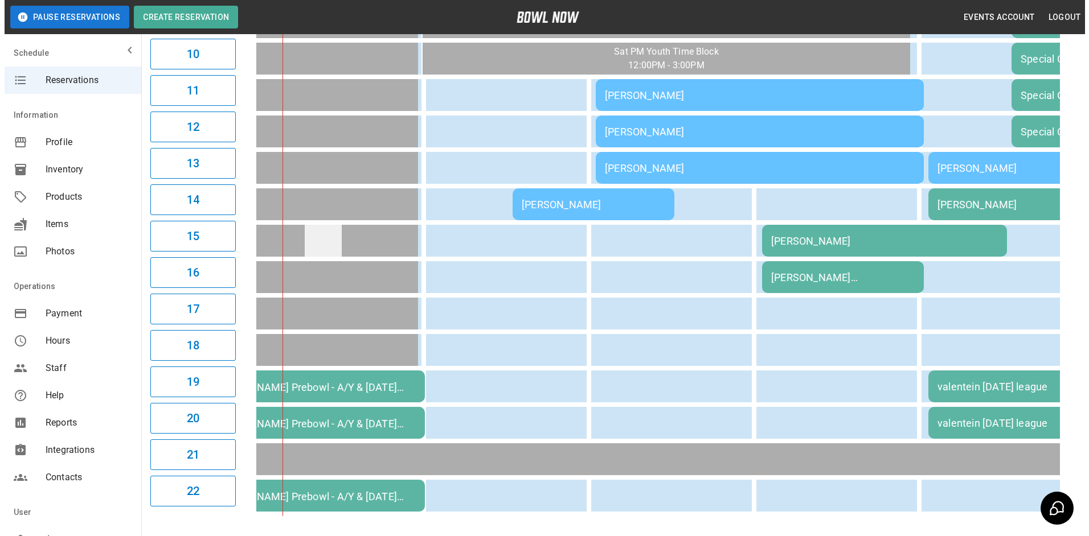
scroll to position [466, 0]
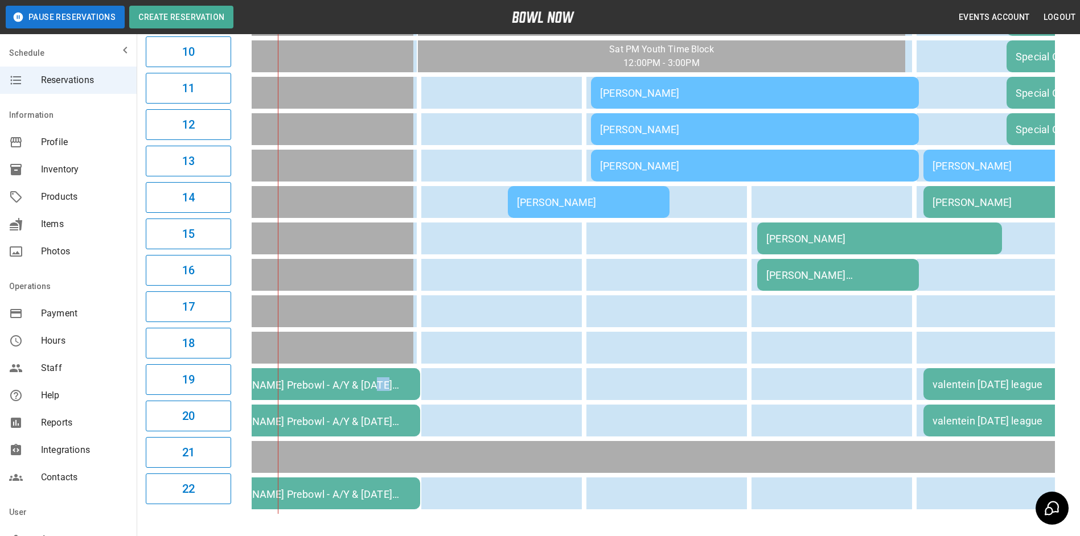
drag, startPoint x: 376, startPoint y: 375, endPoint x: 389, endPoint y: 373, distance: 12.6
click at [389, 373] on td "[PERSON_NAME] Prebowl - A/Y & [DATE] Funday" at bounding box center [297, 384] width 245 height 32
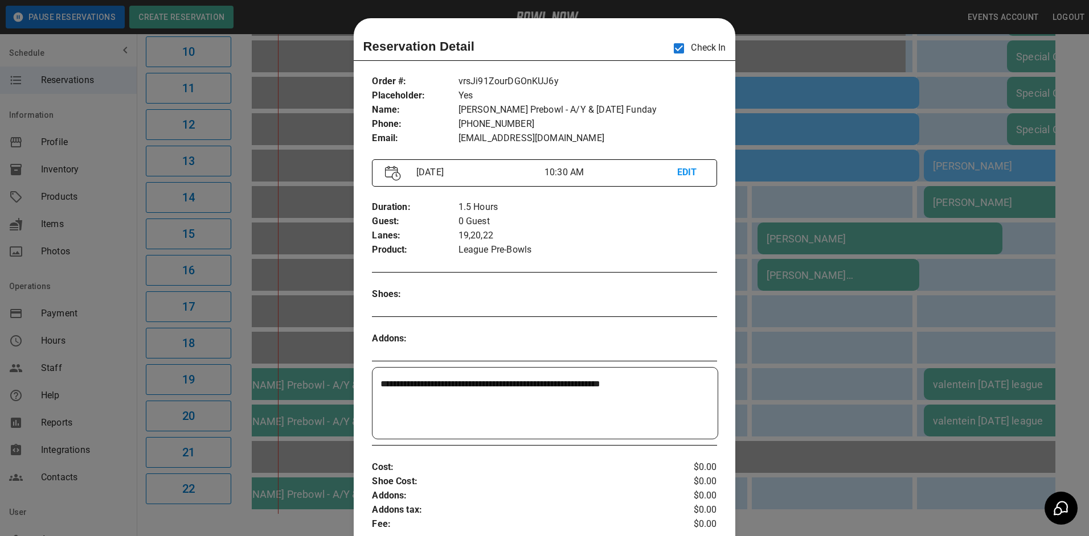
scroll to position [18, 0]
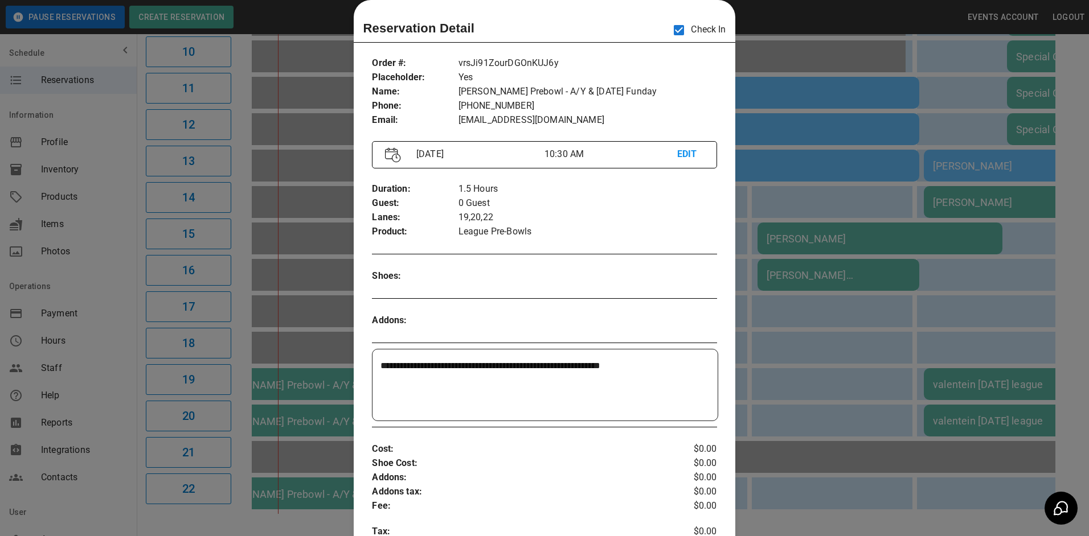
drag, startPoint x: 761, startPoint y: 360, endPoint x: 703, endPoint y: 392, distance: 66.0
click at [759, 362] on div at bounding box center [544, 268] width 1089 height 536
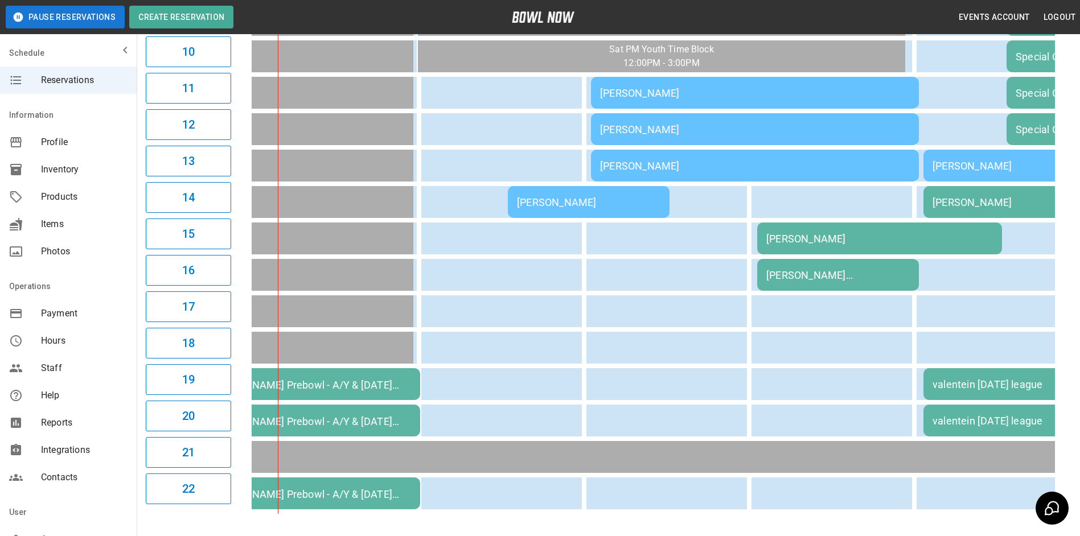
click at [378, 488] on div "[PERSON_NAME] Prebowl - A/Y & [DATE] Funday" at bounding box center [297, 494] width 227 height 14
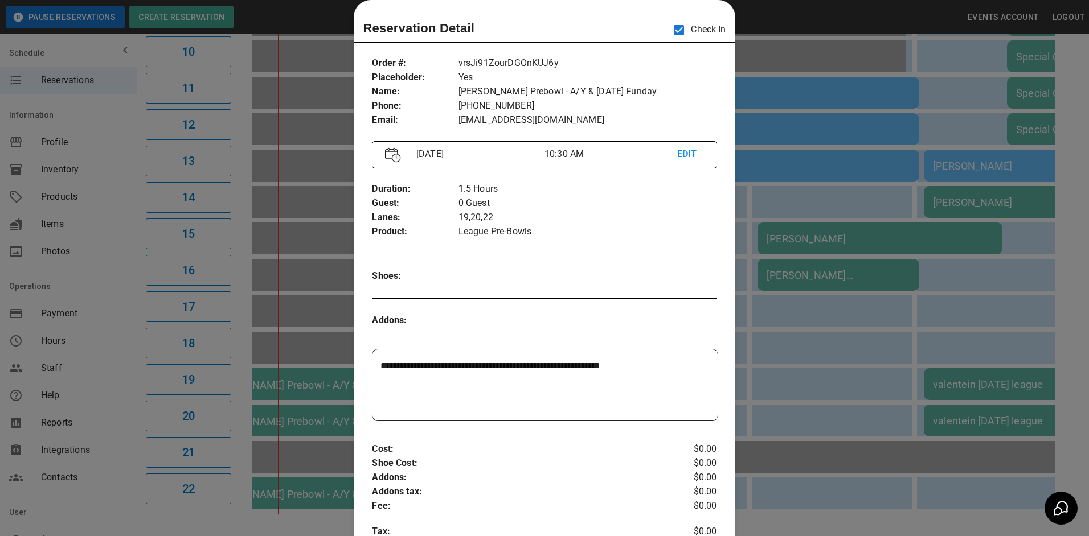
drag, startPoint x: 800, startPoint y: 292, endPoint x: 722, endPoint y: 292, distance: 77.4
click at [798, 292] on div at bounding box center [544, 268] width 1089 height 536
